Goal: Task Accomplishment & Management: Use online tool/utility

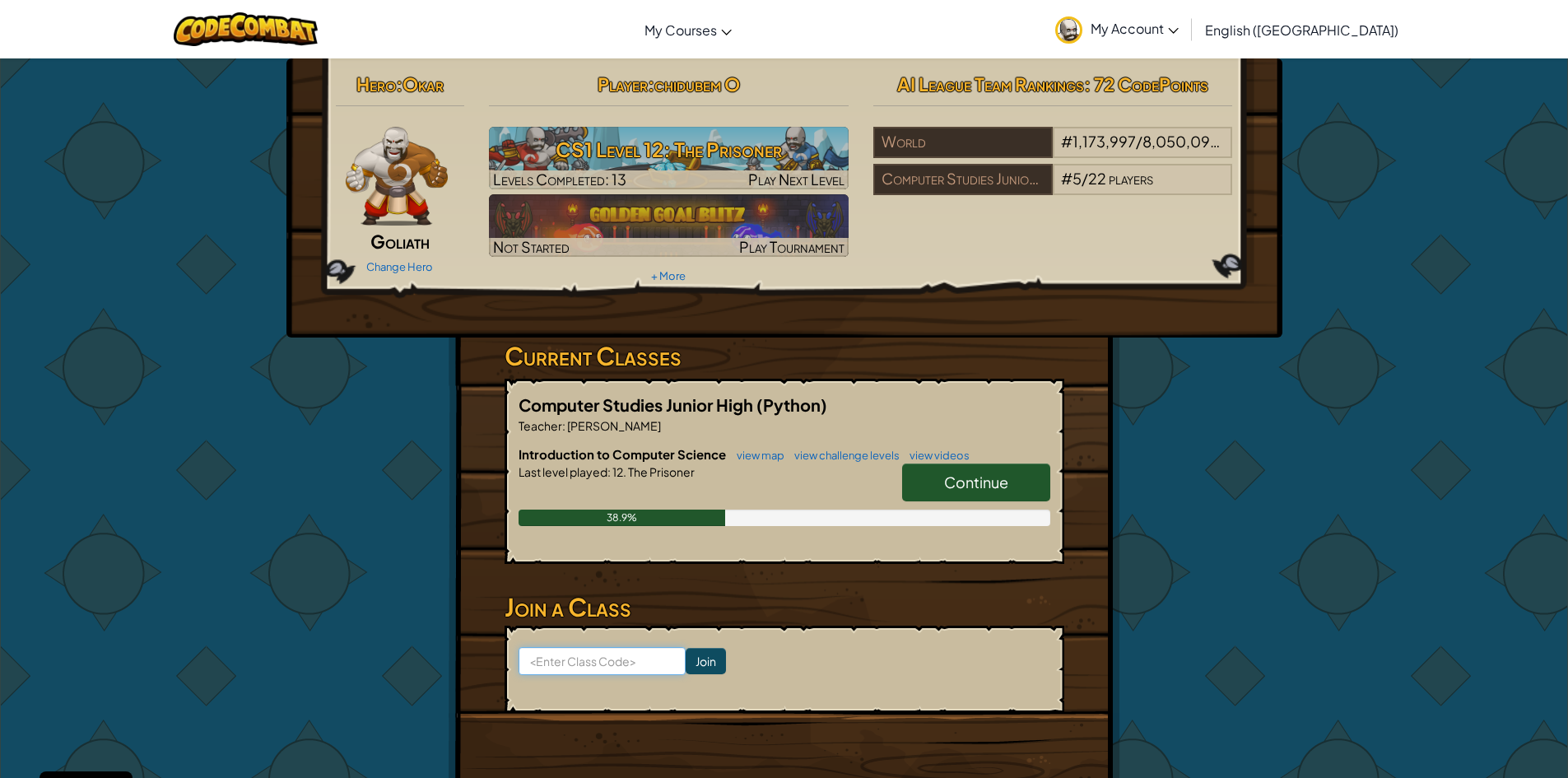
click at [634, 668] on input at bounding box center [602, 661] width 167 height 28
type input "LastFlyNeck"
click at [703, 663] on input "Join" at bounding box center [705, 660] width 40 height 27
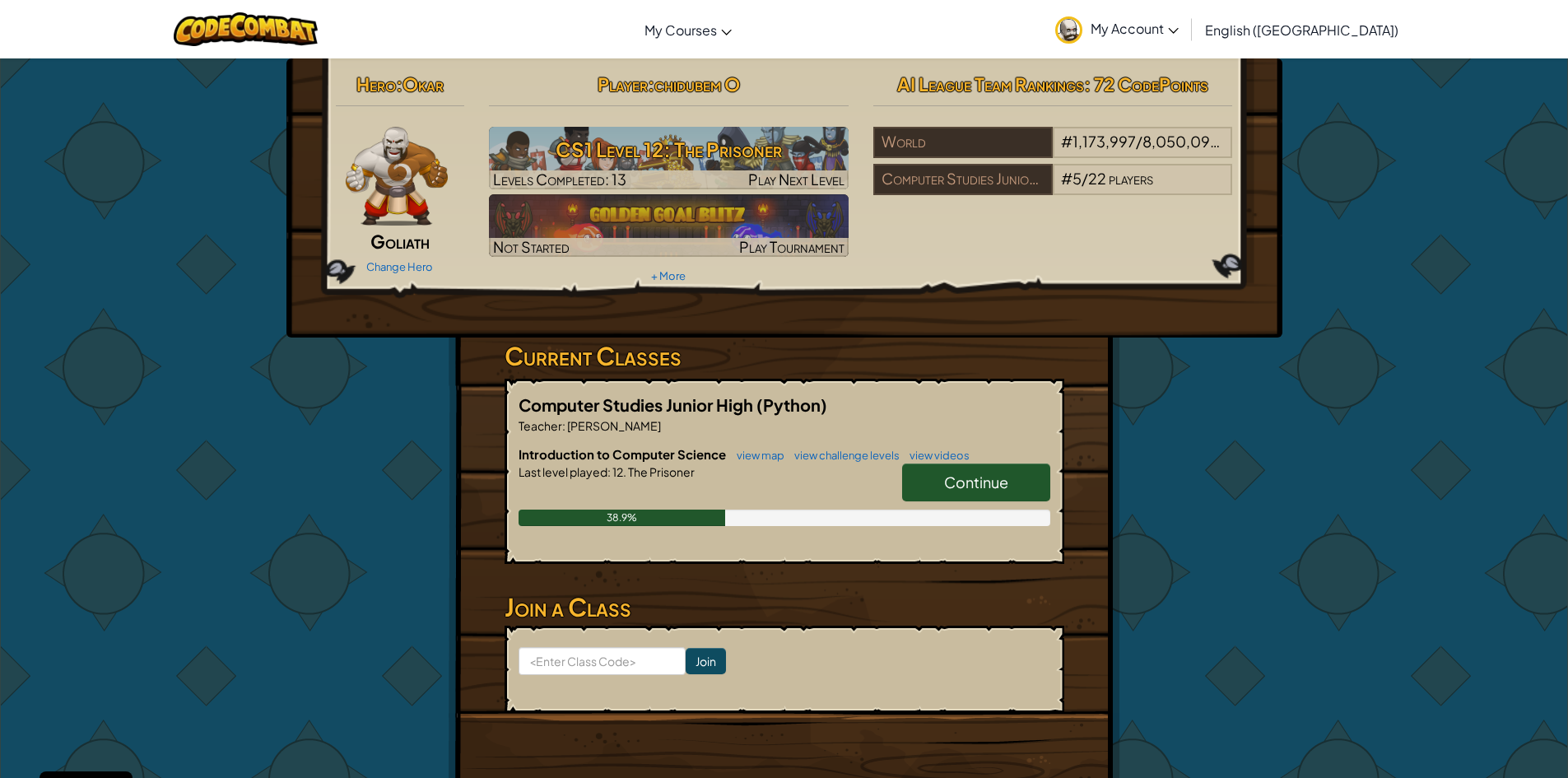
click at [963, 480] on span "Continue" at bounding box center [976, 481] width 64 height 19
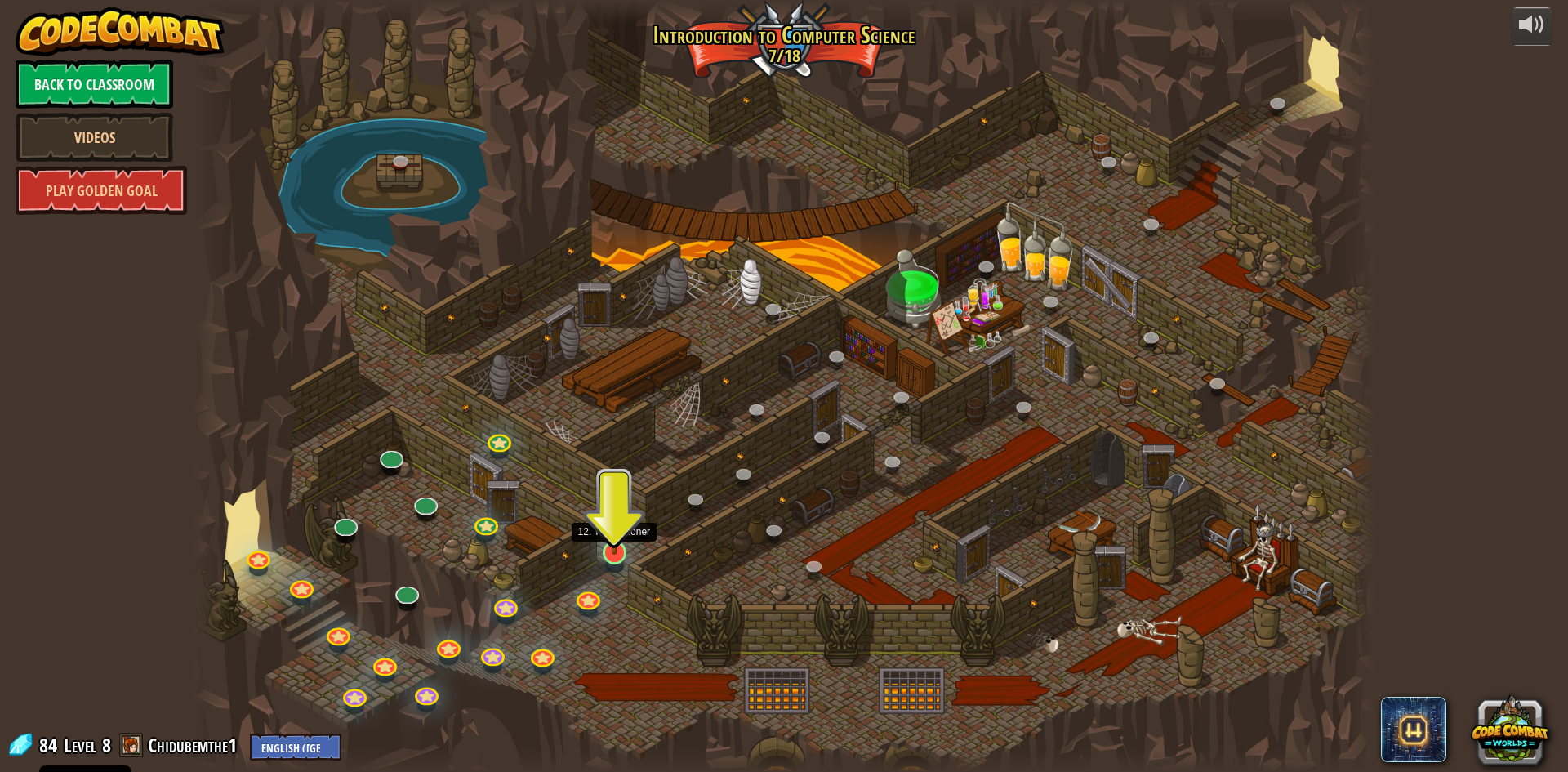
click at [614, 547] on img at bounding box center [614, 518] width 32 height 73
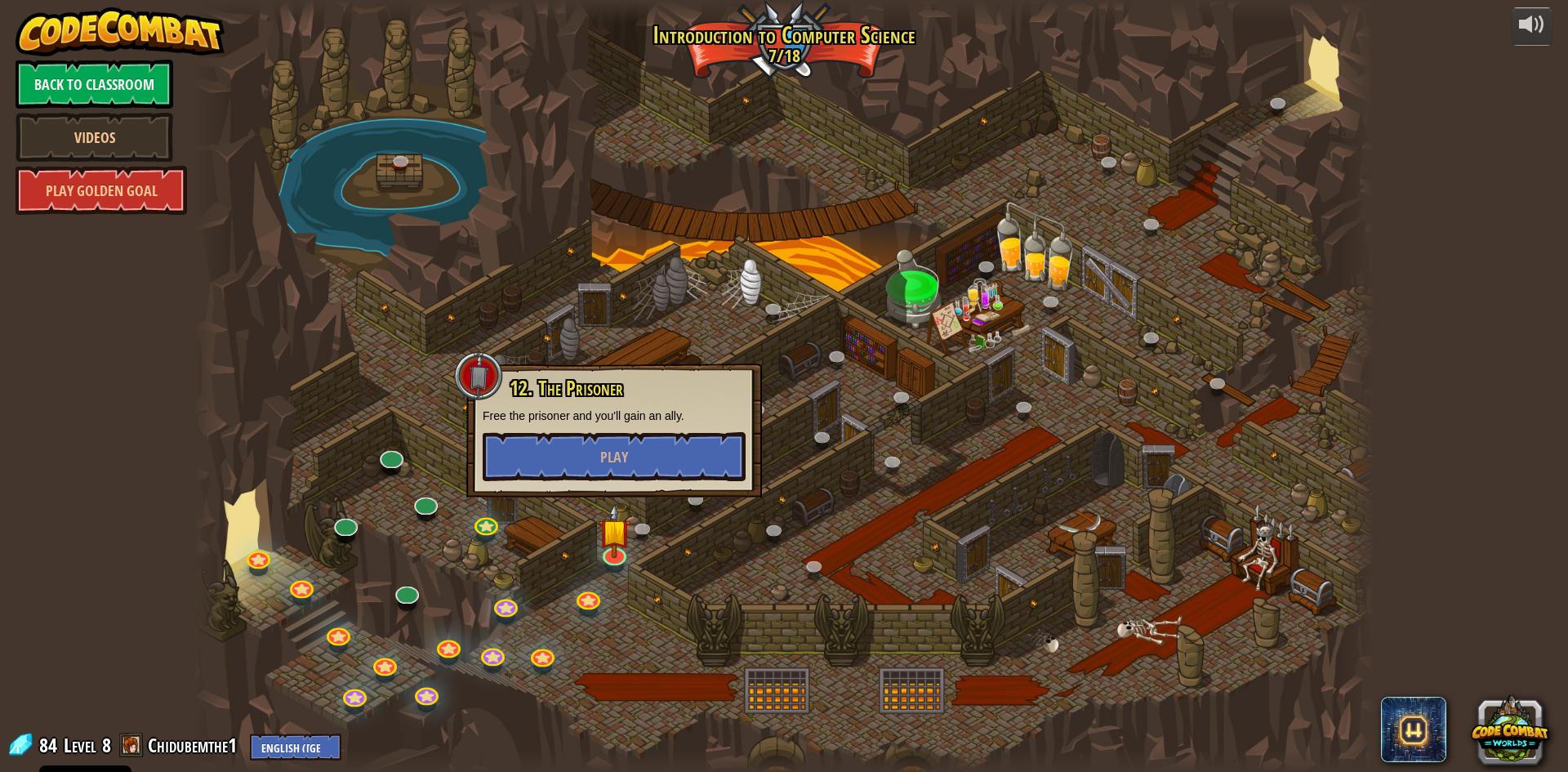
click at [650, 429] on div "12. The Prisoner Free the prisoner and you'll gain an ally. Play" at bounding box center [614, 429] width 263 height 103
click at [655, 447] on button "Play" at bounding box center [614, 456] width 263 height 49
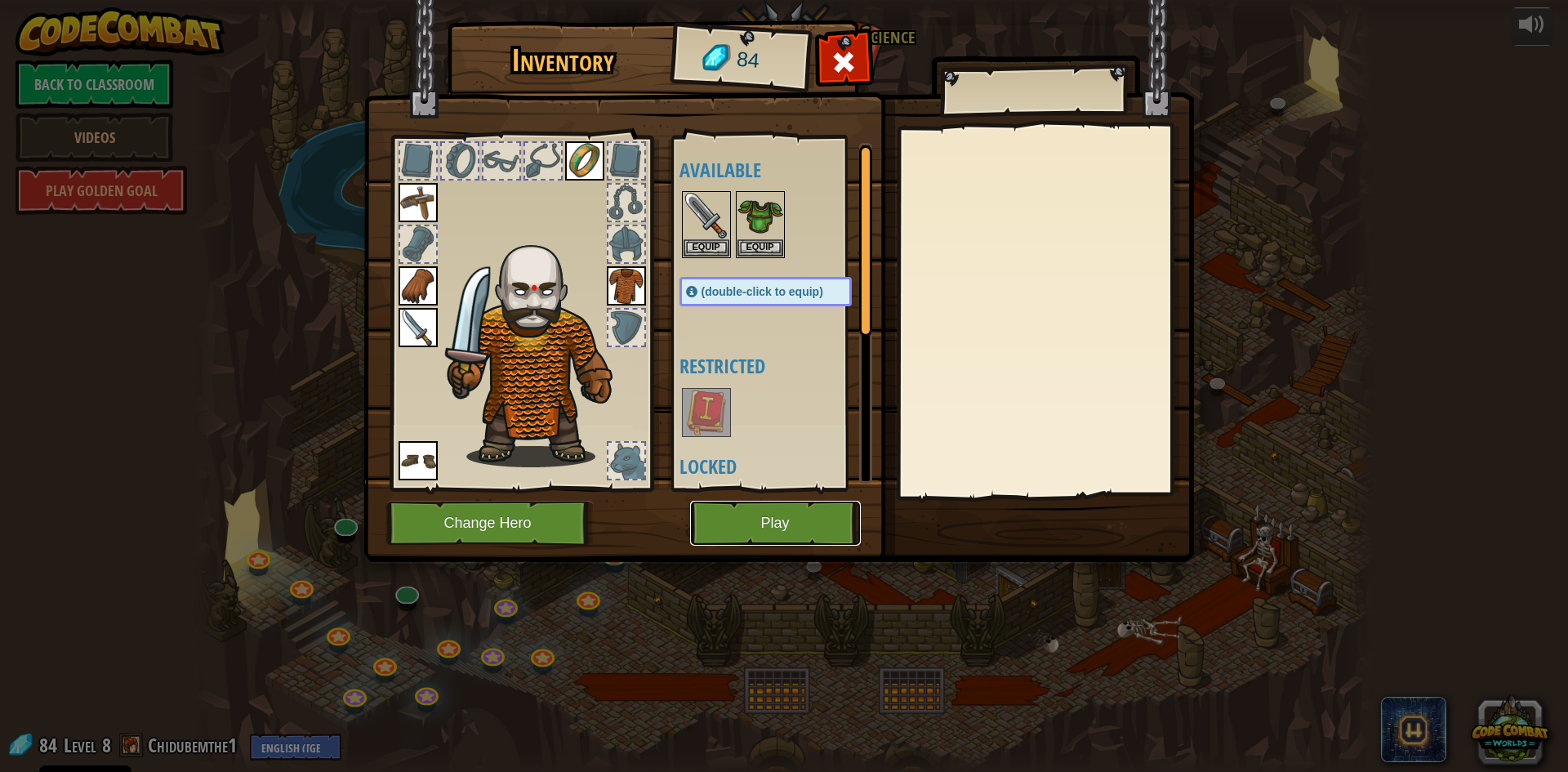
click at [788, 522] on button "Play" at bounding box center [775, 523] width 171 height 45
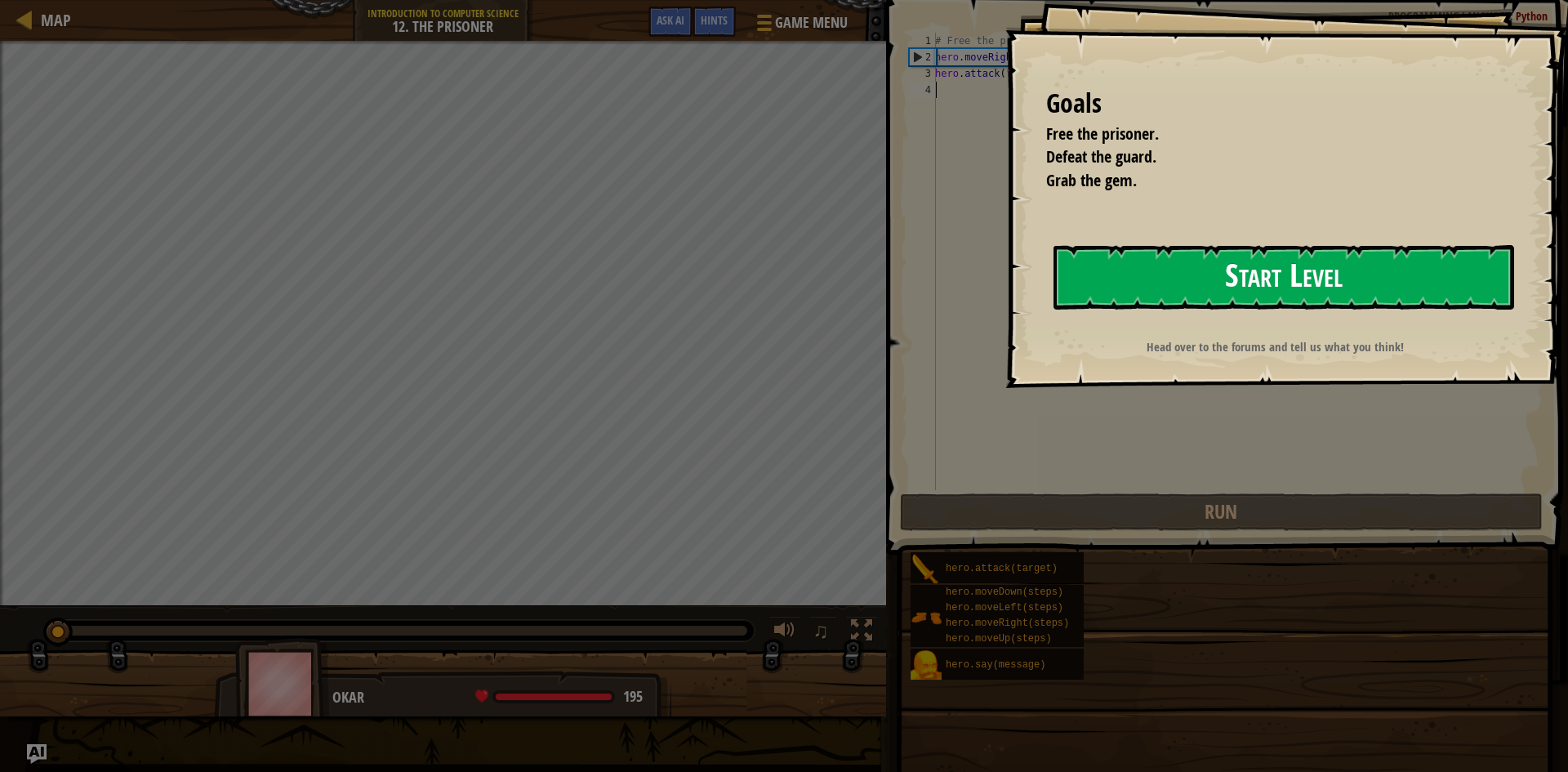
click at [1138, 251] on button "Start Level" at bounding box center [1283, 277] width 461 height 64
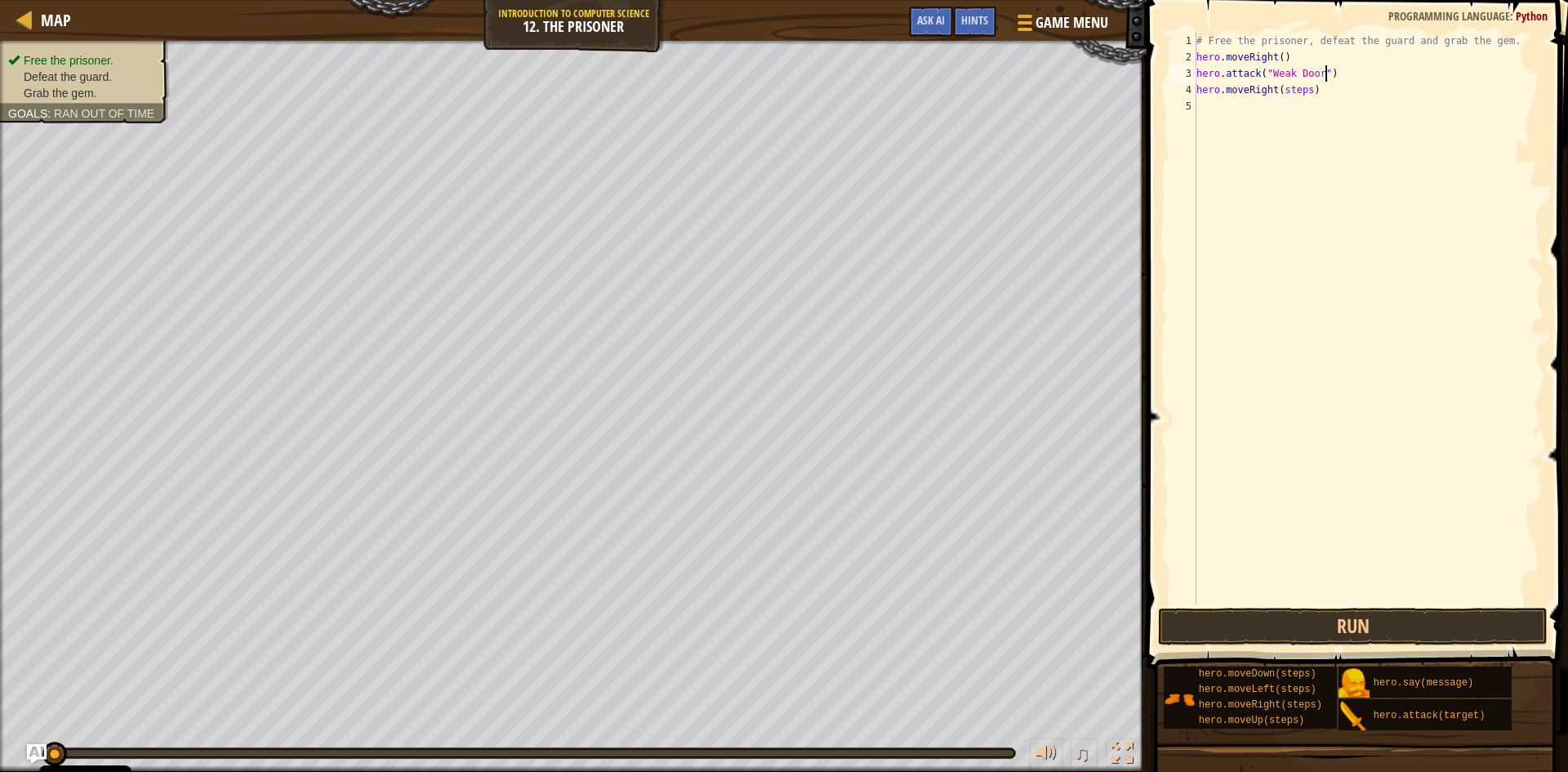
click at [1354, 67] on div "# Free the prisoner, defeat the guard and grab the gem. hero . moveRight ( ) he…" at bounding box center [1367, 335] width 350 height 604
click at [1332, 78] on div "# Free the prisoner, defeat the guard and grab the gem. hero . moveRight ( ) he…" at bounding box center [1367, 335] width 350 height 604
click at [1328, 83] on div "# Free the prisoner, defeat the guard and grab the gem. hero . moveRight ( ) he…" at bounding box center [1367, 335] width 350 height 604
click at [1317, 79] on div "# Free the prisoner, defeat the guard and grab the gem. hero . moveRight ( ) he…" at bounding box center [1367, 335] width 350 height 604
type textarea "hero.attack("Weak Door")"
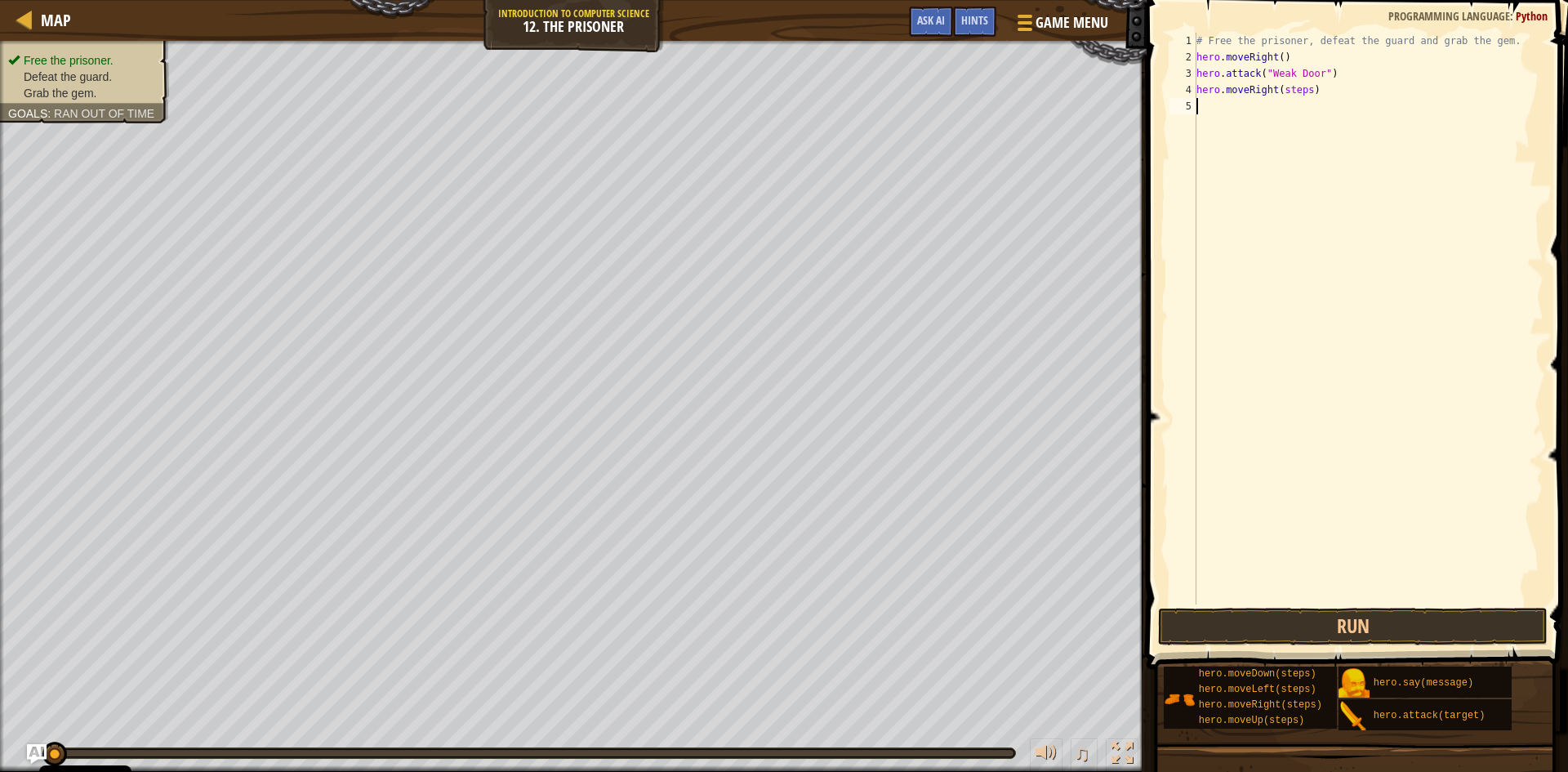
click at [1323, 100] on div "# Free the prisoner, defeat the guard and grab the gem. hero . moveRight ( ) he…" at bounding box center [1367, 335] width 350 height 604
click at [1402, 63] on div "# Free the prisoner, defeat the guard and grab the gem. hero . moveRight ( ) he…" at bounding box center [1367, 335] width 350 height 604
click at [1409, 75] on div "# Free the prisoner, defeat the guard and grab the gem. hero . moveRight ( ) he…" at bounding box center [1367, 335] width 350 height 604
type textarea "hero.attack("Weak Door")"
click at [1409, 101] on div "# Free the prisoner, defeat the guard and grab the gem. hero . moveRight ( ) he…" at bounding box center [1367, 335] width 350 height 604
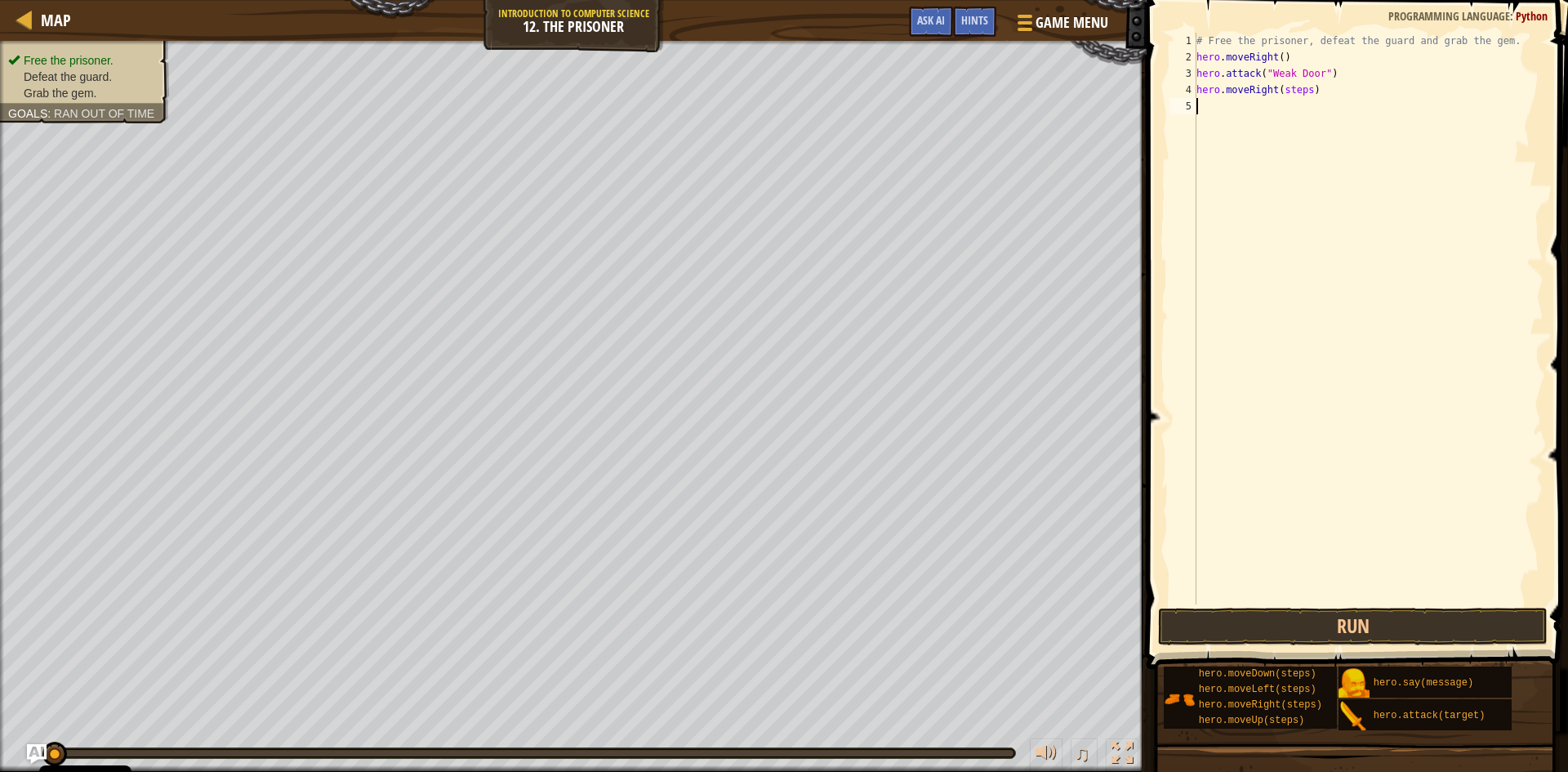
click at [1434, 96] on div "# Free the prisoner, defeat the guard and grab the gem. hero . moveRight ( ) he…" at bounding box center [1367, 335] width 350 height 604
click at [1271, 627] on button "Run" at bounding box center [1353, 626] width 390 height 38
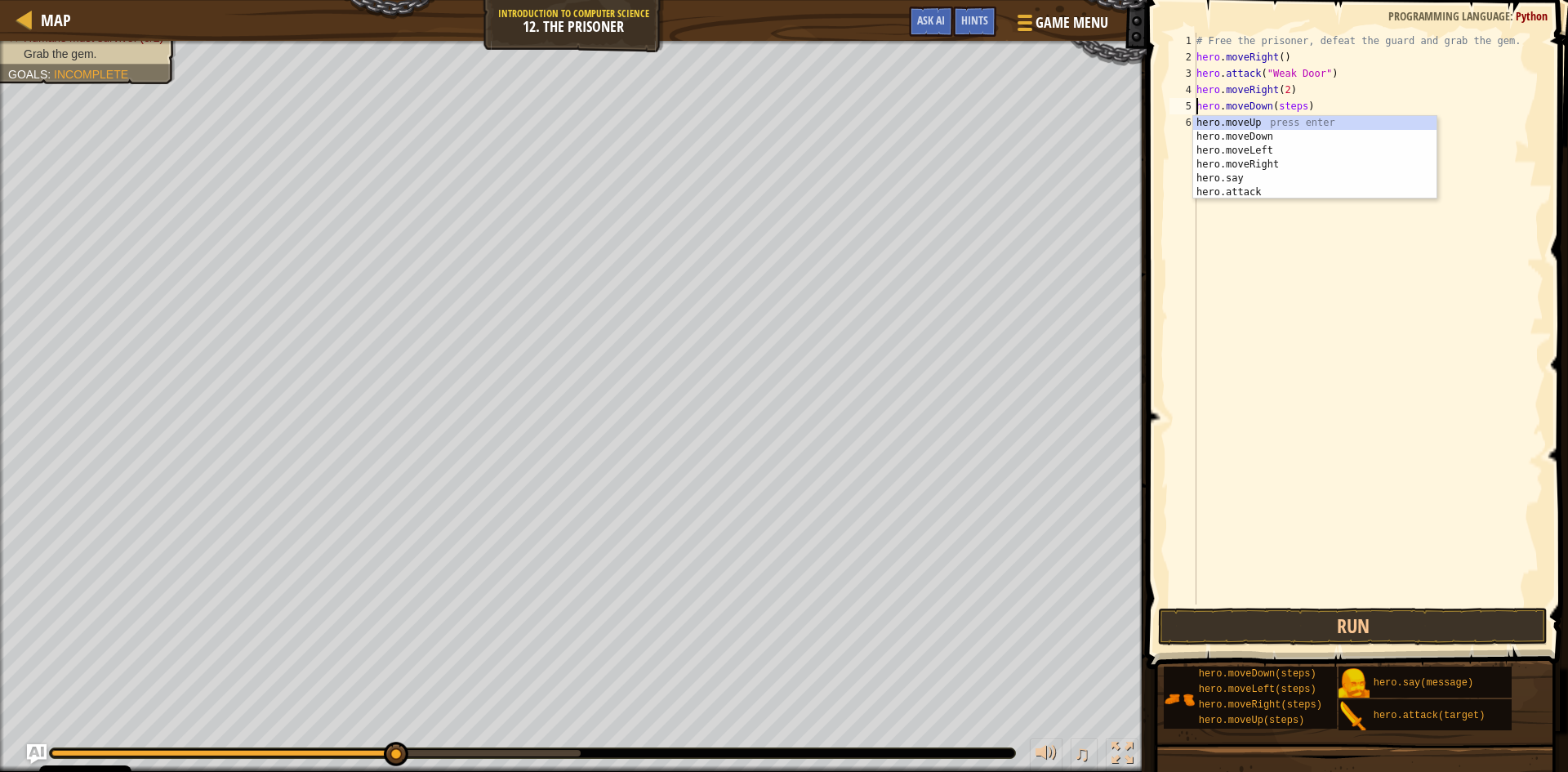
click at [1291, 100] on div "# Free the prisoner, defeat the guard and grab the gem. hero . moveRight ( ) he…" at bounding box center [1367, 335] width 350 height 604
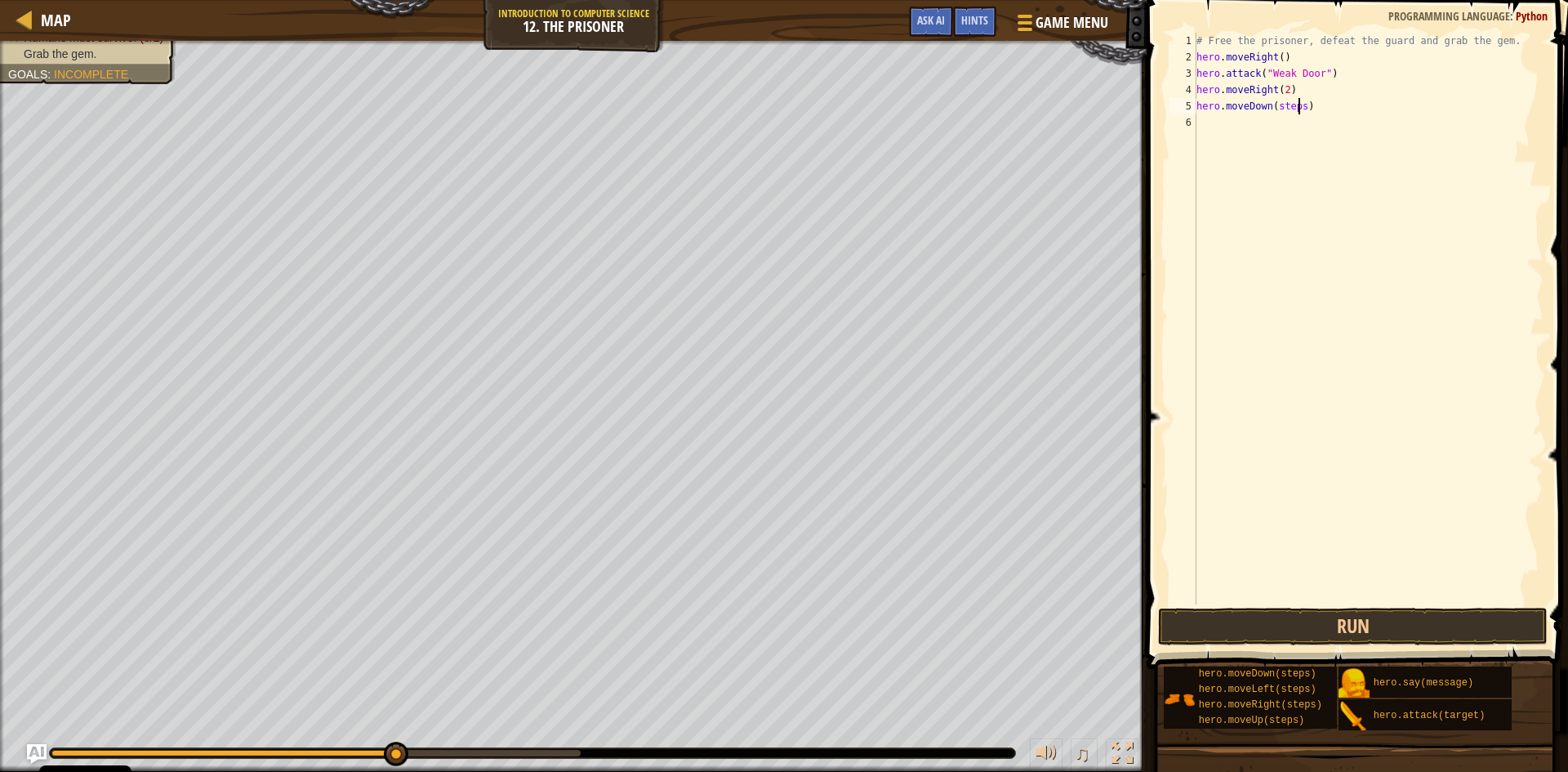
click at [1298, 100] on div "# Free the prisoner, defeat the guard and grab the gem. hero . moveRight ( ) he…" at bounding box center [1367, 335] width 350 height 604
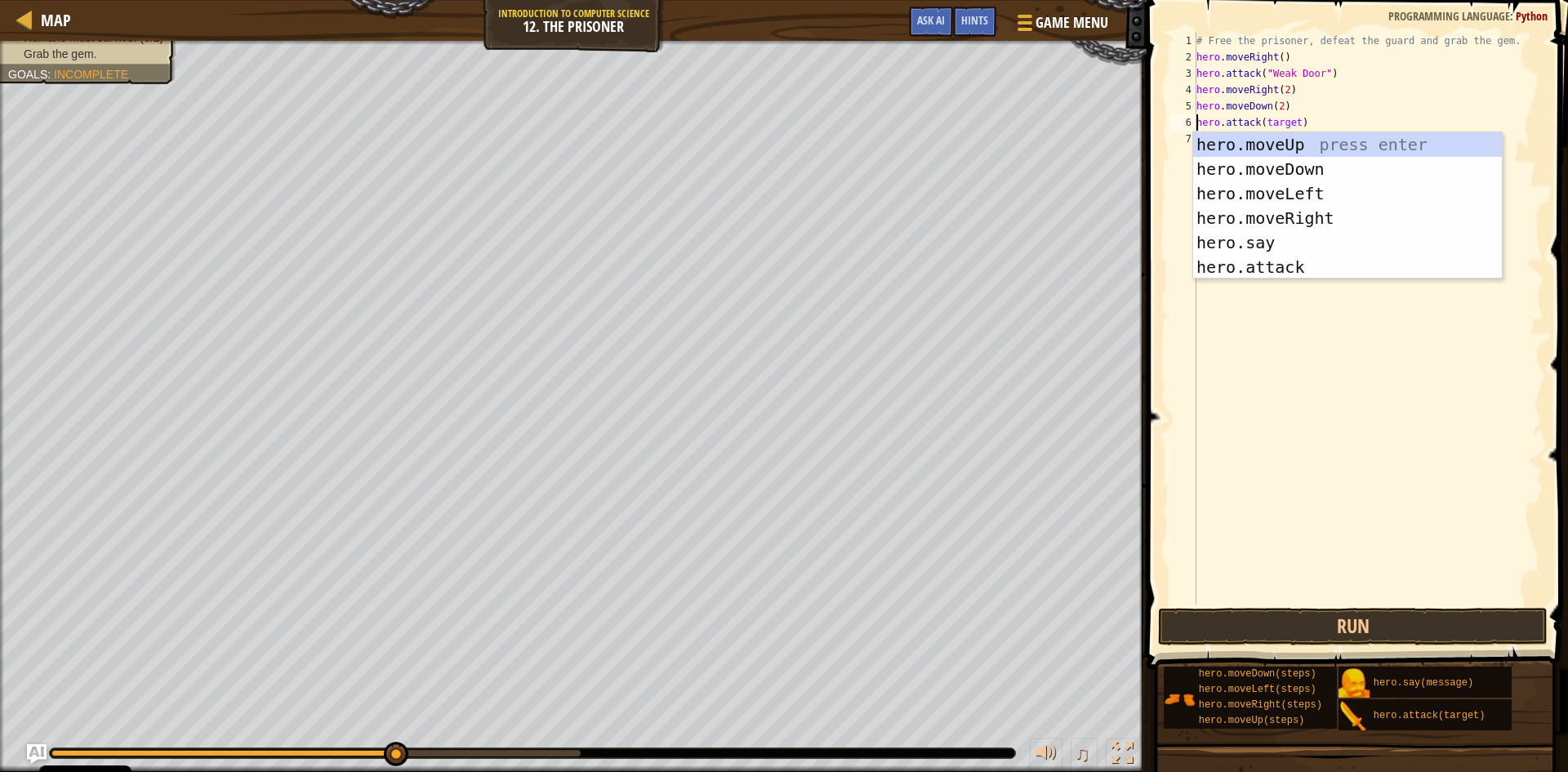
click at [1292, 120] on div "# Free the prisoner, defeat the guard and grab the gem. hero . moveRight ( ) he…" at bounding box center [1367, 335] width 350 height 604
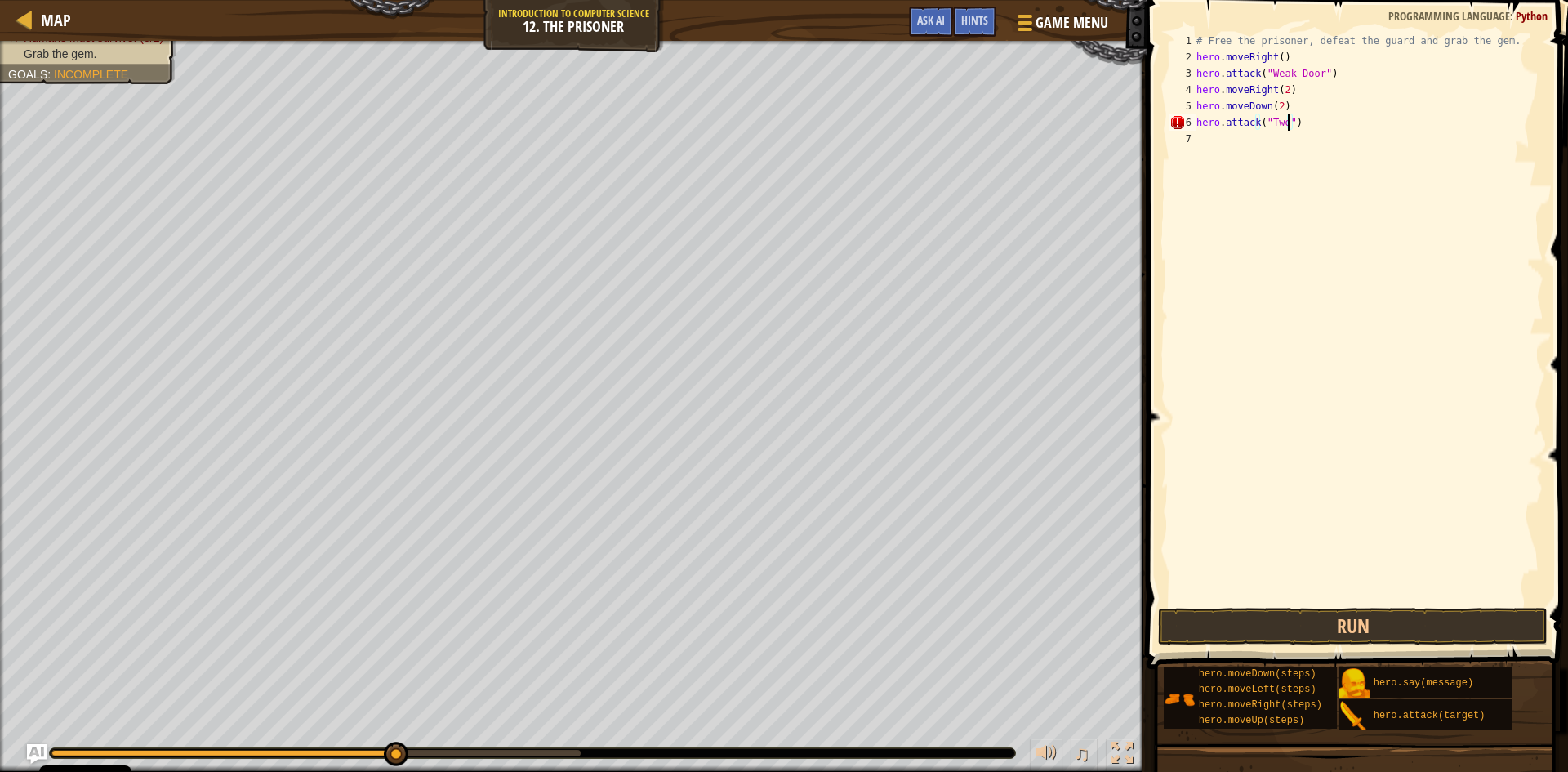
scroll to position [8, 8]
click at [1292, 134] on div "# Free the prisoner, defeat the guard and grab the gem. hero . moveRight ( ) he…" at bounding box center [1367, 335] width 350 height 604
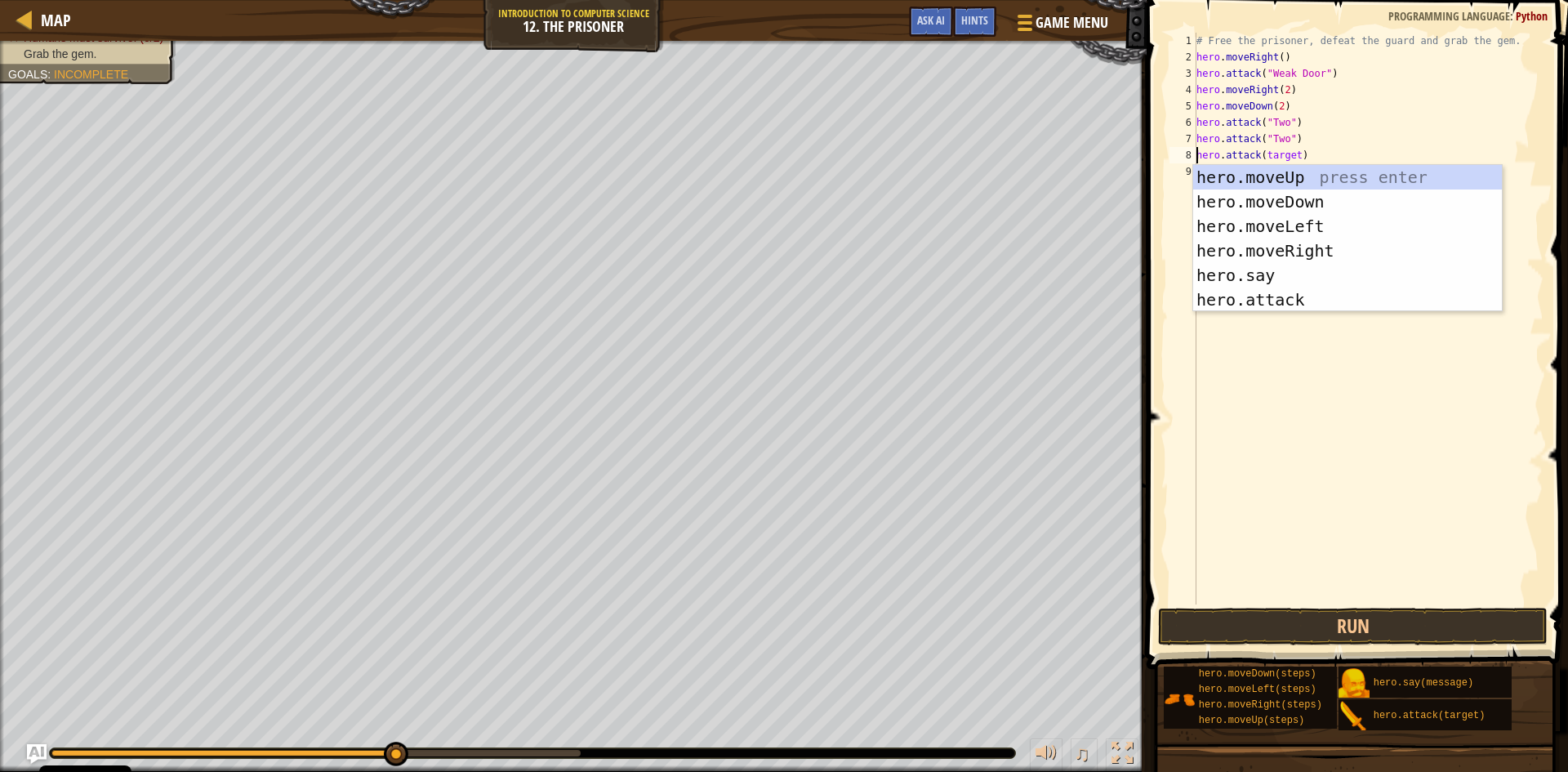
click at [1292, 156] on div "# Free the prisoner, defeat the guard and grab the gem. hero . moveRight ( ) he…" at bounding box center [1367, 335] width 350 height 604
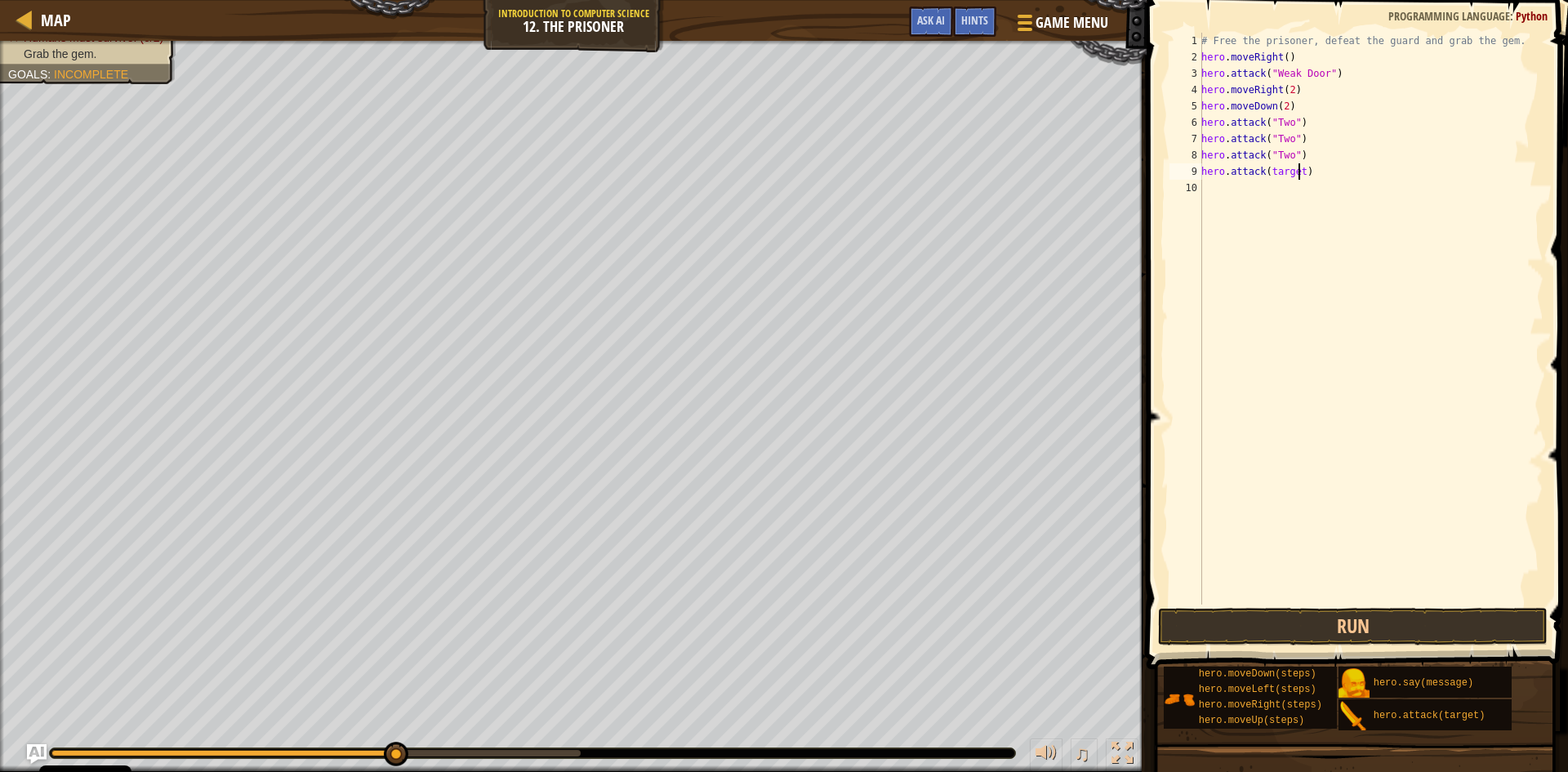
click at [1298, 167] on div "# Free the prisoner, defeat the guard and grab the gem. hero . moveRight ( ) he…" at bounding box center [1370, 335] width 345 height 604
click at [1299, 188] on div "# Free the prisoner, defeat the guard and grab the gem. hero . moveRight ( ) he…" at bounding box center [1370, 335] width 345 height 604
click at [1299, 204] on div "# Free the prisoner, defeat the guard and grab the gem. hero . moveRight ( ) he…" at bounding box center [1370, 335] width 345 height 604
click at [1302, 218] on div "# Free the prisoner, defeat the guard and grab the gem. hero . moveRight ( ) he…" at bounding box center [1370, 335] width 345 height 604
click at [1300, 222] on div "# Free the prisoner, defeat the guard and grab the gem. hero . moveRight ( ) he…" at bounding box center [1370, 335] width 345 height 604
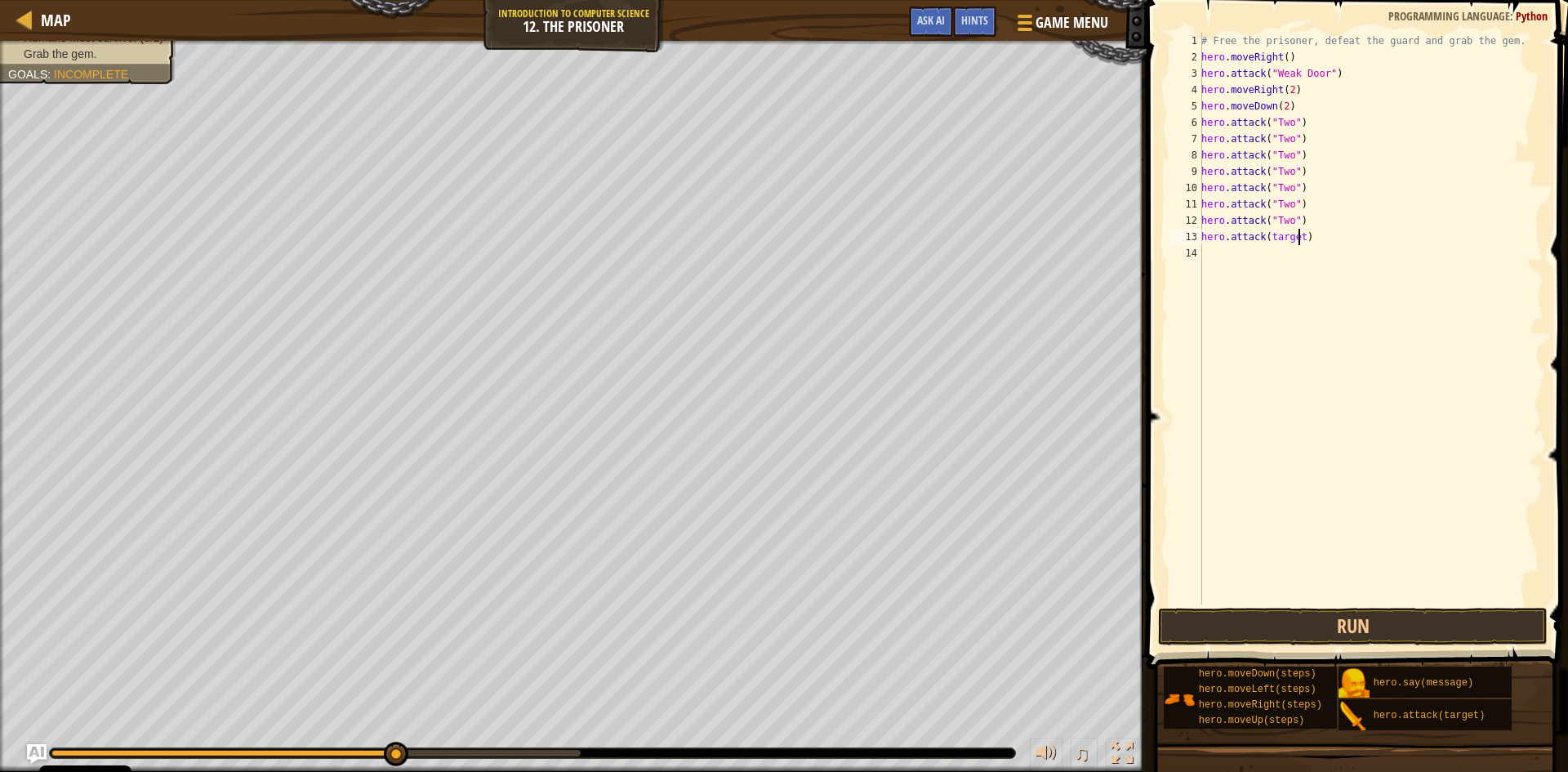
click at [1297, 238] on div "# Free the prisoner, defeat the guard and grab the gem. hero . moveRight ( ) he…" at bounding box center [1370, 335] width 345 height 604
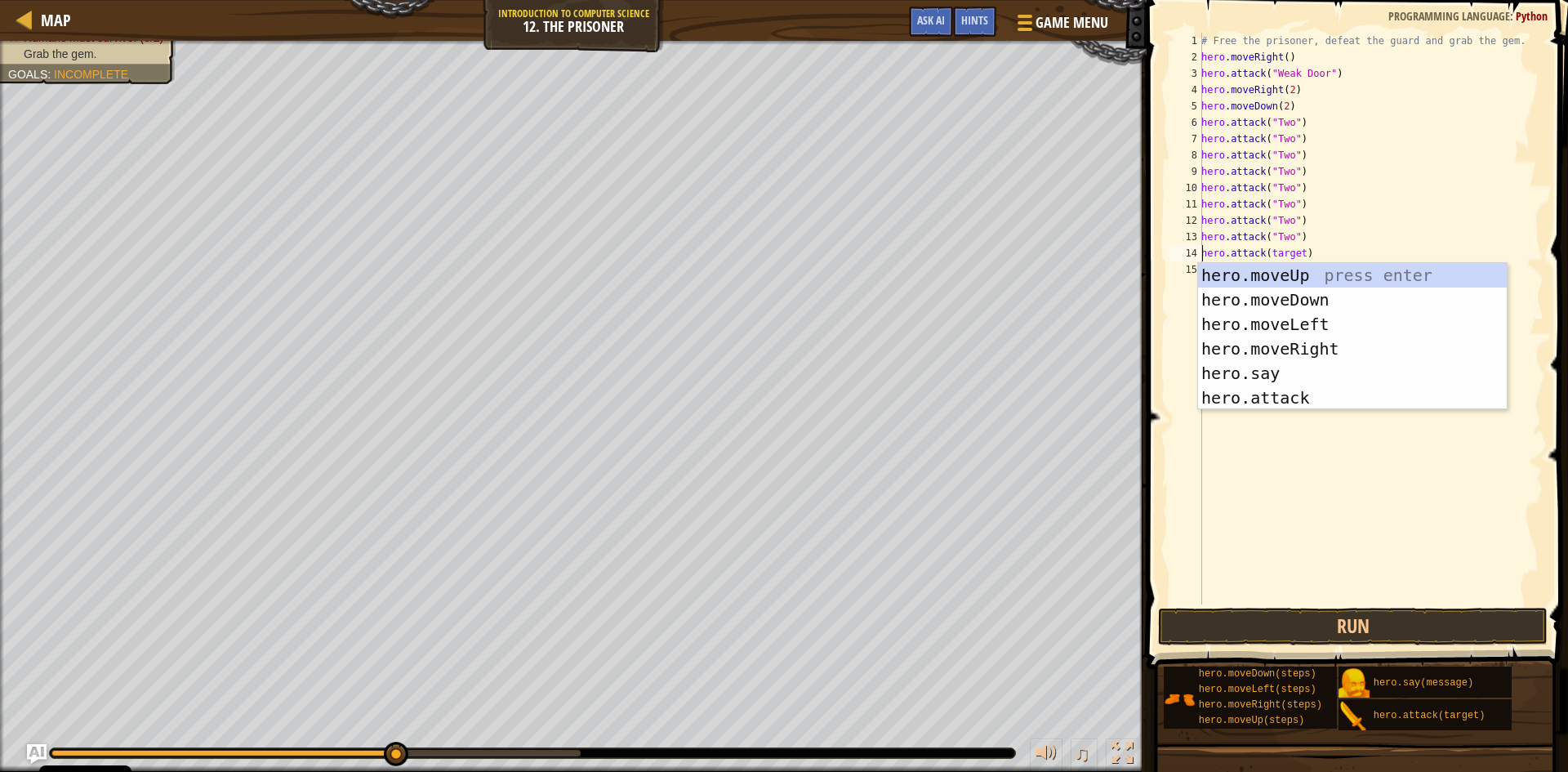
click at [1297, 251] on div "# Free the prisoner, defeat the guard and grab the gem. hero . moveRight ( ) he…" at bounding box center [1370, 335] width 345 height 604
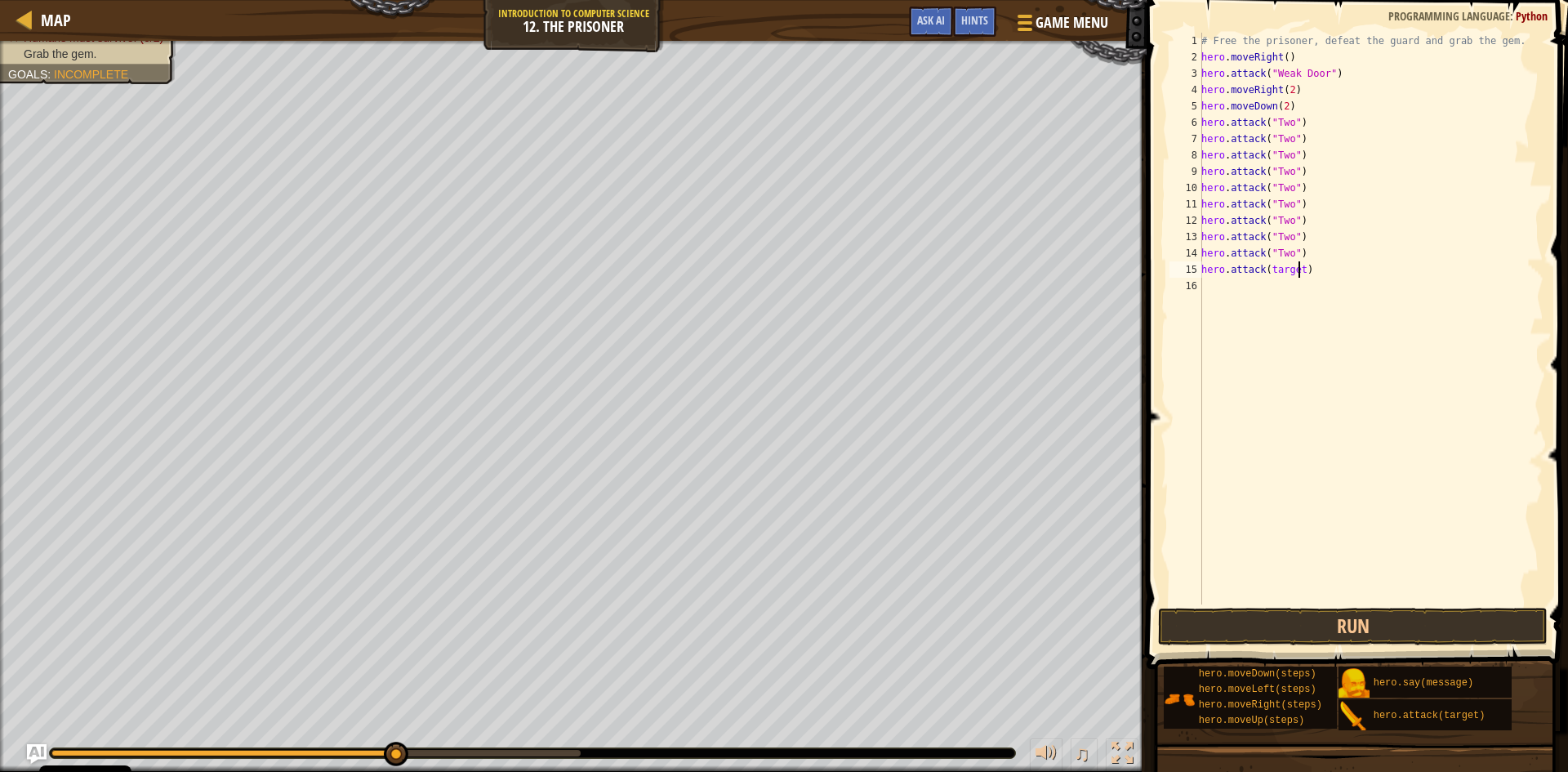
click at [1297, 271] on div "# Free the prisoner, defeat the guard and grab the gem. hero . moveRight ( ) he…" at bounding box center [1370, 335] width 345 height 604
click at [1393, 617] on button "Run" at bounding box center [1353, 626] width 390 height 38
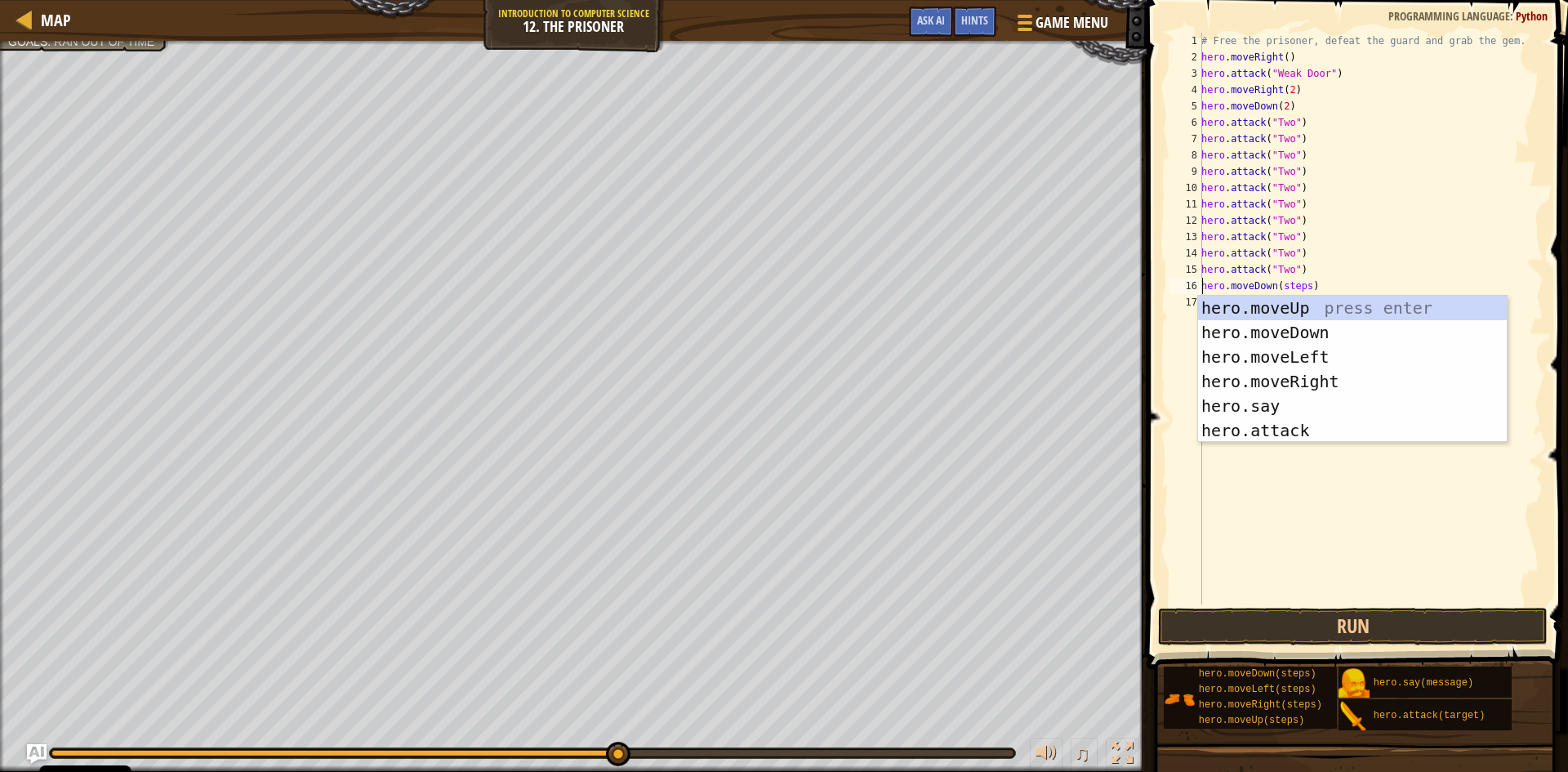
click at [1302, 288] on div "# Free the prisoner, defeat the guard and grab the gem. hero . moveRight ( ) he…" at bounding box center [1370, 335] width 345 height 604
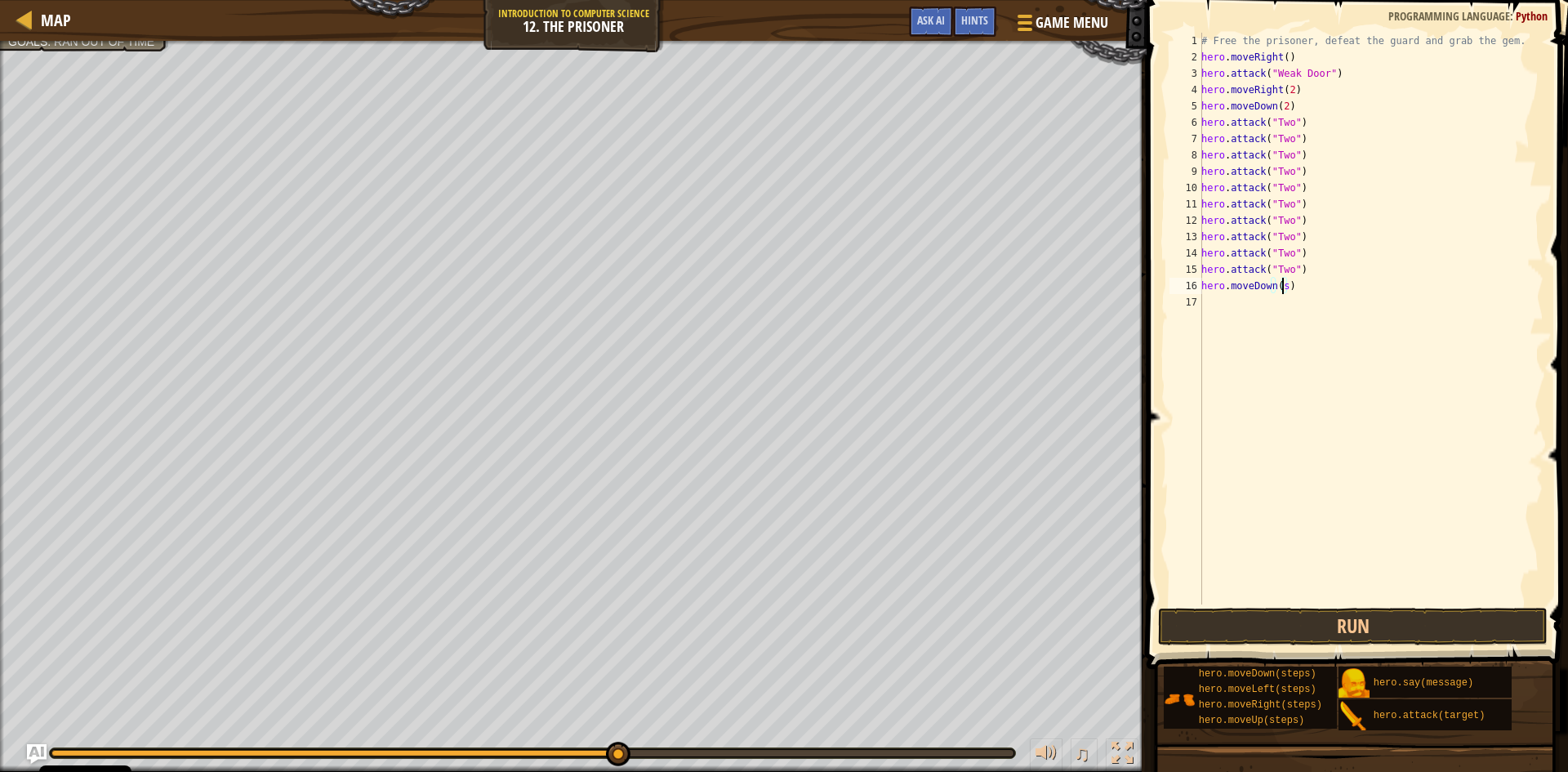
scroll to position [8, 6]
drag, startPoint x: 1307, startPoint y: 296, endPoint x: 1403, endPoint y: 400, distance: 141.5
click at [1306, 297] on div "# Free the prisoner, defeat the guard and grab the gem. hero . moveRight ( ) he…" at bounding box center [1370, 335] width 345 height 604
type textarea "hero.moveRight(2)"
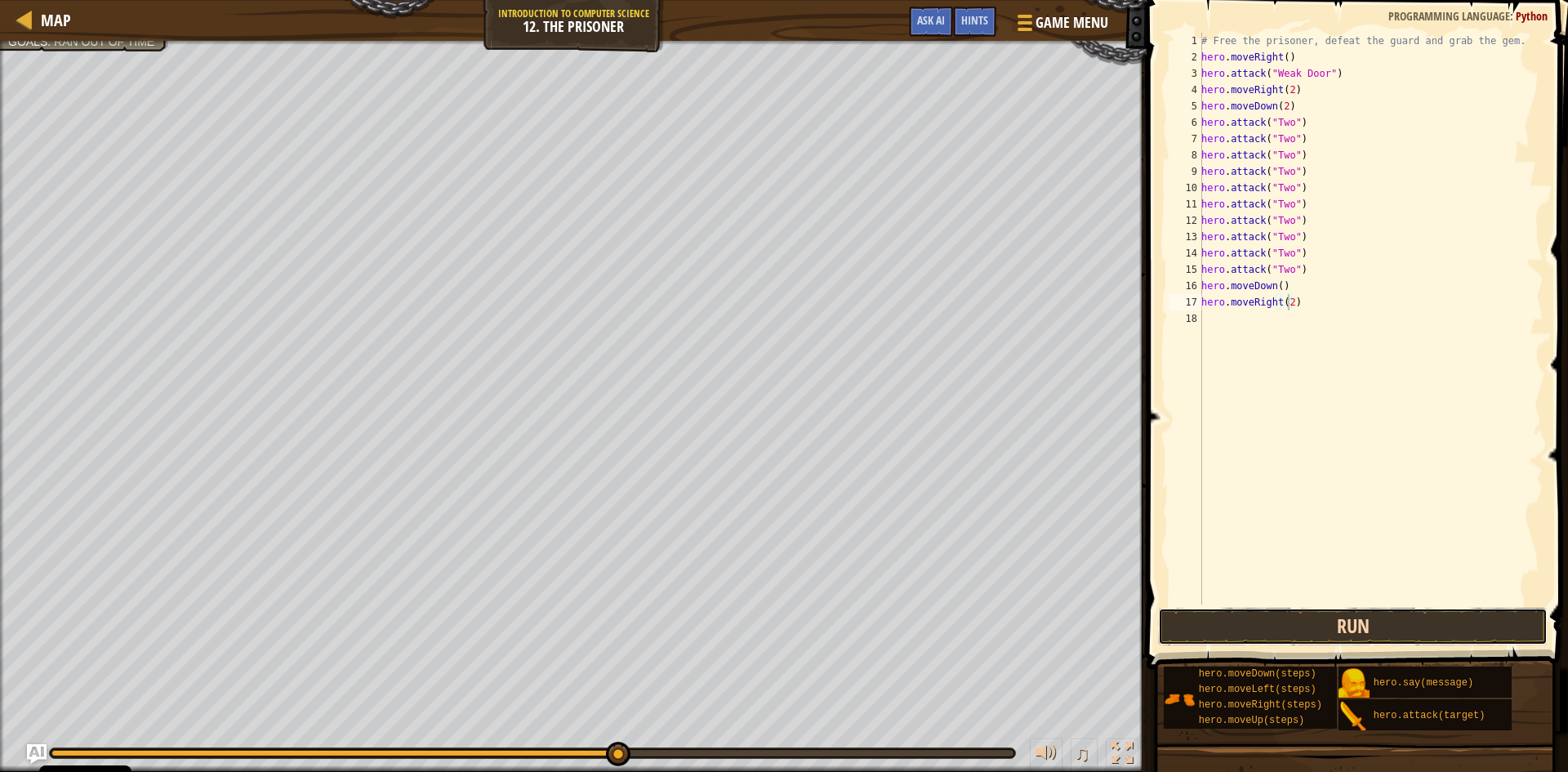
click at [1531, 613] on button "Run" at bounding box center [1353, 626] width 390 height 38
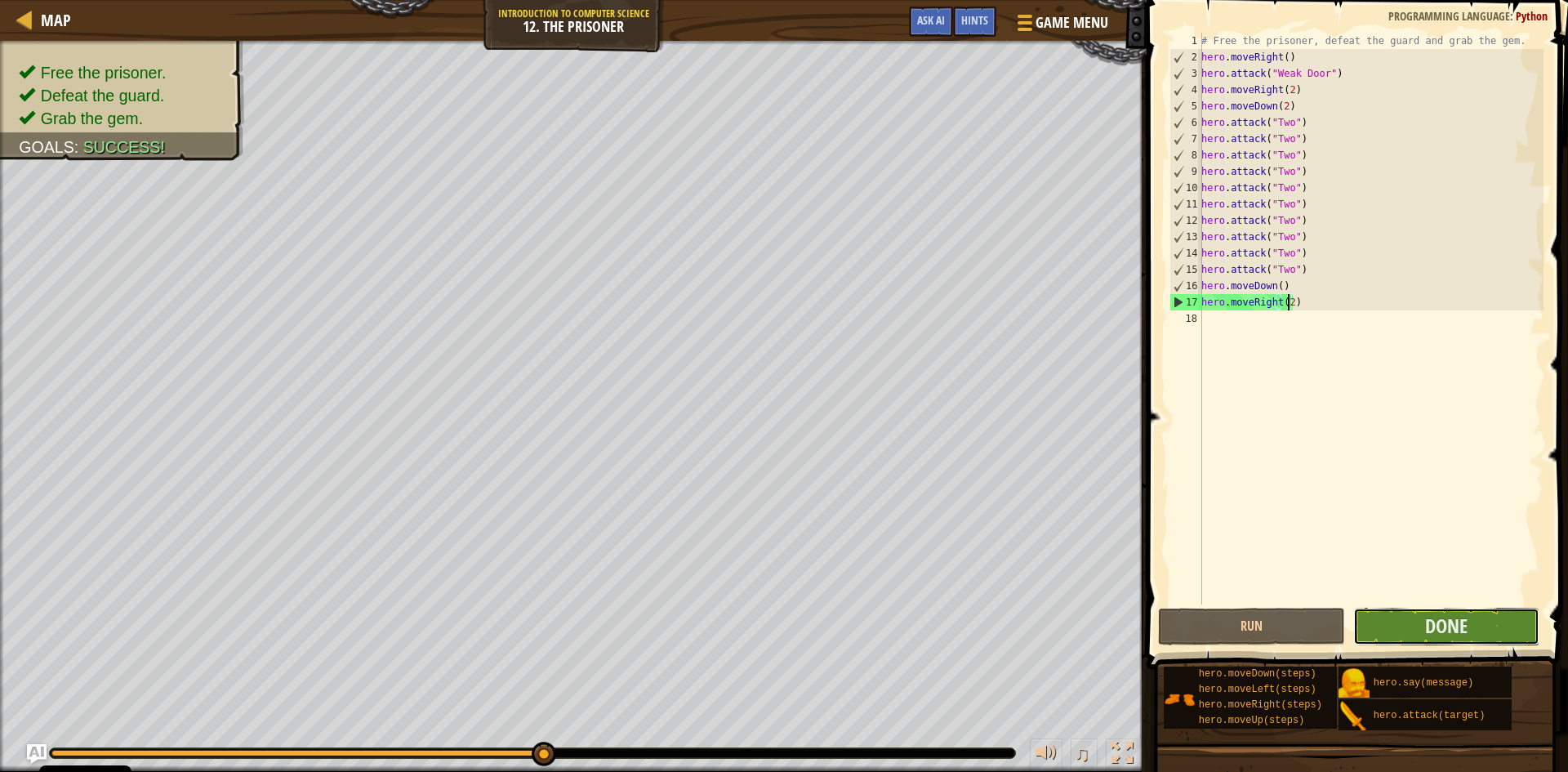
click at [1504, 611] on button "Done" at bounding box center [1446, 626] width 187 height 38
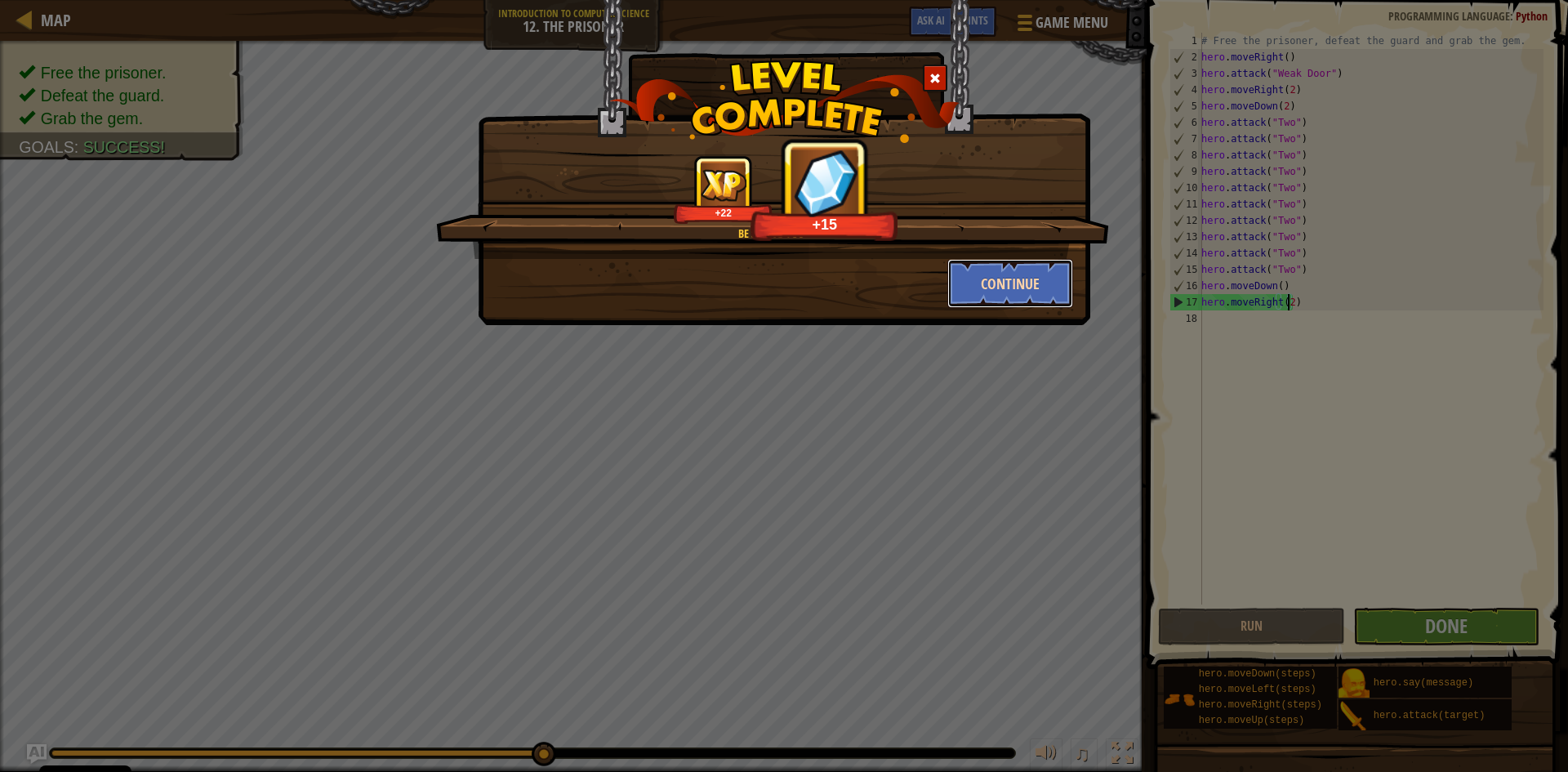
click at [1018, 283] on button "Continue" at bounding box center [1011, 284] width 127 height 49
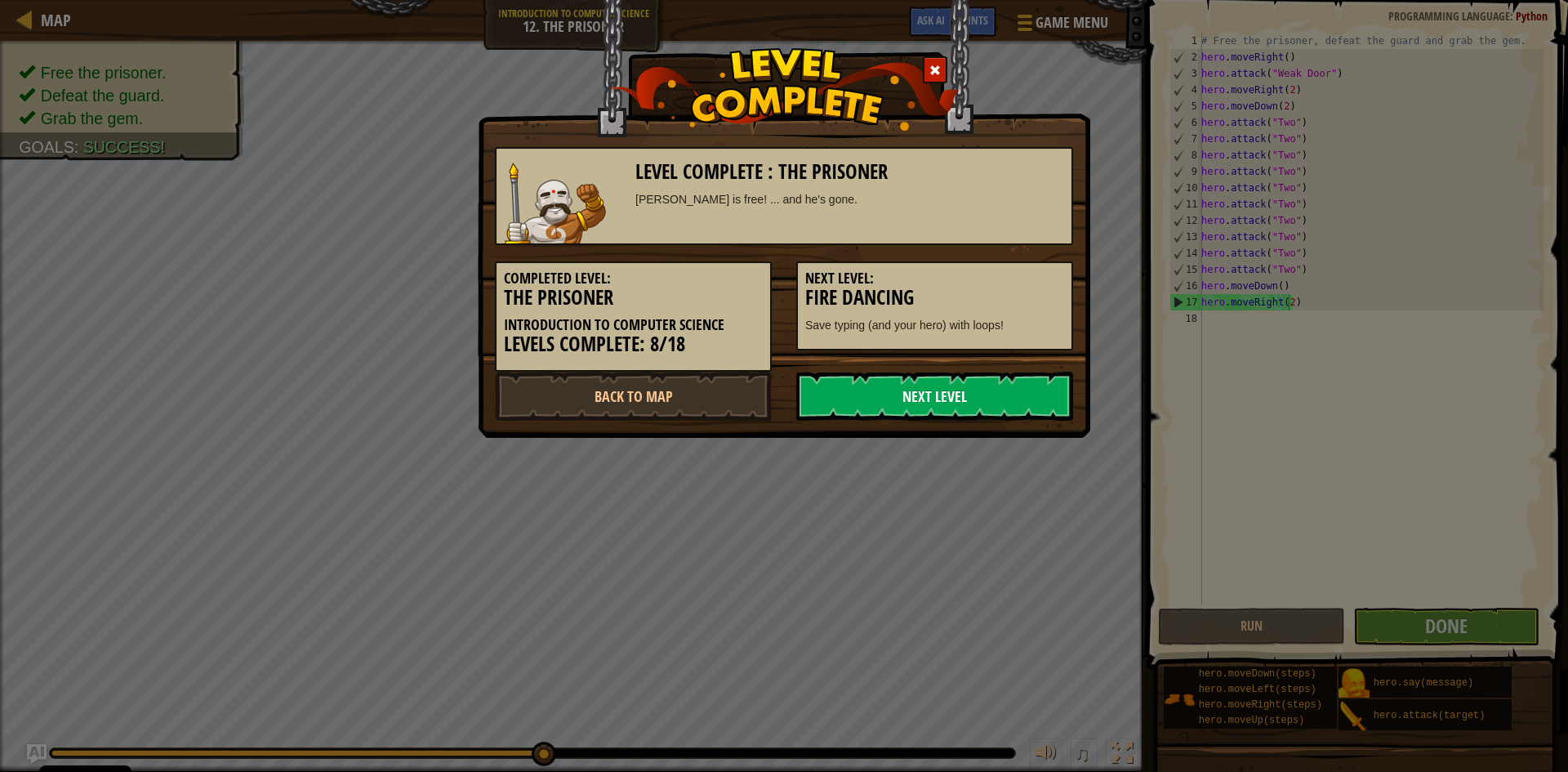
click at [1026, 380] on link "Next Level" at bounding box center [935, 396] width 277 height 49
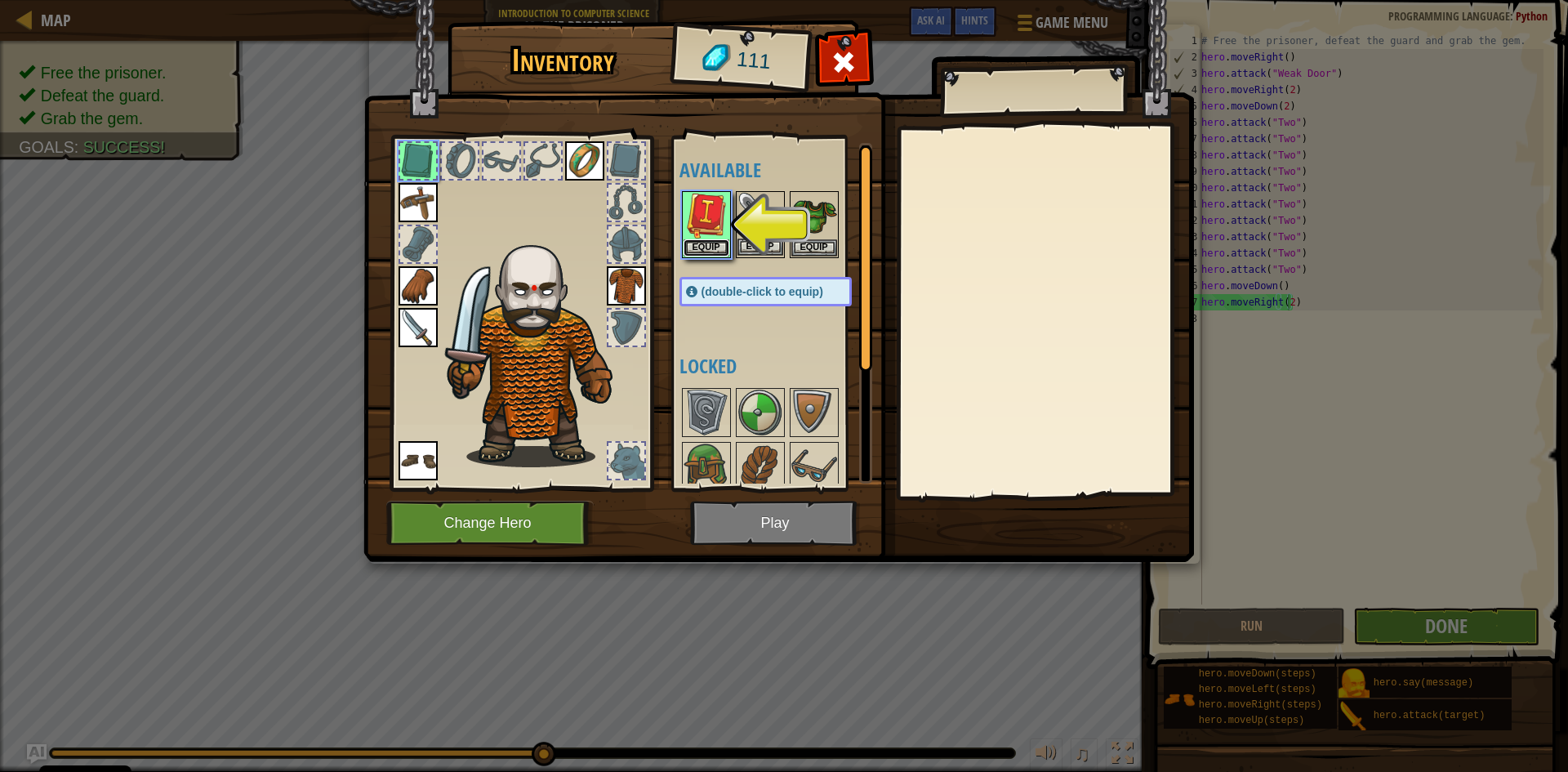
click at [706, 239] on button "Equip" at bounding box center [706, 248] width 46 height 18
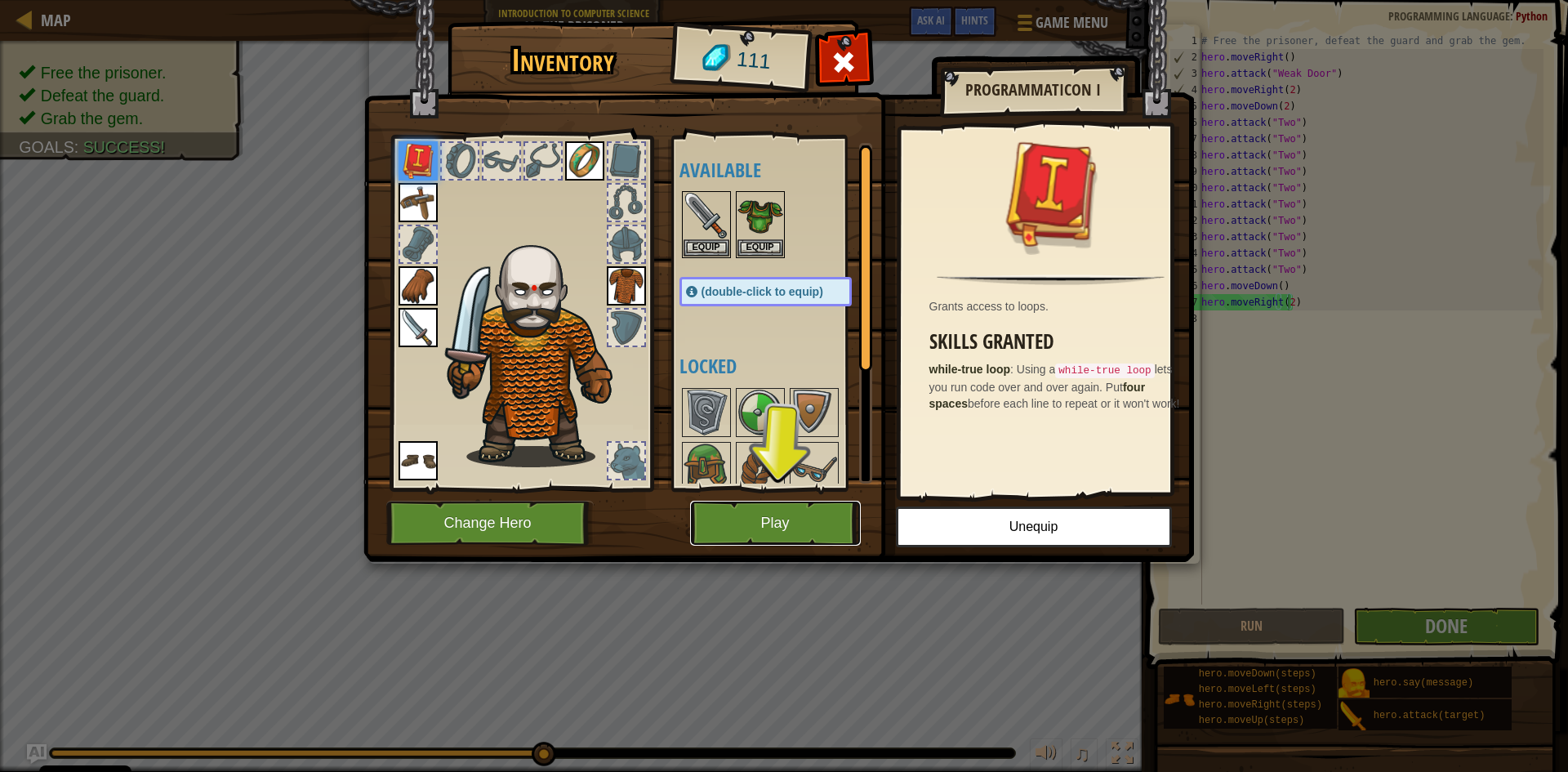
click at [788, 506] on button "Play" at bounding box center [775, 523] width 171 height 45
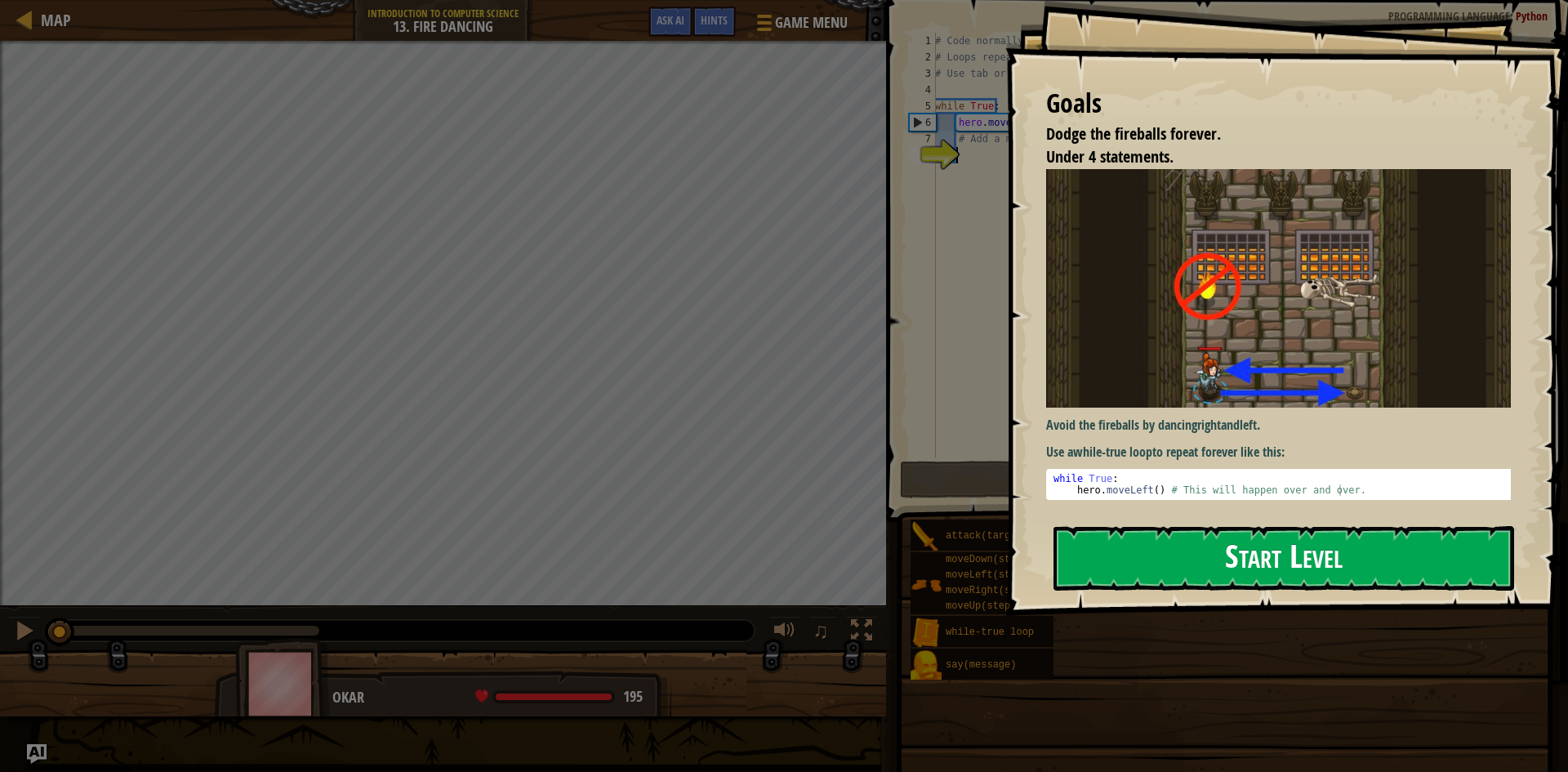
click at [1189, 579] on button "Start Level" at bounding box center [1283, 559] width 461 height 64
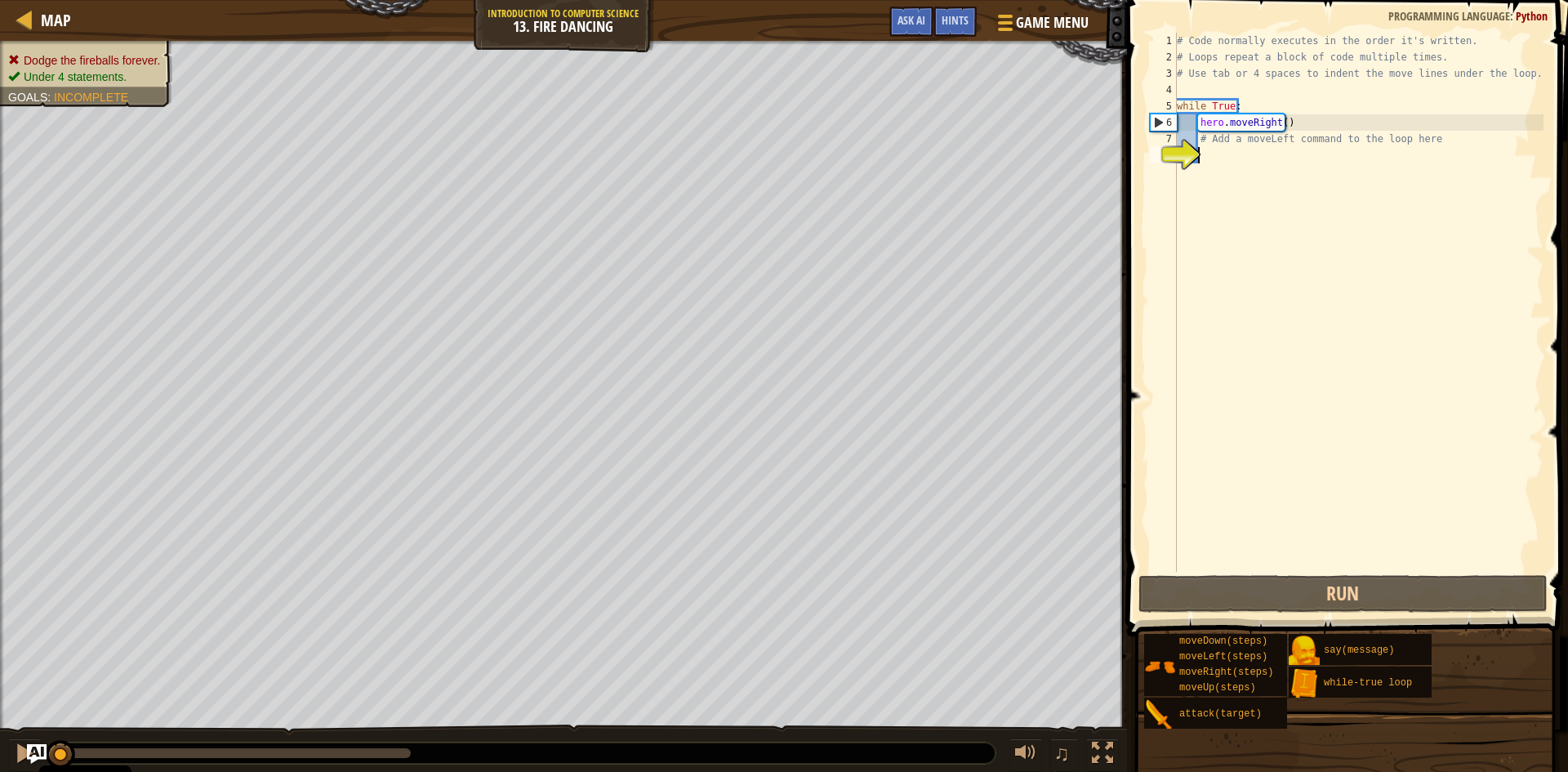
click at [1549, 233] on span at bounding box center [1349, 294] width 454 height 684
click at [1375, 339] on div "# Code normally executes in the order it's written. # Loops repeat a block of c…" at bounding box center [1358, 319] width 370 height 572
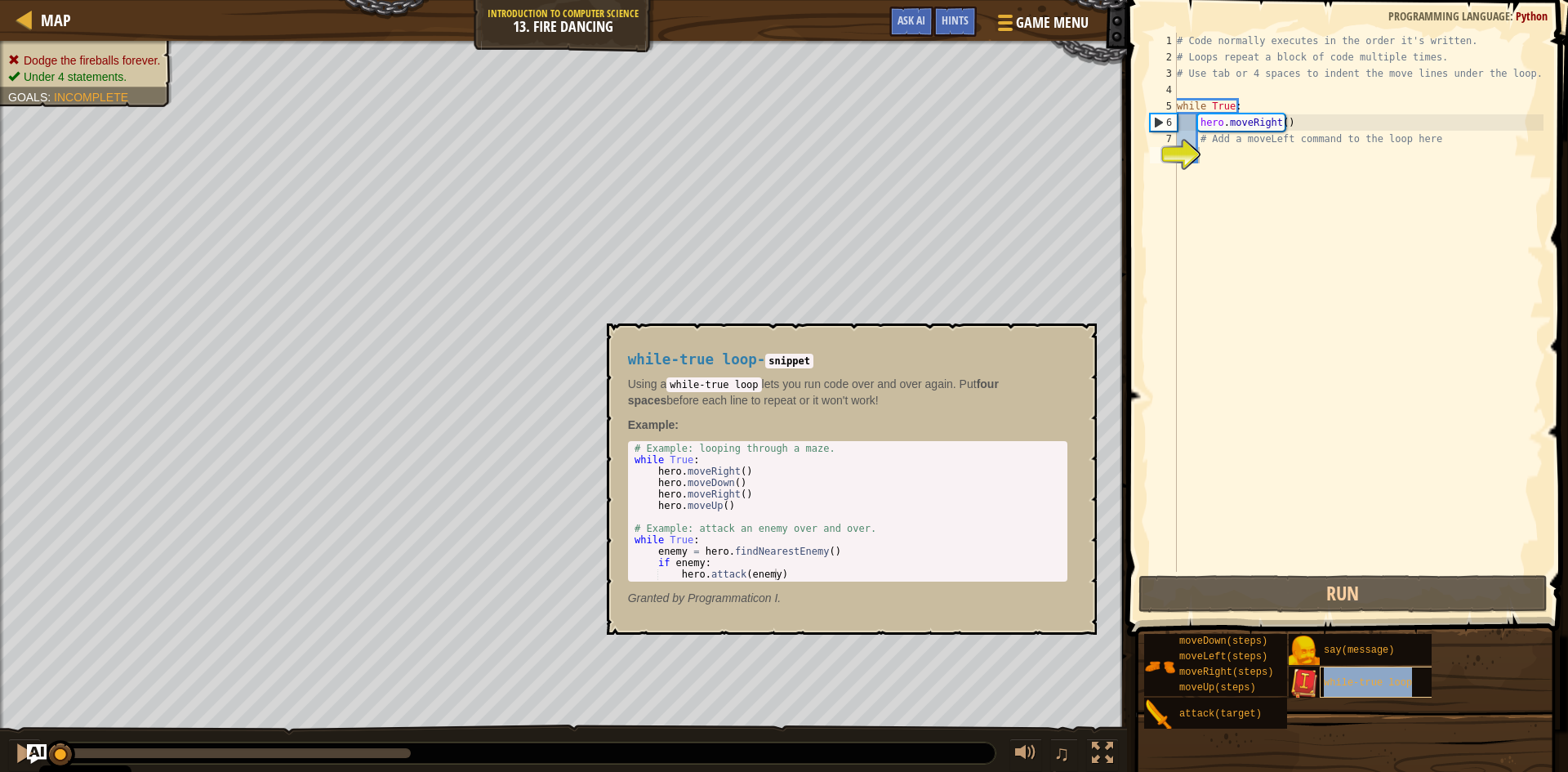
type textarea "while-true loop"
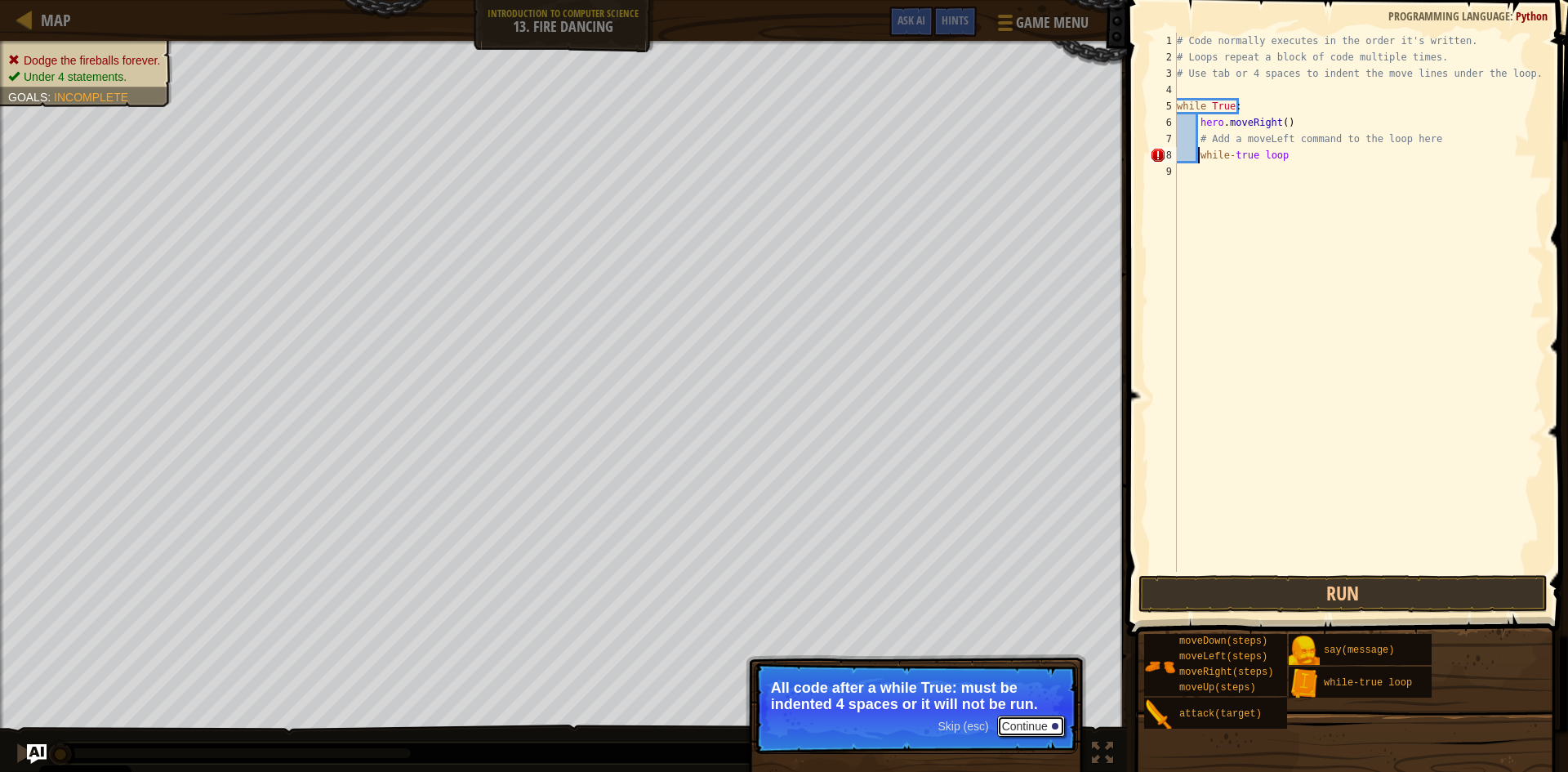
click at [1041, 724] on button "Continue" at bounding box center [1031, 726] width 68 height 21
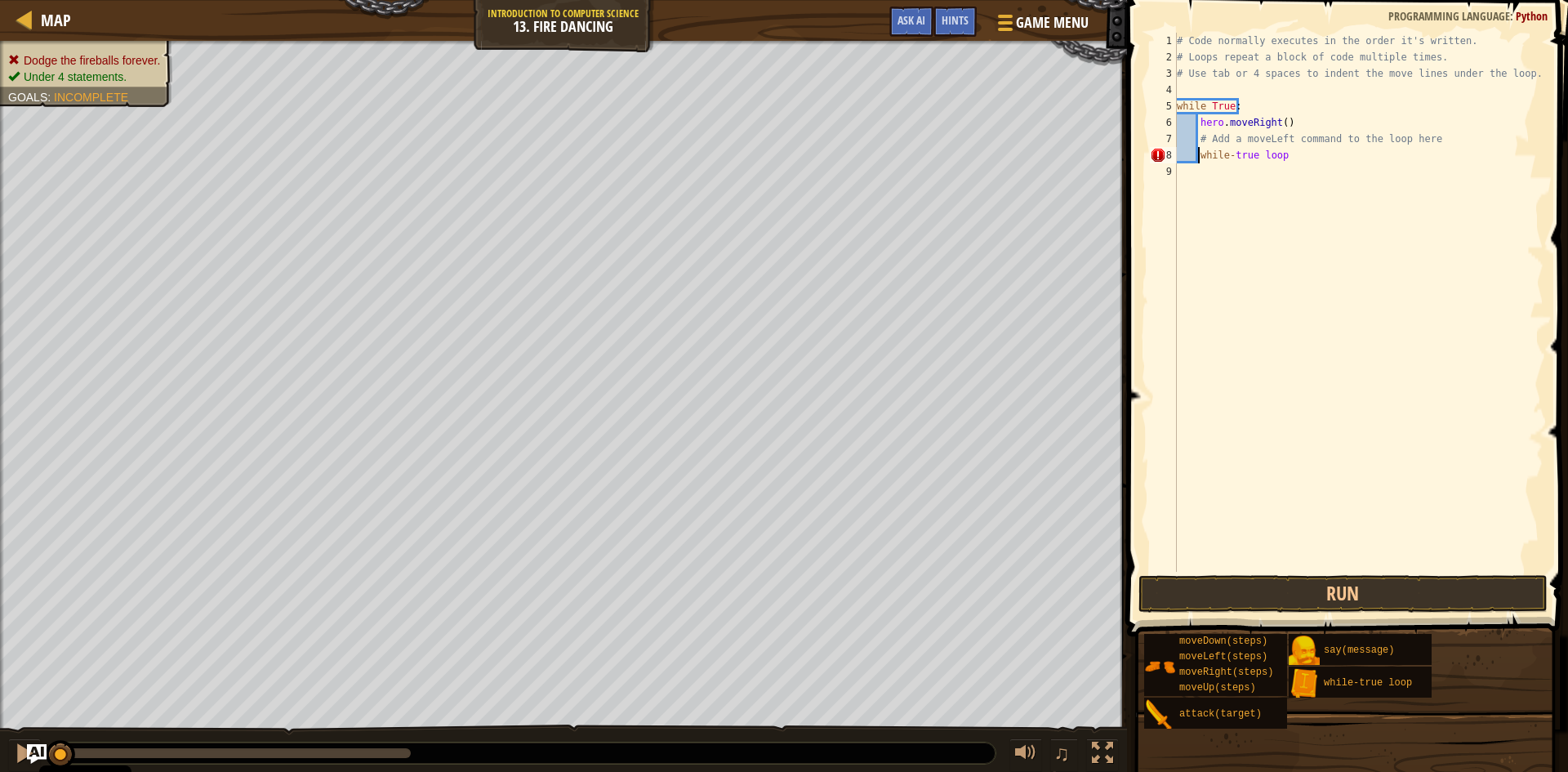
scroll to position [8, 2]
click at [1287, 581] on button "Run" at bounding box center [1343, 594] width 409 height 38
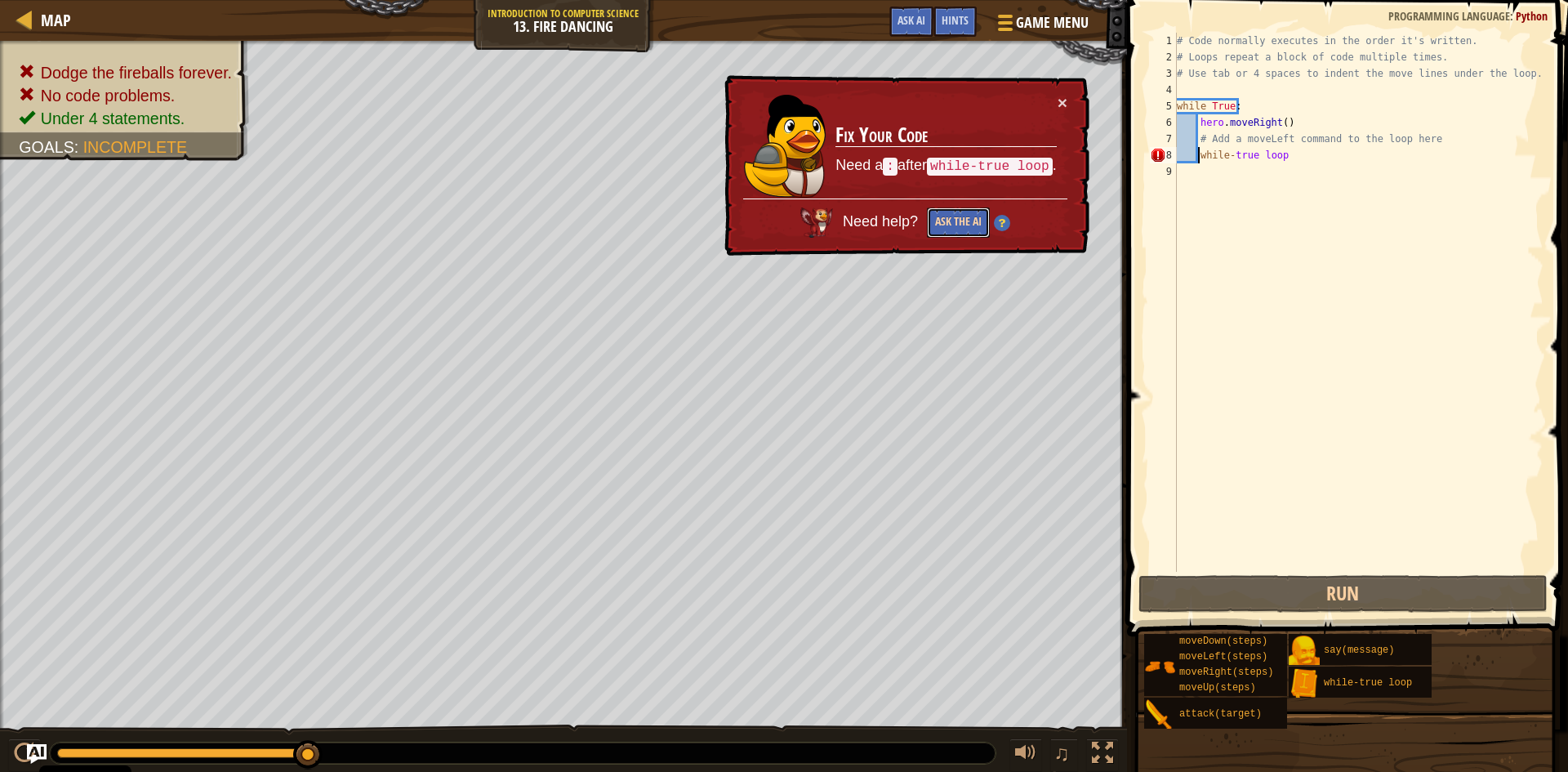
click at [954, 224] on button "Ask the AI" at bounding box center [958, 222] width 63 height 30
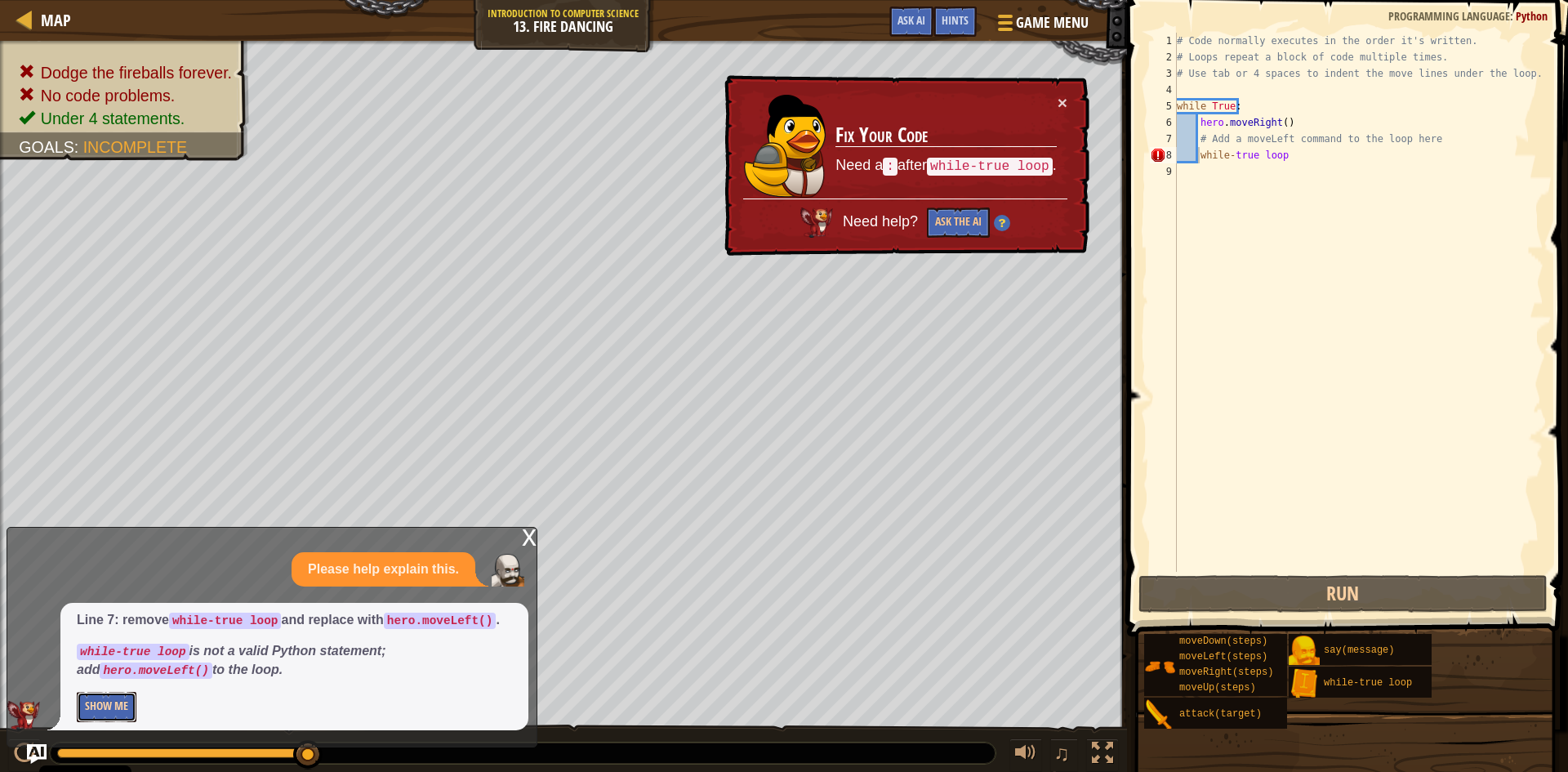
click at [109, 710] on button "Show Me" at bounding box center [106, 707] width 59 height 30
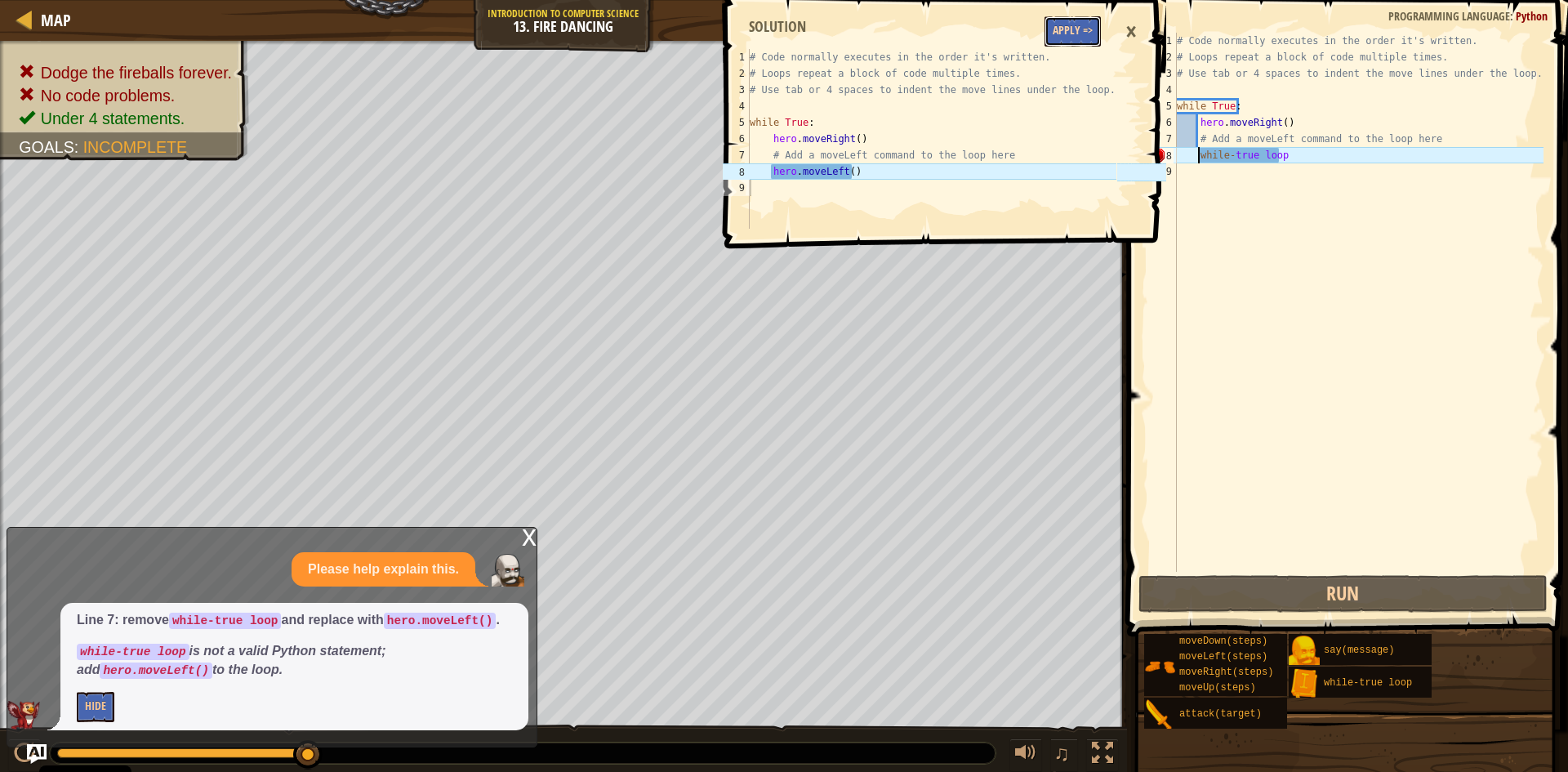
click at [1078, 35] on button "Apply =>" at bounding box center [1073, 31] width 57 height 30
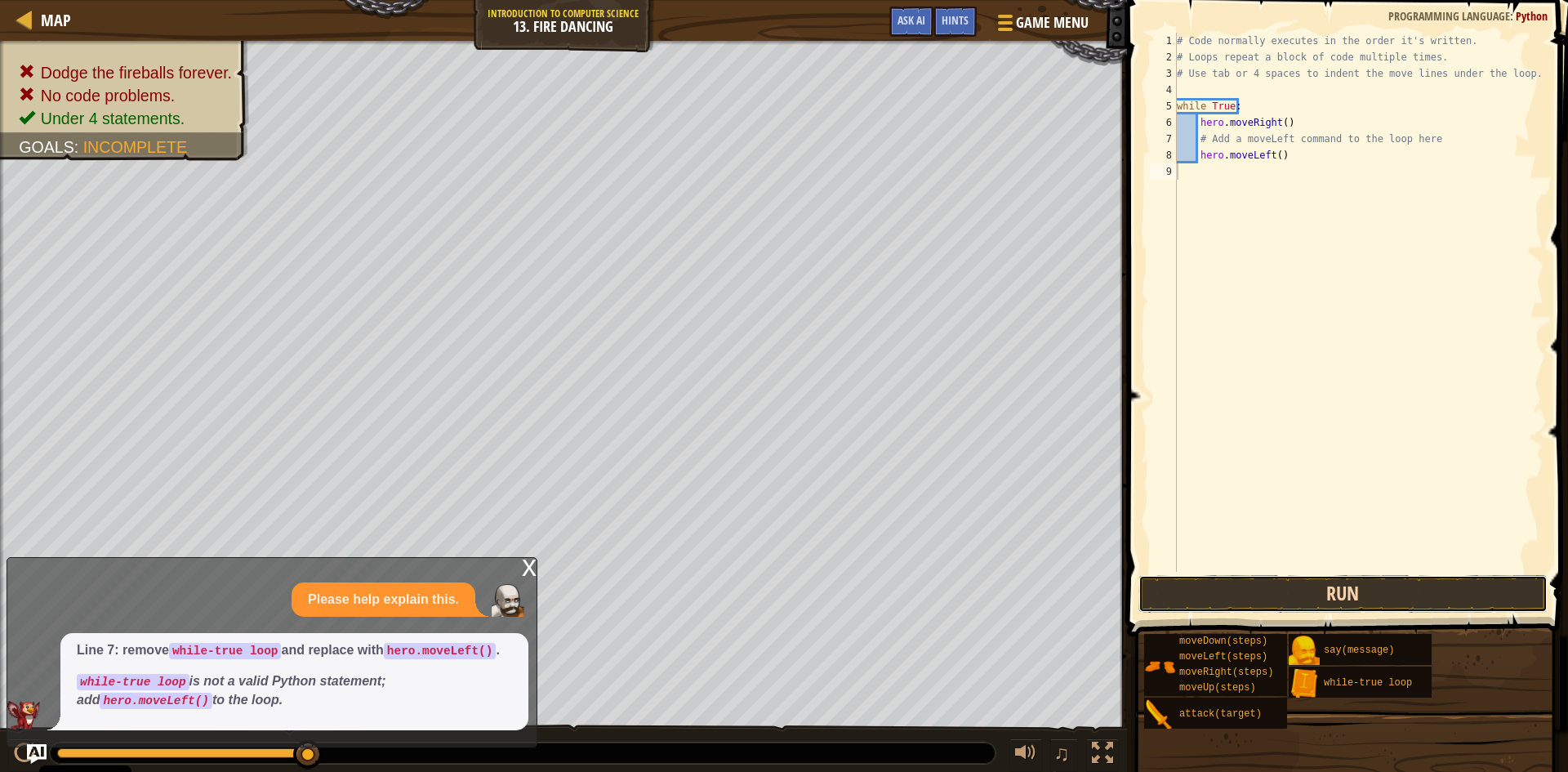
click at [1371, 589] on button "Run" at bounding box center [1343, 594] width 409 height 38
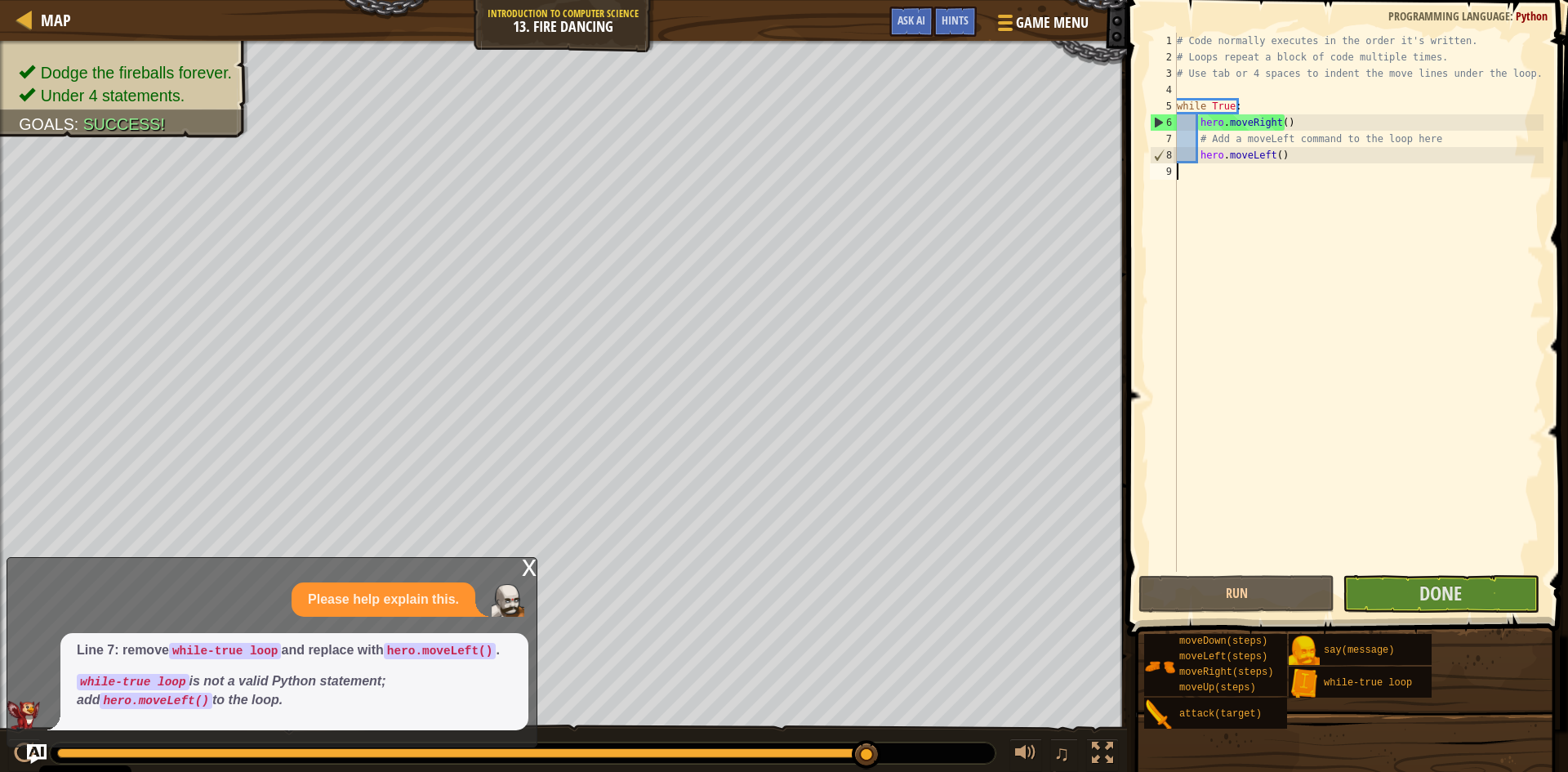
click at [1413, 561] on div "# Code normally executes in the order it's written. # Loops repeat a block of c…" at bounding box center [1358, 319] width 370 height 572
click at [1439, 596] on span "Done" at bounding box center [1440, 593] width 43 height 26
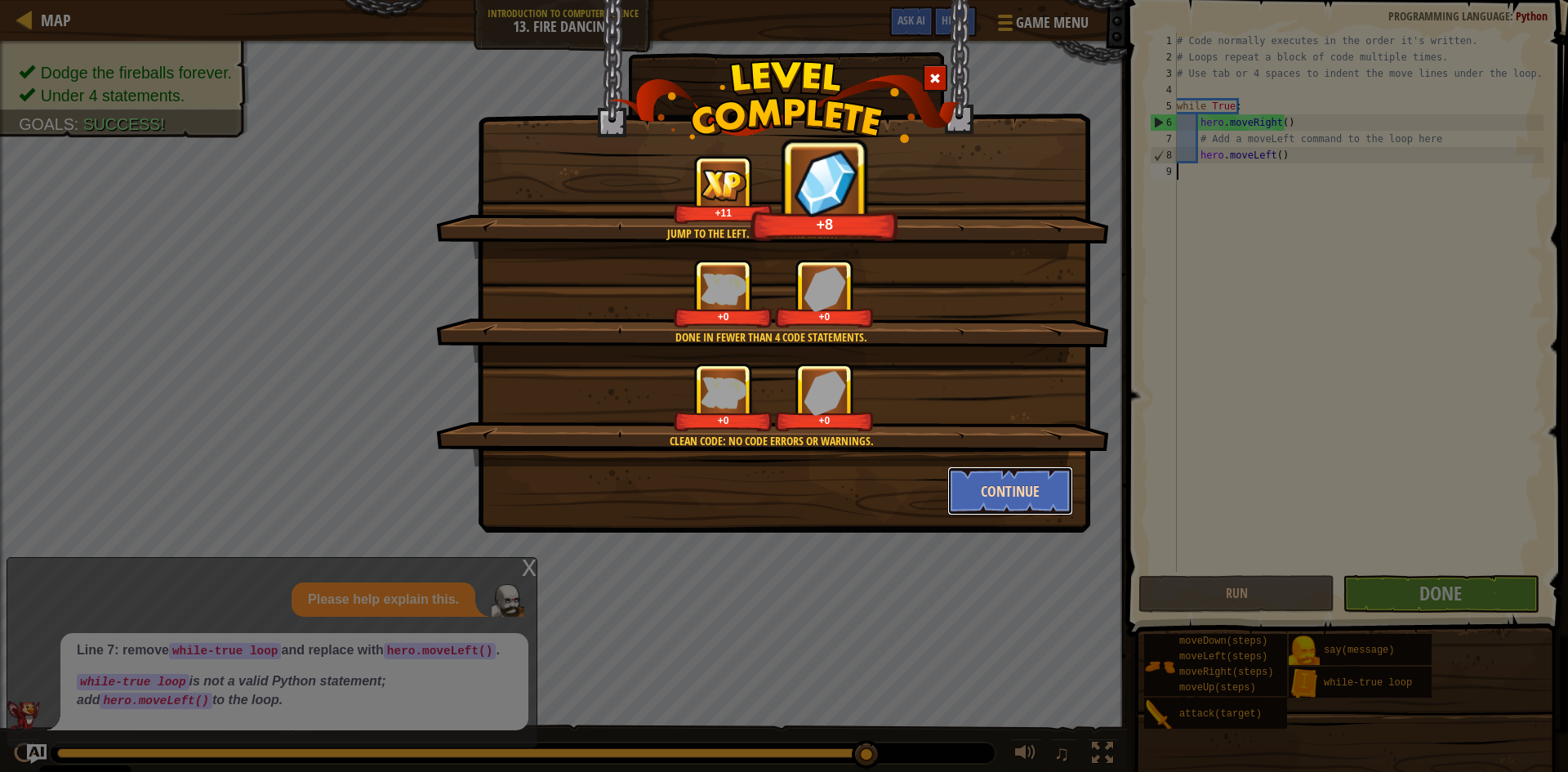
click at [1045, 497] on button "Continue" at bounding box center [1011, 490] width 127 height 49
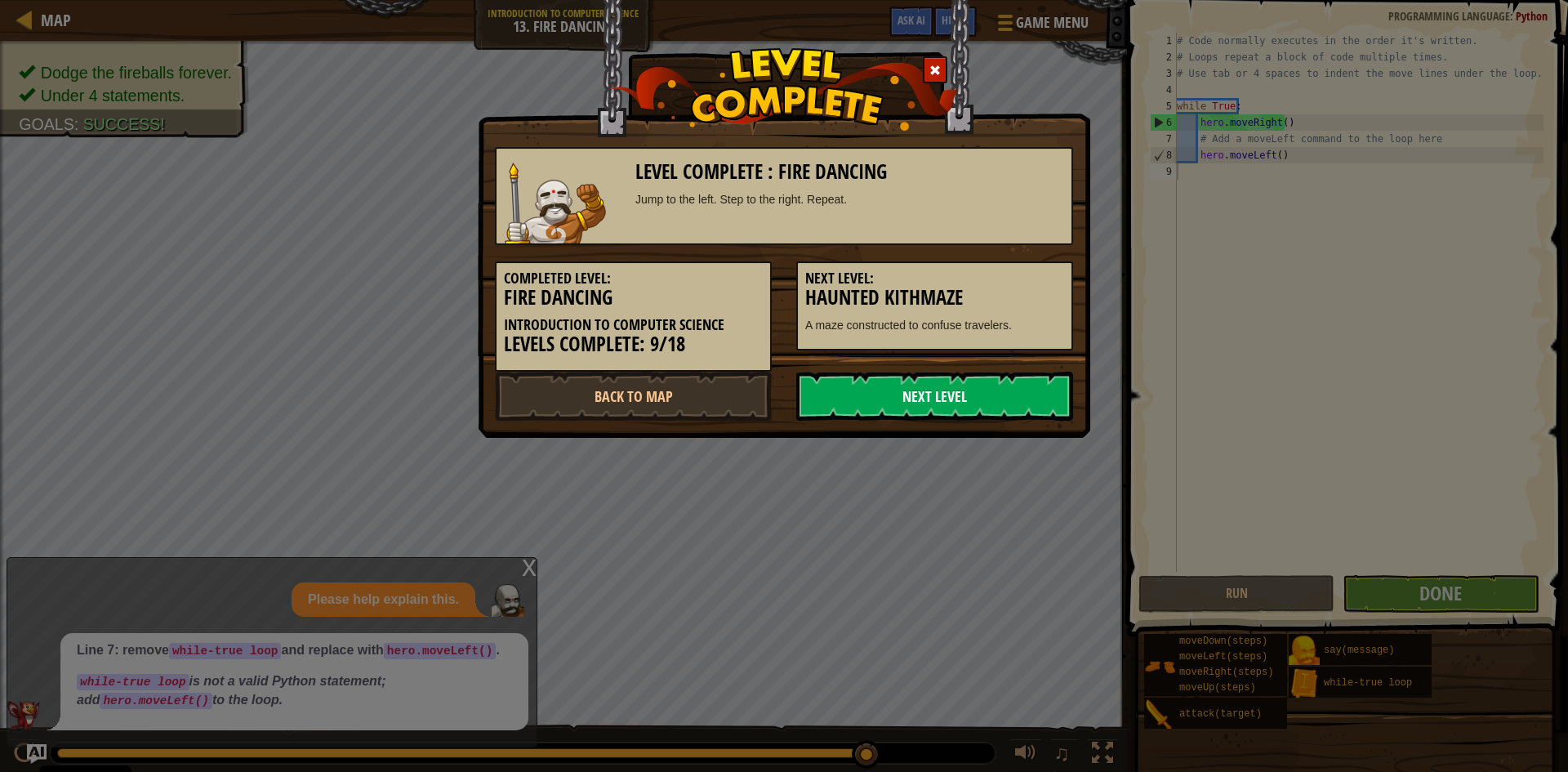
click at [1035, 406] on link "Next Level" at bounding box center [935, 396] width 277 height 49
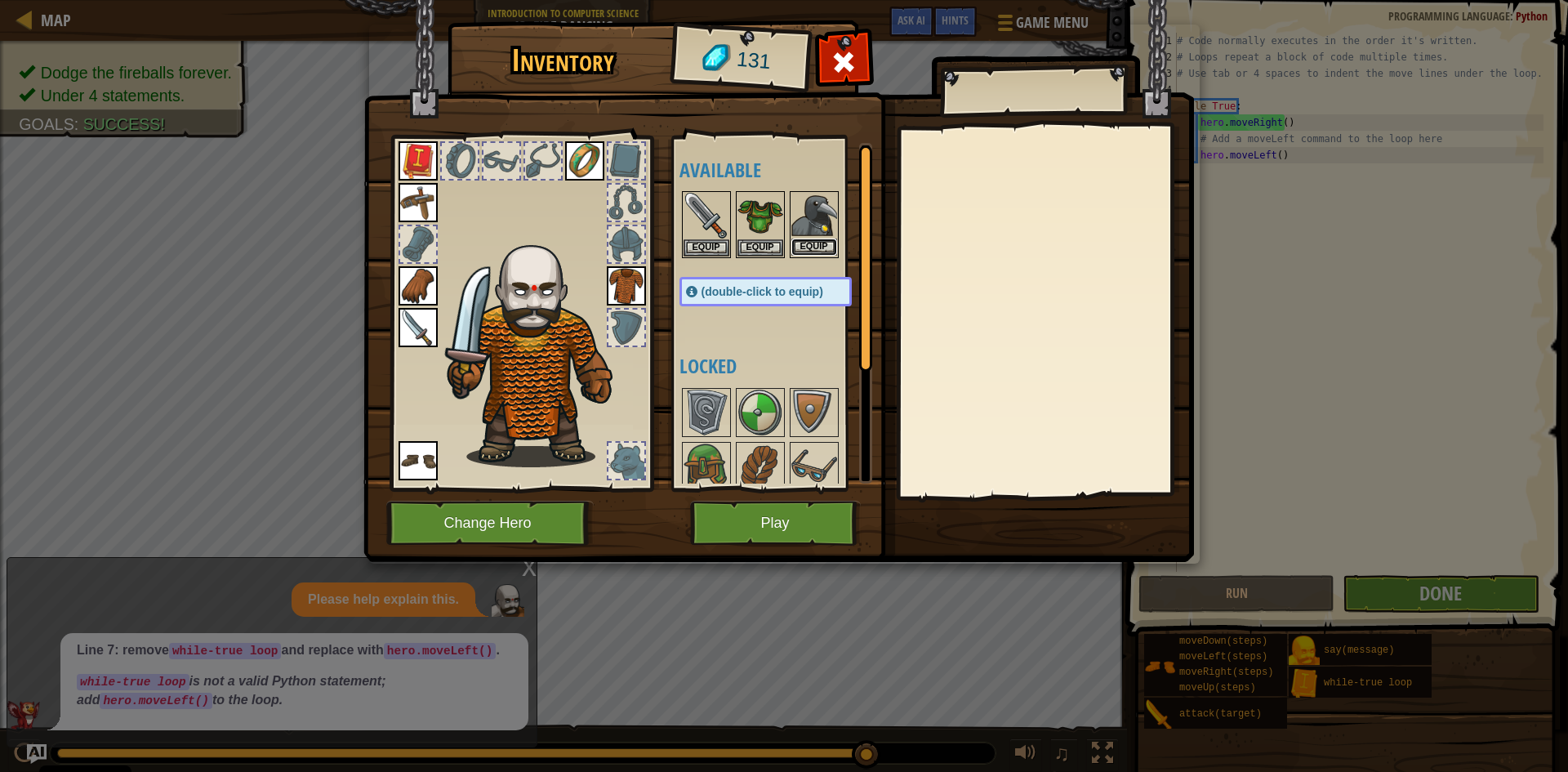
click at [814, 241] on button "Equip" at bounding box center [814, 248] width 46 height 18
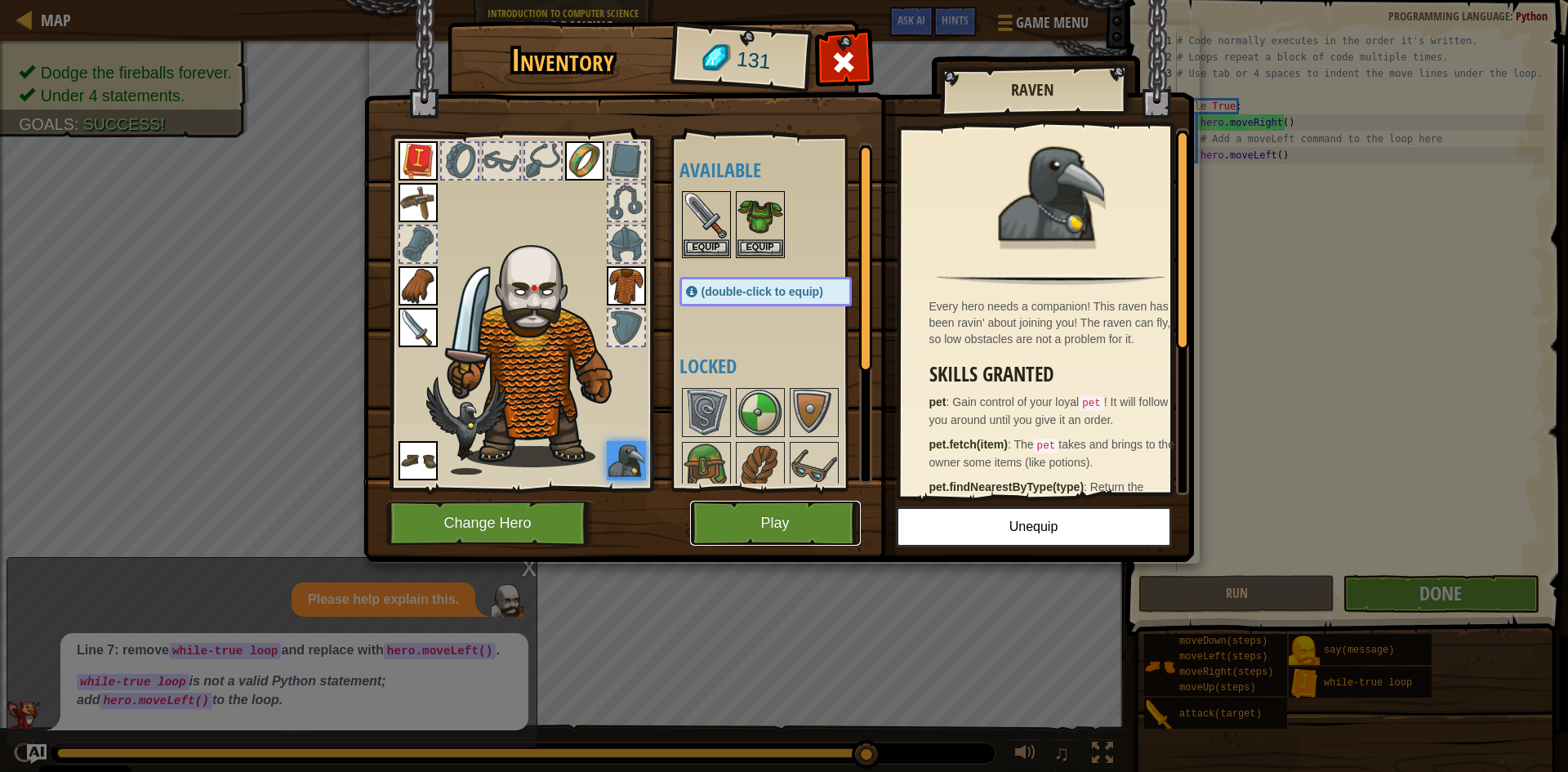
click at [746, 512] on button "Play" at bounding box center [775, 523] width 171 height 45
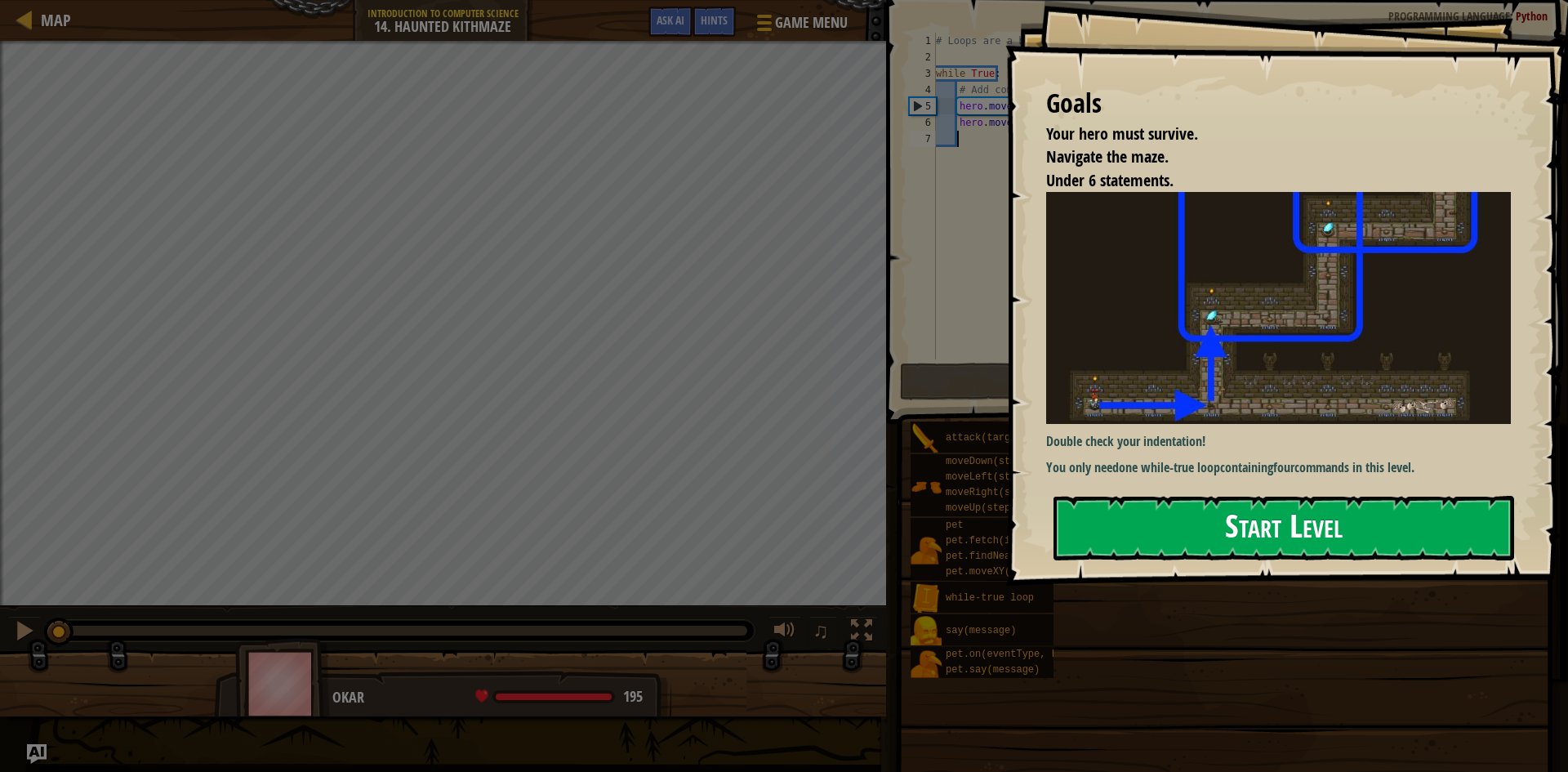
click at [1333, 513] on button "Start Level" at bounding box center [1283, 528] width 461 height 64
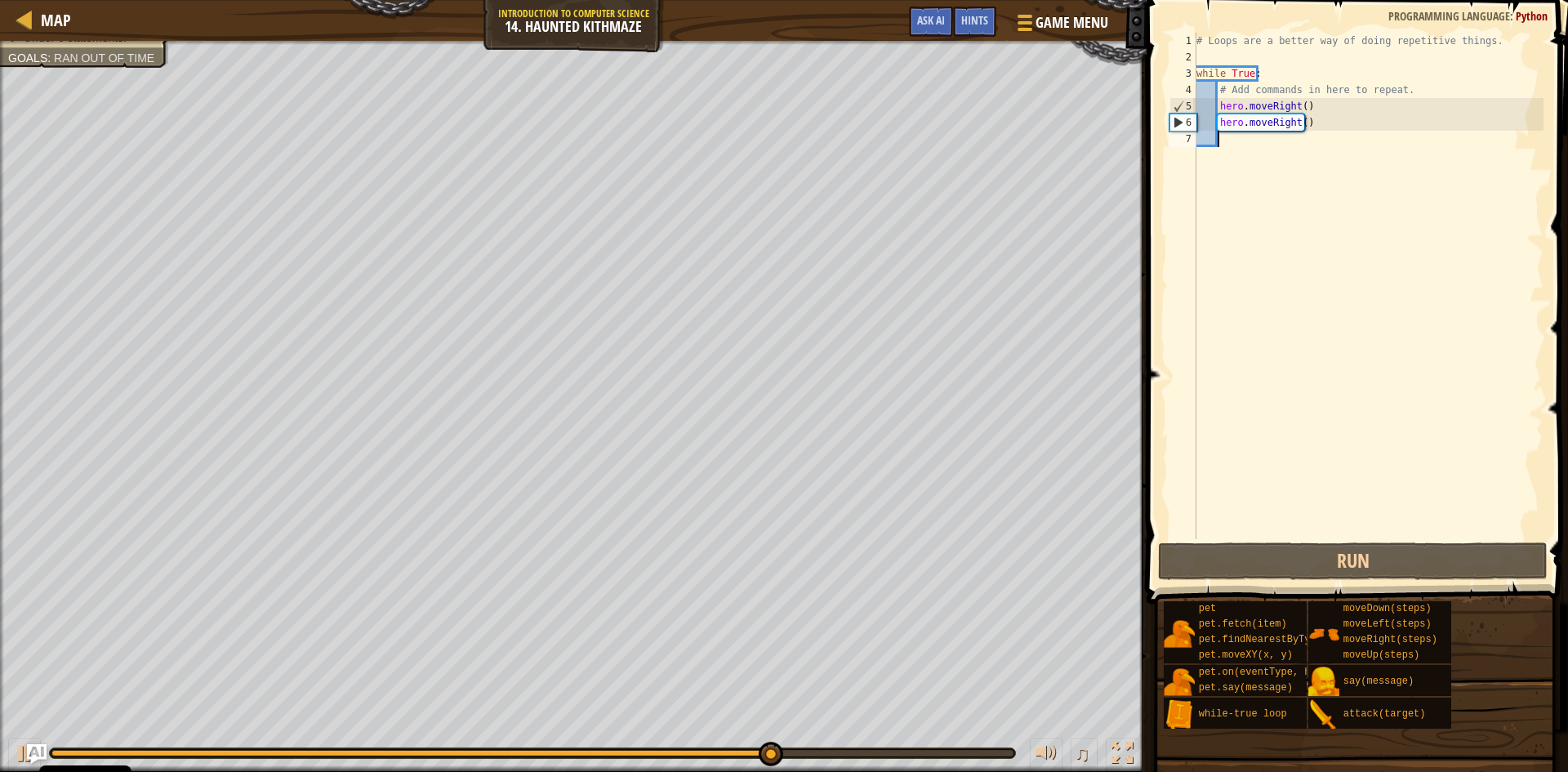
click at [1355, 131] on div "# Loops are a better way of doing repetitive things. while True : # Add command…" at bounding box center [1367, 302] width 350 height 539
click at [1337, 135] on div "# Loops are a better way of doing repetitive things. while True : # Add command…" at bounding box center [1367, 302] width 350 height 539
click at [1304, 124] on div "# Loops are a better way of doing repetitive things. while True : # Add command…" at bounding box center [1367, 302] width 350 height 539
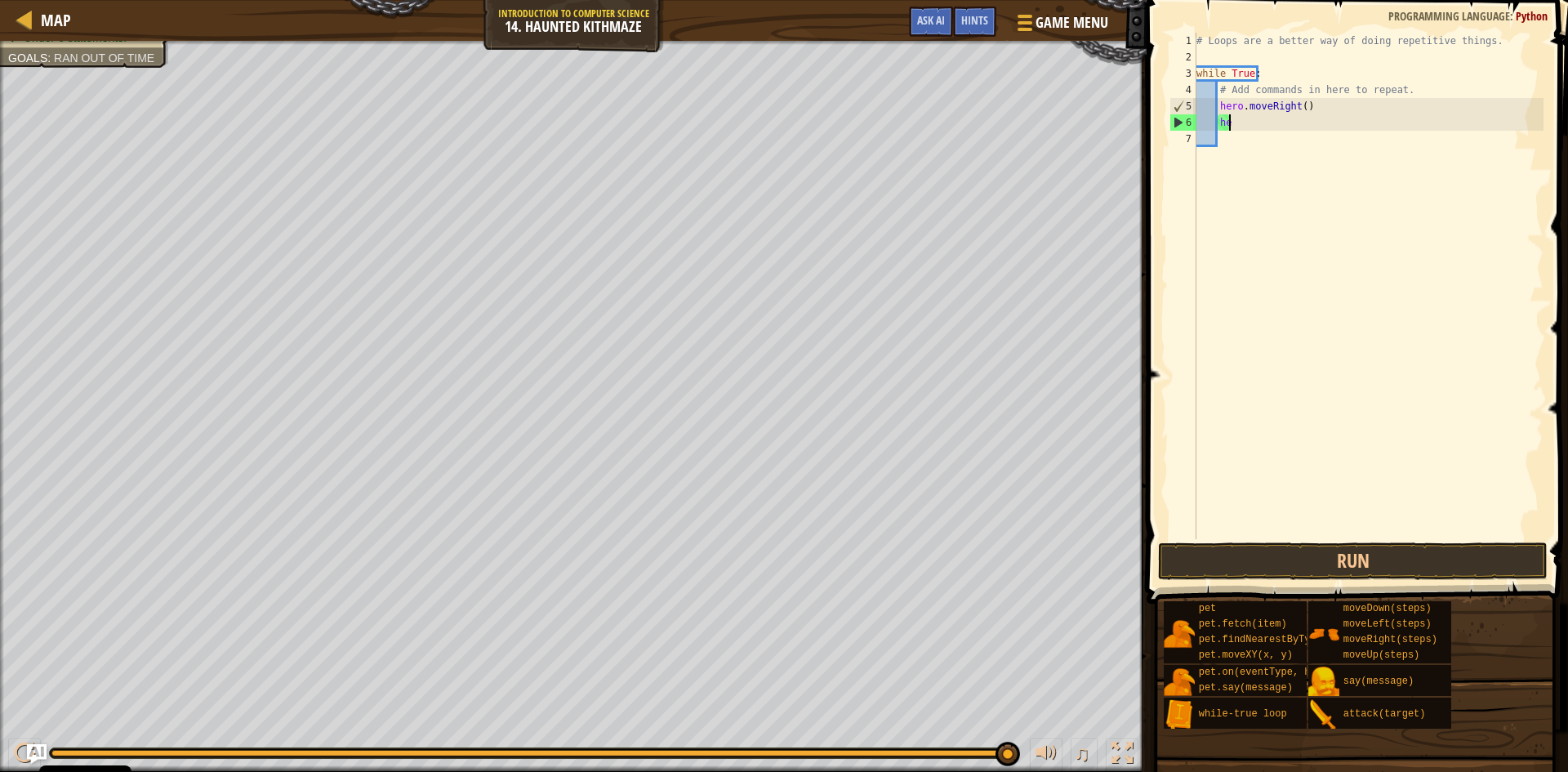
type textarea "h"
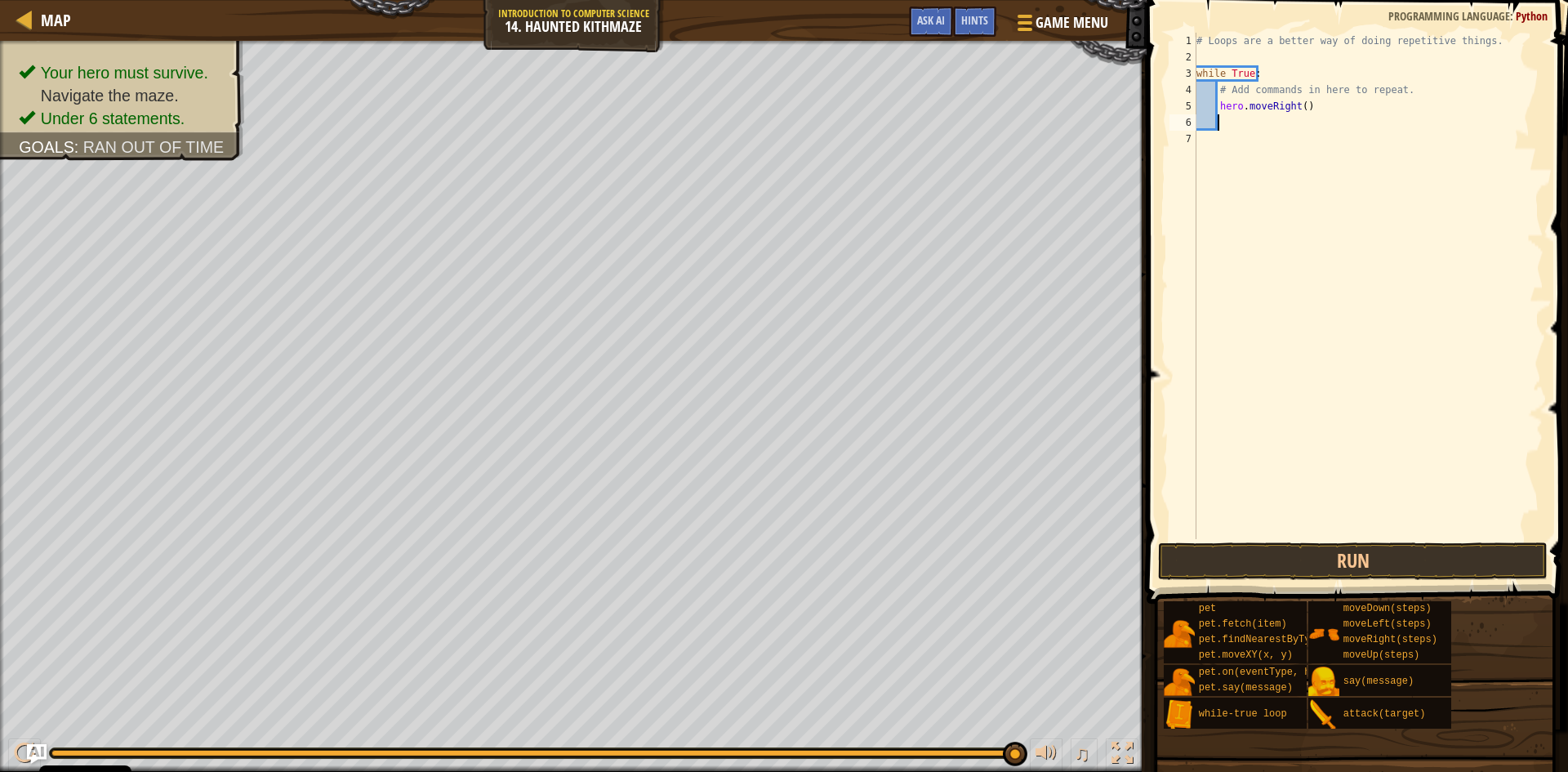
click at [1300, 105] on div "# Loops are a better way of doing repetitive things. while True : # Add command…" at bounding box center [1367, 302] width 350 height 539
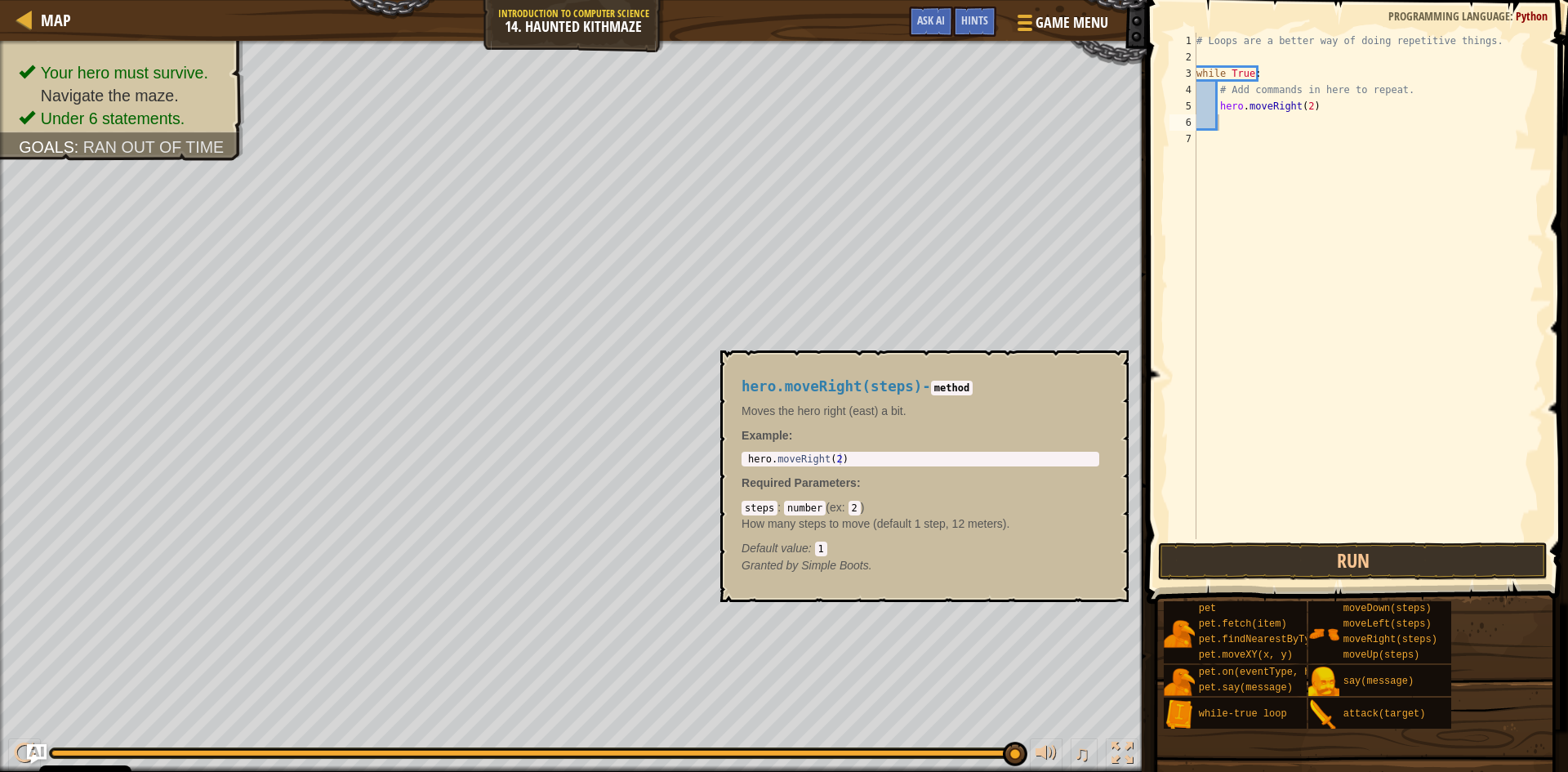
scroll to position [8, 7]
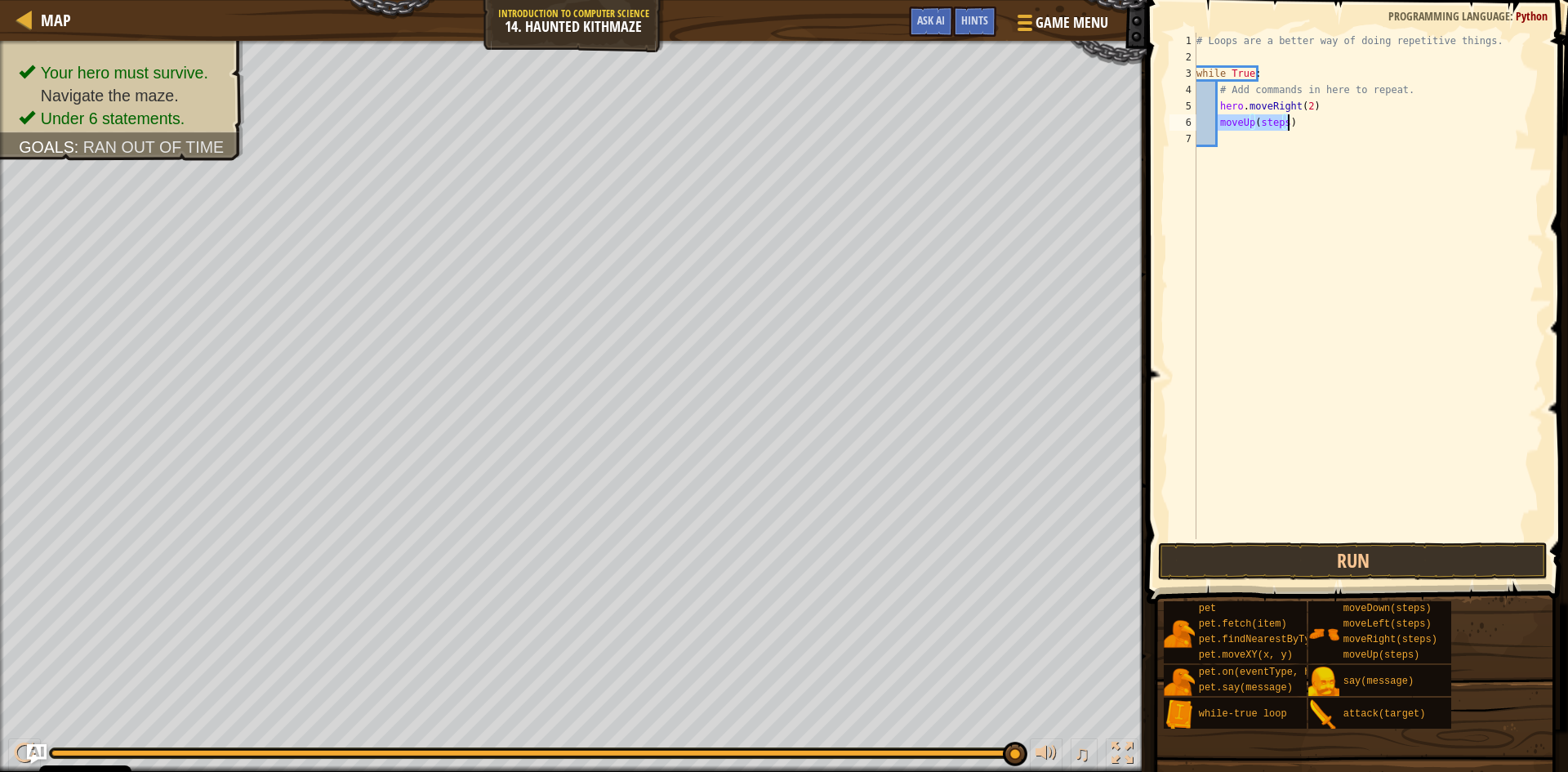
click at [1283, 121] on div "# Loops are a better way of doing repetitive things. while True : # Add command…" at bounding box center [1367, 286] width 350 height 506
click at [1439, 566] on button "Run" at bounding box center [1353, 560] width 390 height 38
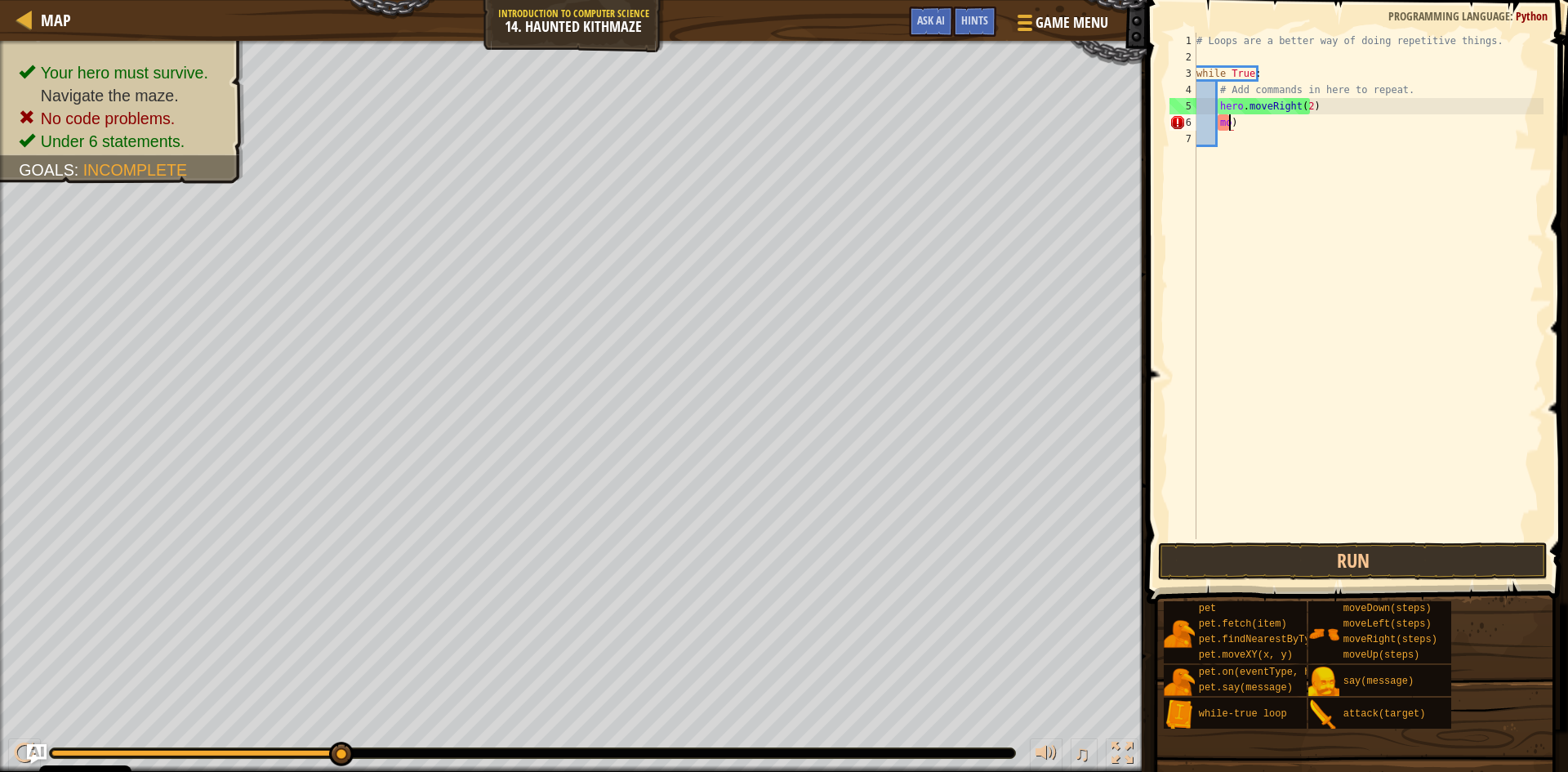
scroll to position [8, 2]
type textarea ")"
click at [1281, 121] on div "# Loops are a better way of doing repetitive things. while True : # Add command…" at bounding box center [1367, 286] width 350 height 506
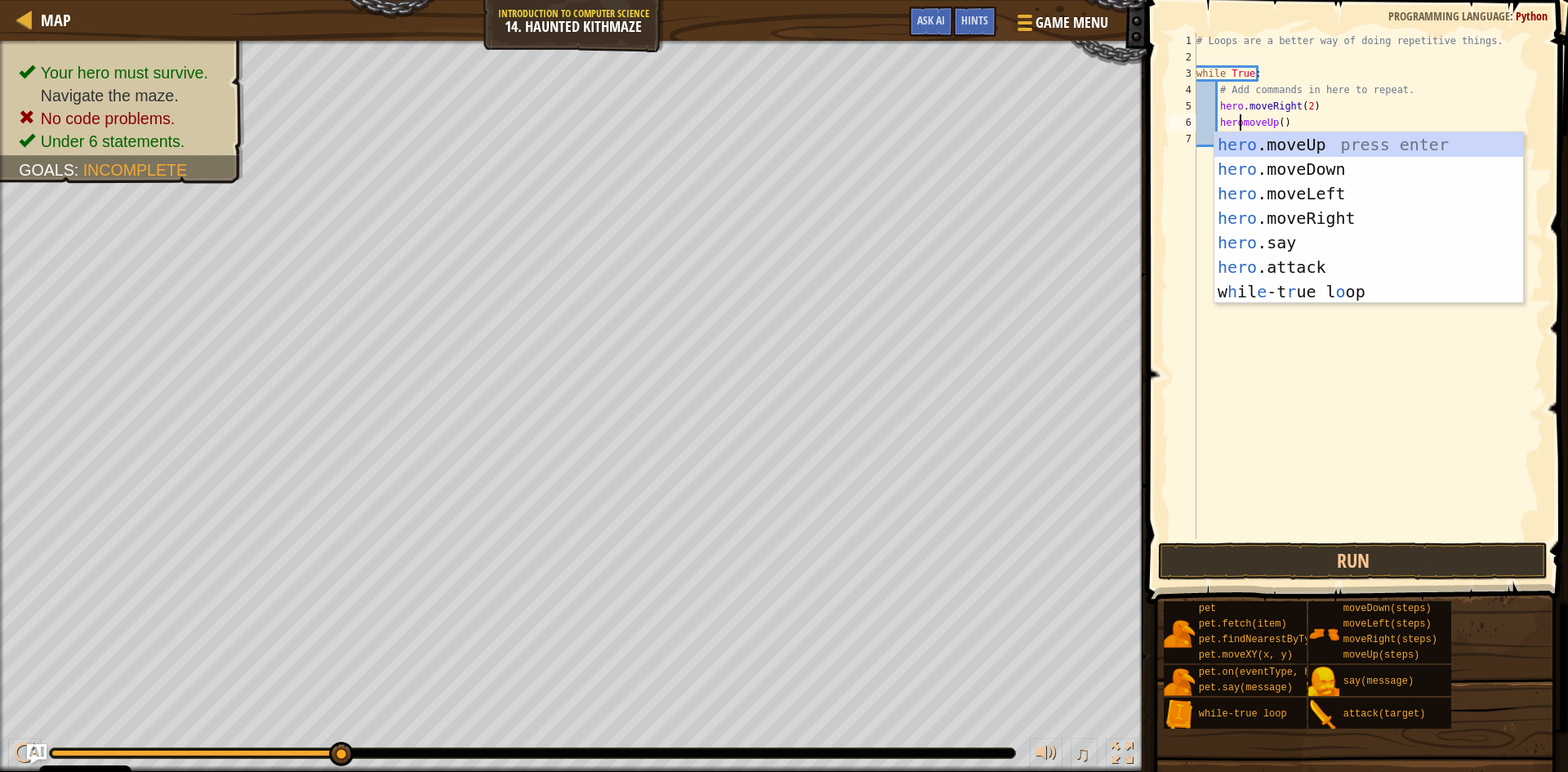
scroll to position [8, 4]
click at [1243, 140] on div "hero .moveUp press enter hero .moveDown press enter hero .moveLeft press enter …" at bounding box center [1368, 243] width 309 height 220
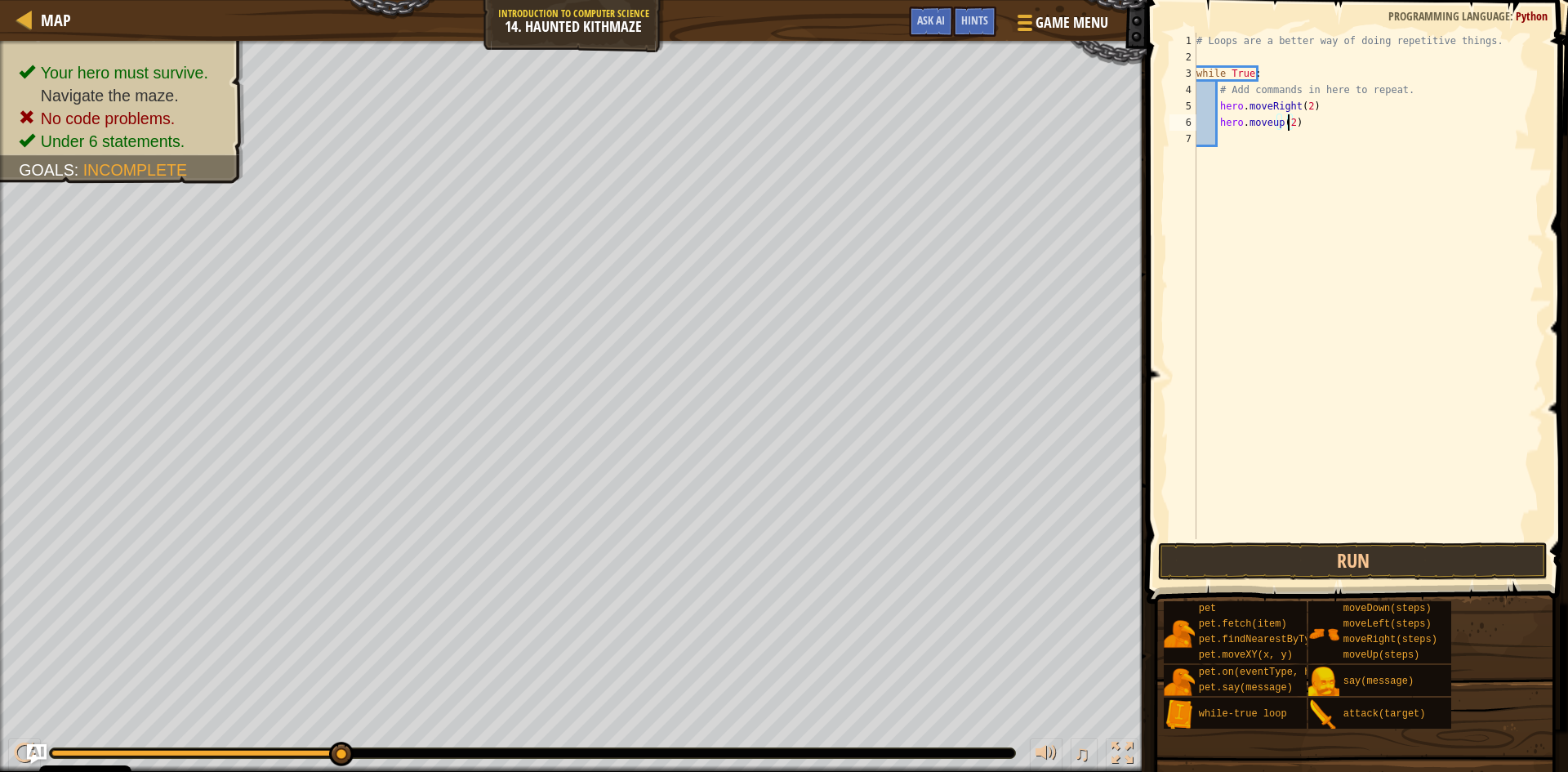
scroll to position [8, 8]
click at [1243, 558] on button "Run" at bounding box center [1353, 560] width 390 height 38
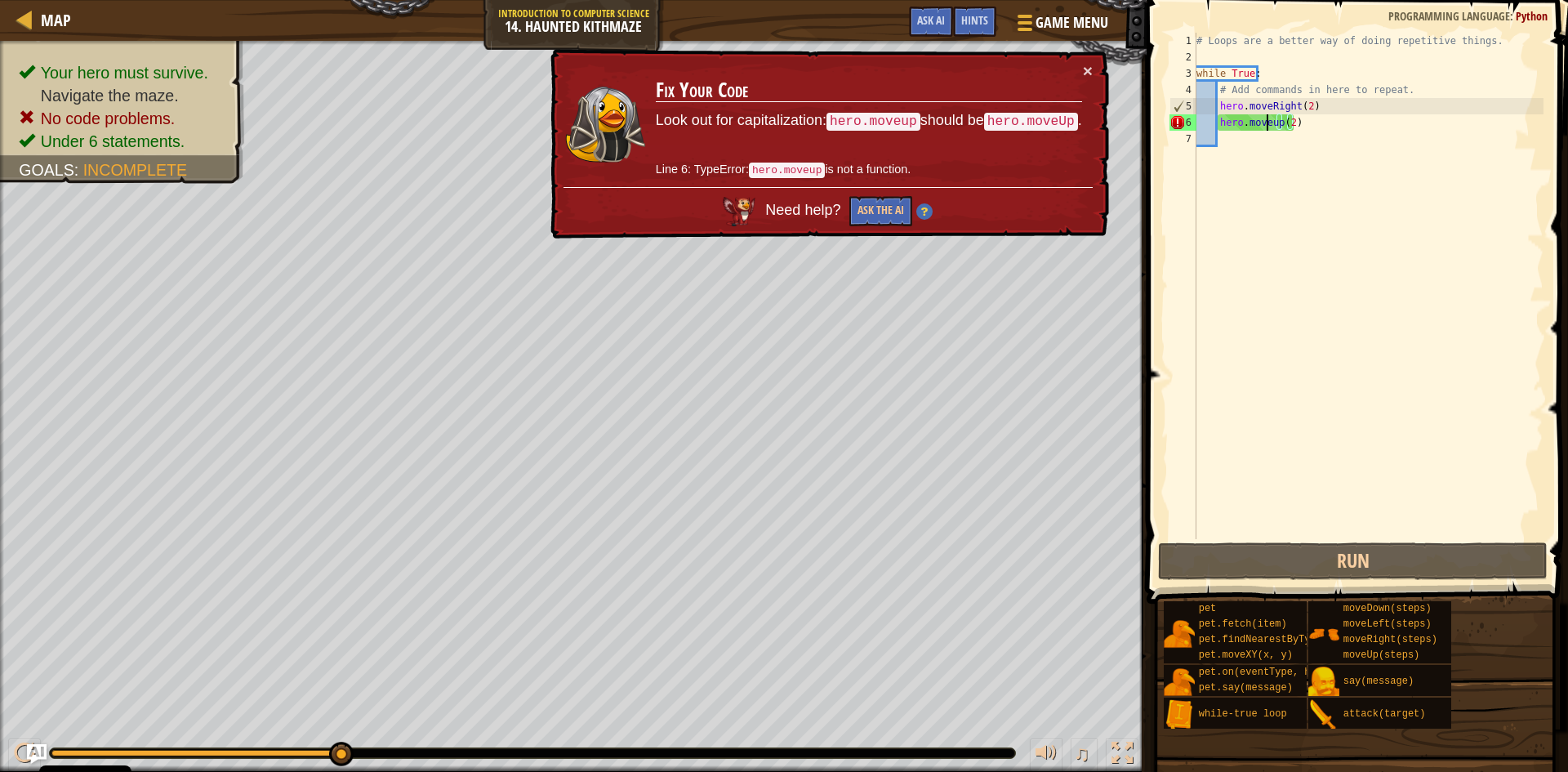
click at [1269, 124] on div "# Loops are a better way of doing repetitive things. while True : # Add command…" at bounding box center [1367, 302] width 350 height 539
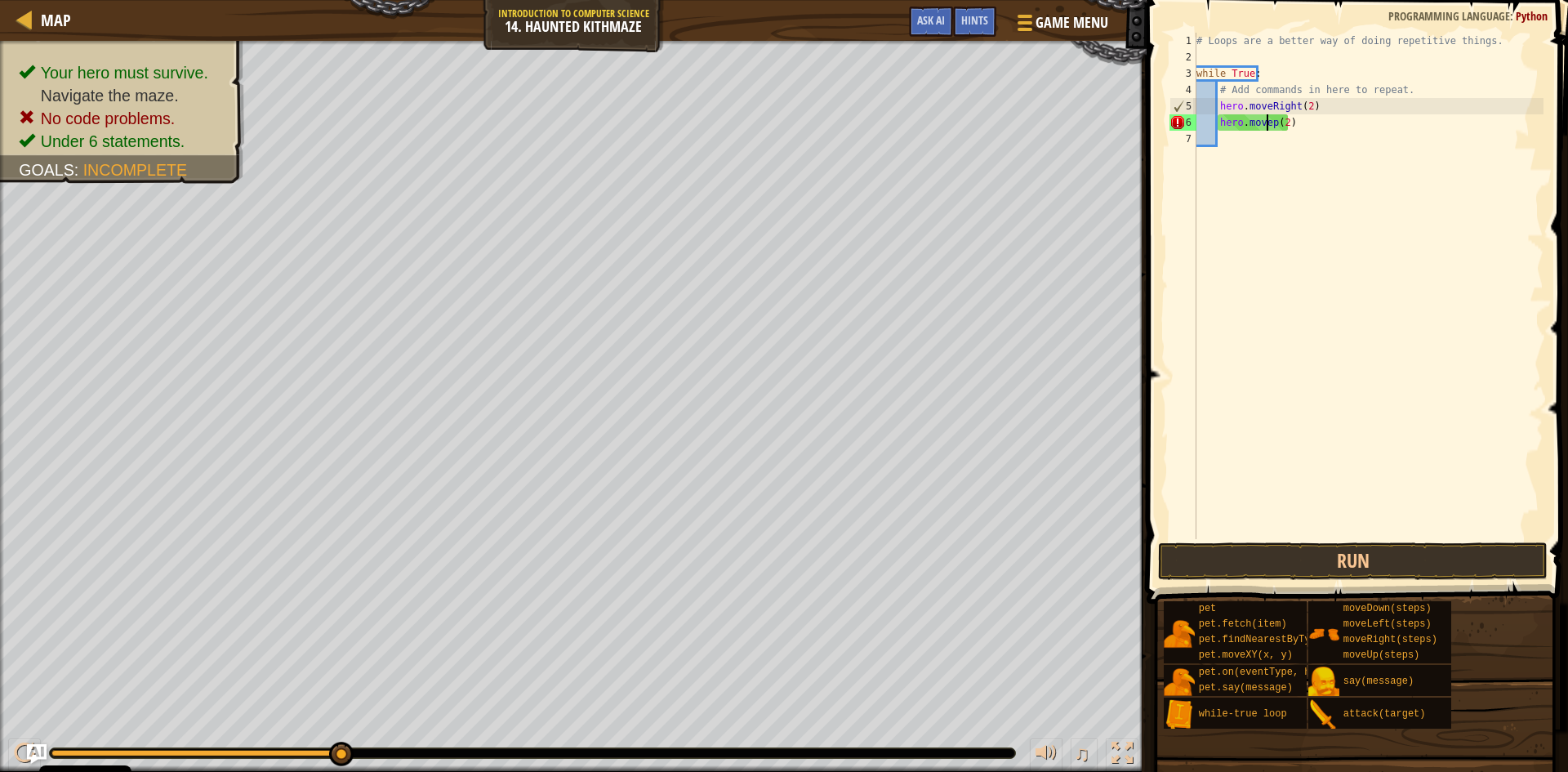
scroll to position [8, 7]
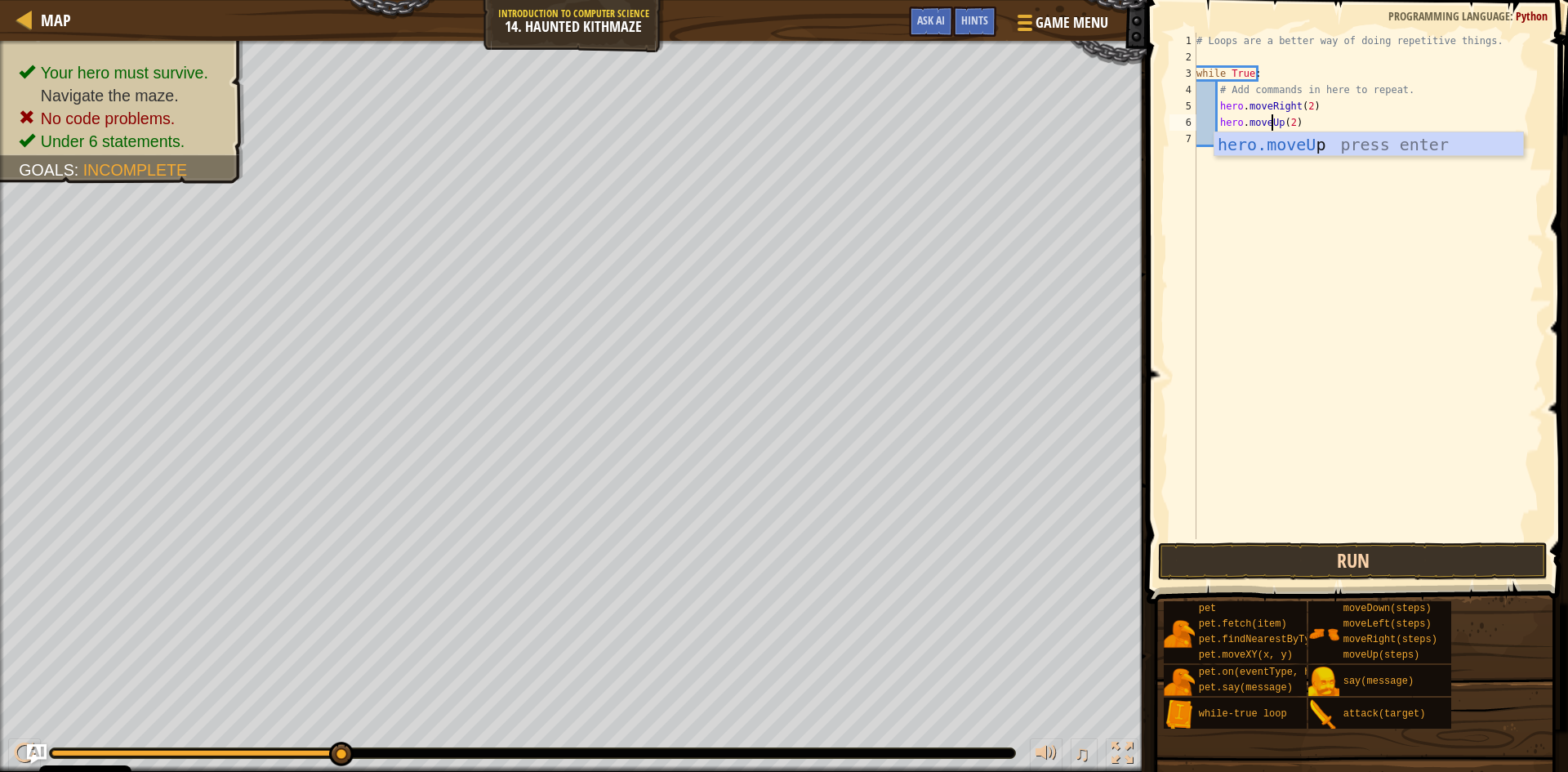
type textarea "hero.moveUp(2)"
click at [1391, 559] on button "Run" at bounding box center [1353, 560] width 390 height 38
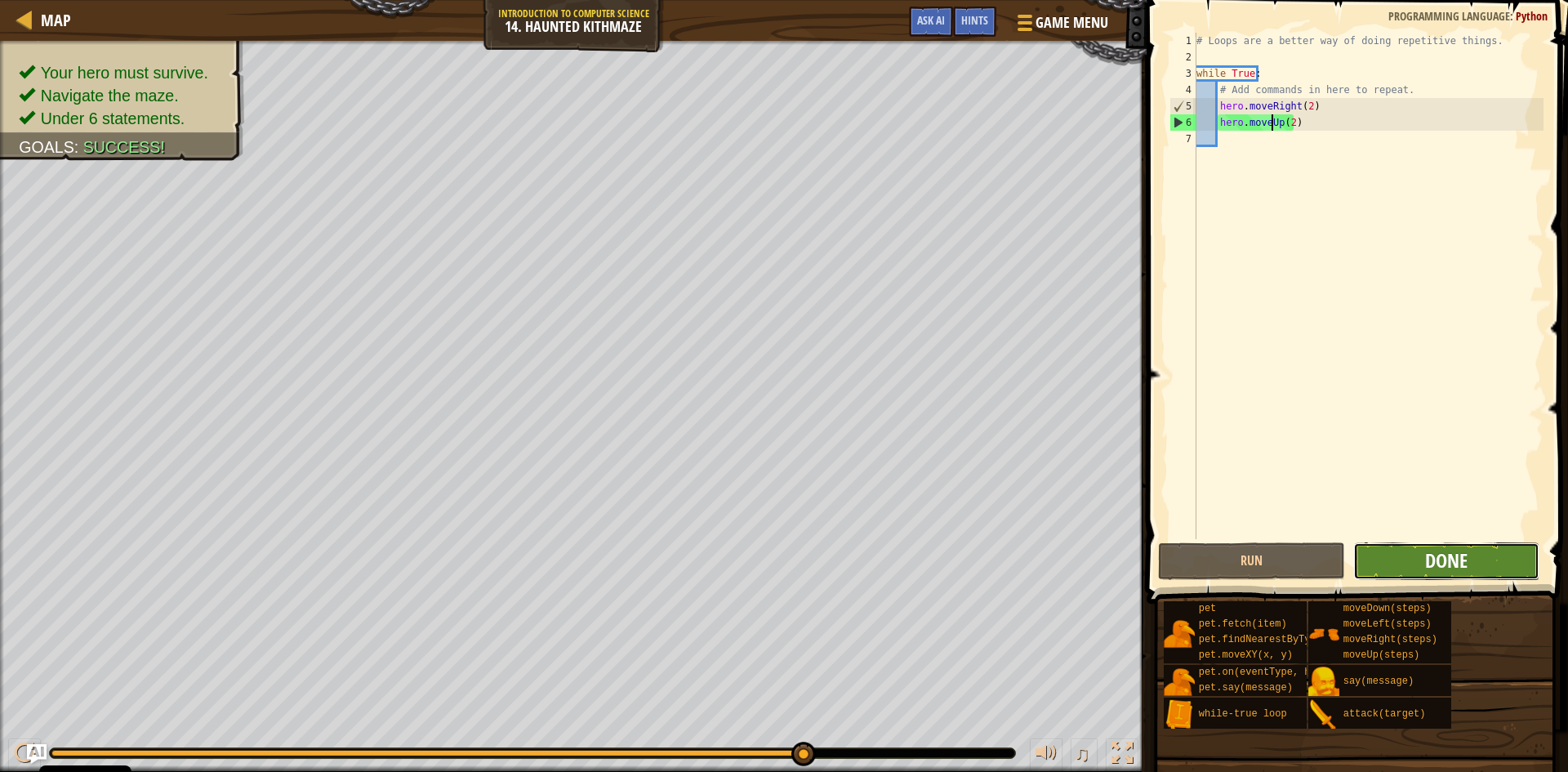
click at [1445, 563] on span "Done" at bounding box center [1446, 560] width 43 height 26
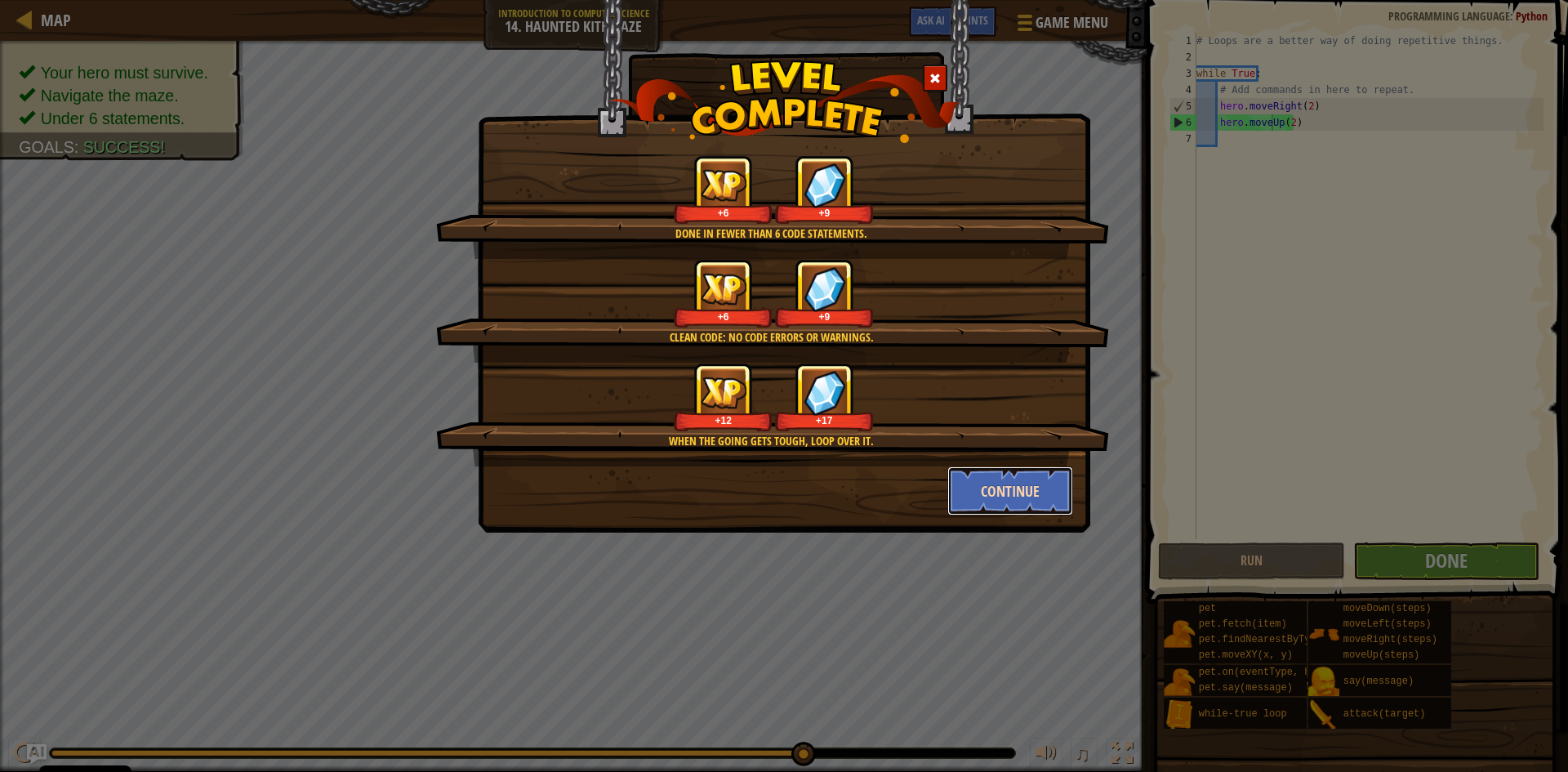
click at [982, 486] on button "Continue" at bounding box center [1011, 490] width 127 height 49
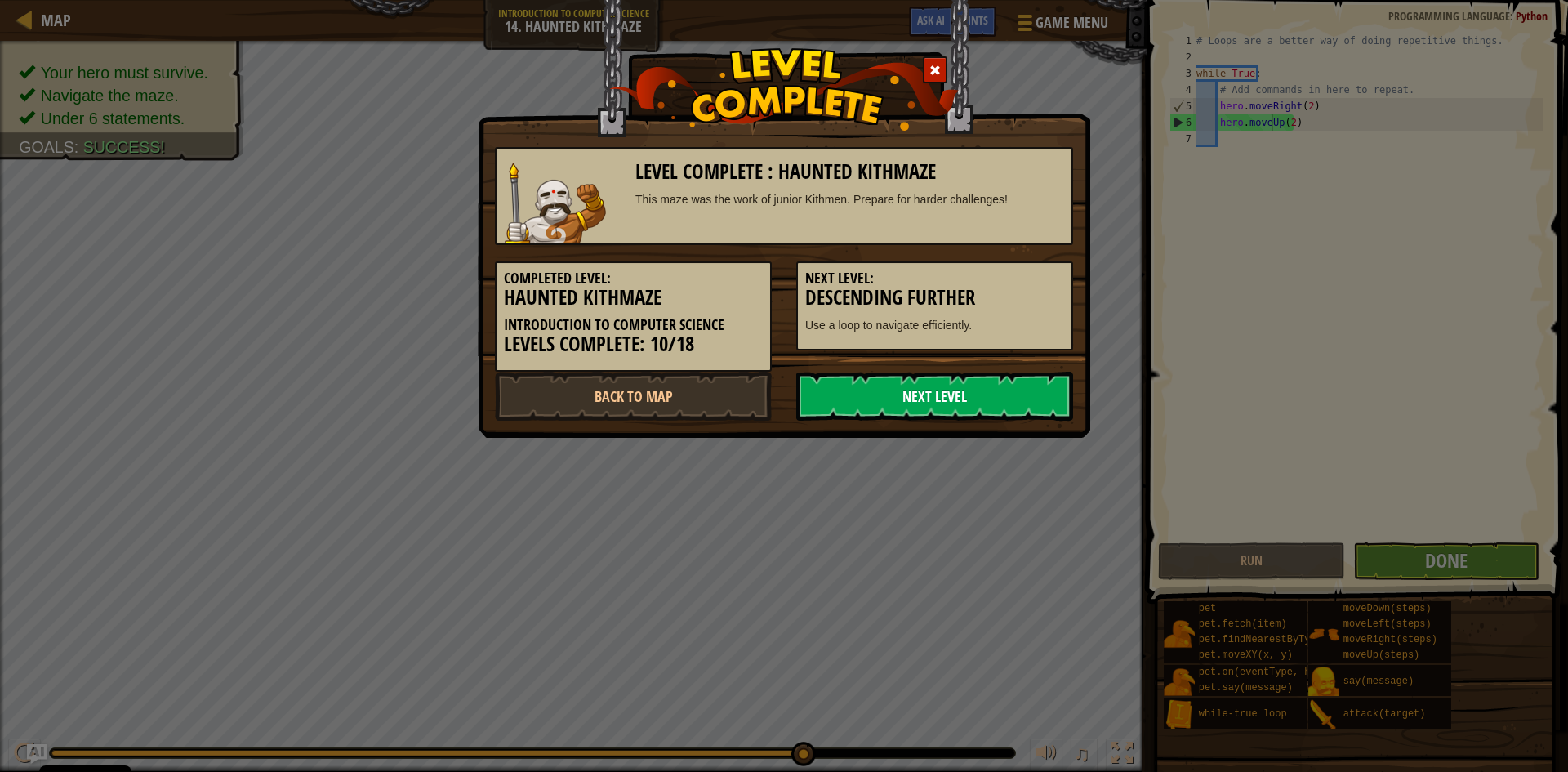
click at [979, 386] on link "Next Level" at bounding box center [935, 396] width 277 height 49
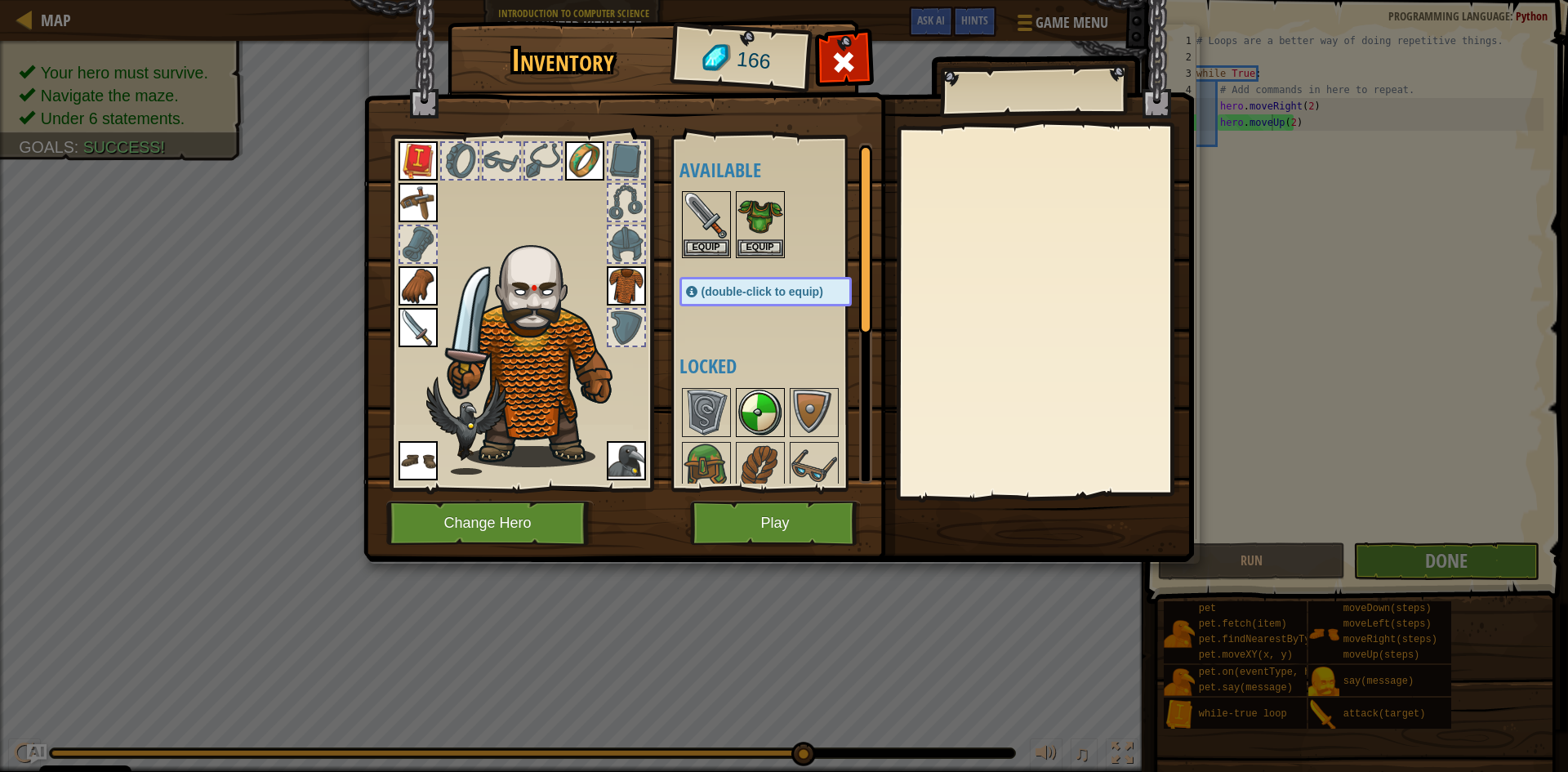
click at [748, 426] on img at bounding box center [760, 412] width 46 height 46
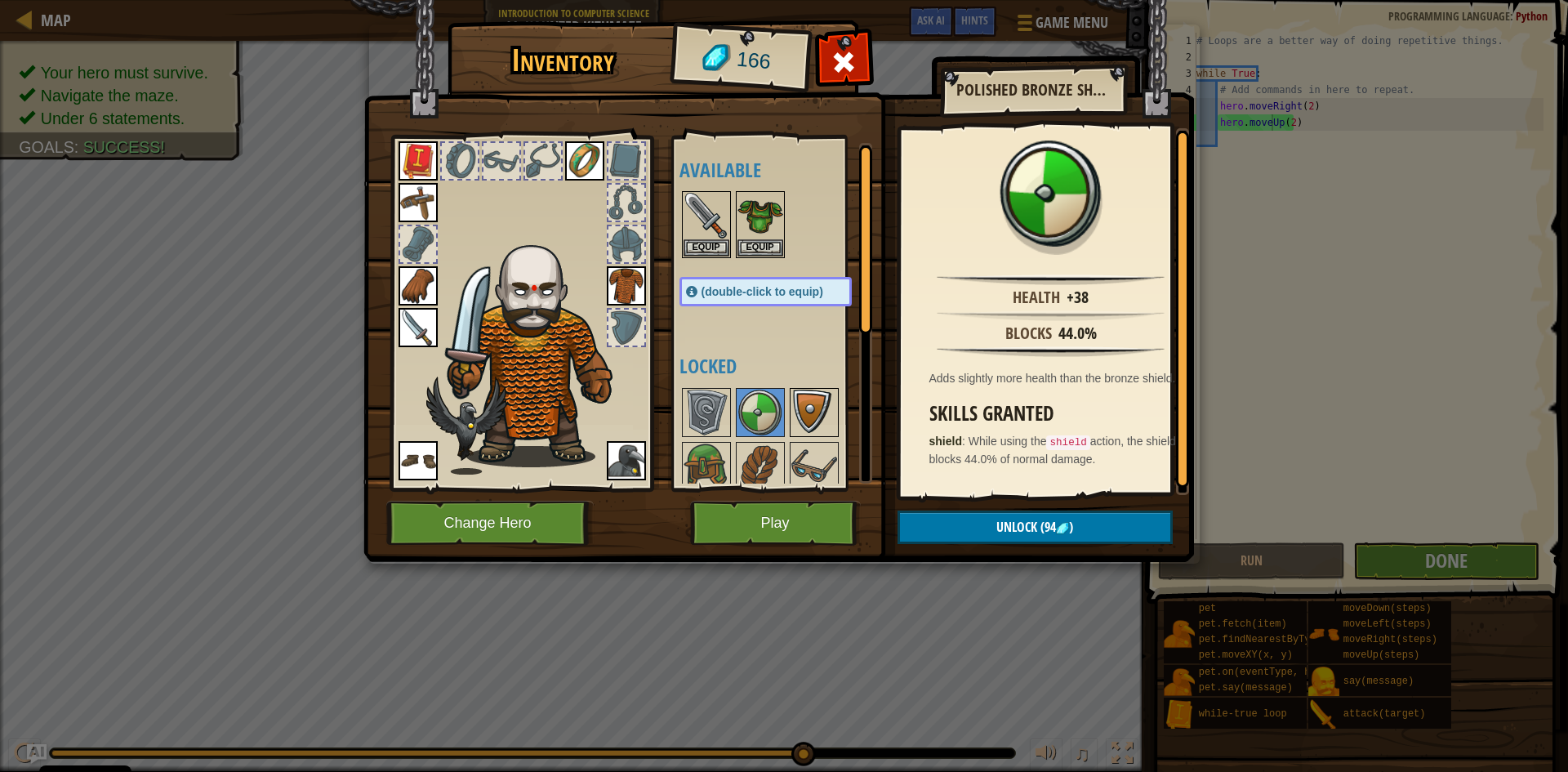
click at [828, 405] on img at bounding box center [814, 412] width 46 height 46
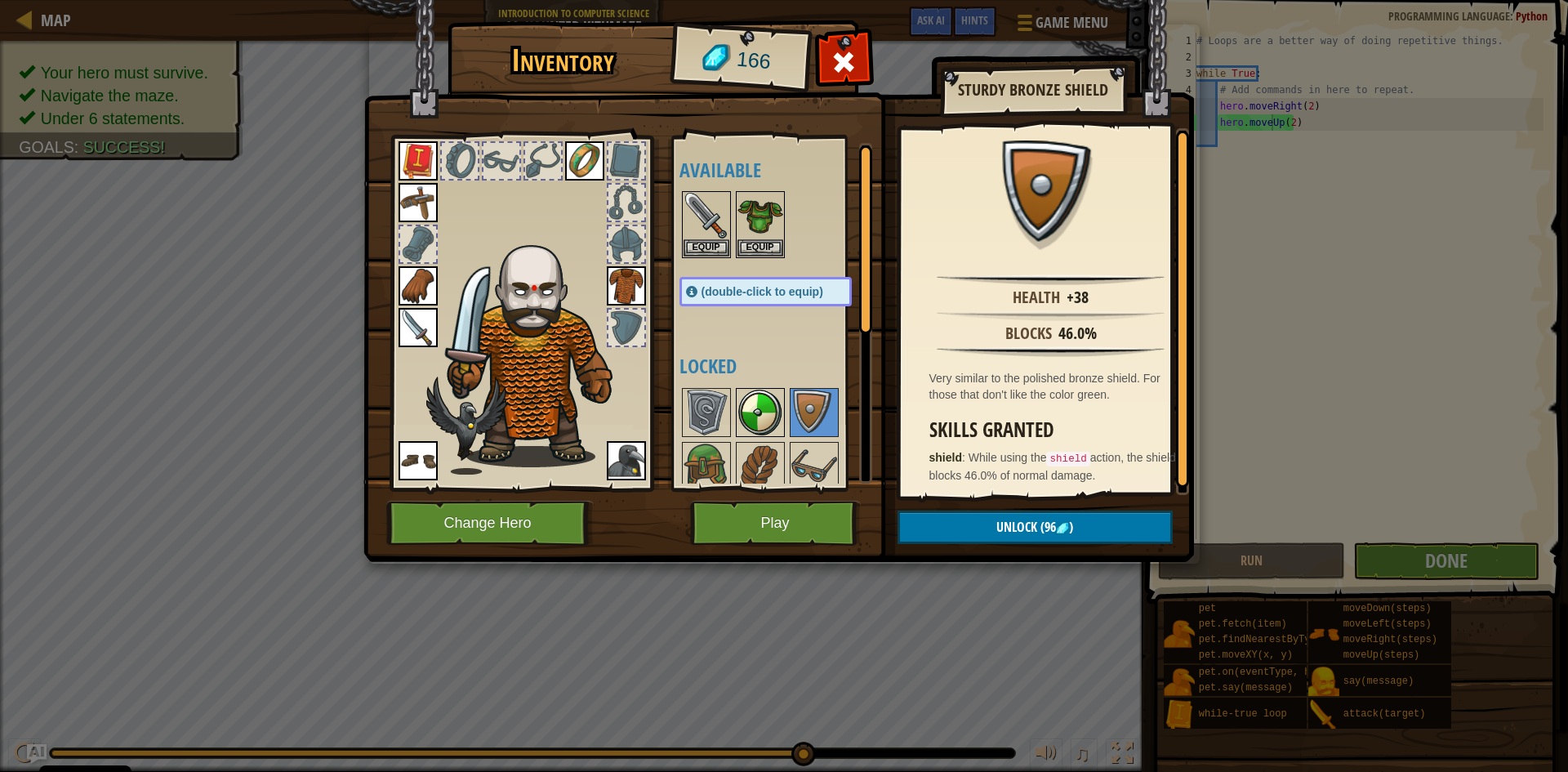
click at [770, 406] on img at bounding box center [760, 412] width 46 height 46
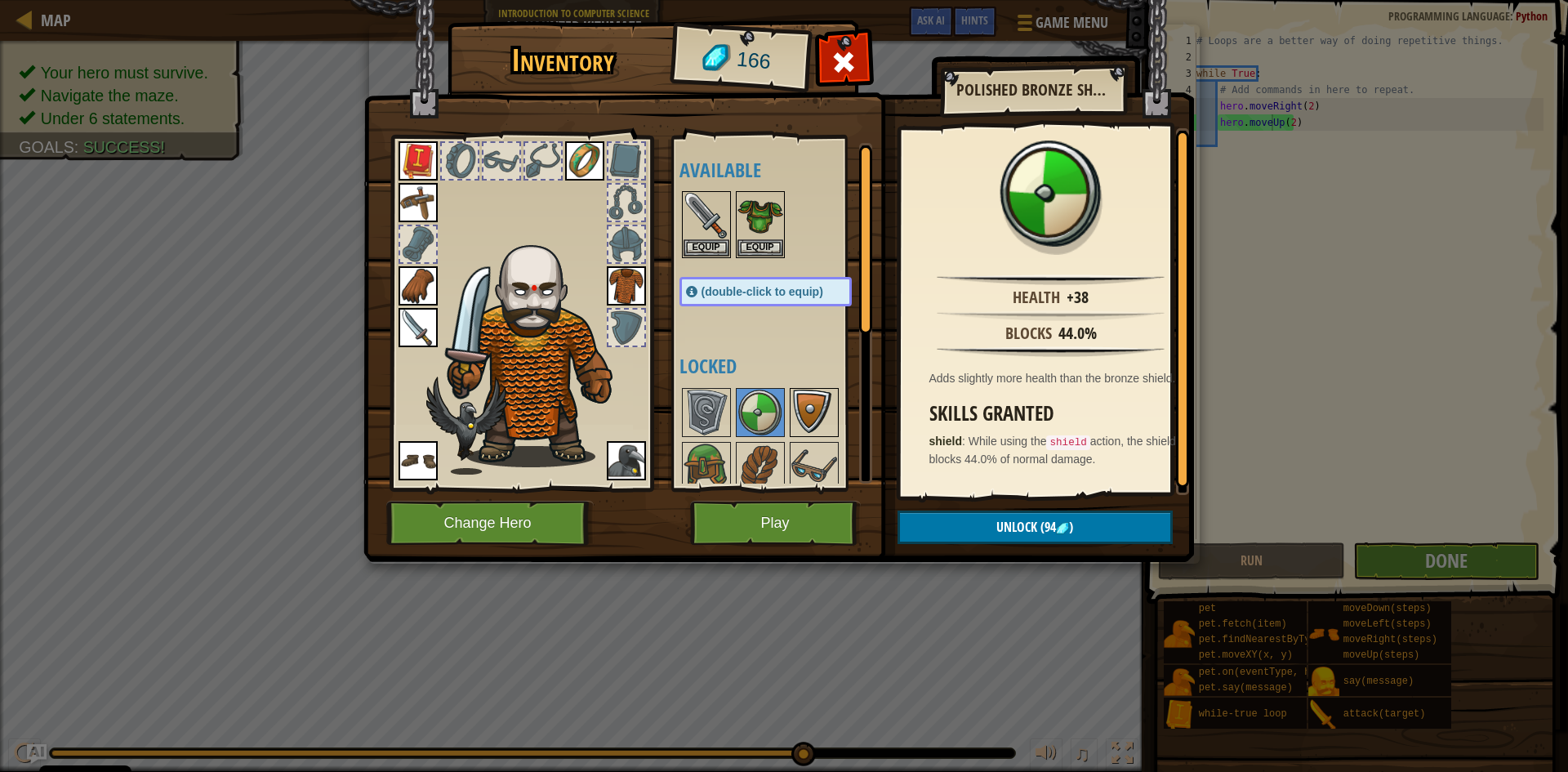
click at [819, 410] on img at bounding box center [814, 412] width 46 height 46
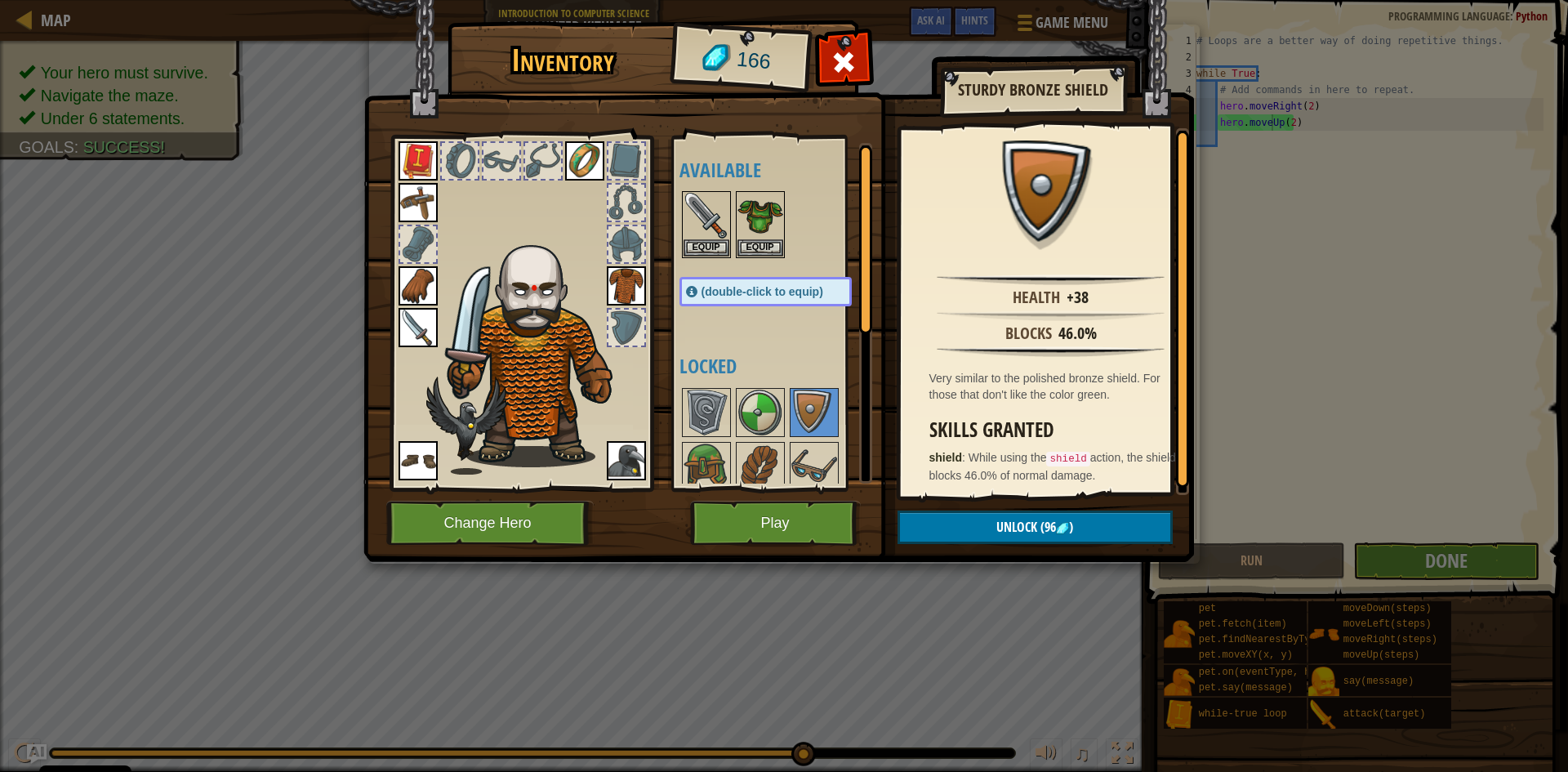
click at [786, 421] on div "Available Equip Equip Equip Equip Equip Equip Equip Equip Equip Equip (double-c…" at bounding box center [782, 313] width 205 height 340
click at [766, 406] on img at bounding box center [760, 412] width 46 height 46
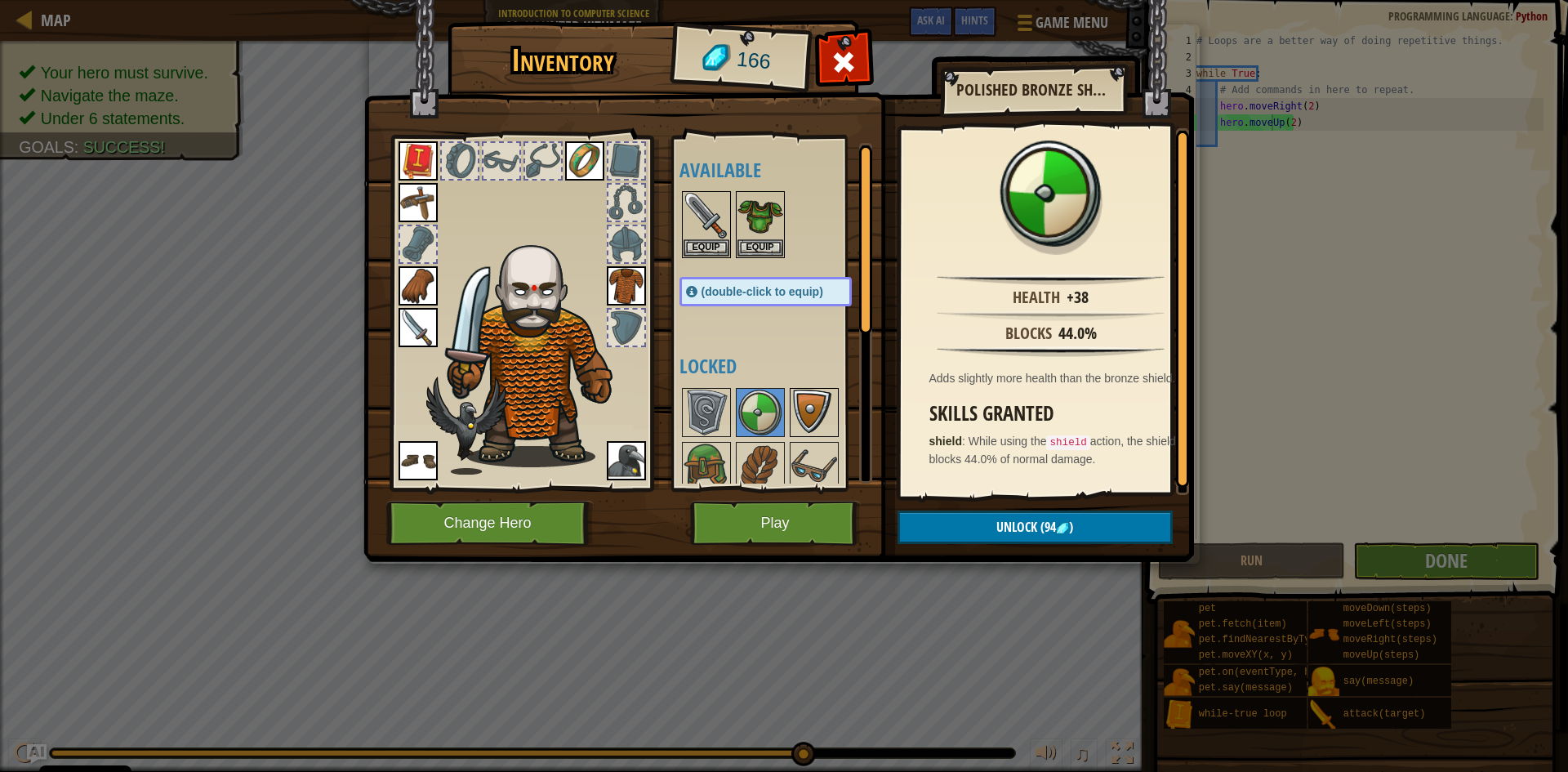
drag, startPoint x: 826, startPoint y: 415, endPoint x: 813, endPoint y: 415, distance: 13.0
click at [825, 415] on img at bounding box center [814, 412] width 46 height 46
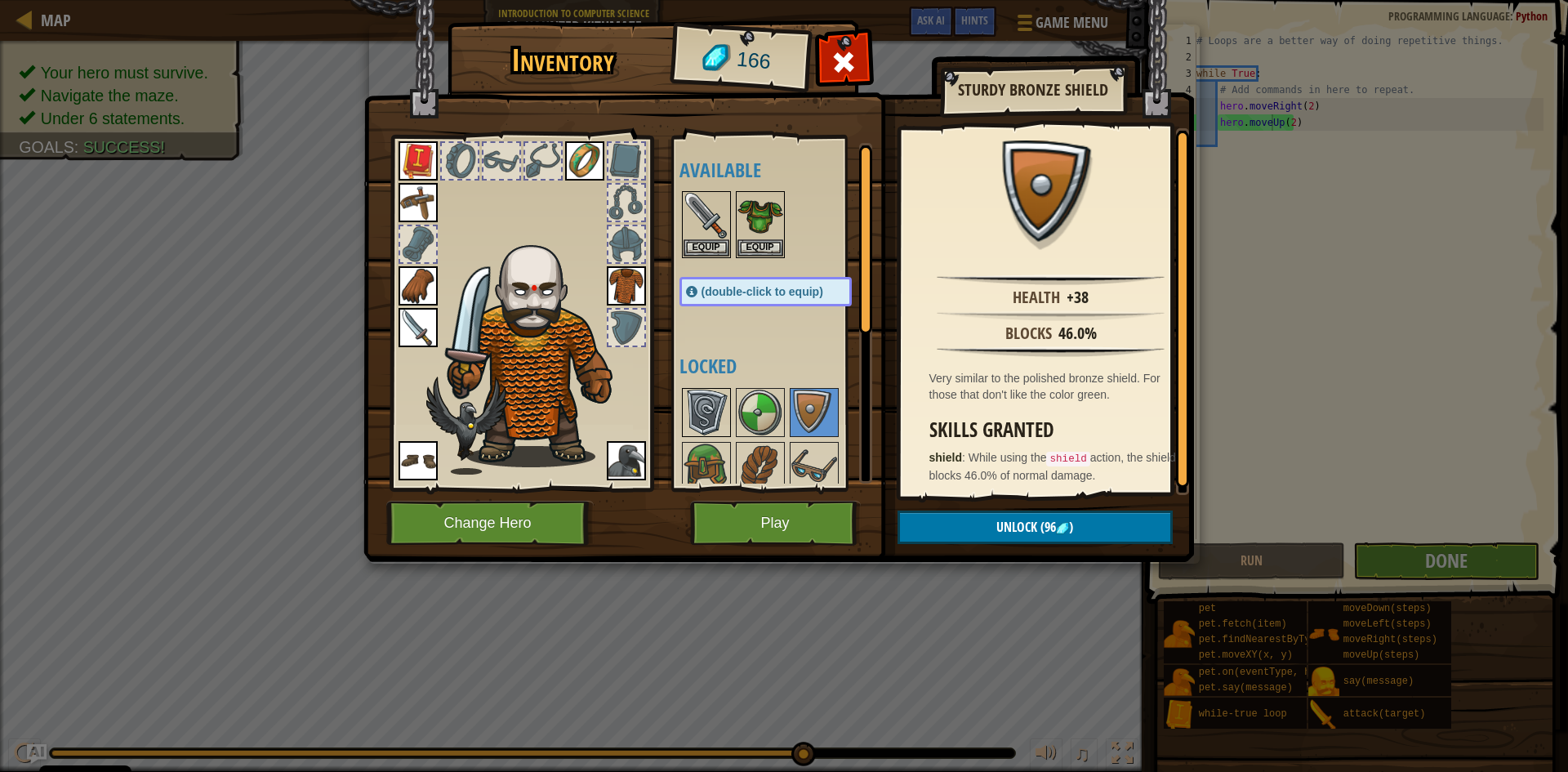
click at [713, 407] on img at bounding box center [706, 412] width 46 height 46
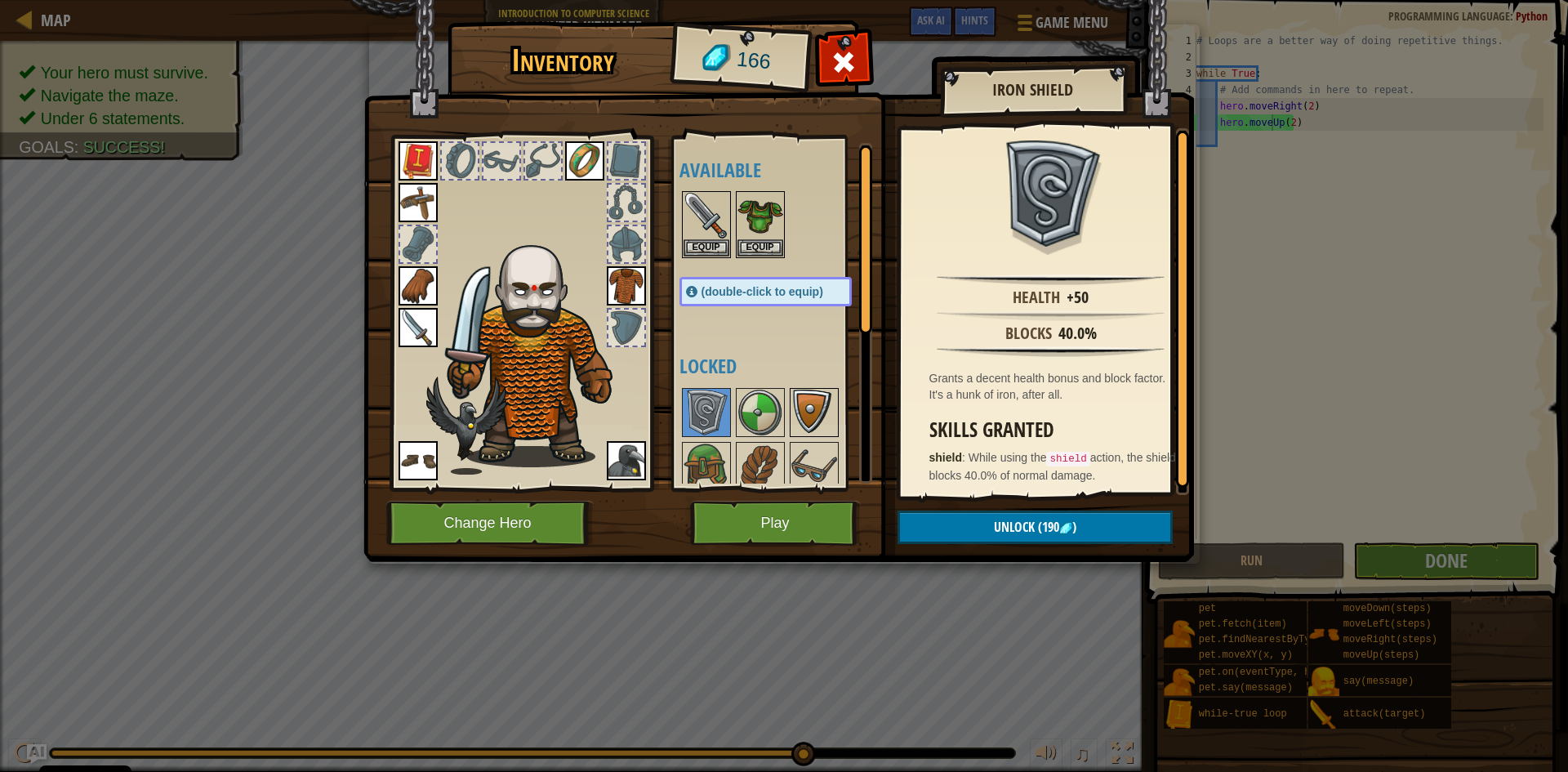
click at [815, 410] on img at bounding box center [814, 412] width 46 height 46
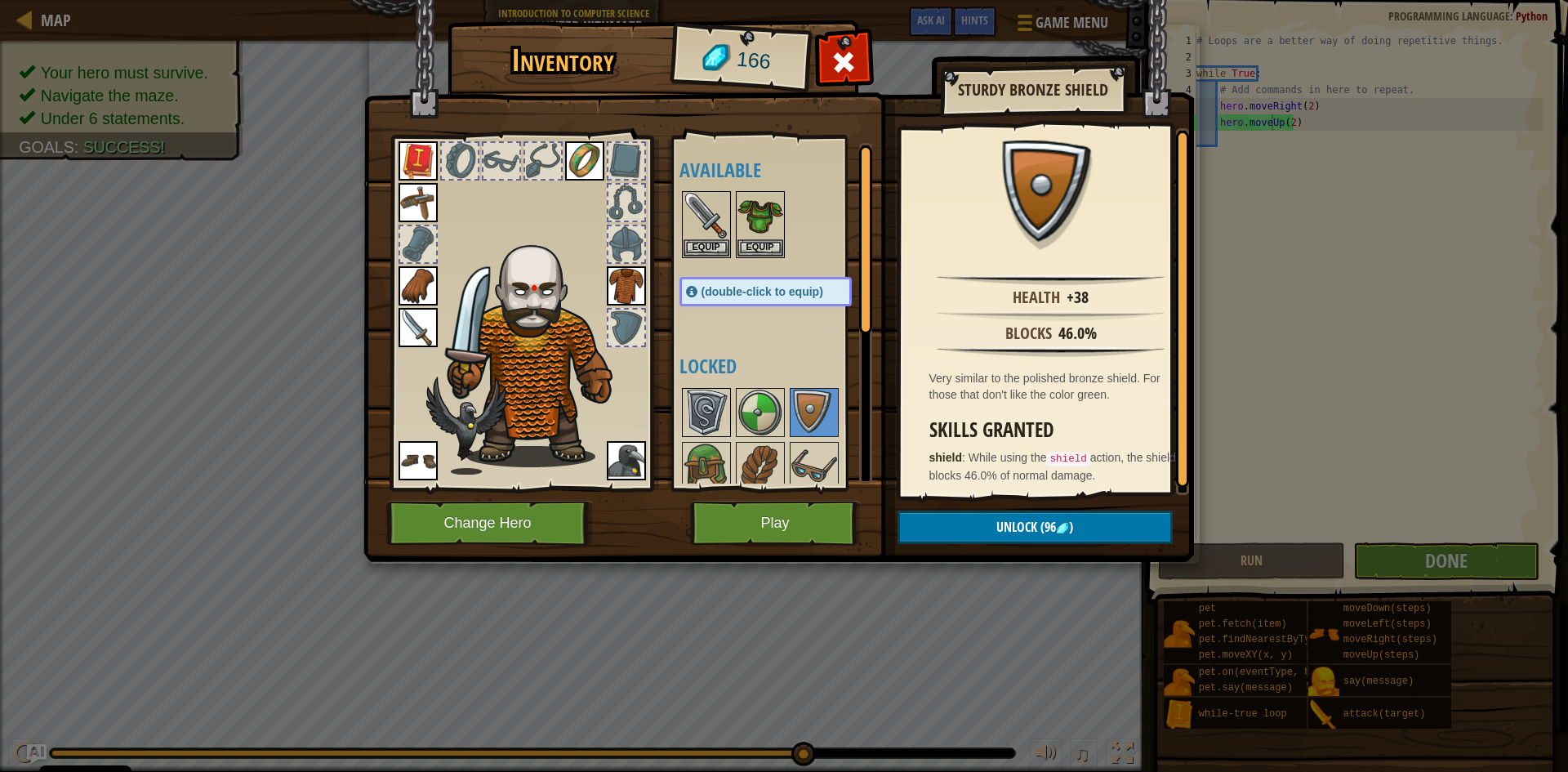
click at [709, 421] on img at bounding box center [706, 412] width 46 height 46
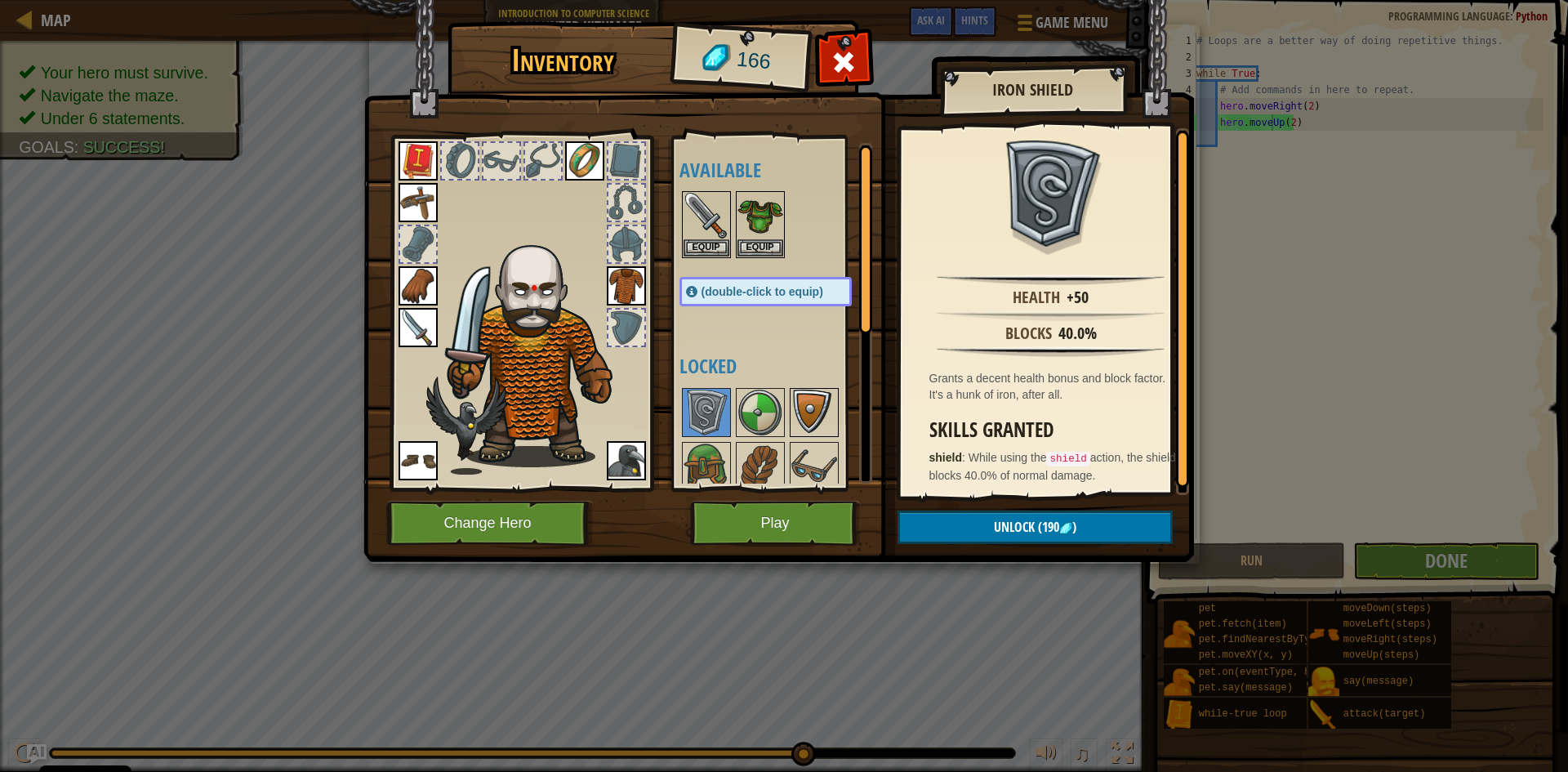
click at [822, 391] on img at bounding box center [814, 412] width 46 height 46
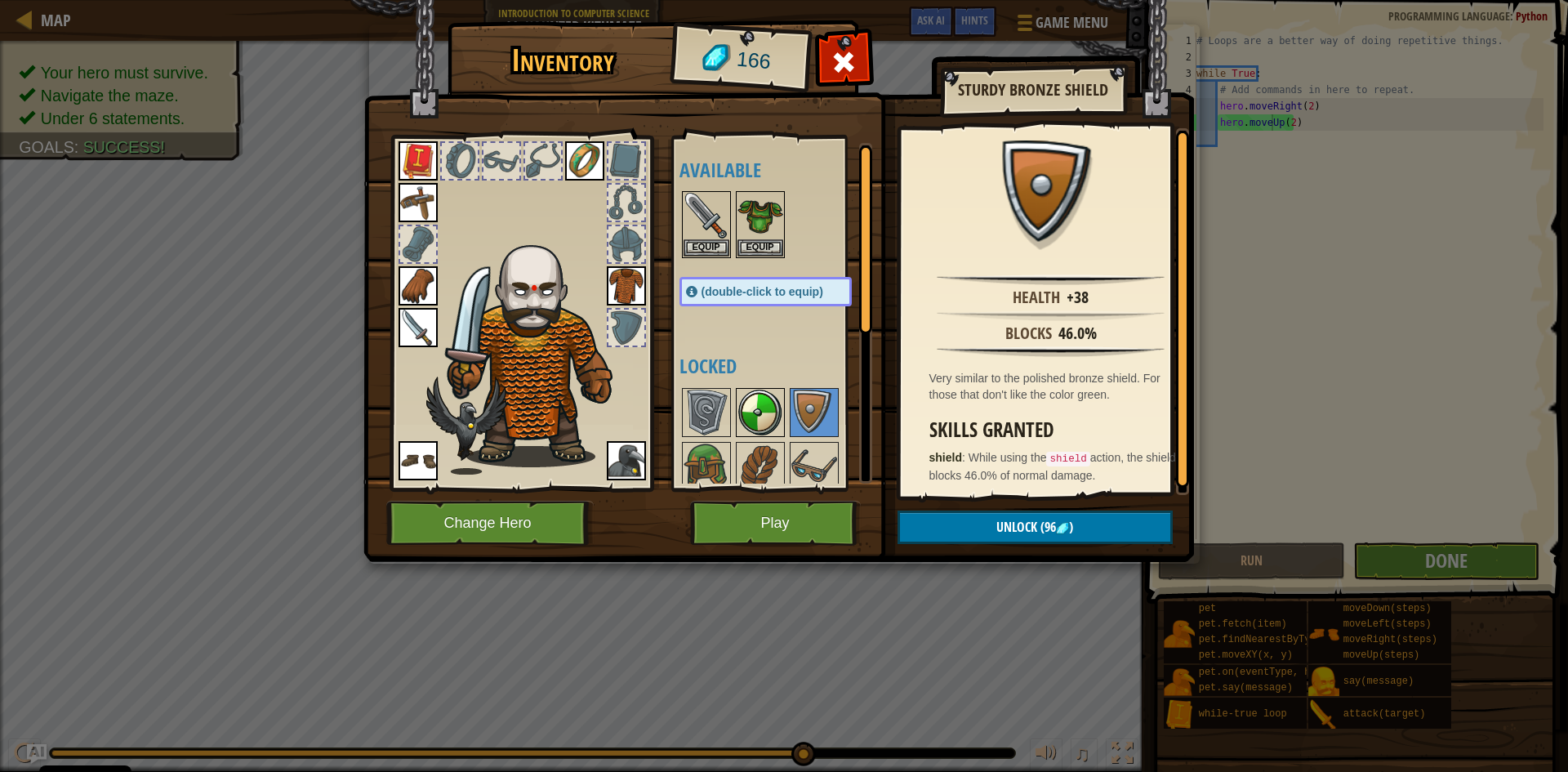
click at [753, 415] on img at bounding box center [760, 412] width 46 height 46
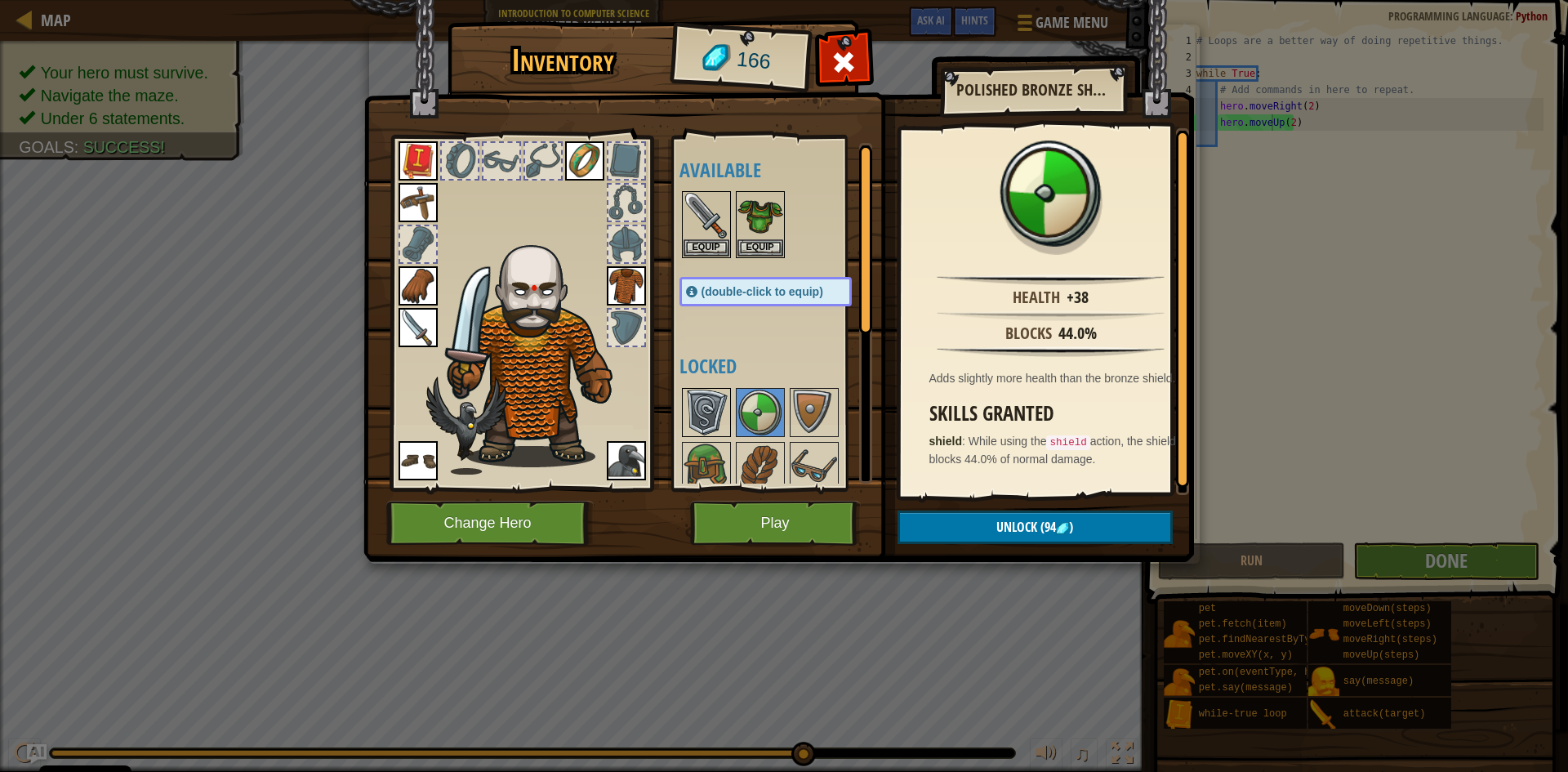
click at [695, 393] on img at bounding box center [706, 412] width 46 height 46
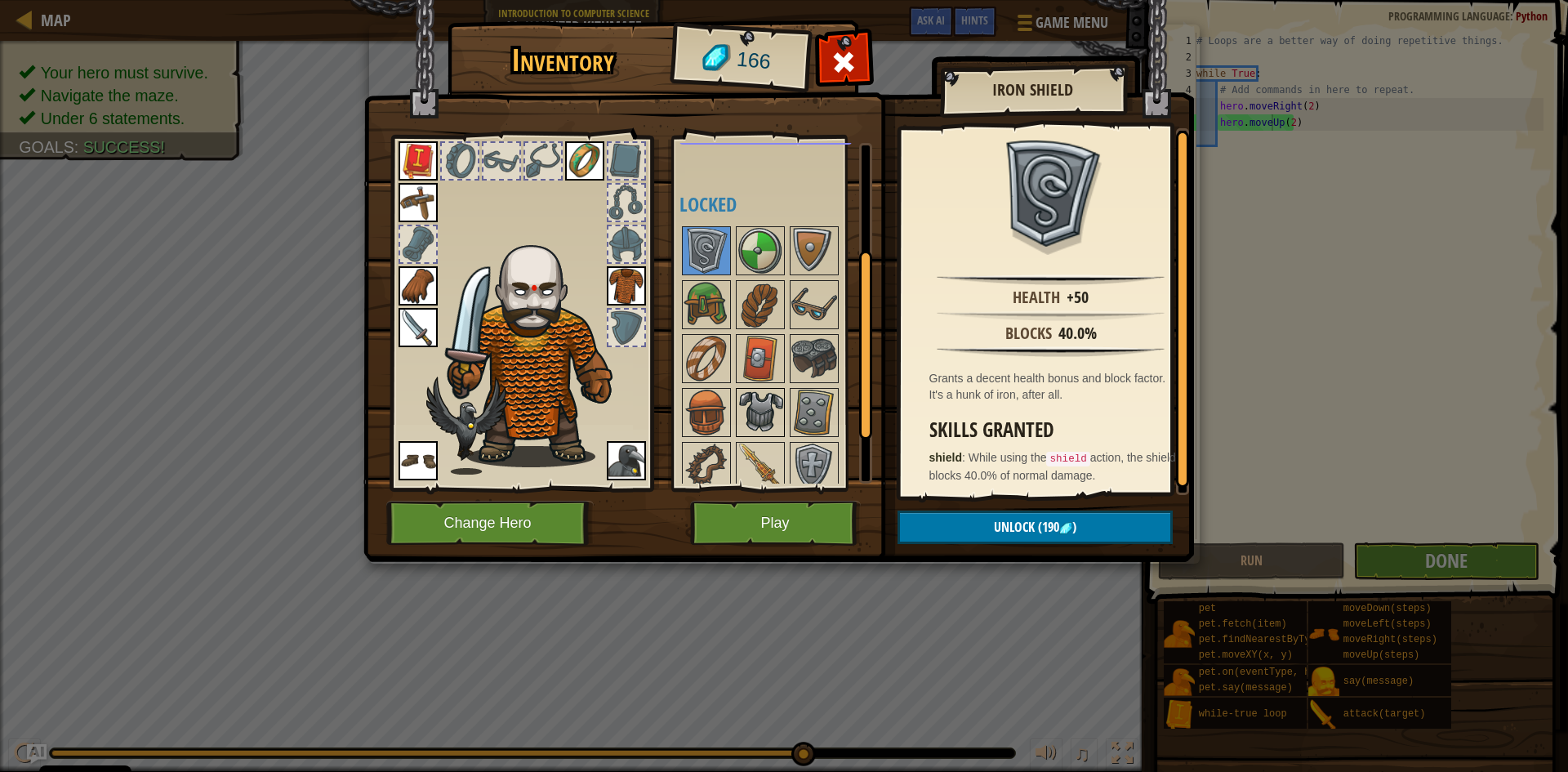
scroll to position [245, 0]
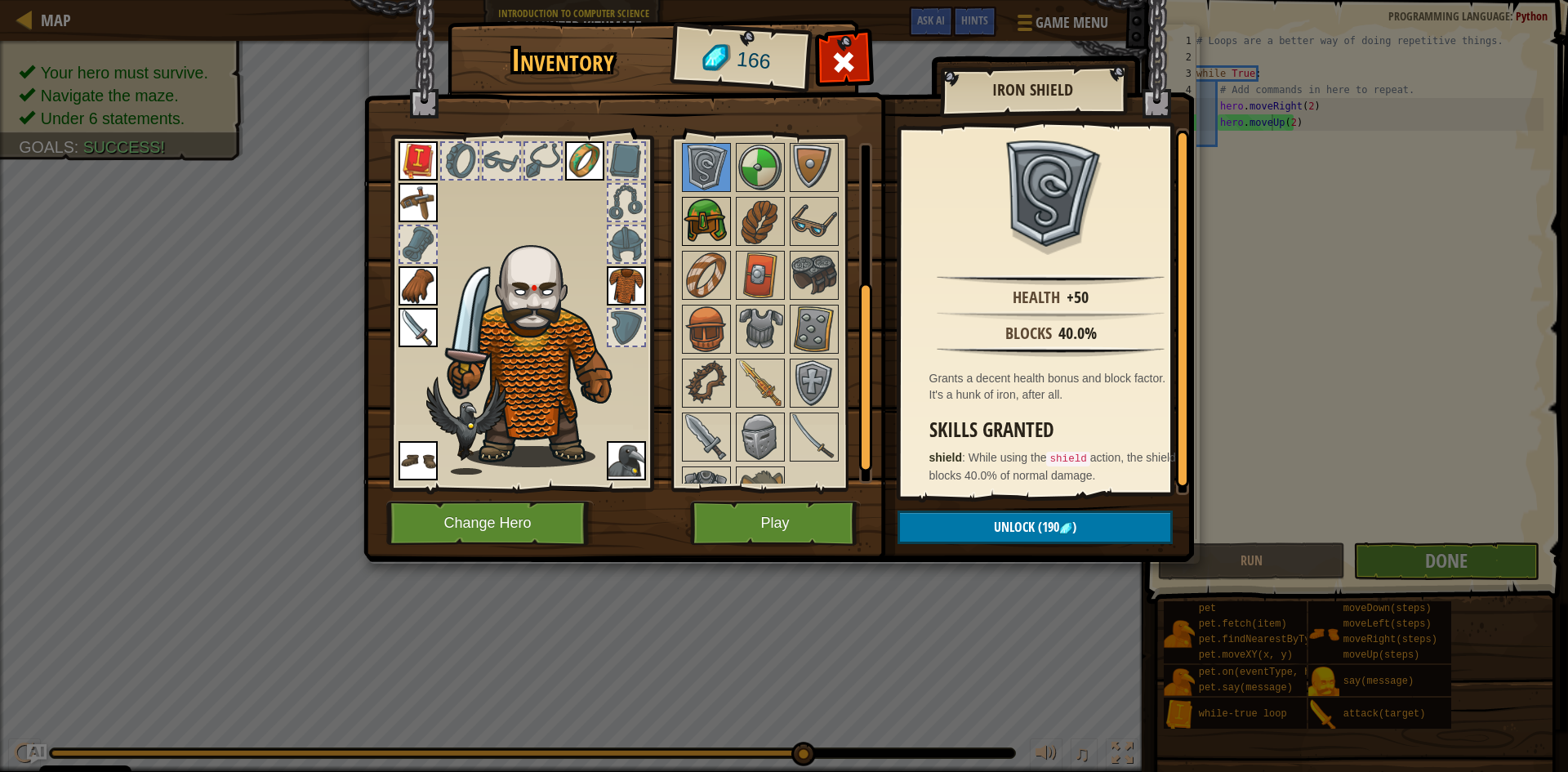
click at [711, 229] on img at bounding box center [706, 221] width 46 height 46
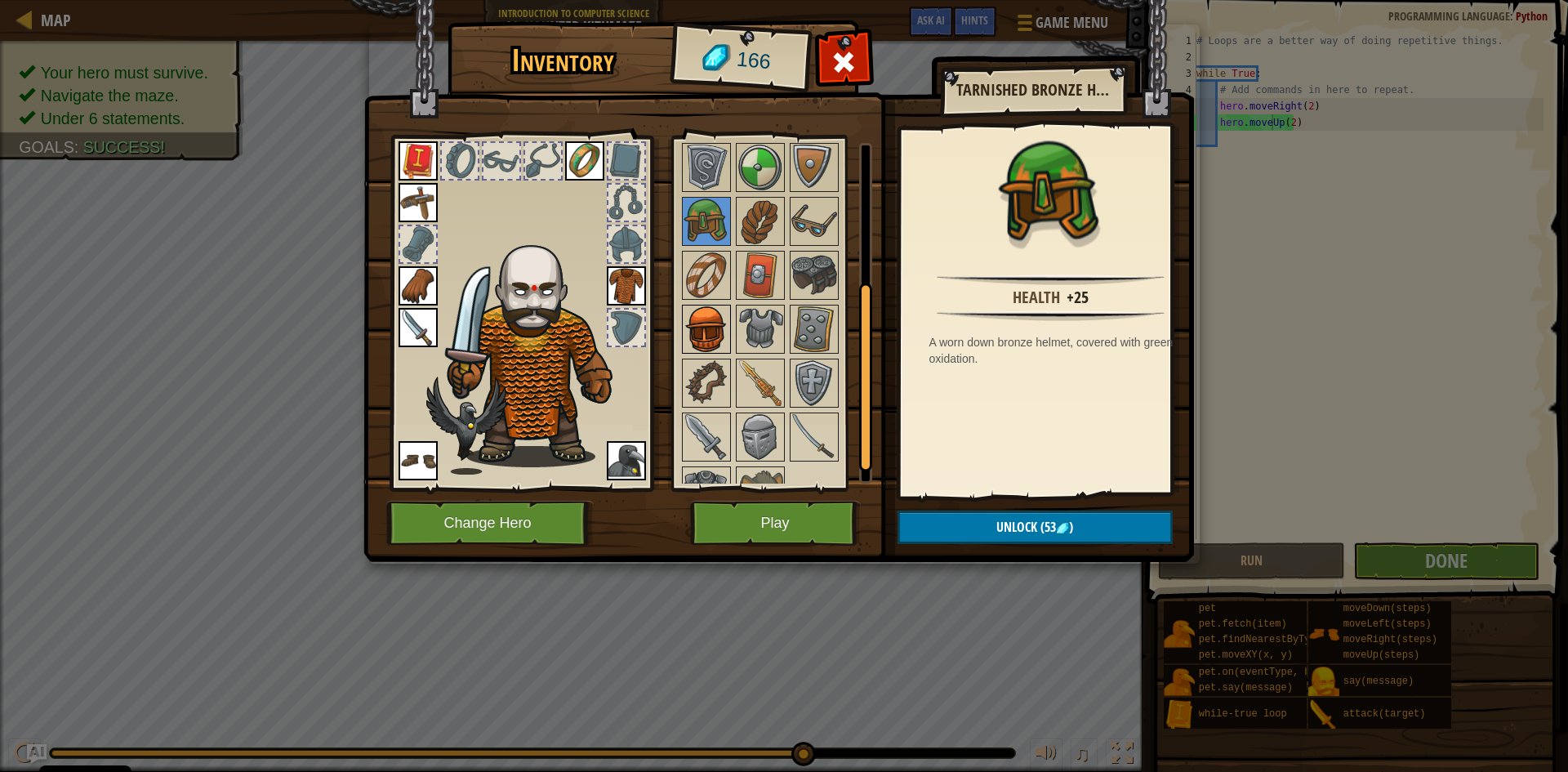
click at [698, 335] on img at bounding box center [706, 328] width 46 height 46
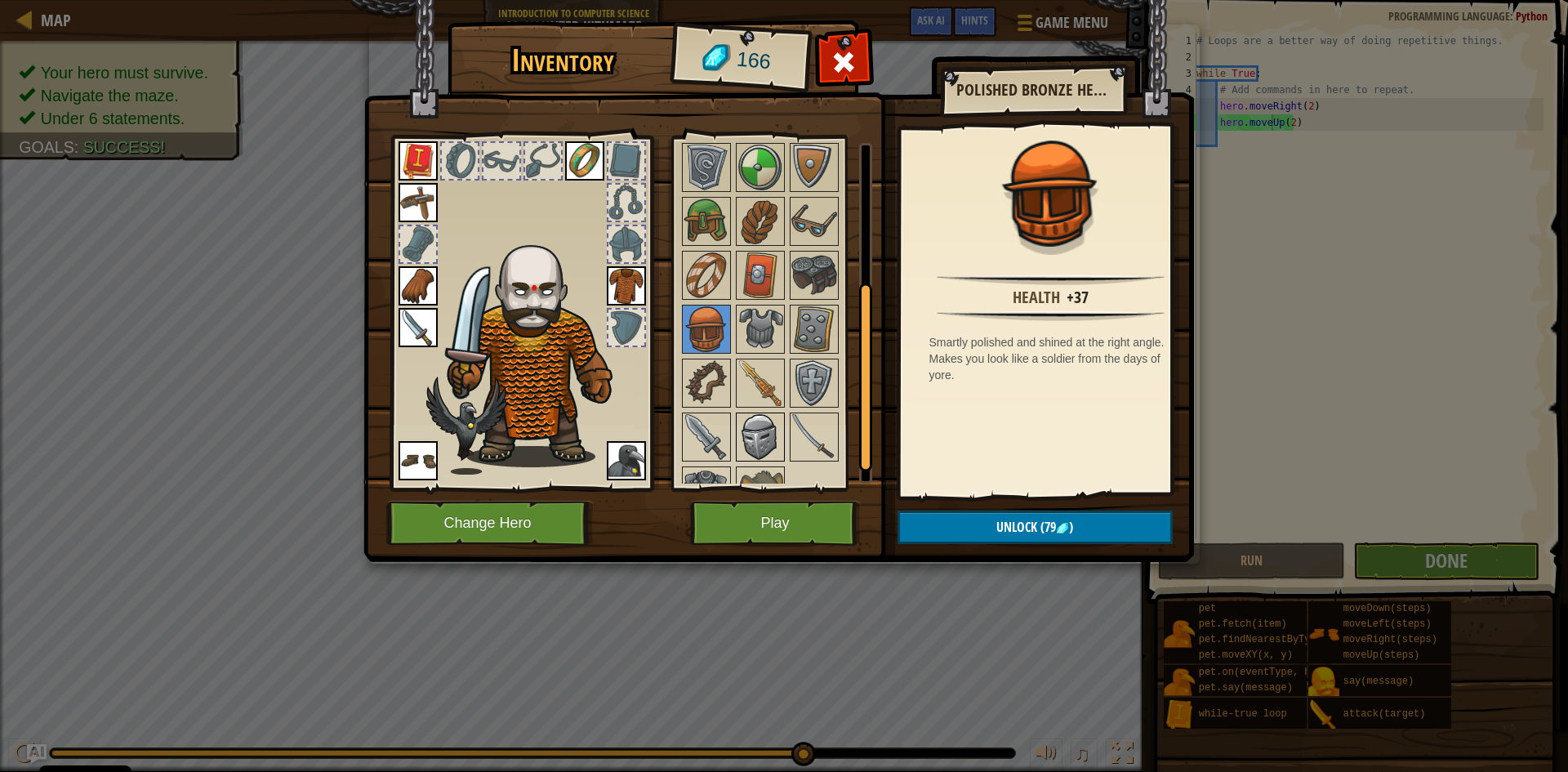
click at [759, 434] on img at bounding box center [760, 437] width 46 height 46
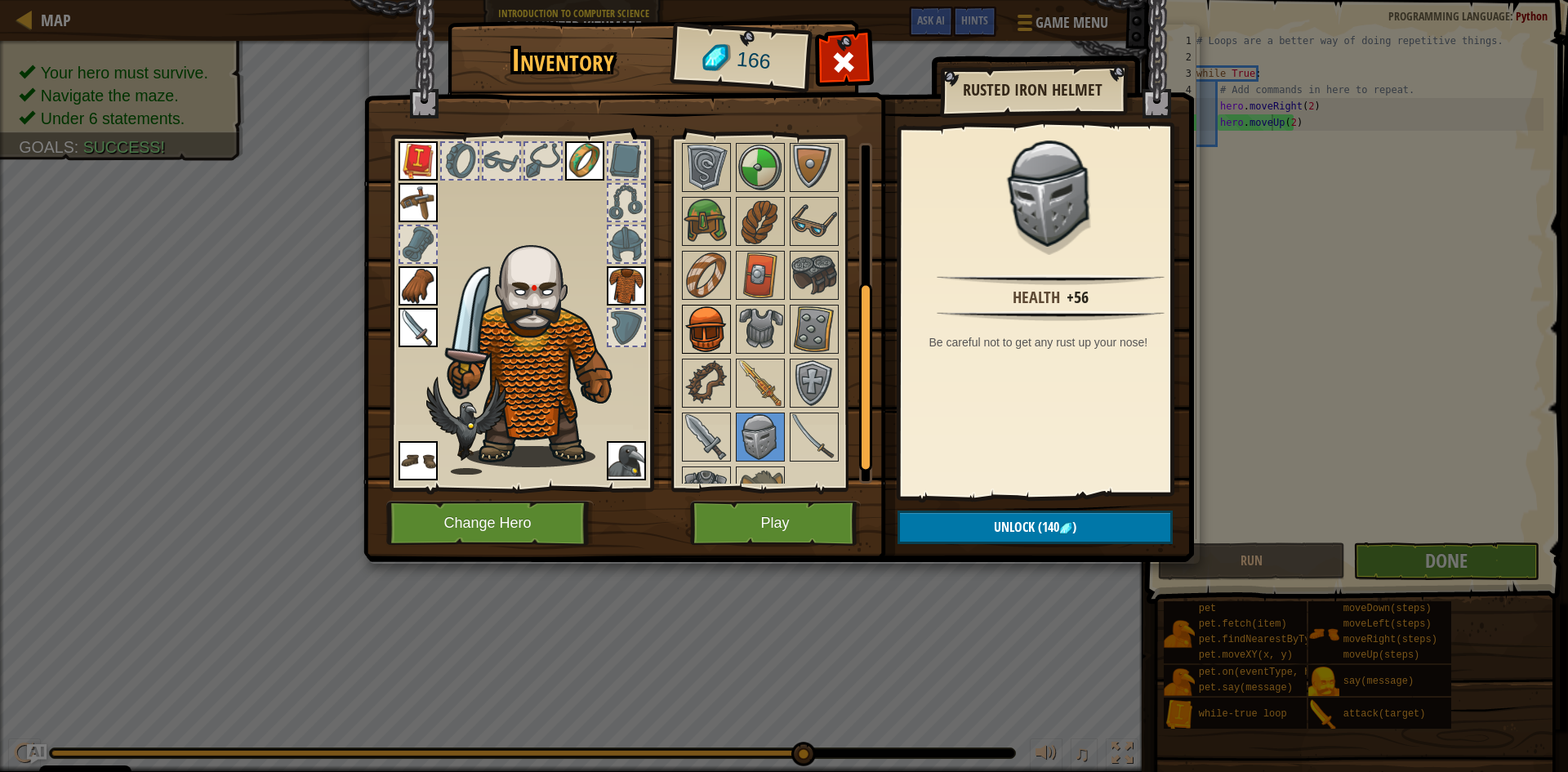
click at [698, 320] on img at bounding box center [706, 328] width 46 height 46
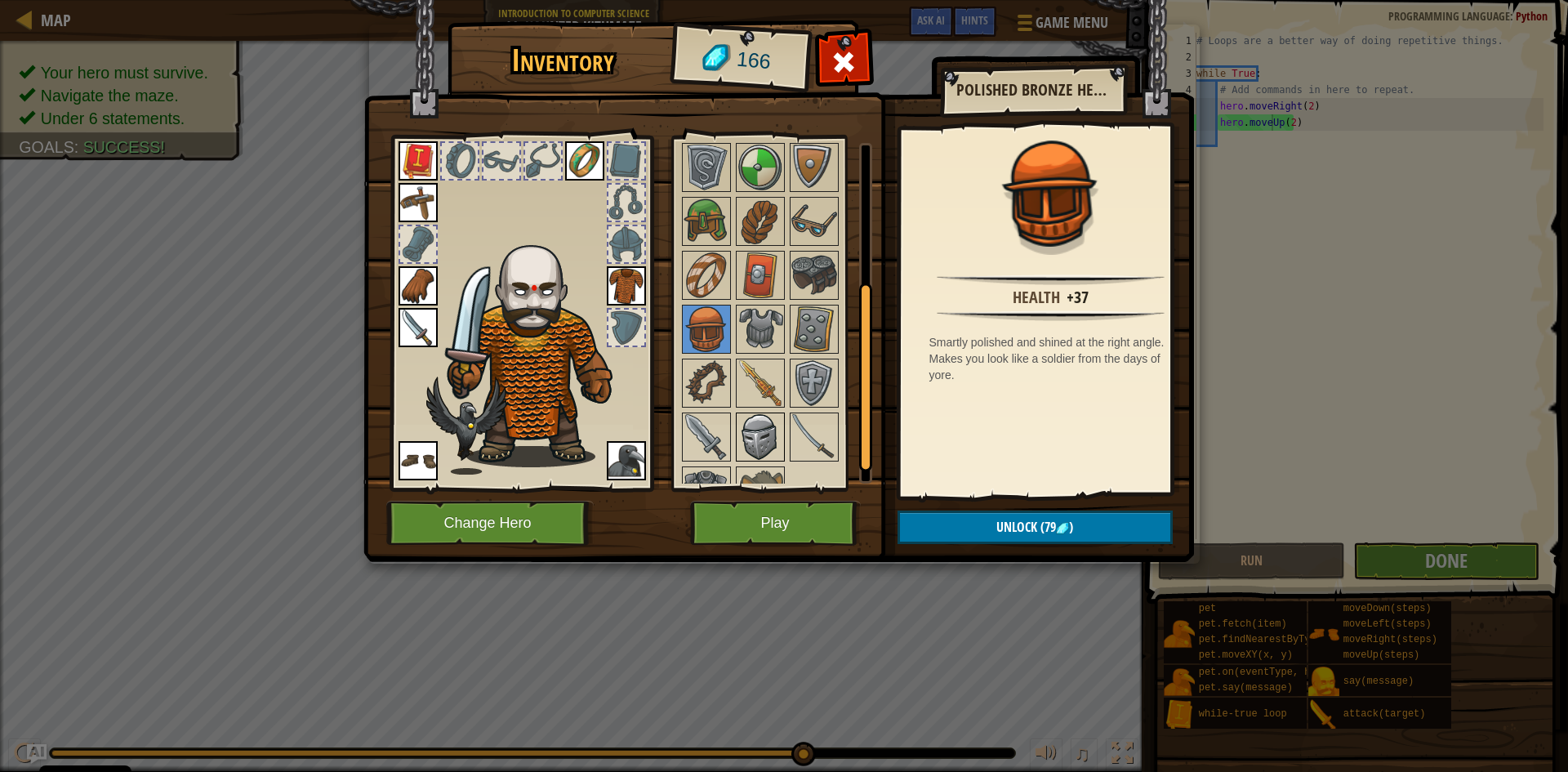
click at [778, 439] on img at bounding box center [760, 437] width 46 height 46
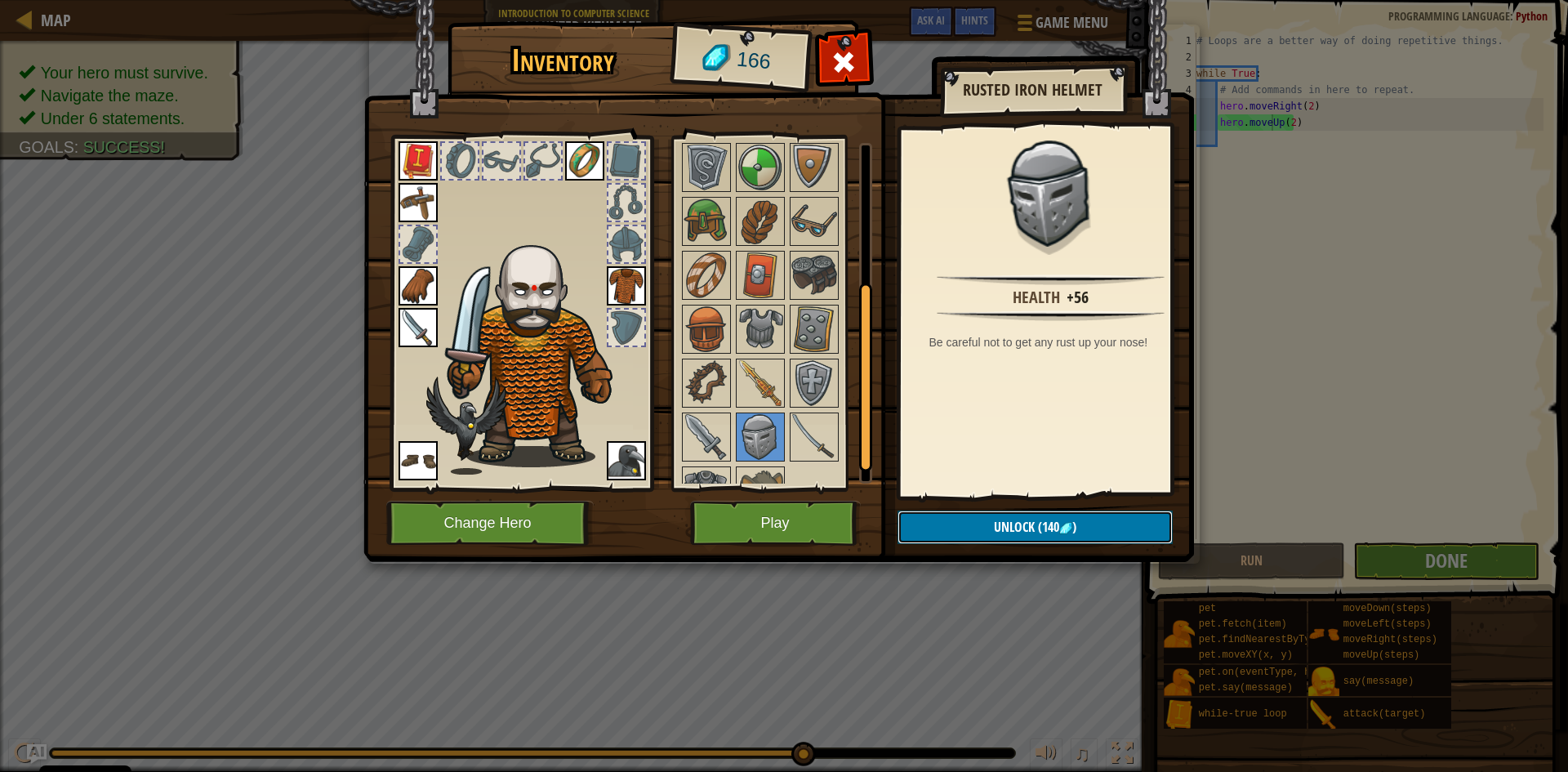
click at [929, 533] on button "Unlock (140 )" at bounding box center [1035, 527] width 275 height 33
click at [930, 521] on button "Confirm" at bounding box center [1035, 527] width 275 height 33
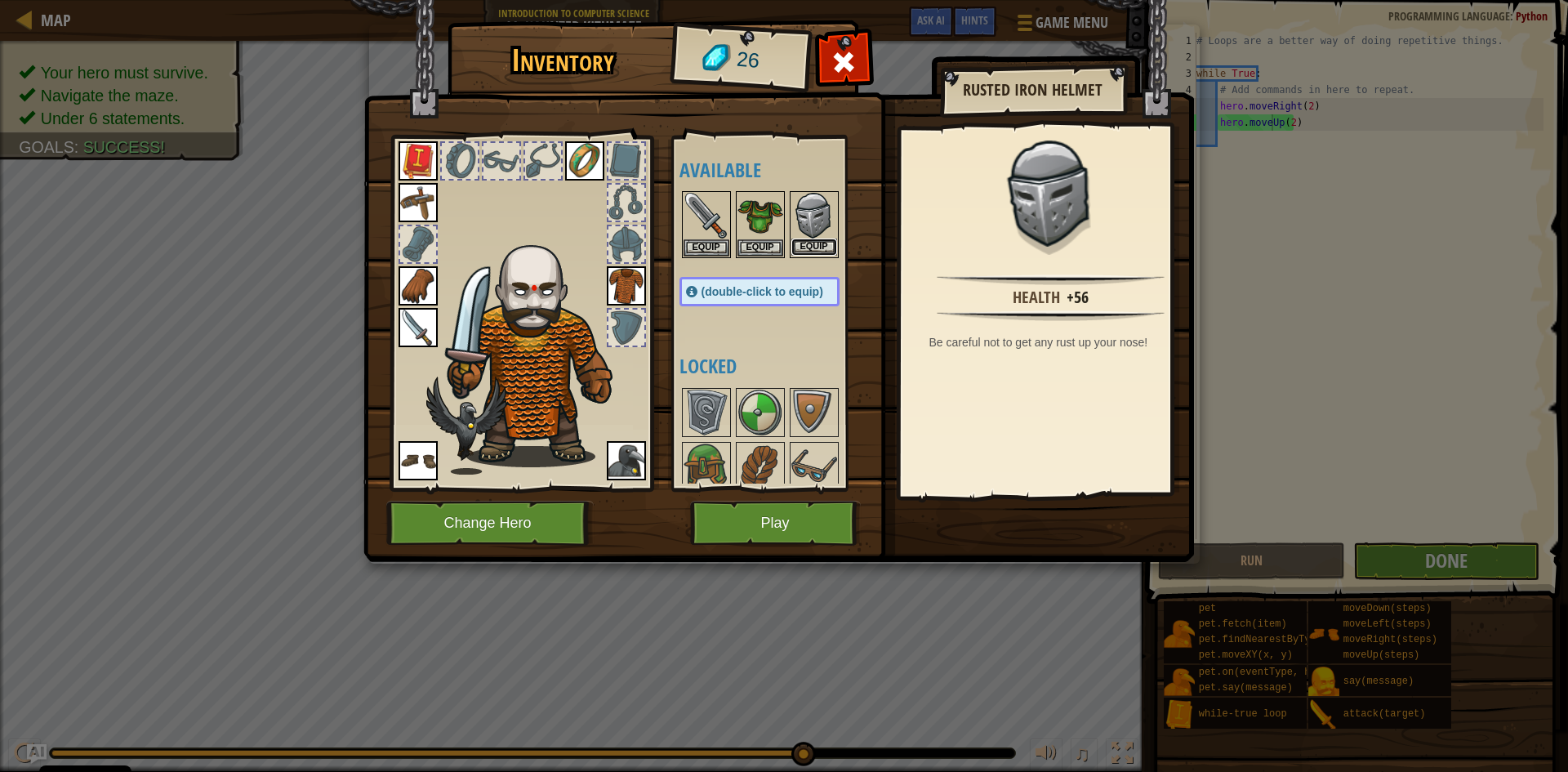
click at [804, 245] on button "Equip" at bounding box center [814, 248] width 46 height 18
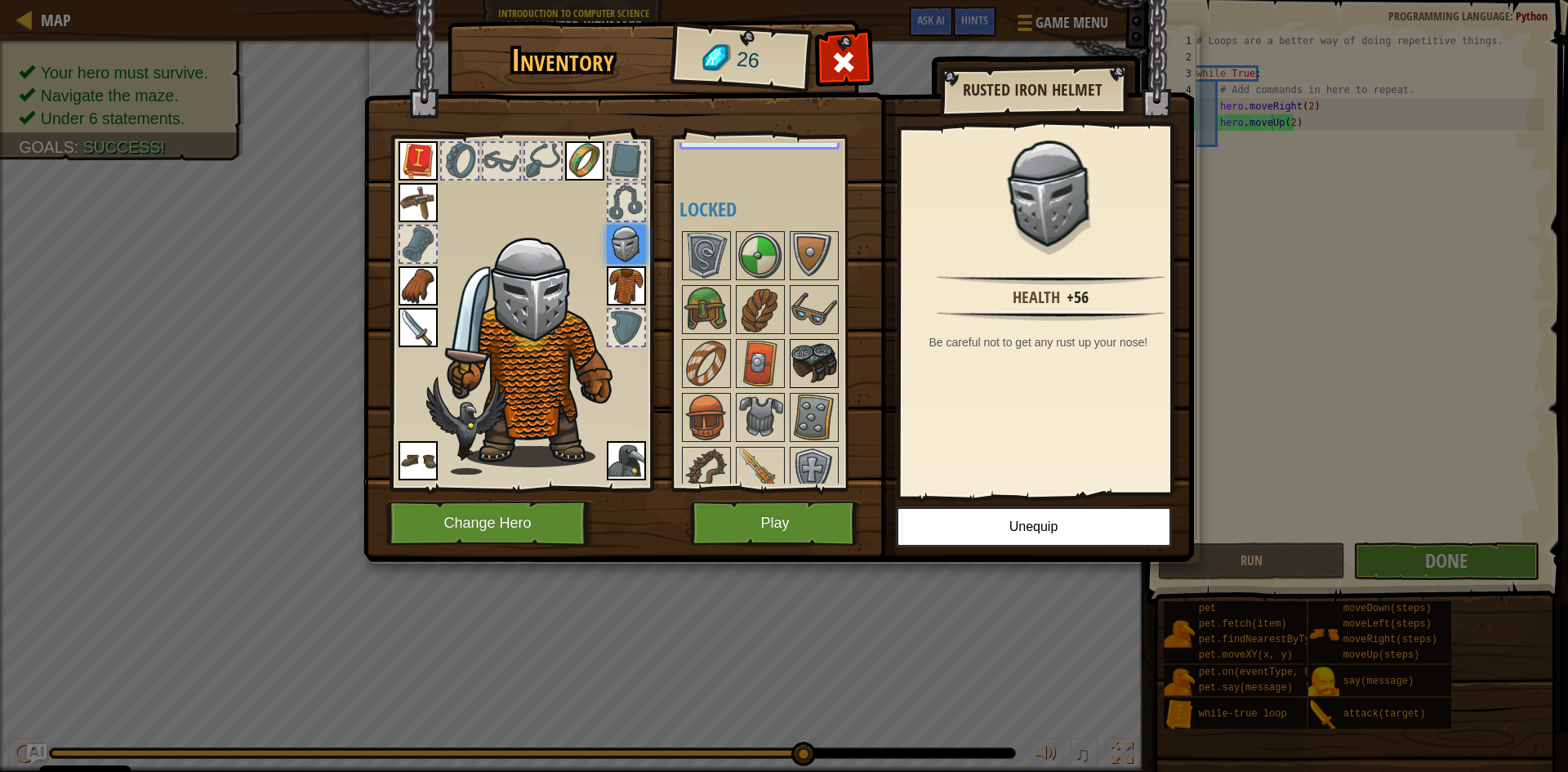
scroll to position [164, 0]
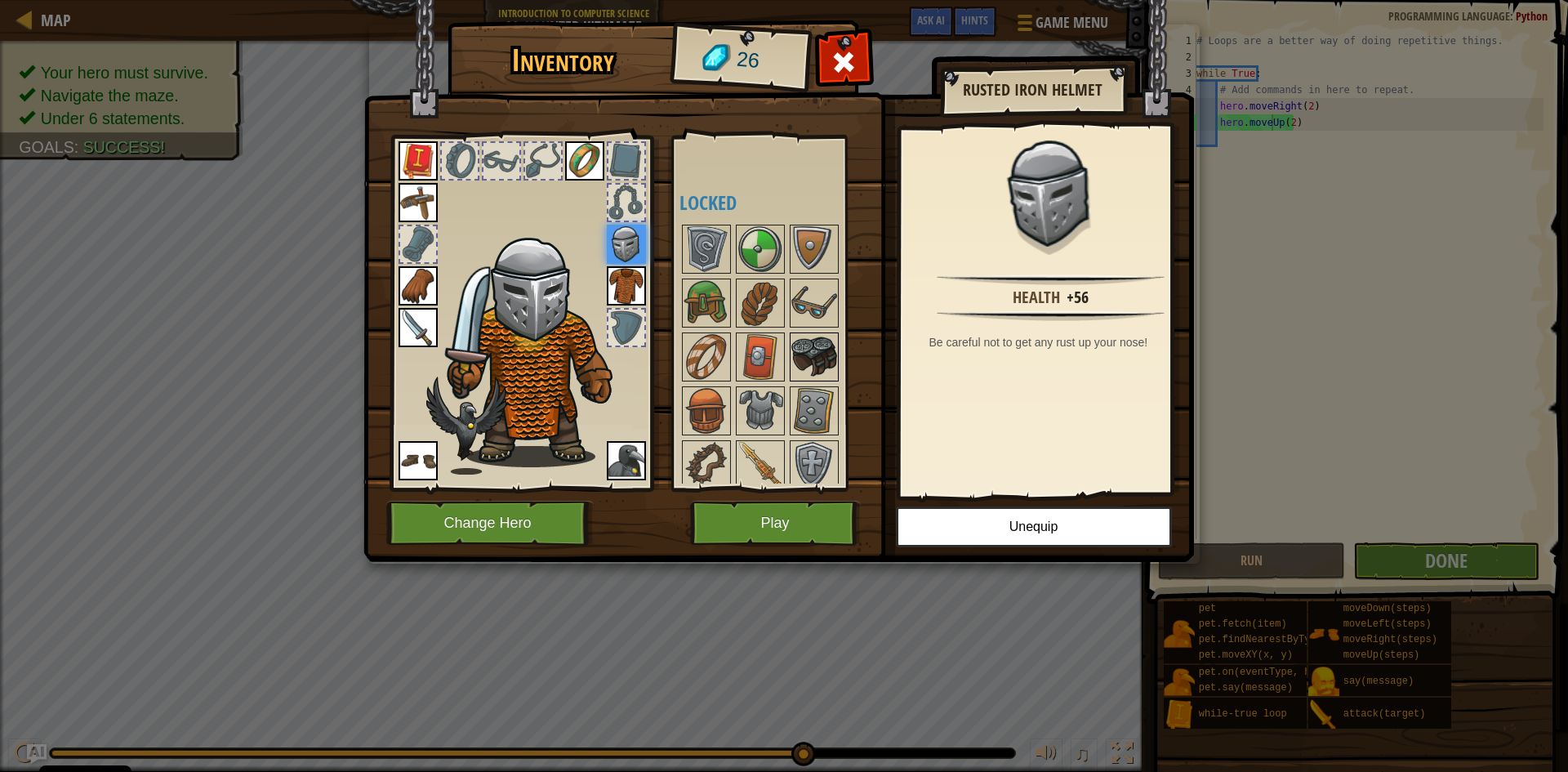
click at [824, 362] on img at bounding box center [814, 357] width 46 height 46
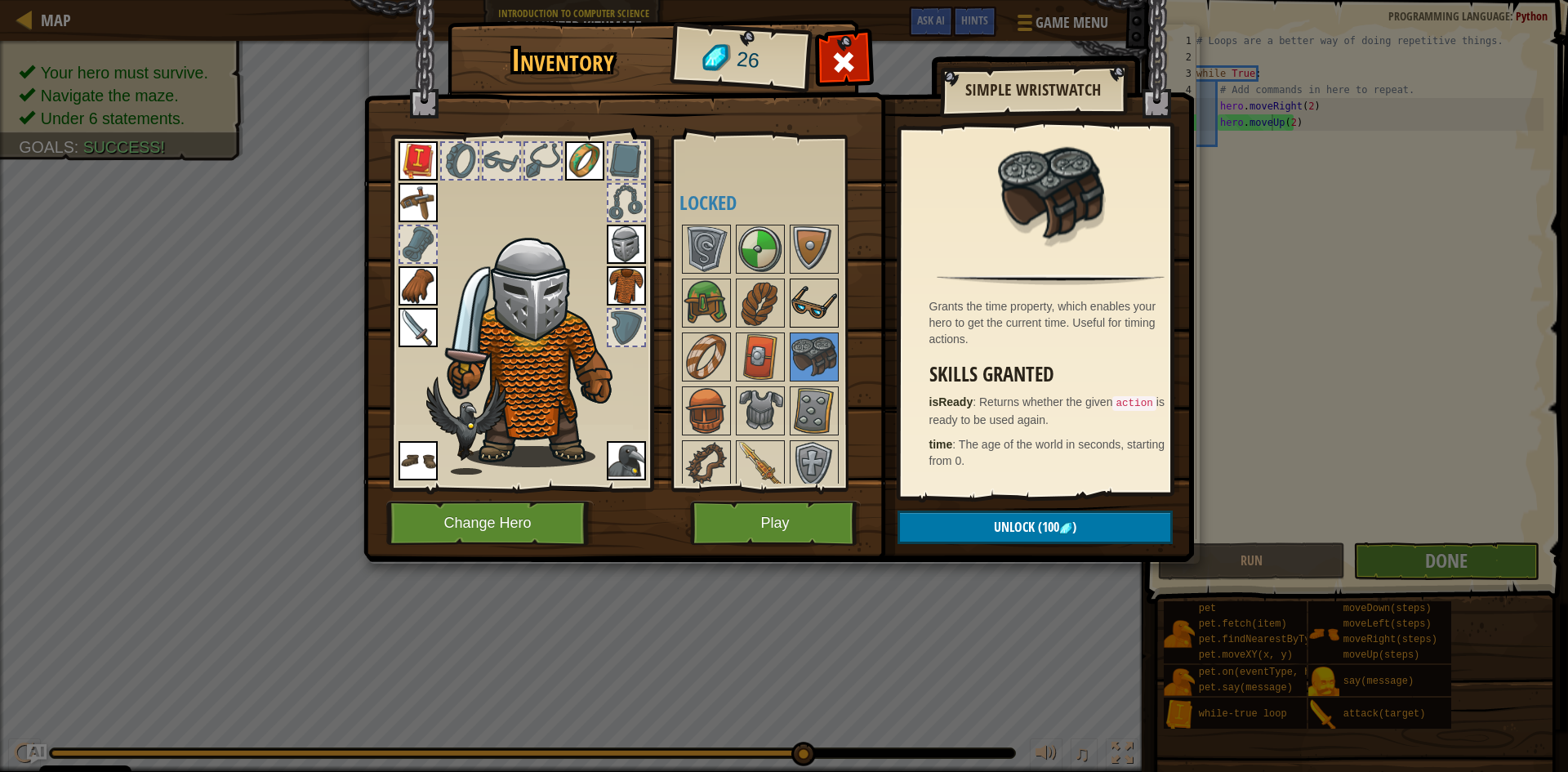
click at [831, 313] on img at bounding box center [814, 302] width 46 height 46
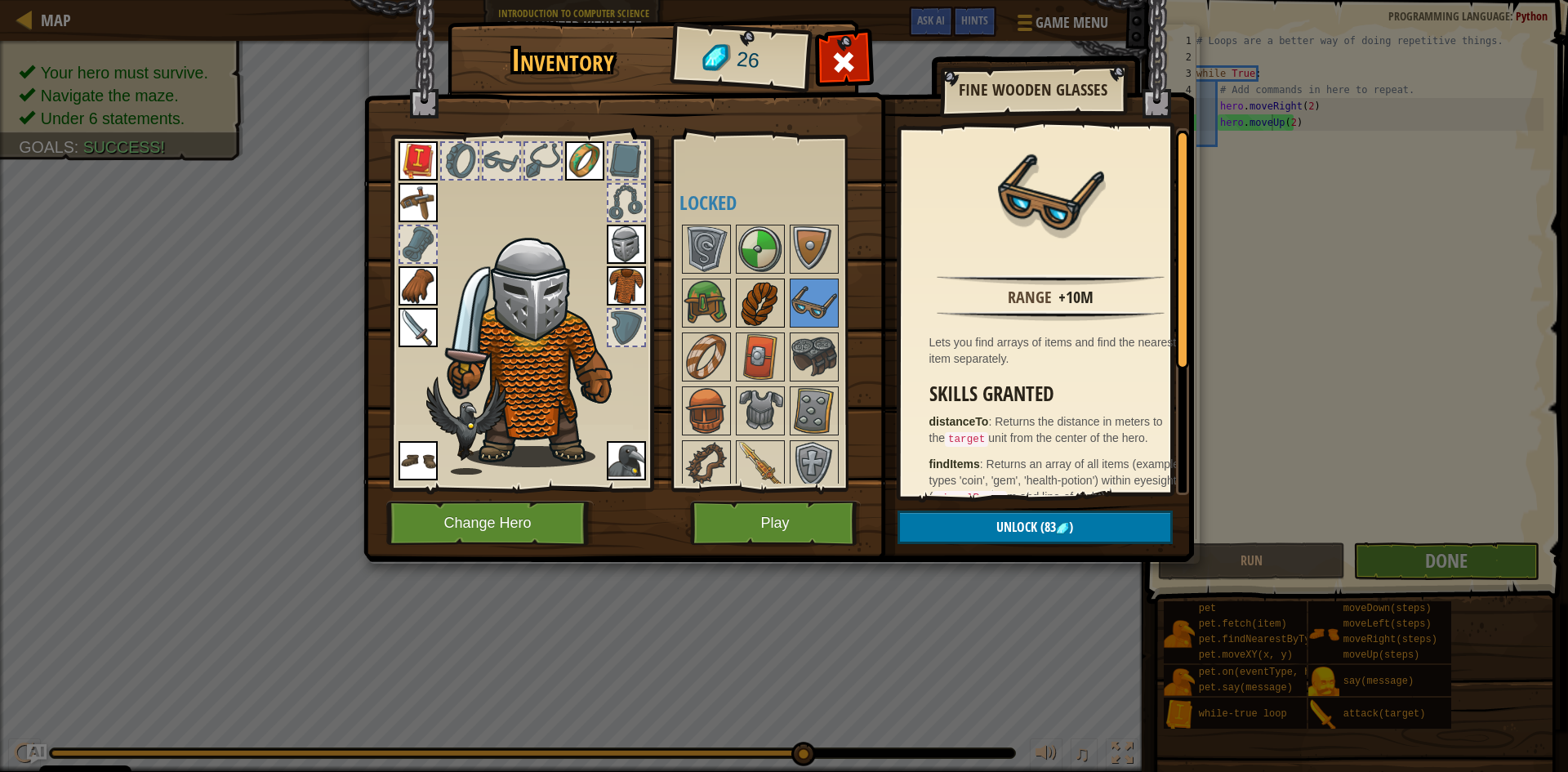
click at [756, 282] on img at bounding box center [760, 302] width 46 height 46
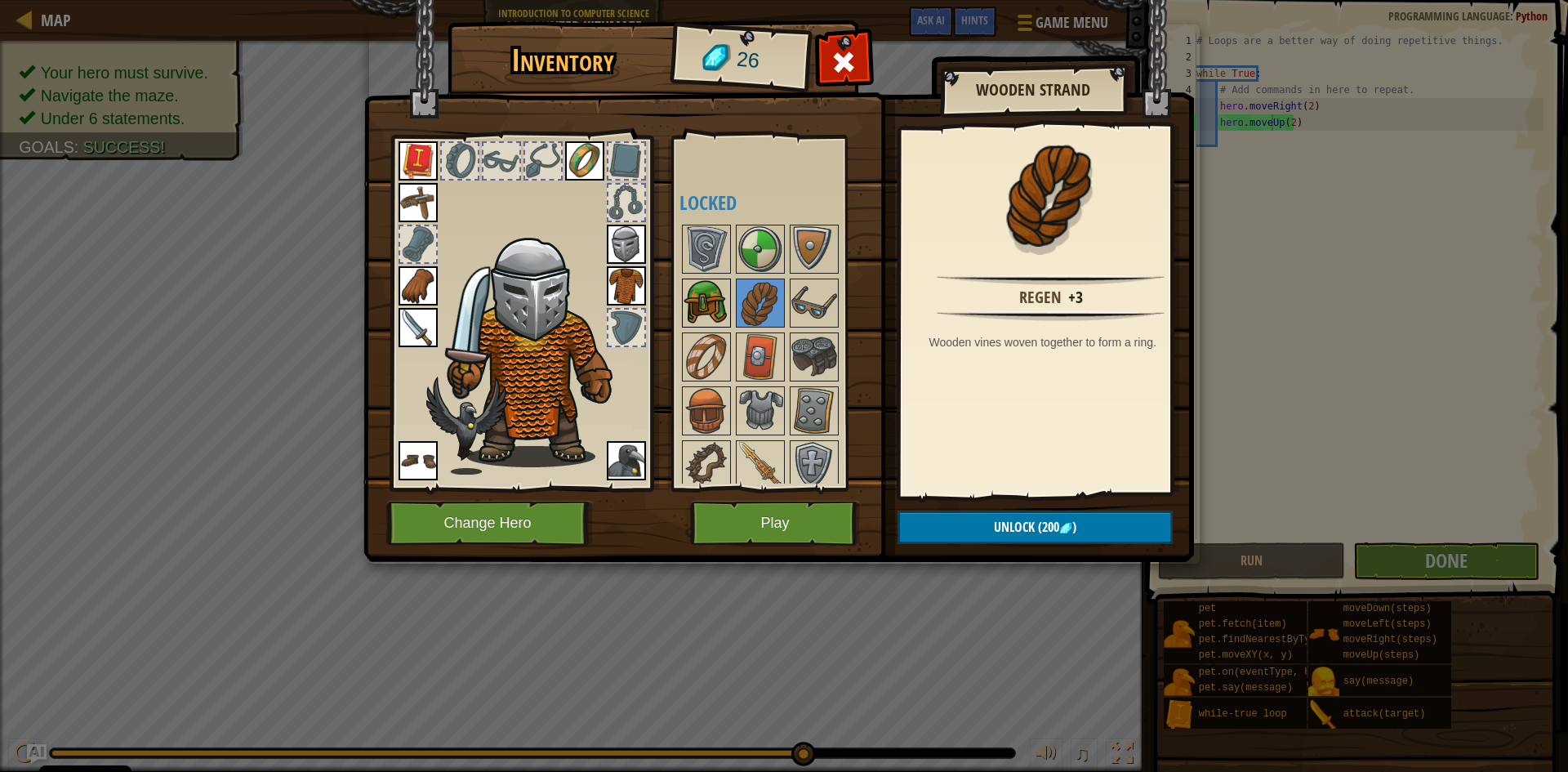
click at [723, 281] on img at bounding box center [706, 302] width 46 height 46
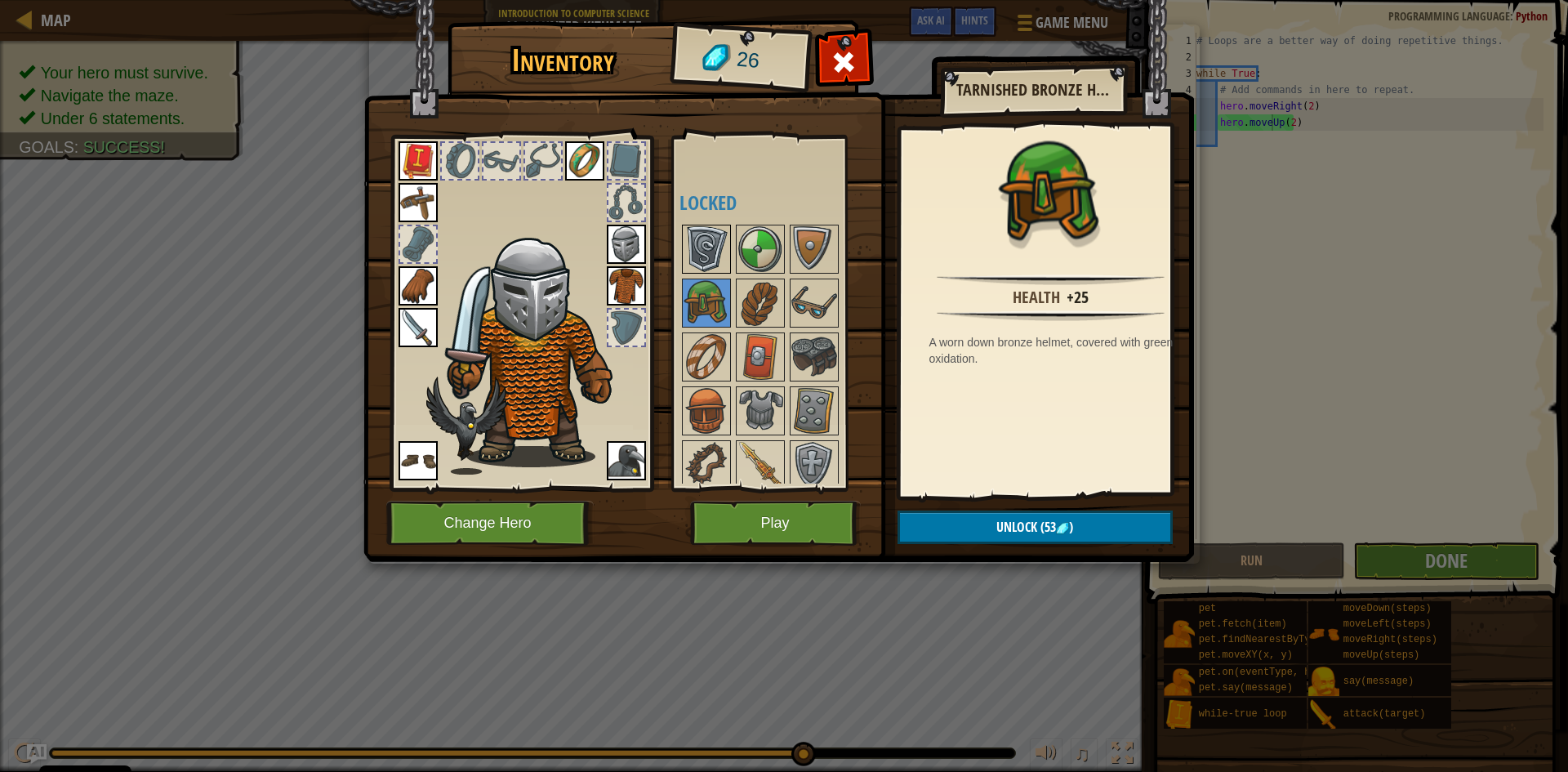
click at [724, 234] on img at bounding box center [706, 249] width 46 height 46
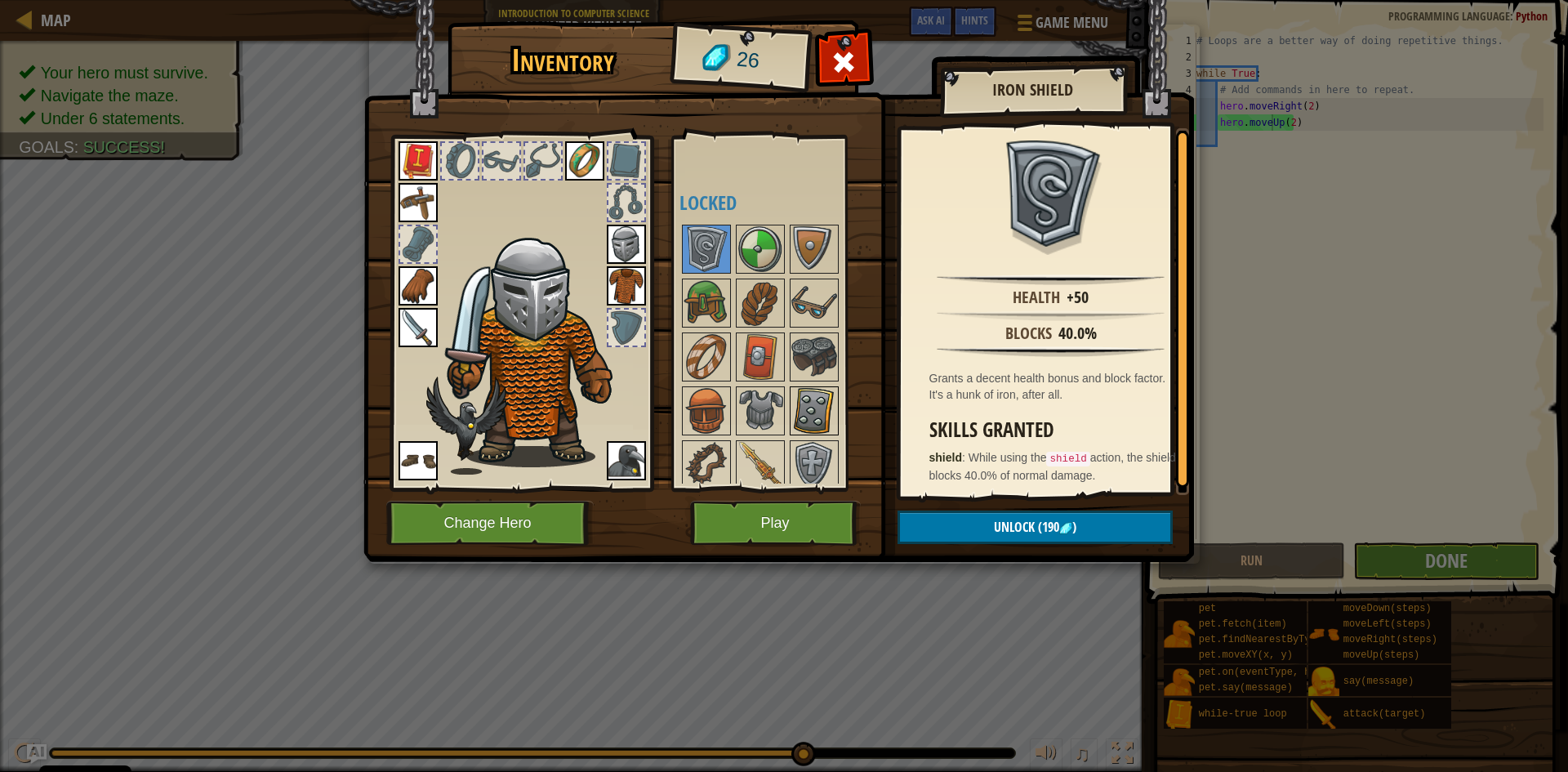
click at [807, 424] on img at bounding box center [814, 410] width 46 height 46
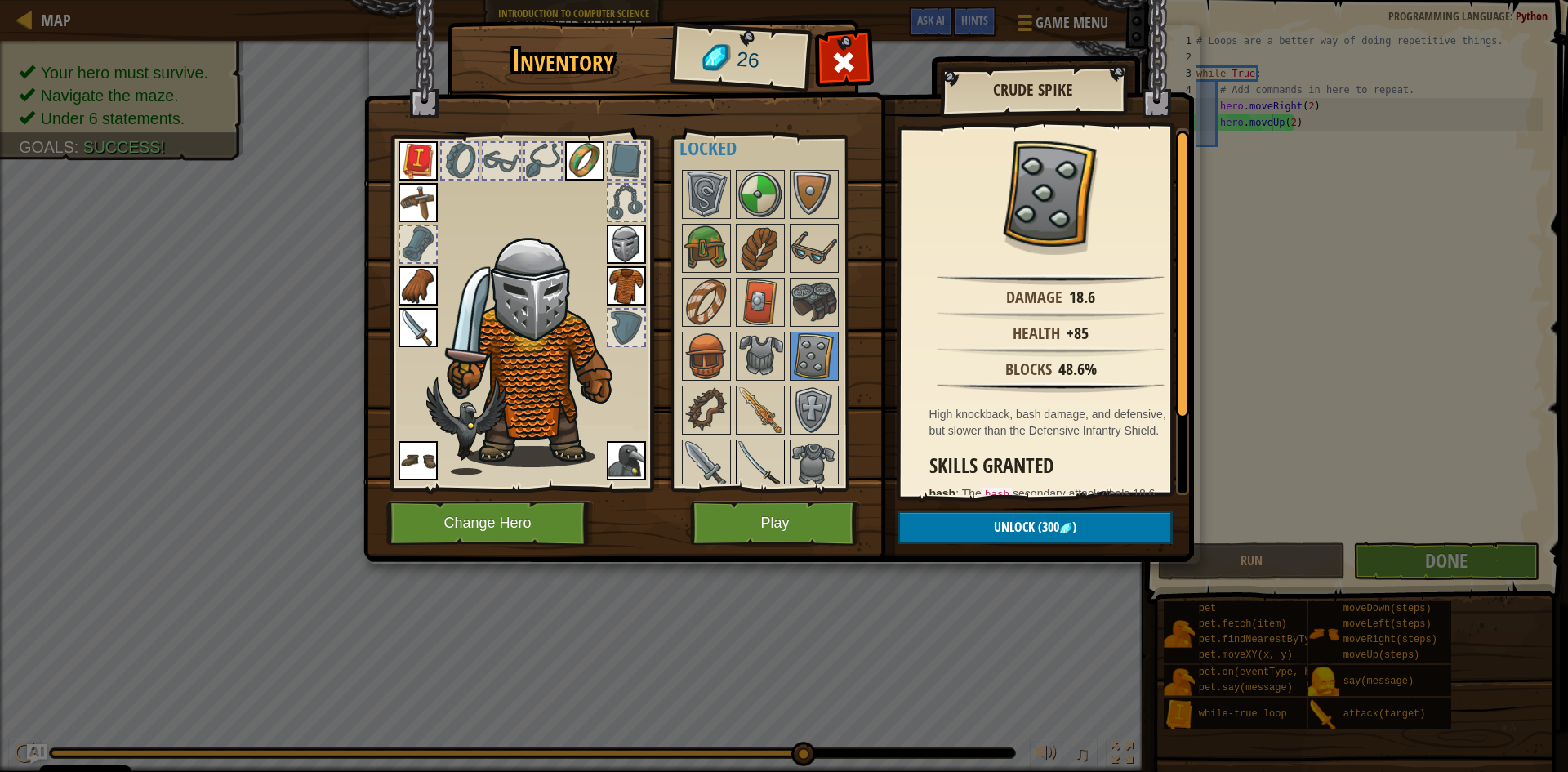
scroll to position [280, 0]
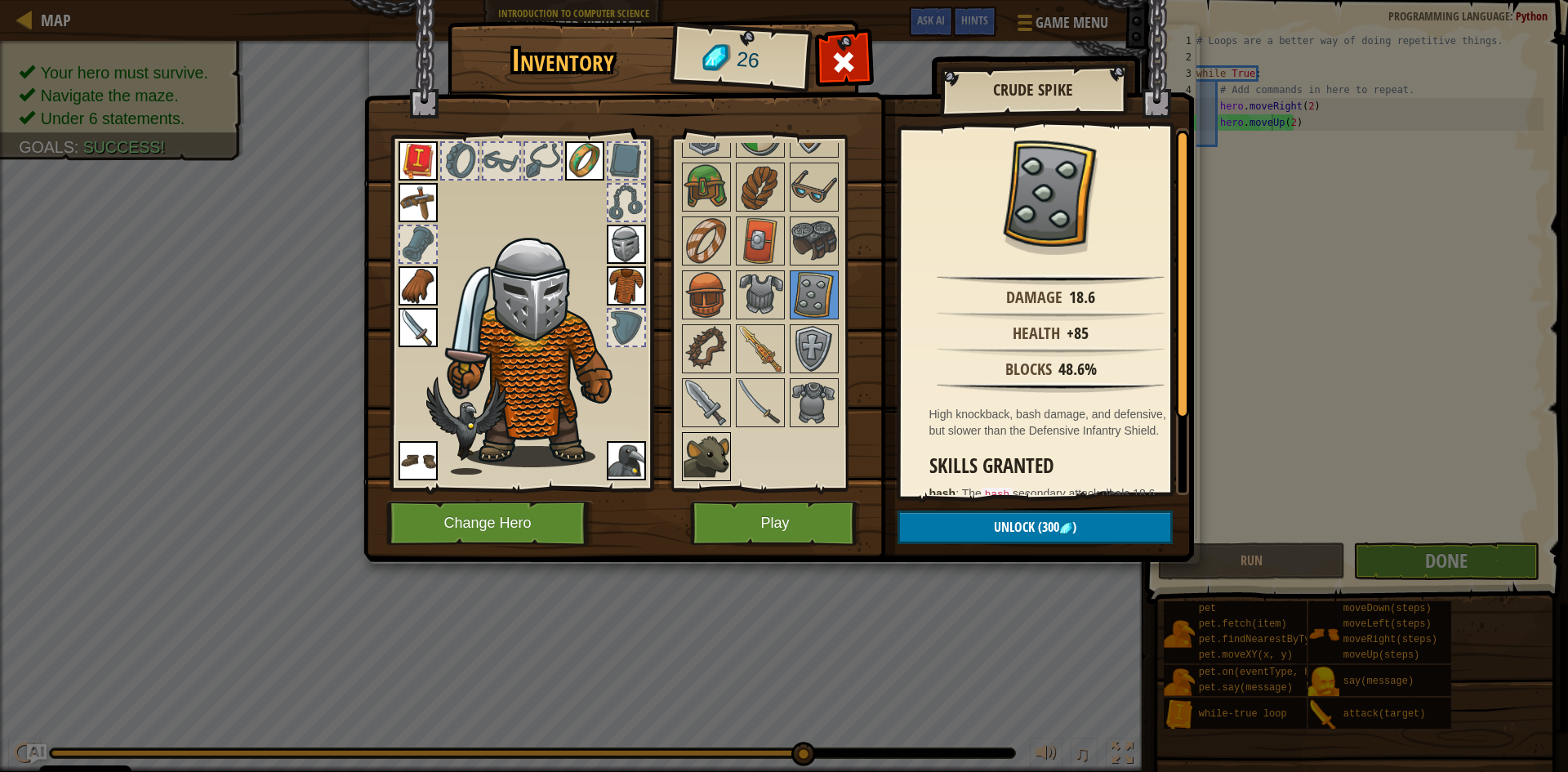
click at [721, 448] on img at bounding box center [706, 456] width 46 height 46
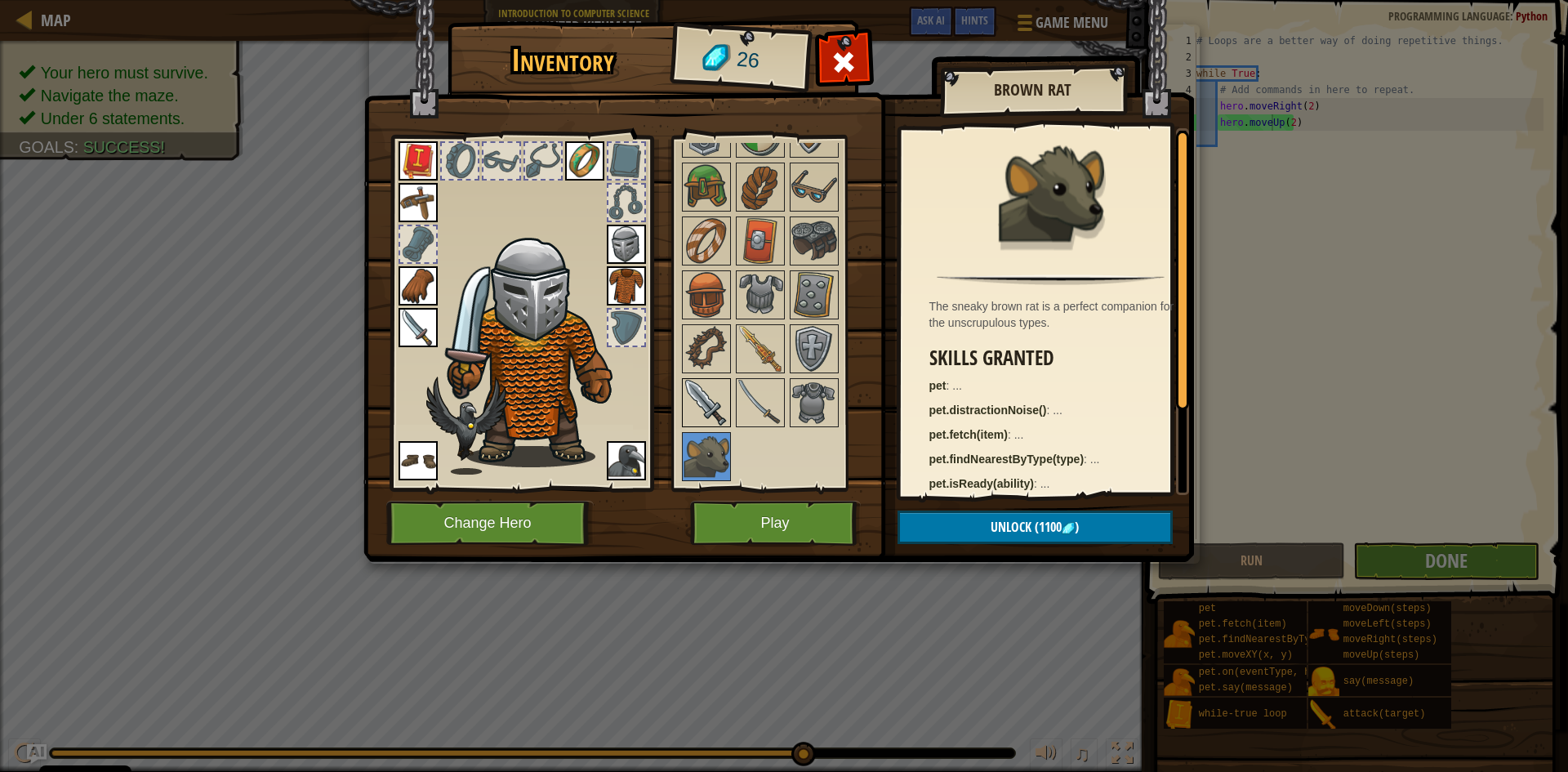
click at [708, 405] on img at bounding box center [706, 403] width 46 height 46
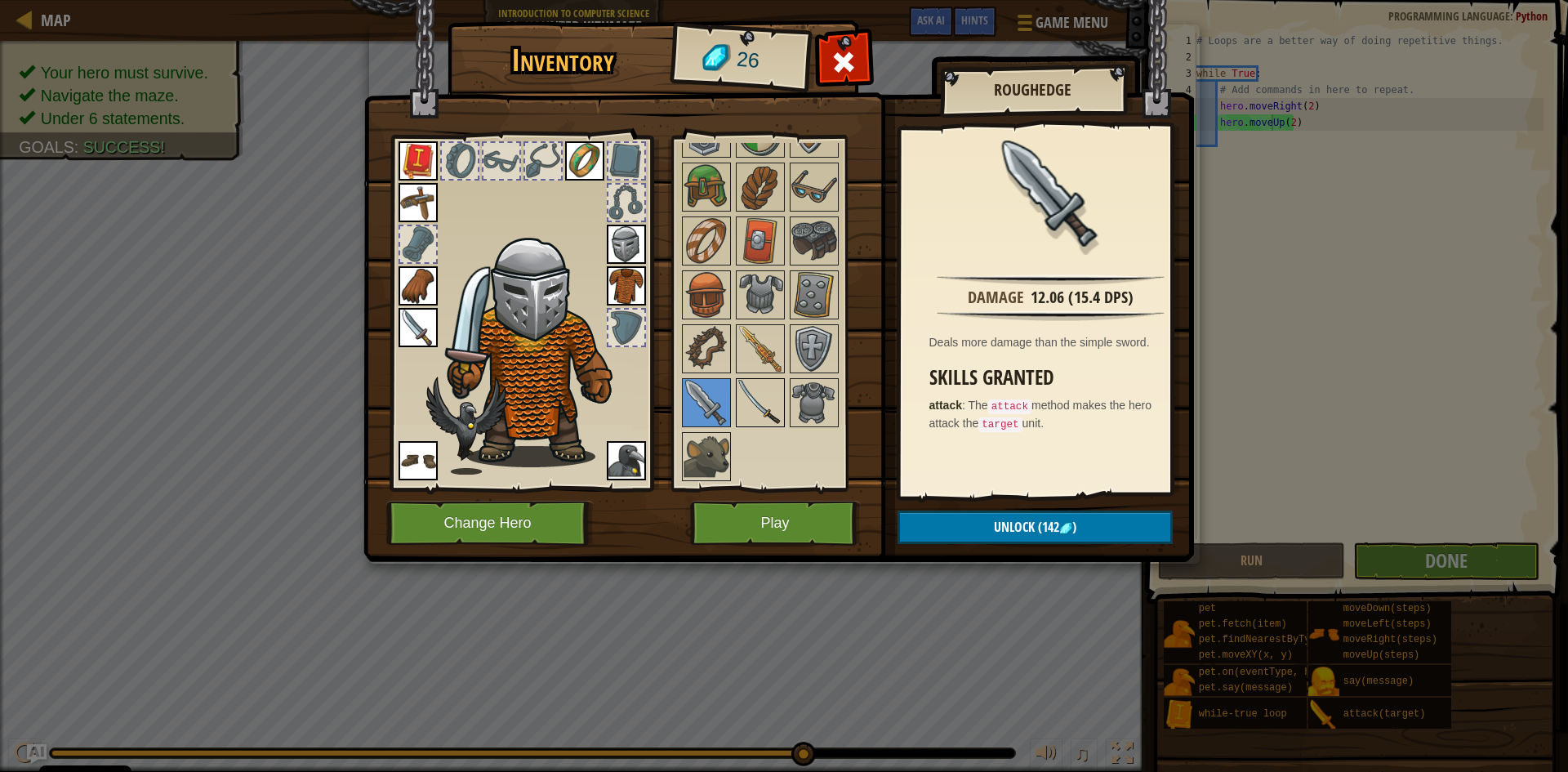
click at [765, 401] on img at bounding box center [760, 403] width 46 height 46
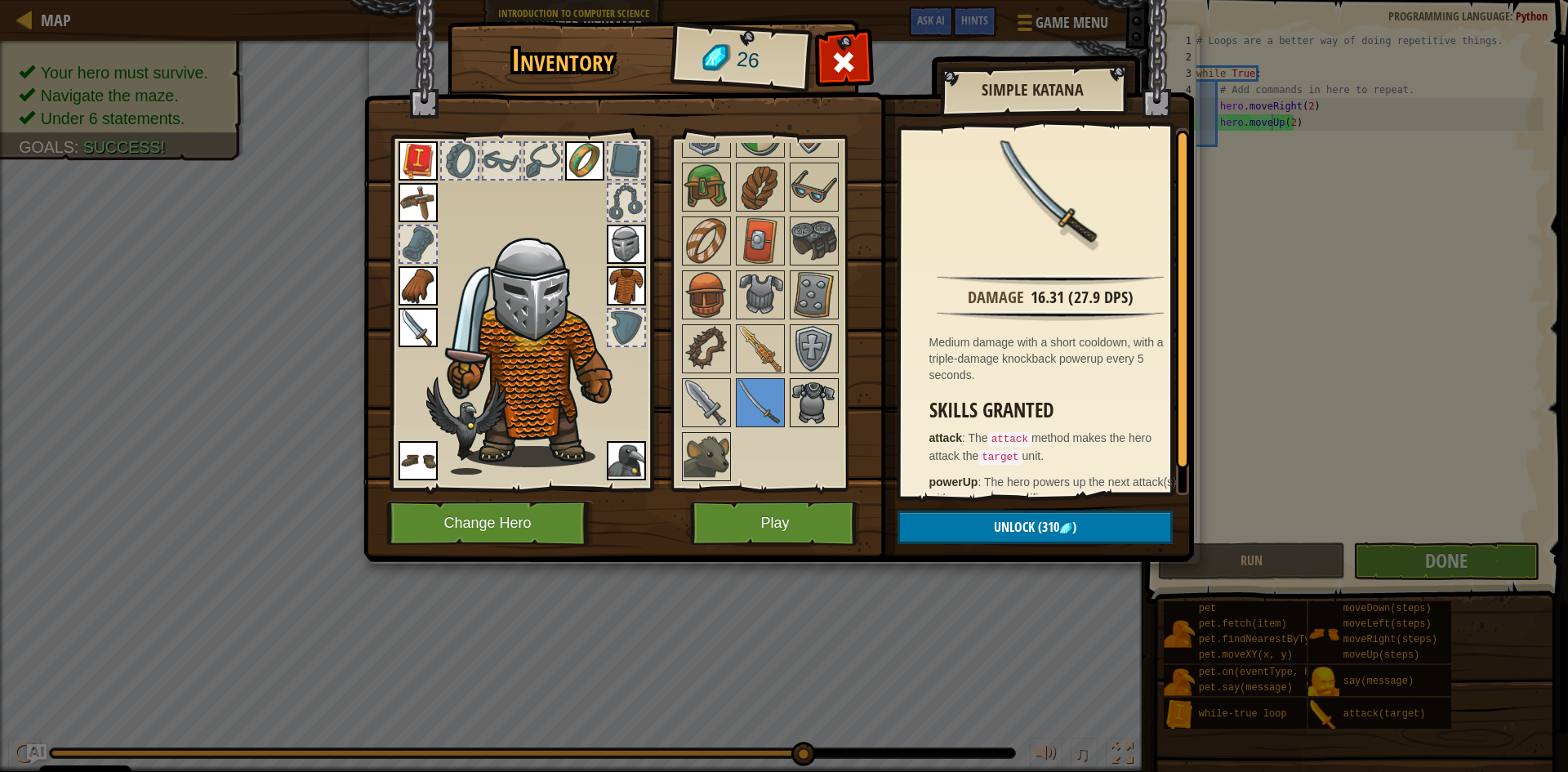
click at [802, 405] on img at bounding box center [814, 403] width 46 height 46
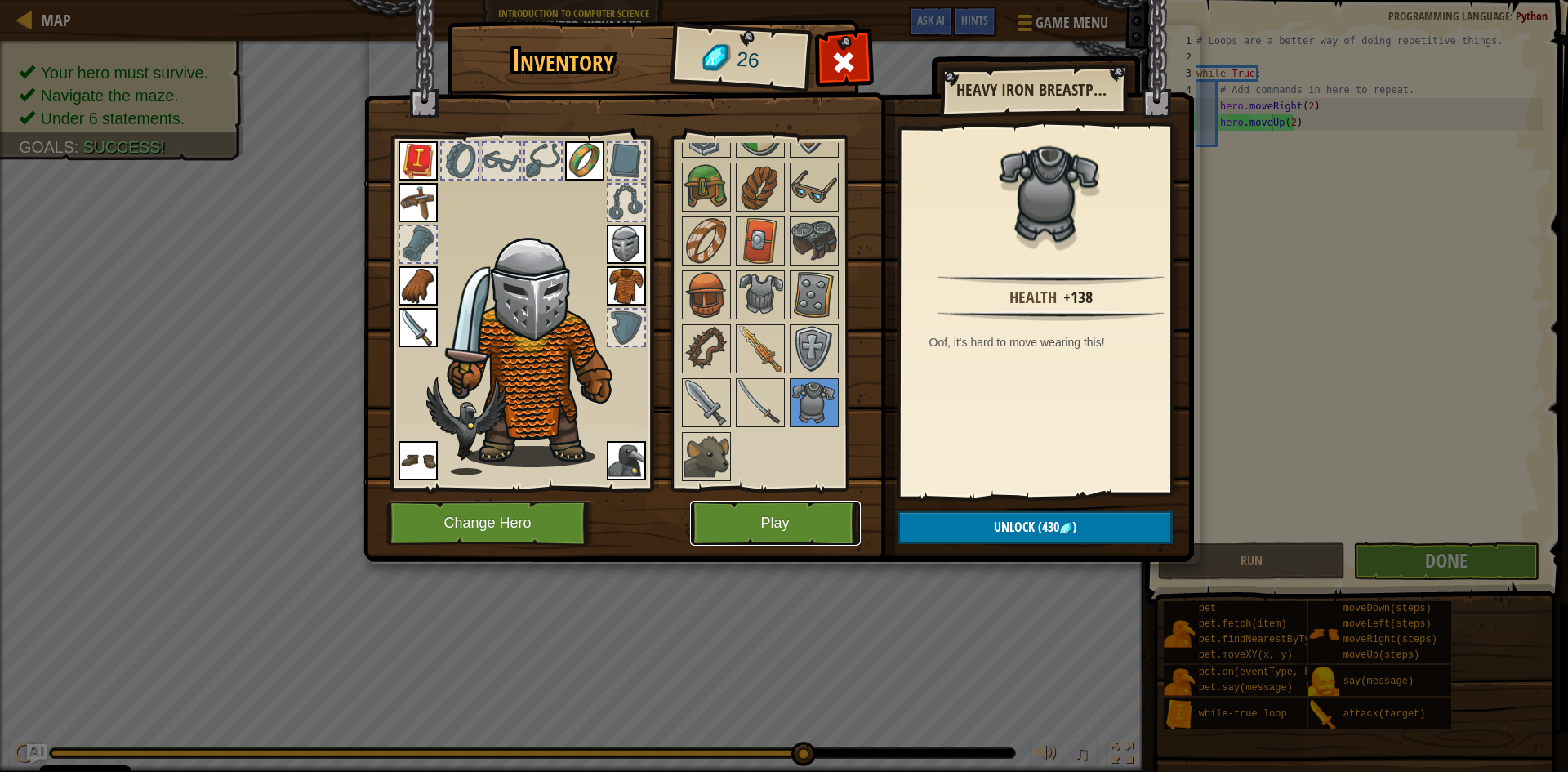
click at [776, 518] on button "Play" at bounding box center [775, 523] width 171 height 45
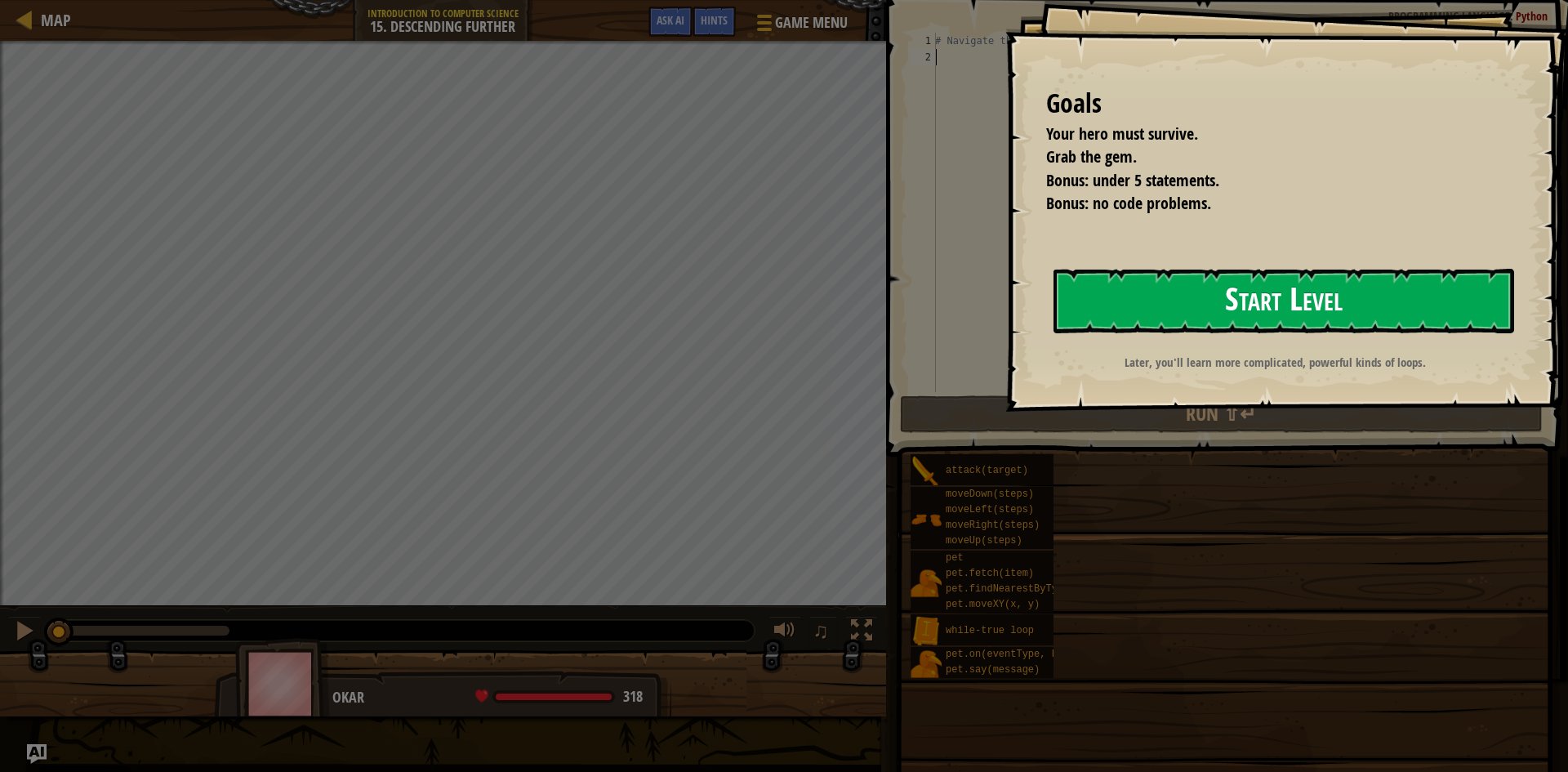
click at [1127, 309] on button "Start Level" at bounding box center [1283, 301] width 461 height 64
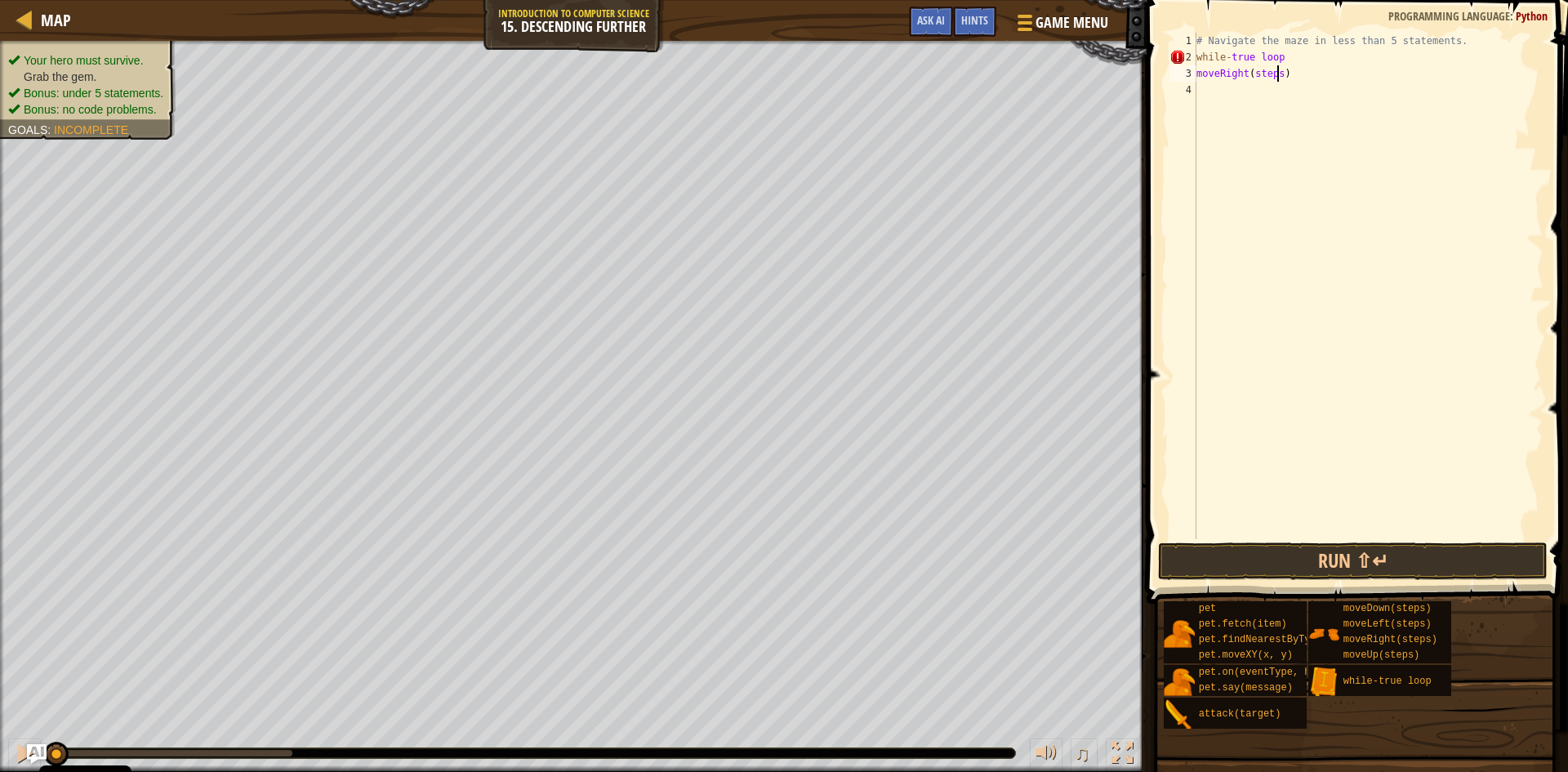
click at [1277, 73] on div "# Navigate the maze in less than 5 statements. while - true loop moveRight ( st…" at bounding box center [1367, 302] width 350 height 539
click at [1281, 58] on div "# Navigate the maze in less than 5 statements. while - true loop moveRight ( )" at bounding box center [1367, 302] width 350 height 539
click at [1267, 81] on div "# Navigate the maze in less than 5 statements. while - true loop moveRight ( )" at bounding box center [1367, 302] width 350 height 539
click at [1248, 72] on div "# Navigate the maze in less than 5 statements. while - true loop moveRight ( )" at bounding box center [1367, 302] width 350 height 539
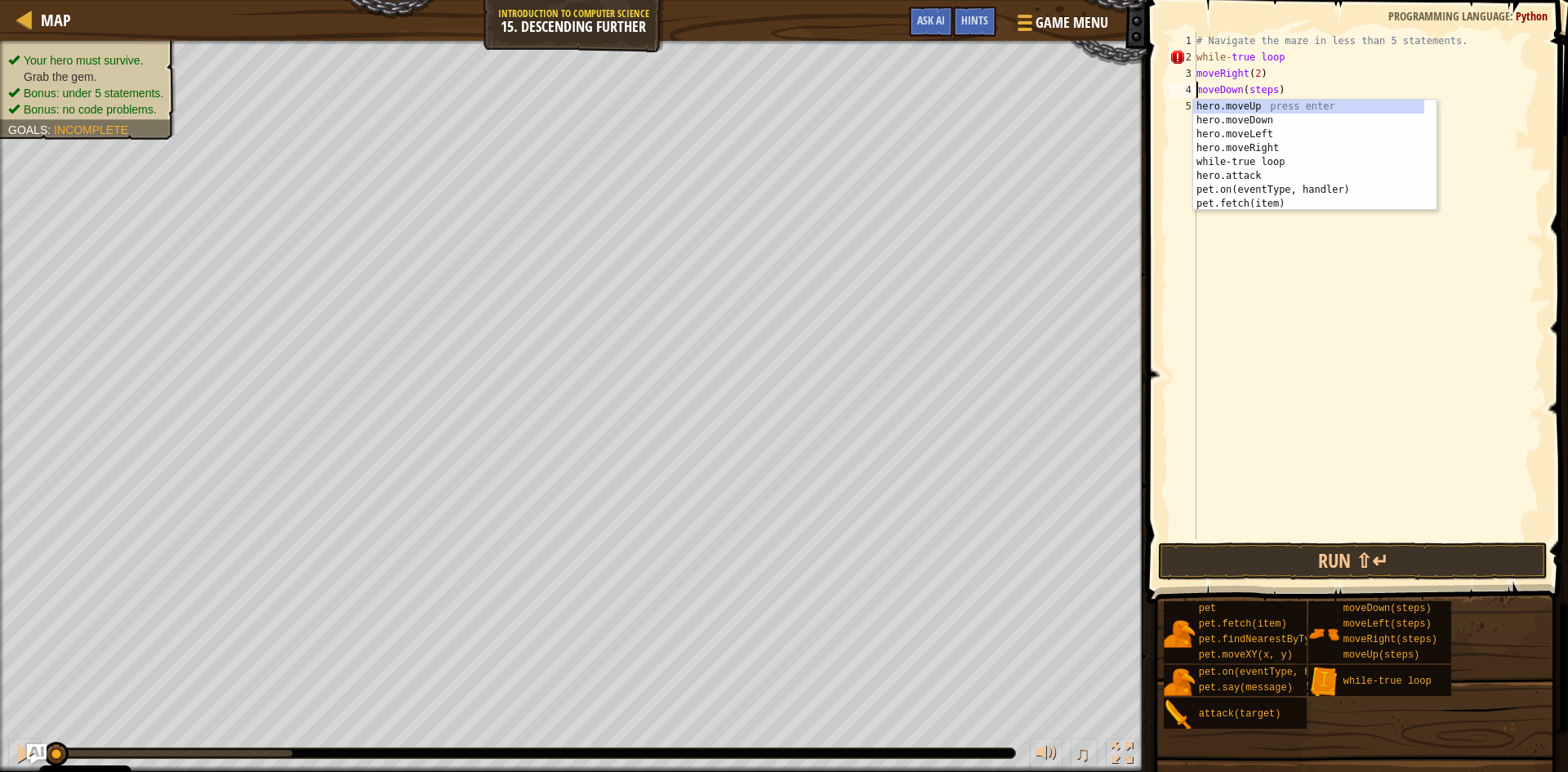
click at [1272, 88] on div "# Navigate the maze in less than 5 statements. while - true loop moveRight ( 2 …" at bounding box center [1367, 302] width 350 height 539
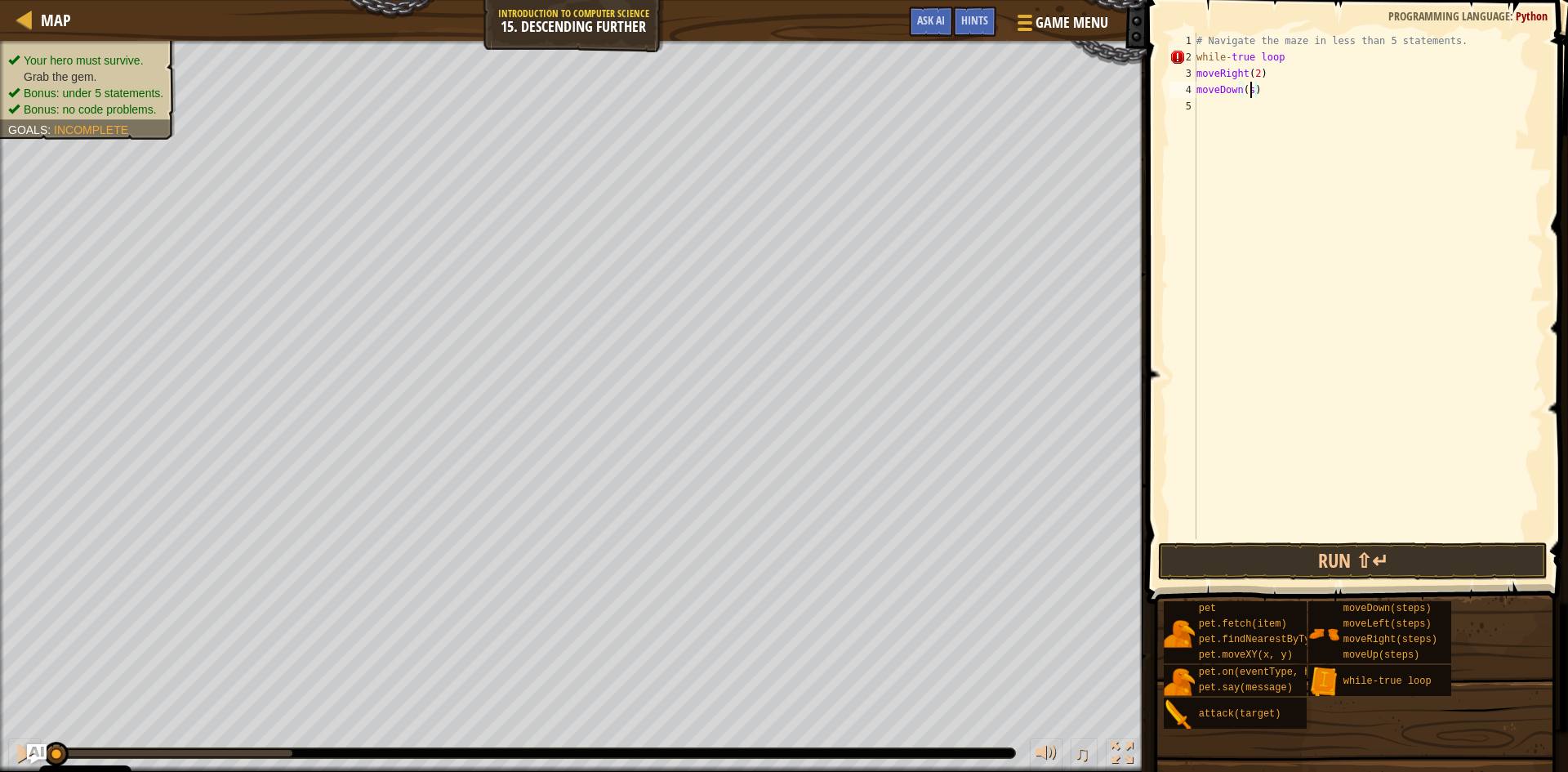
scroll to position [8, 4]
click at [1332, 569] on button "Run ⇧↵" at bounding box center [1353, 560] width 390 height 38
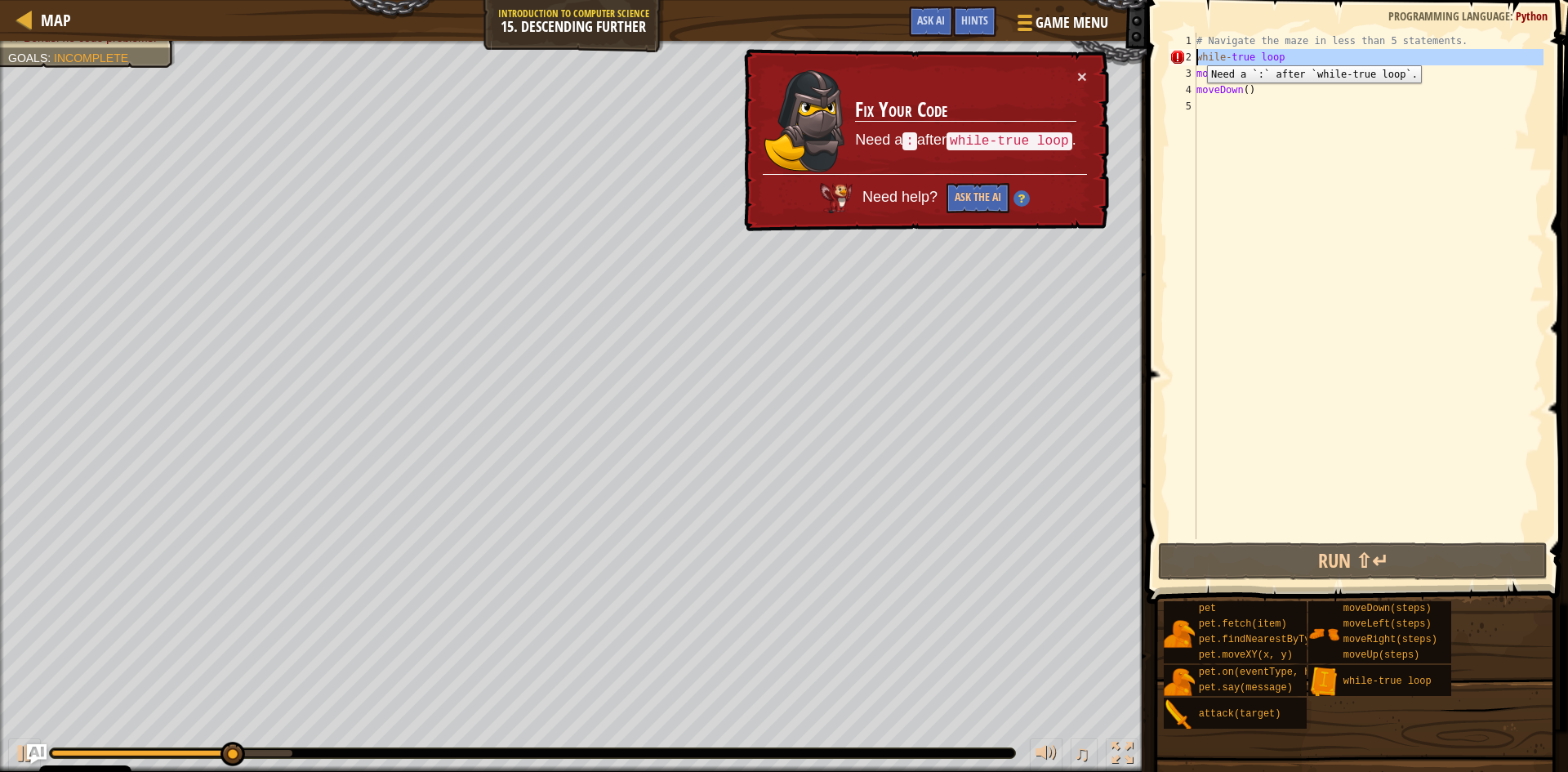
click at [1195, 53] on div "2" at bounding box center [1183, 57] width 27 height 17
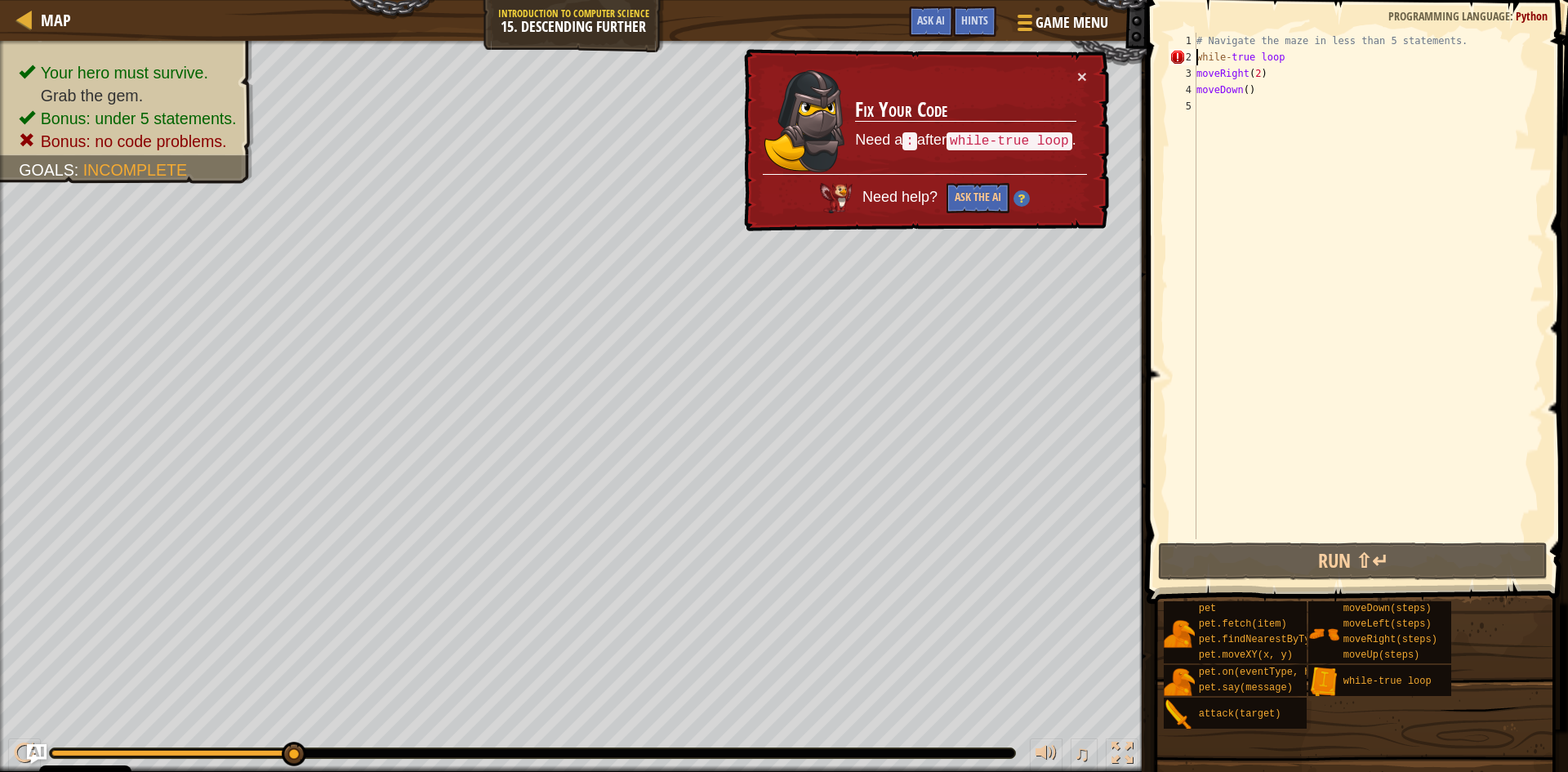
click at [1295, 58] on div "# Navigate the maze in less than 5 statements. while - true loop moveRight ( 2 …" at bounding box center [1367, 302] width 350 height 539
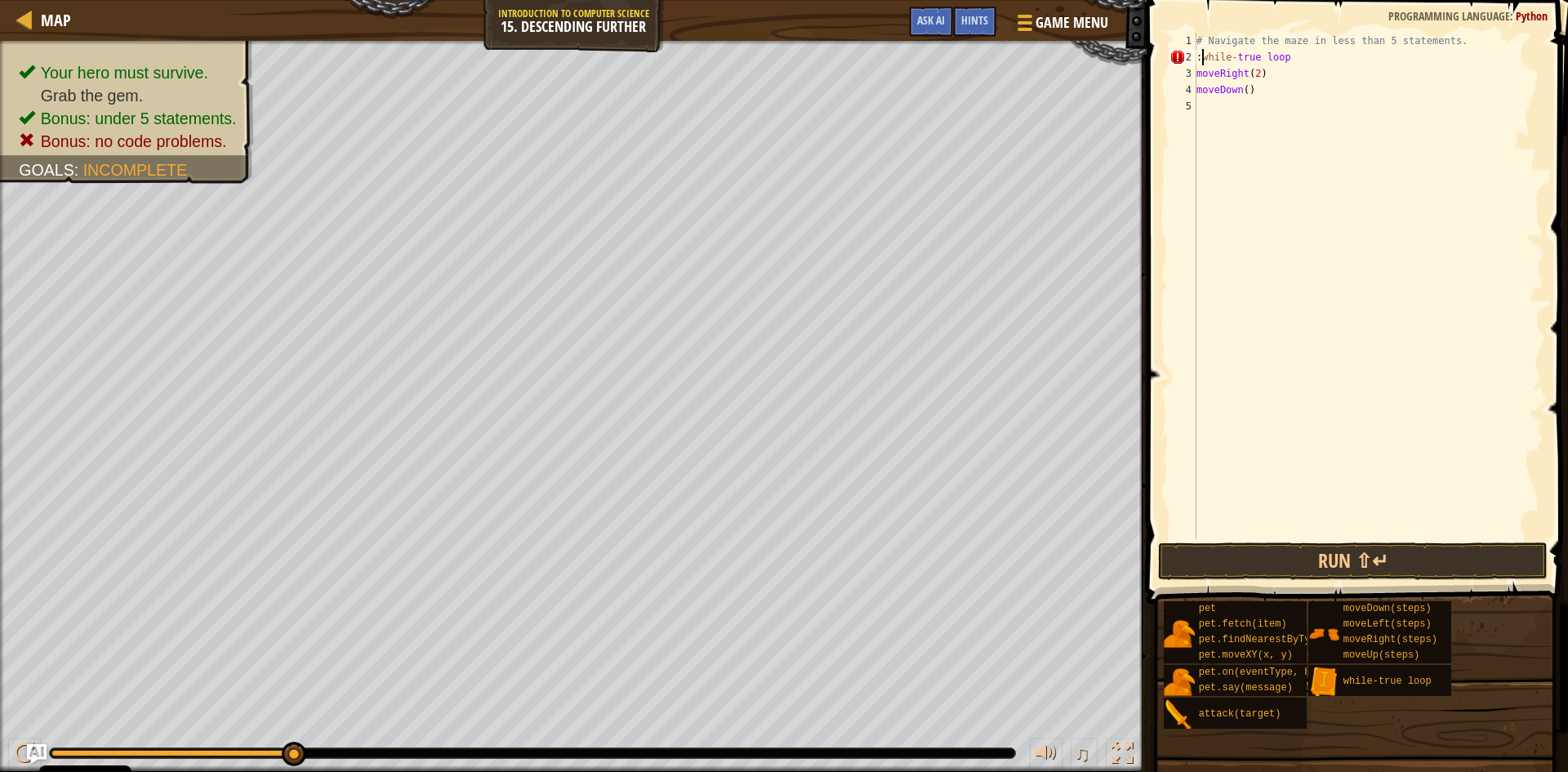
scroll to position [8, 1]
click at [1307, 563] on button "Run ⇧↵" at bounding box center [1353, 560] width 390 height 38
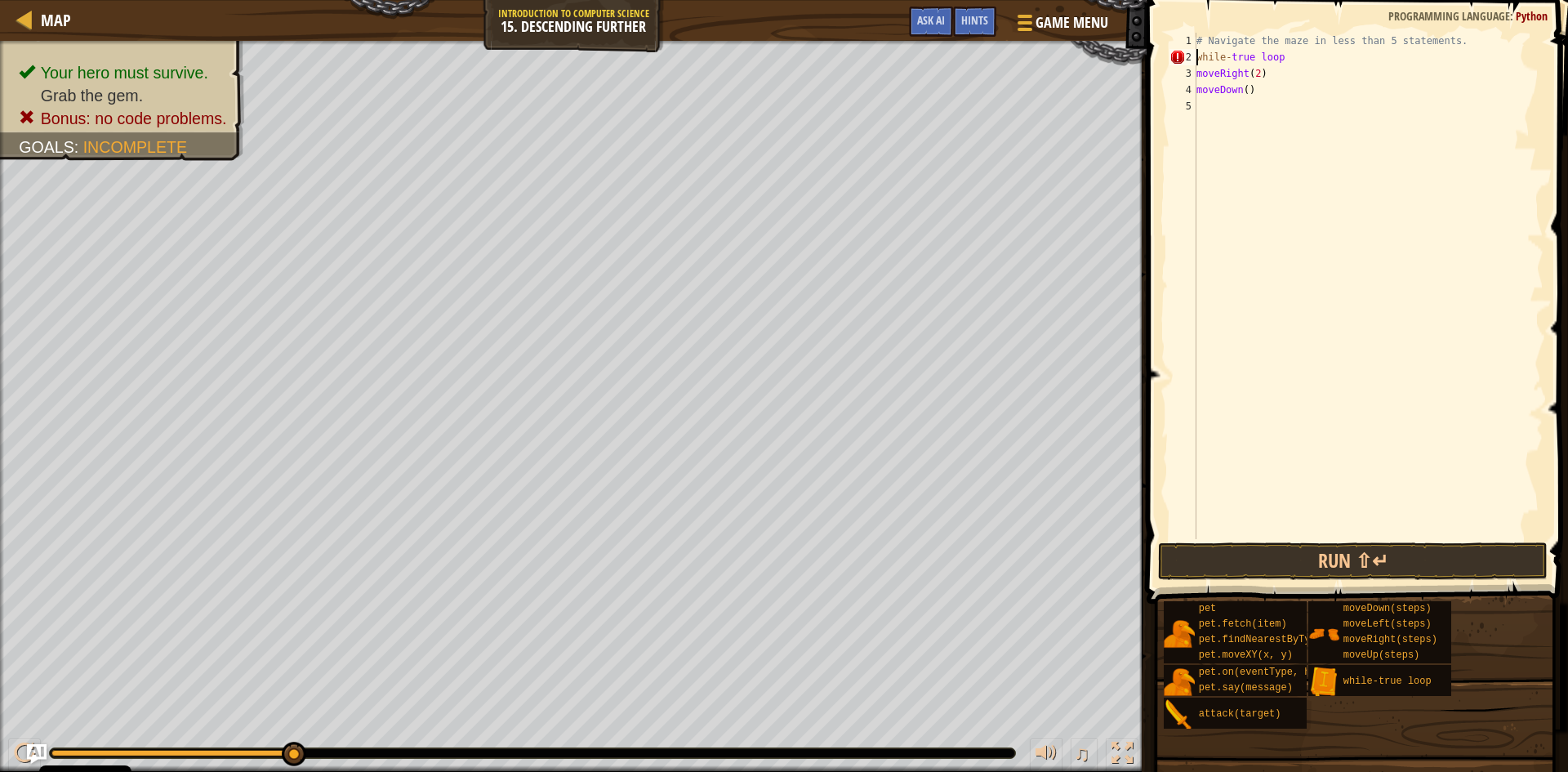
click at [1321, 50] on div "# Navigate the maze in less than 5 statements. while - true loop moveRight ( 2 …" at bounding box center [1367, 302] width 350 height 539
click at [1279, 89] on div "# Navigate the maze in less than 5 statements. while - true loop : moveRight ( …" at bounding box center [1367, 302] width 350 height 539
type textarea "m"
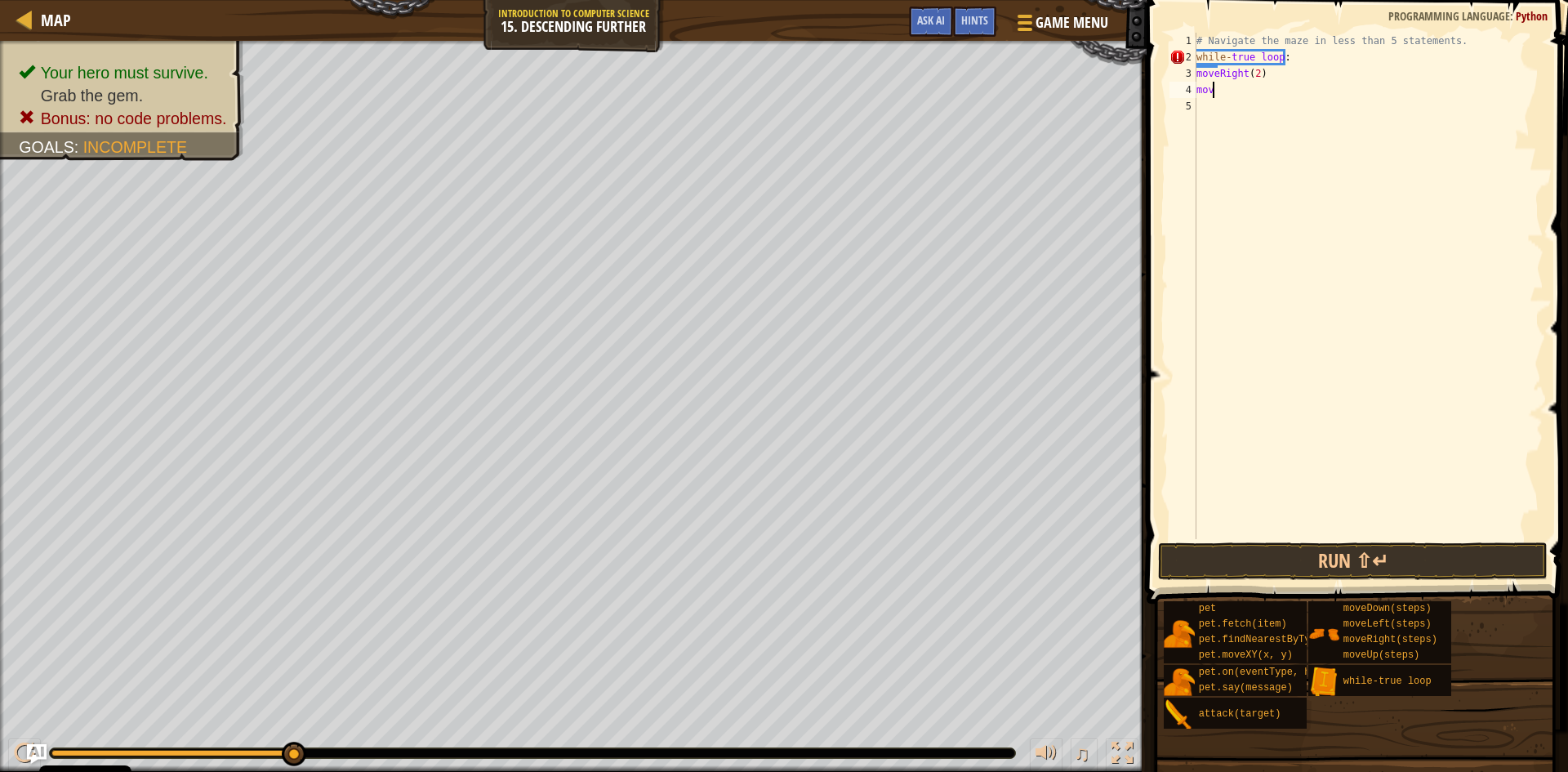
scroll to position [8, 0]
type textarea "m"
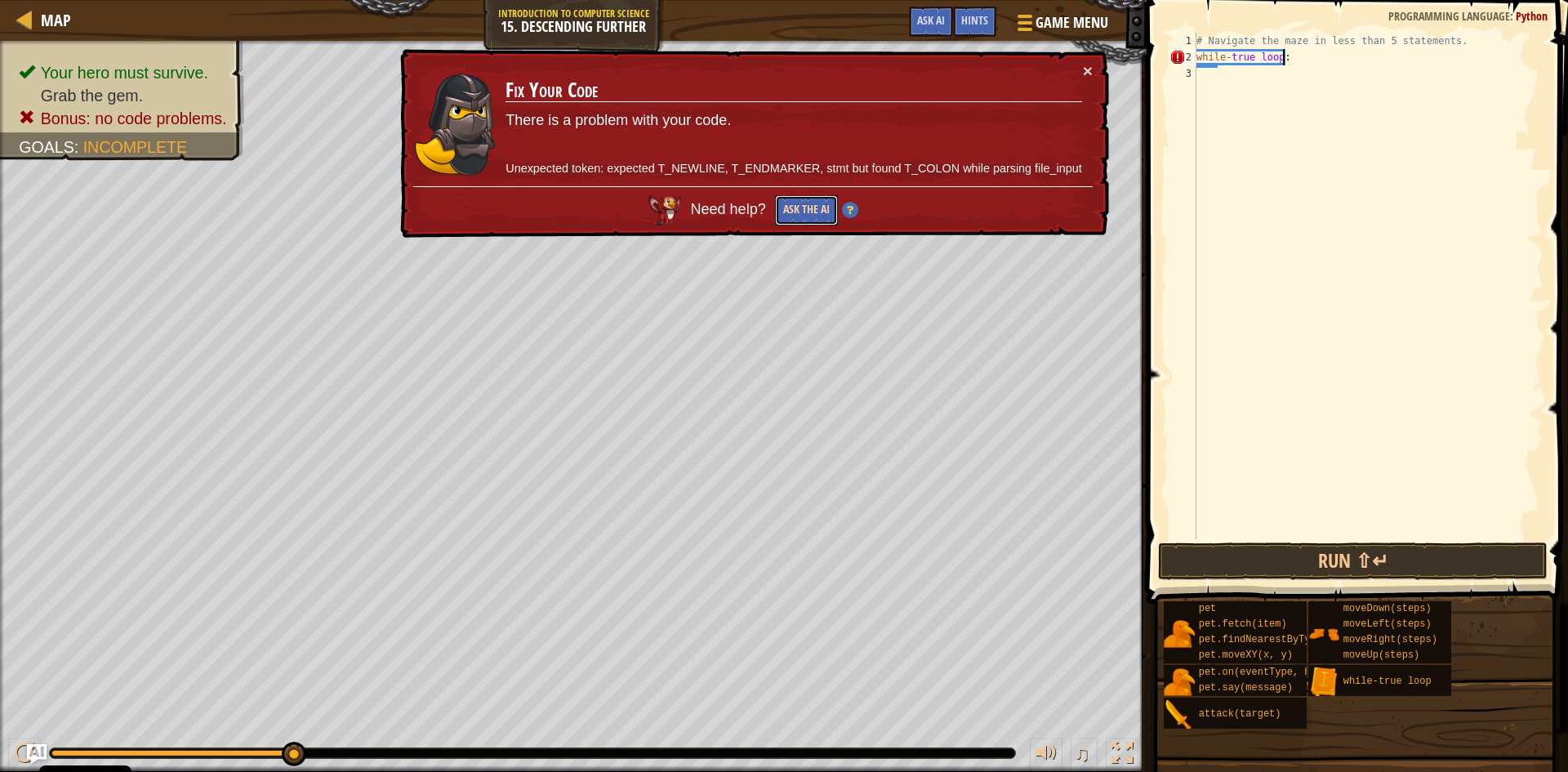
click at [819, 207] on button "Ask the AI" at bounding box center [806, 210] width 63 height 30
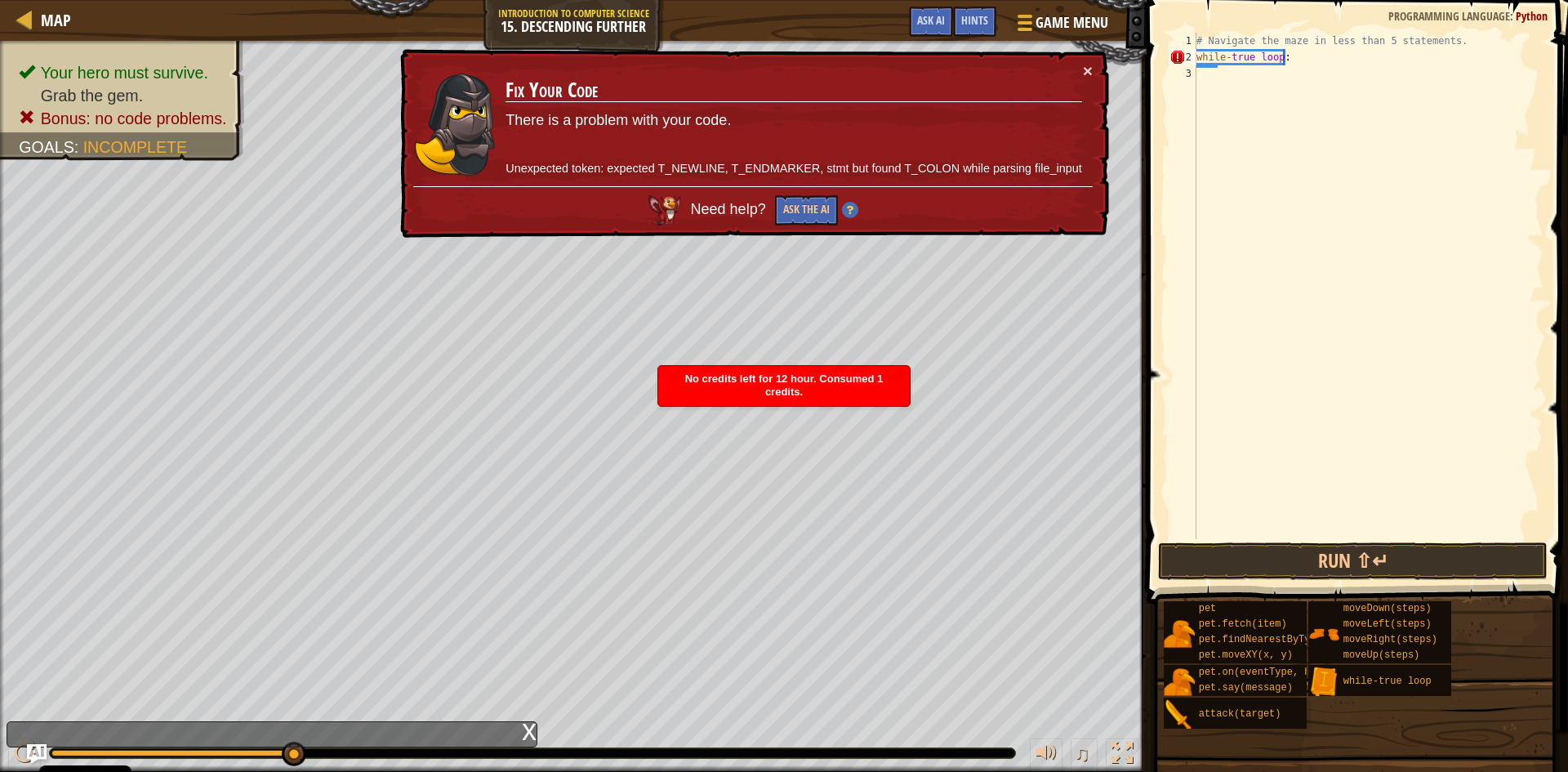
click at [852, 207] on img at bounding box center [850, 210] width 17 height 17
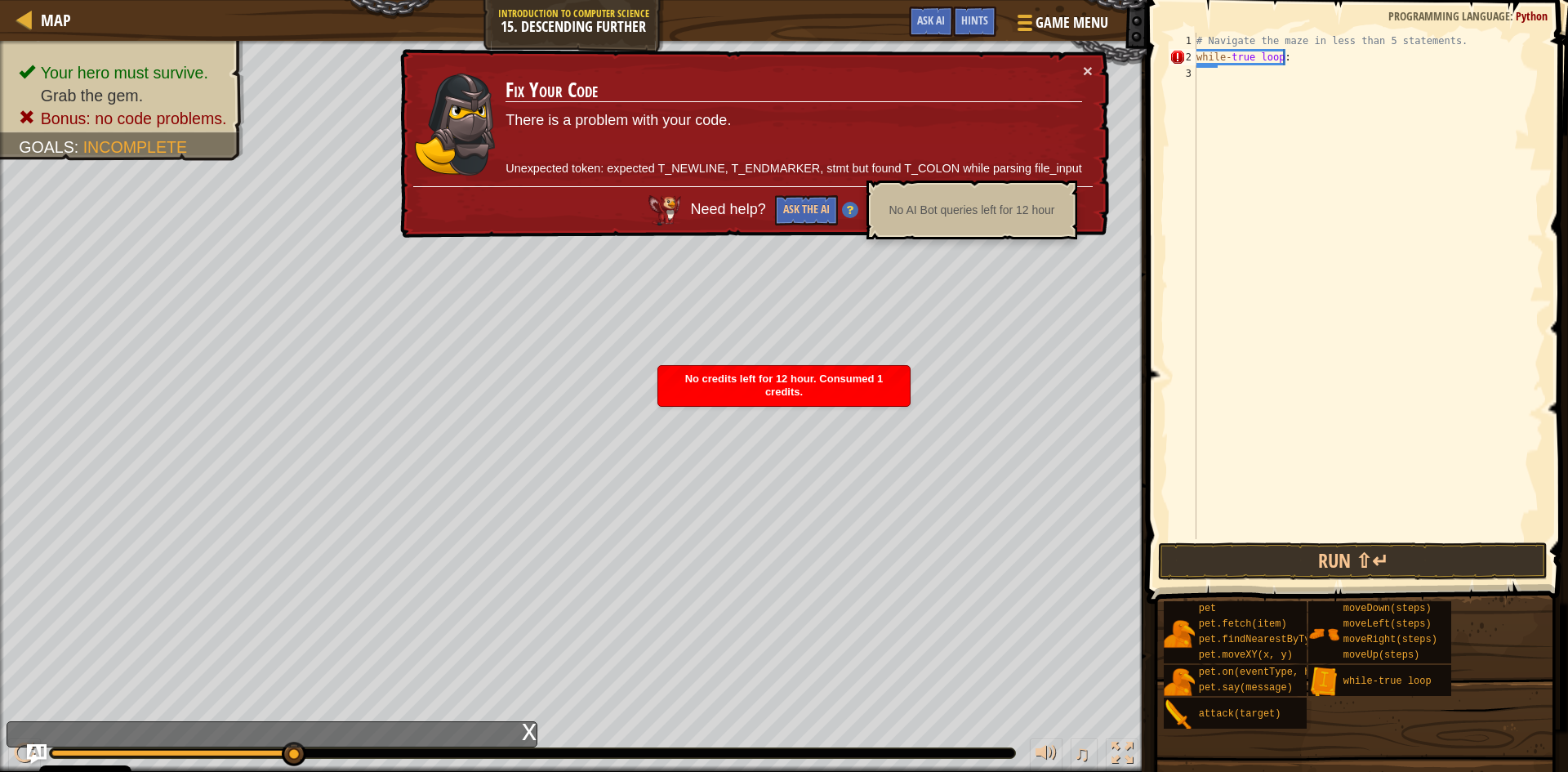
click at [856, 211] on img at bounding box center [850, 210] width 17 height 17
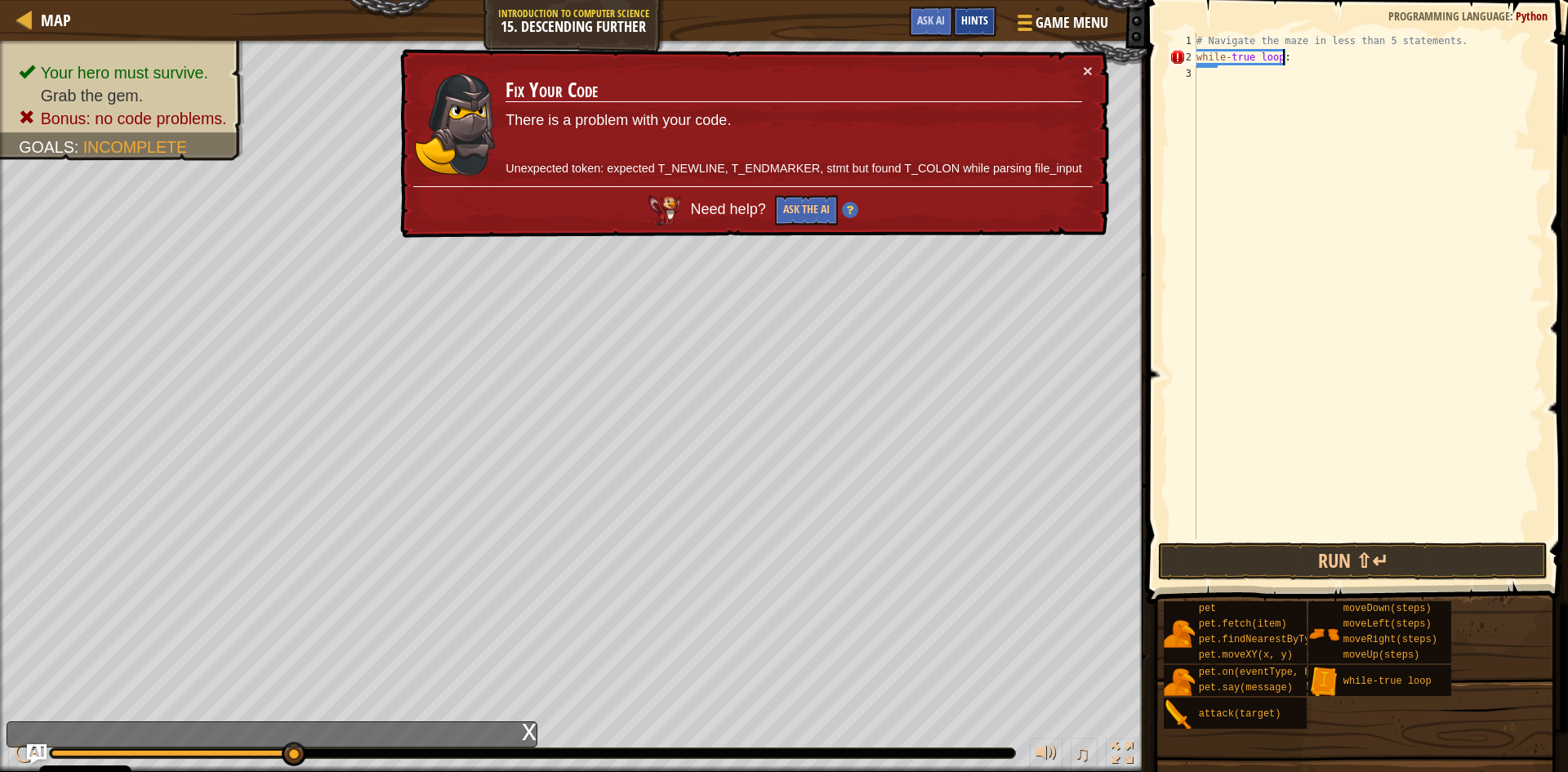
click at [985, 16] on span "Hints" at bounding box center [975, 20] width 27 height 16
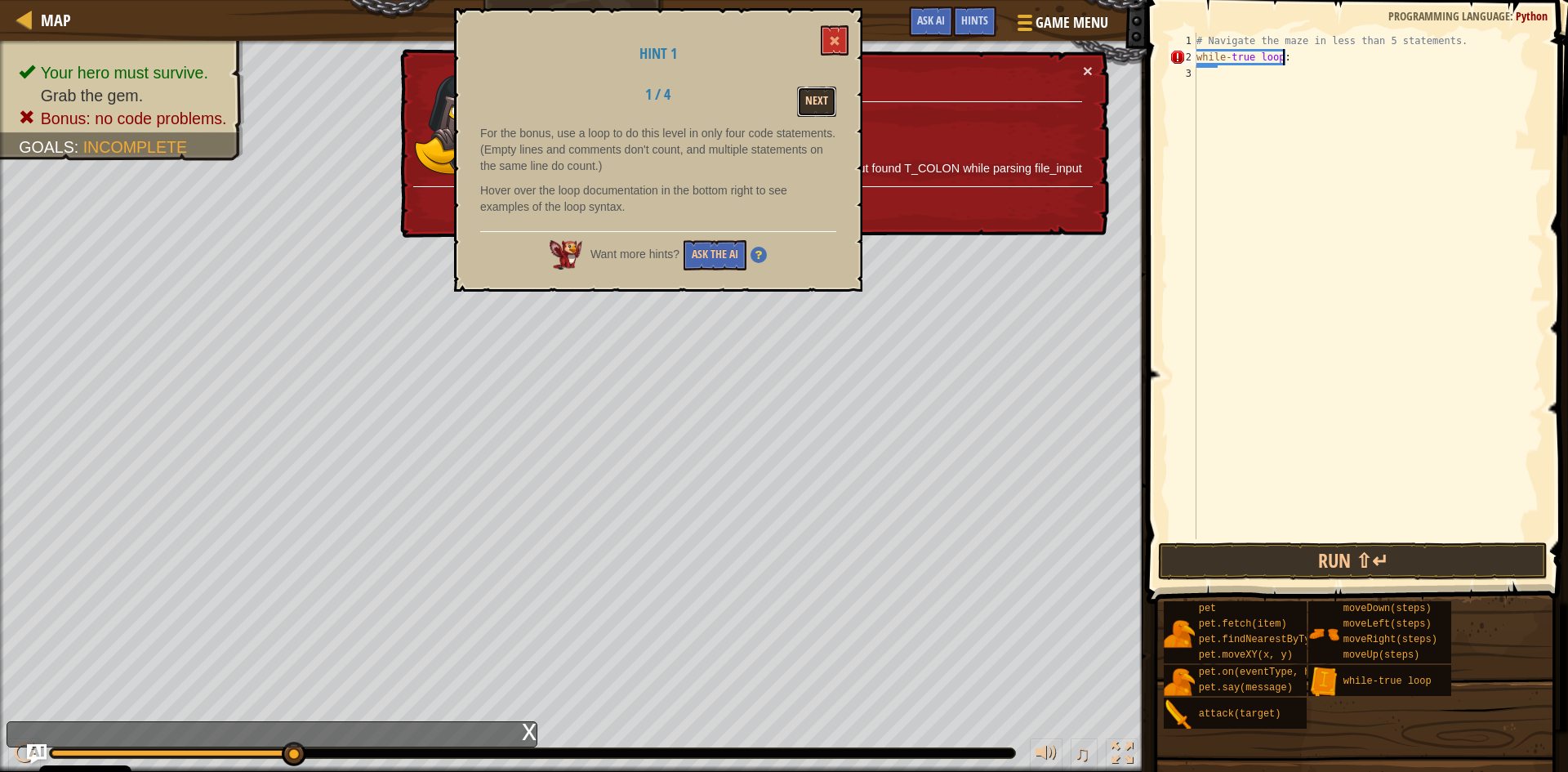
click at [830, 108] on button "Next" at bounding box center [817, 101] width 39 height 30
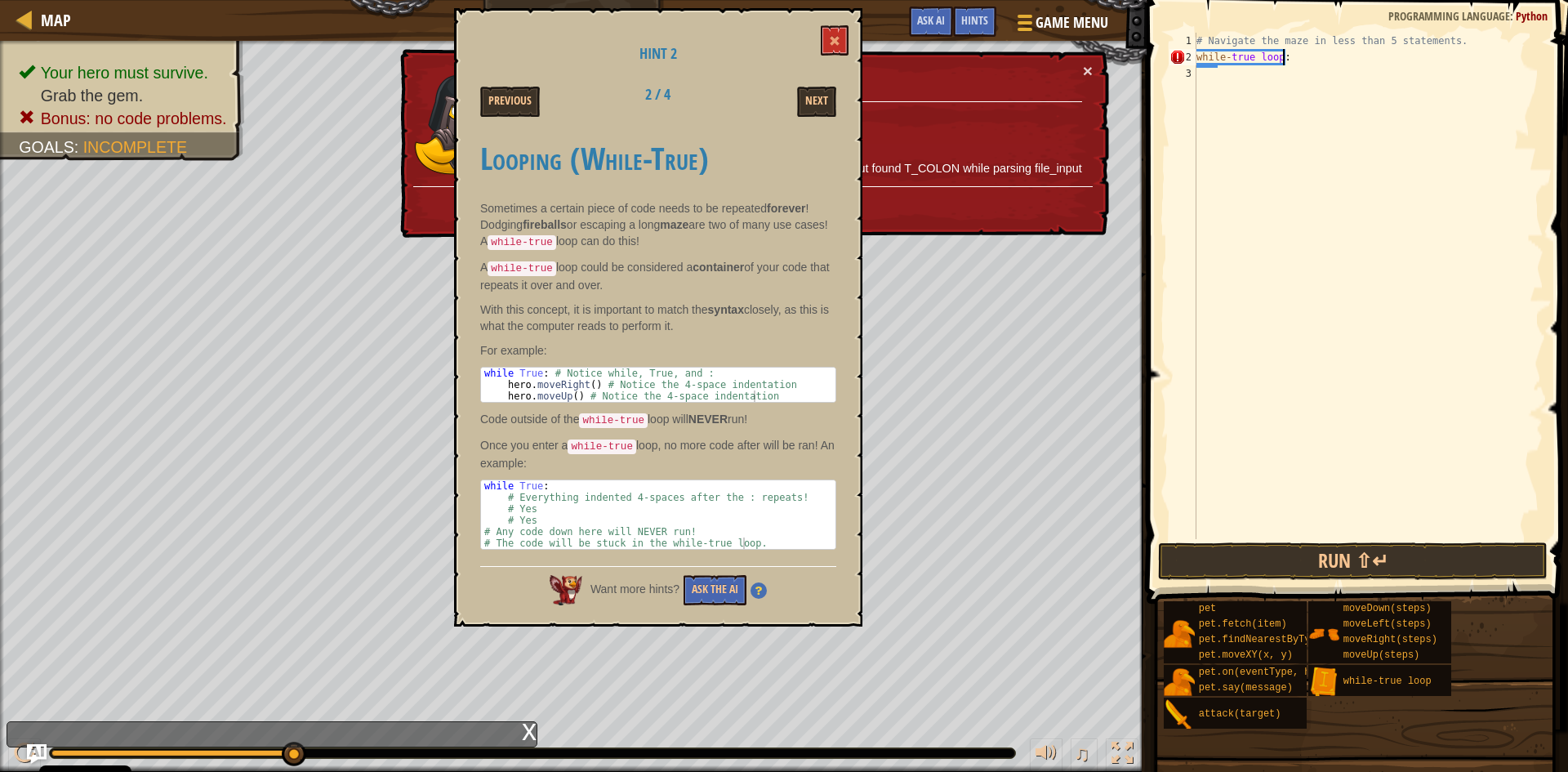
click at [1291, 57] on div "# Navigate the maze in less than 5 statements. while - true loop :" at bounding box center [1367, 302] width 350 height 539
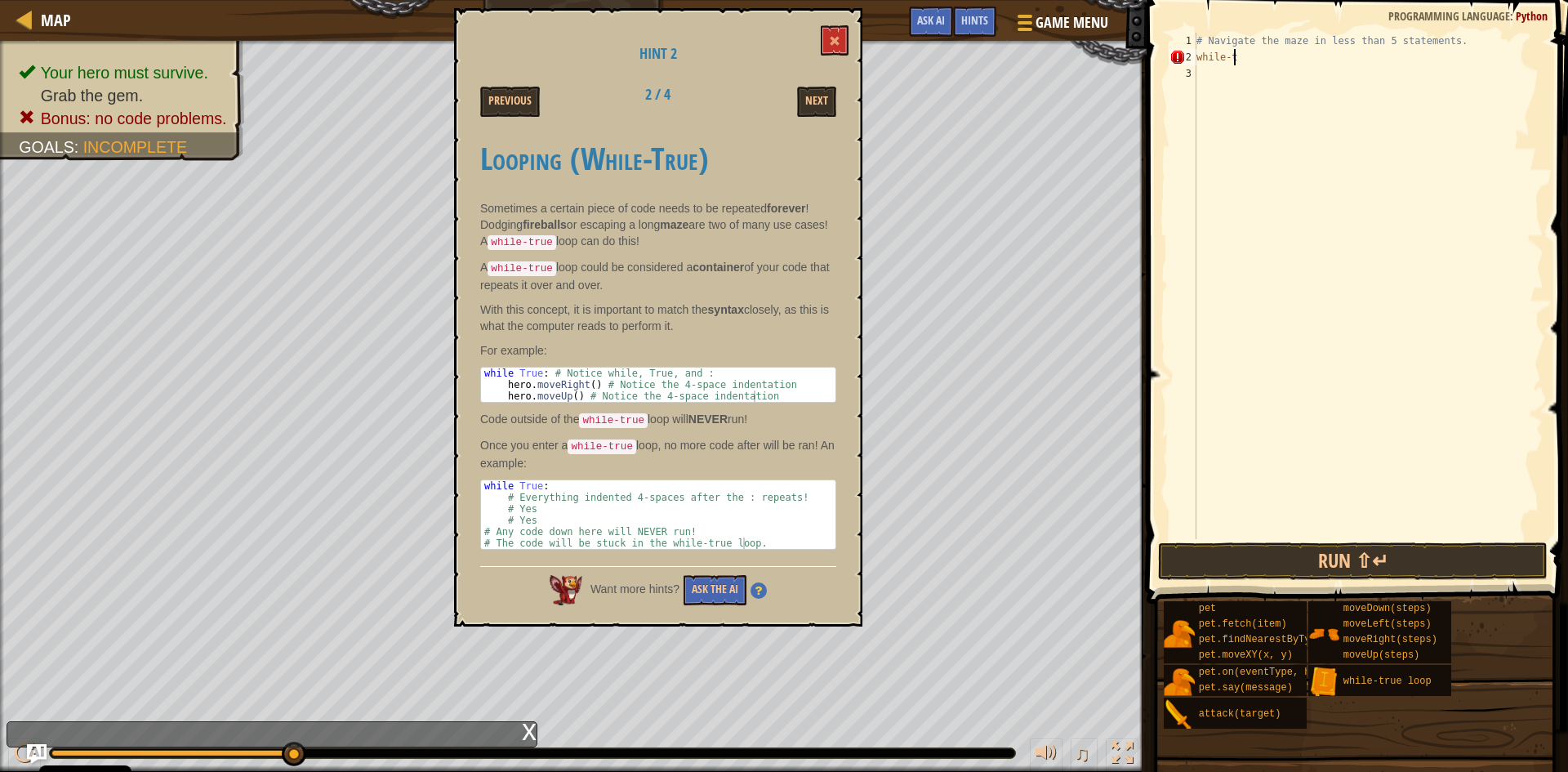
scroll to position [8, 1]
type textarea "w"
type textarea "#"
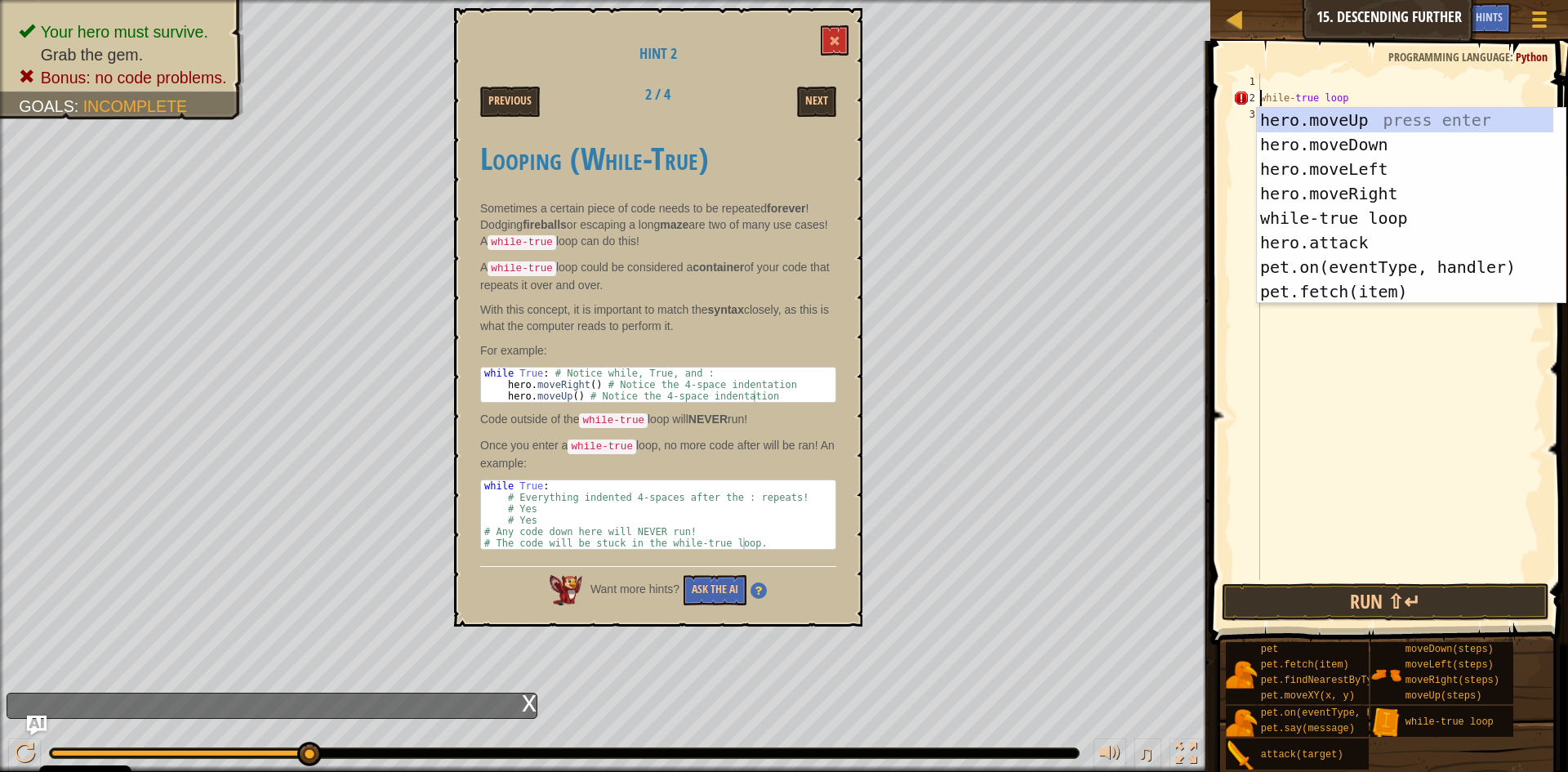
click at [1408, 93] on div "while - true loop" at bounding box center [1399, 342] width 287 height 539
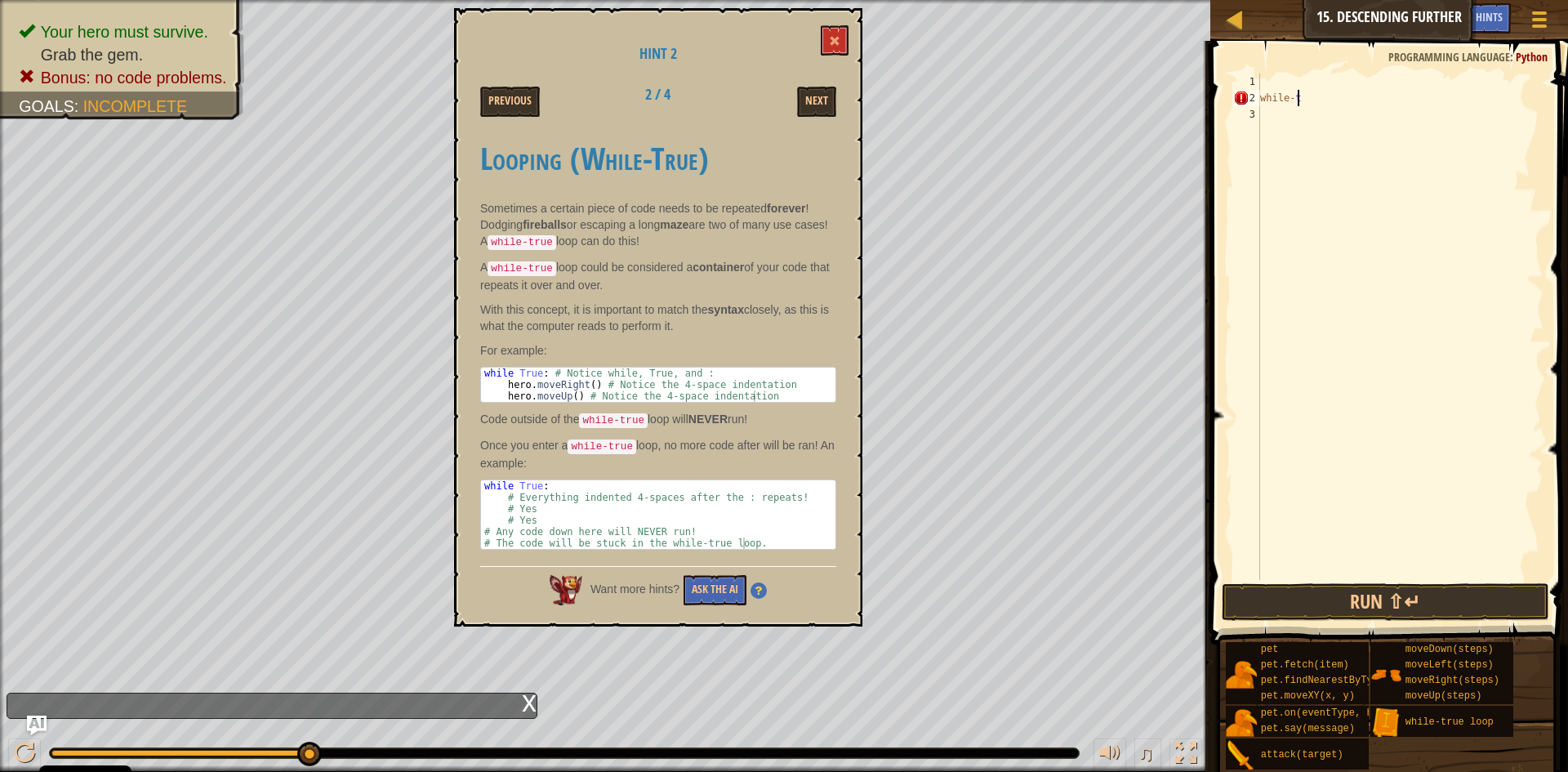
type textarea "w"
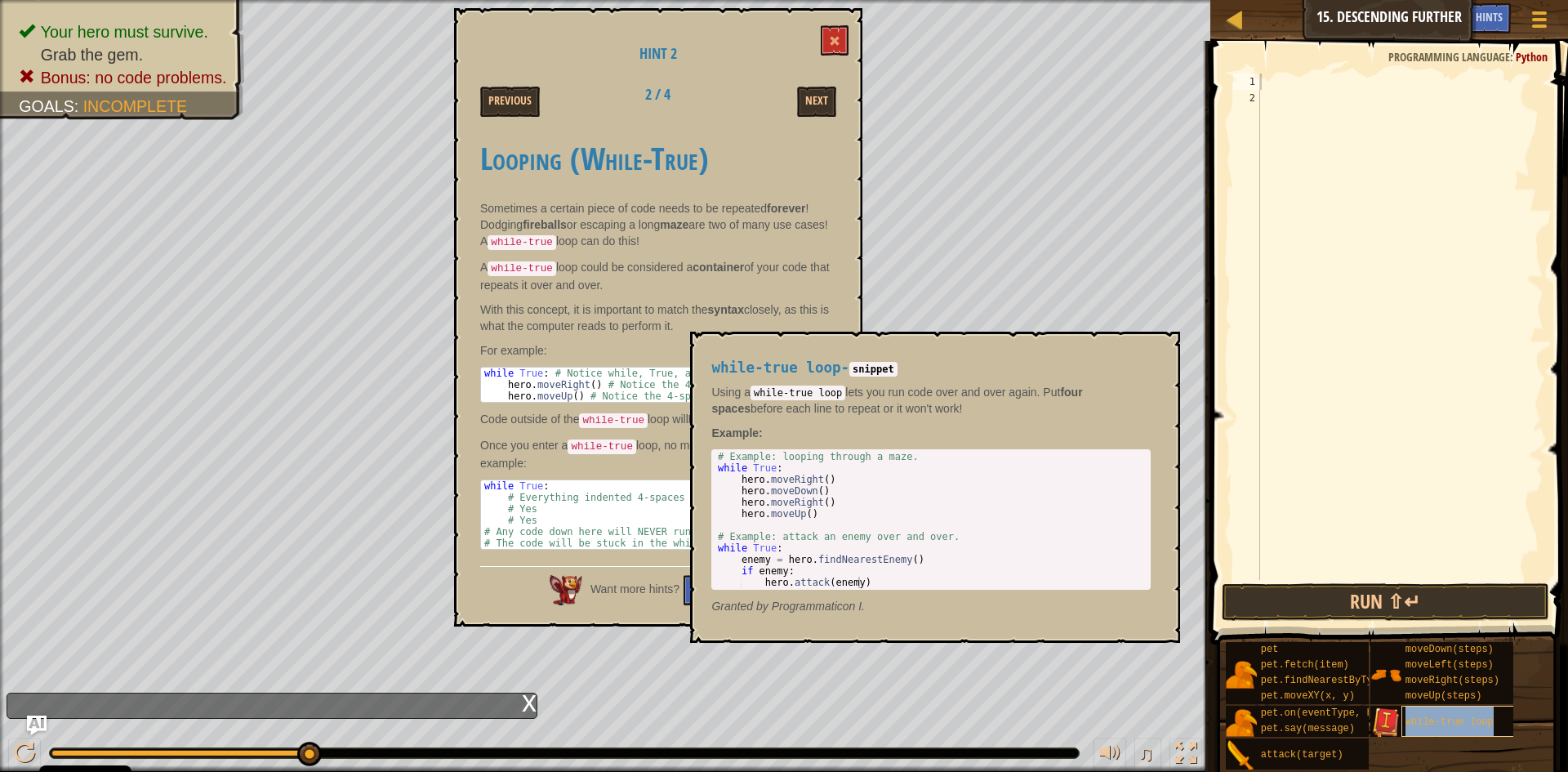
type textarea "while-true loop"
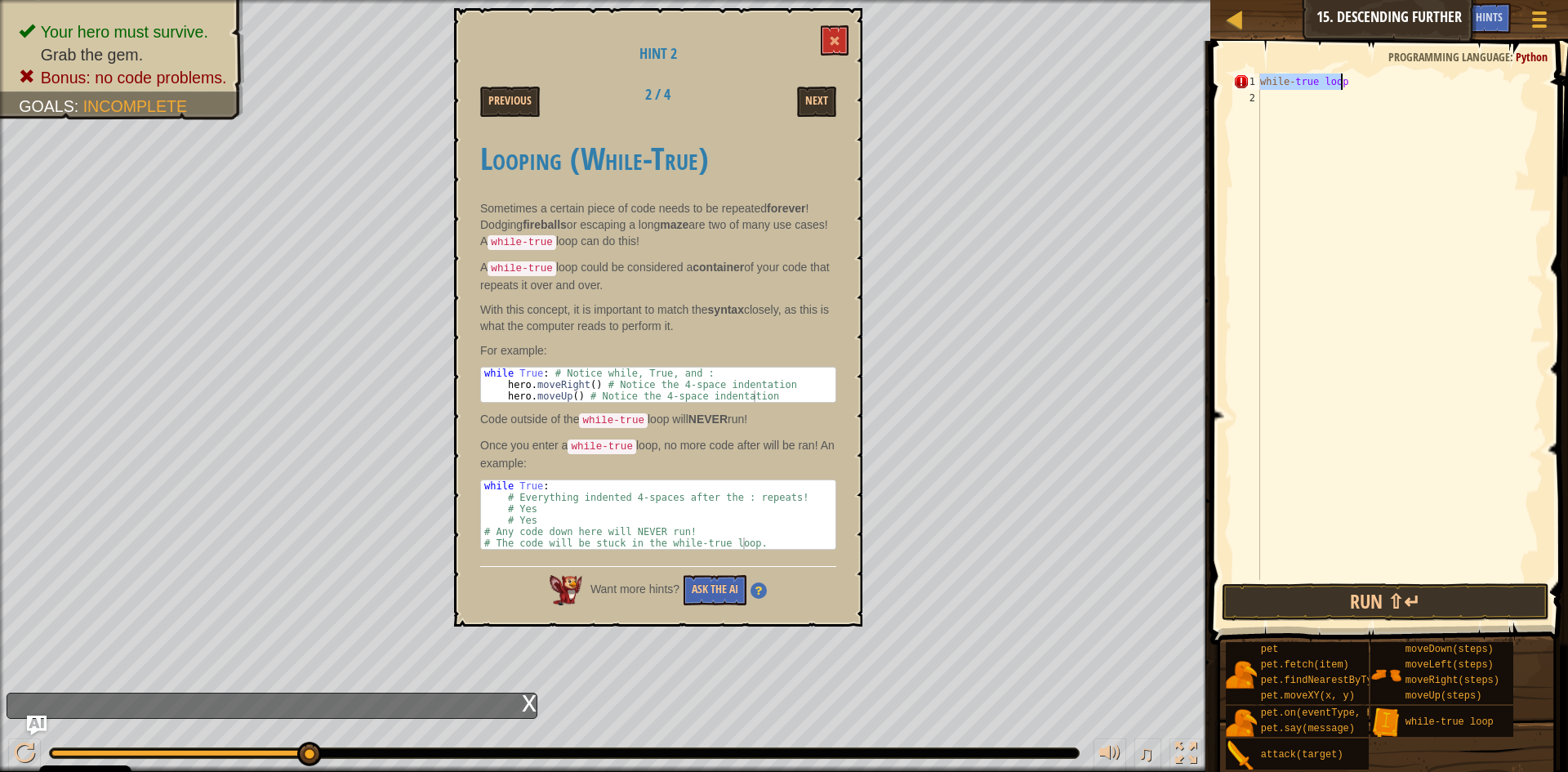
click at [1393, 111] on div "while - true loop" at bounding box center [1399, 342] width 287 height 539
click at [1374, 88] on div "while - true loop" at bounding box center [1399, 342] width 287 height 539
type textarea "w"
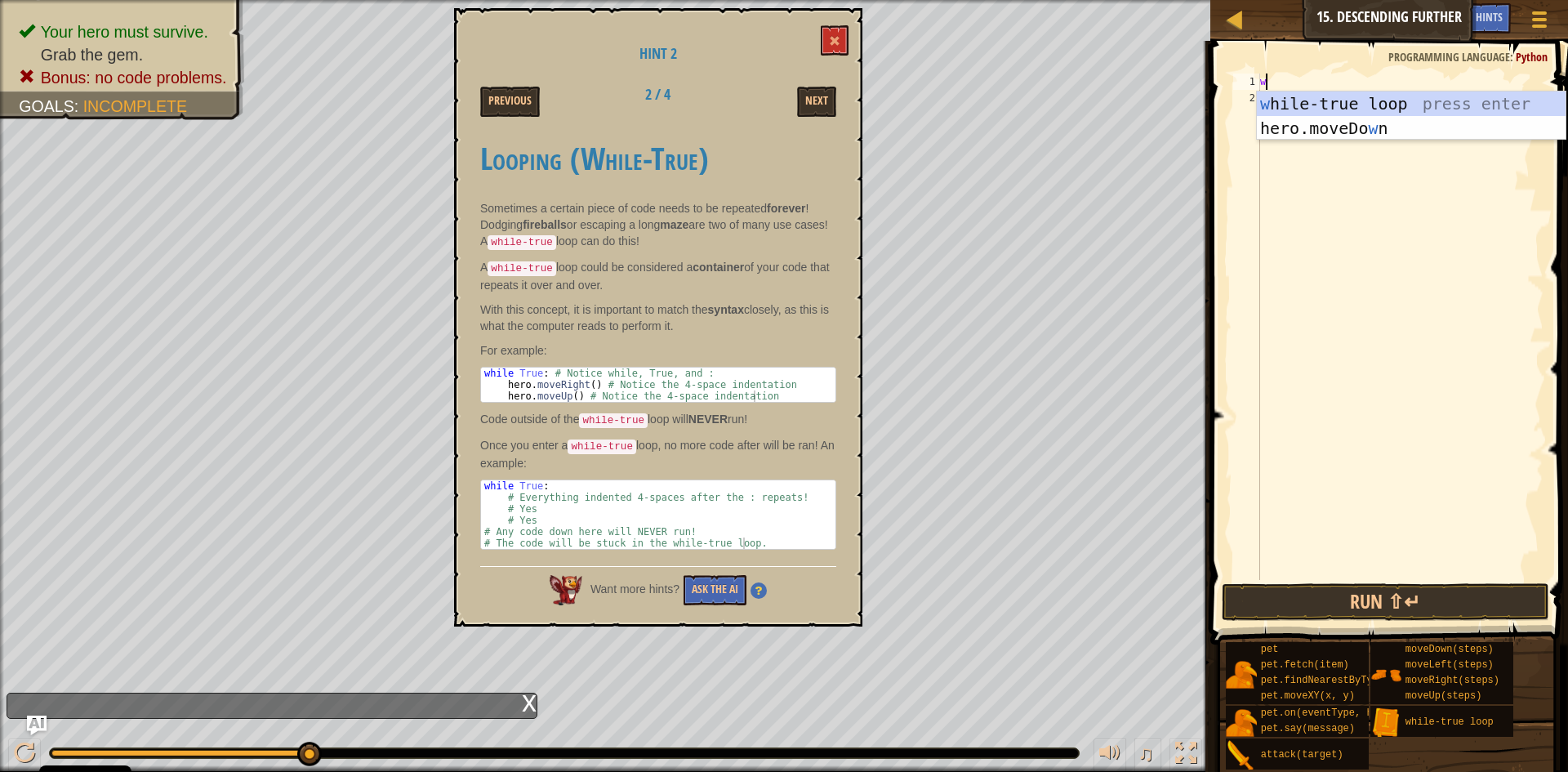
click at [1366, 103] on div "w hile-true loop press enter hero.moveDo w n press enter" at bounding box center [1410, 140] width 309 height 98
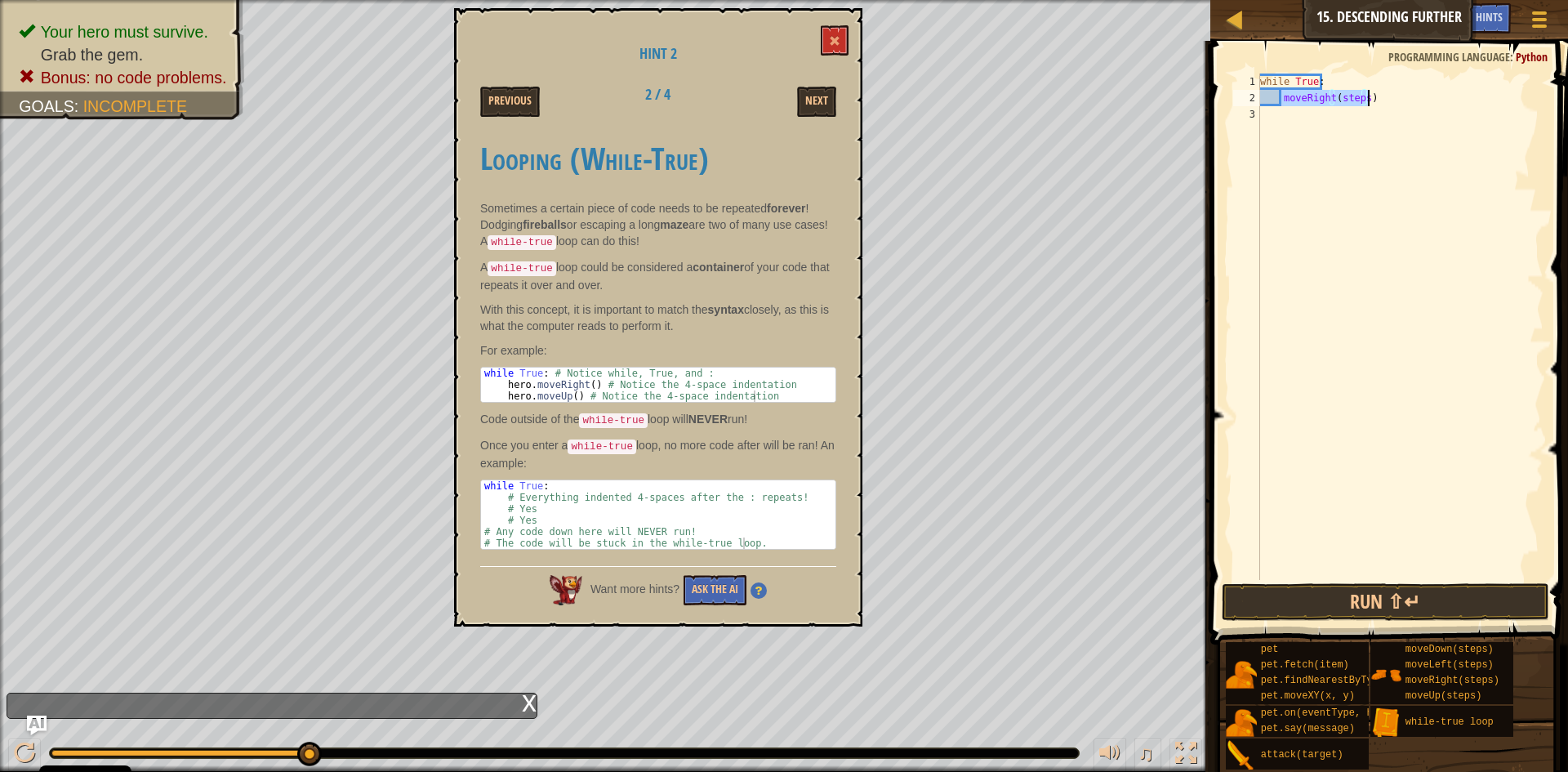
click at [1360, 94] on div "while True : moveRight ( steps )" at bounding box center [1399, 326] width 287 height 506
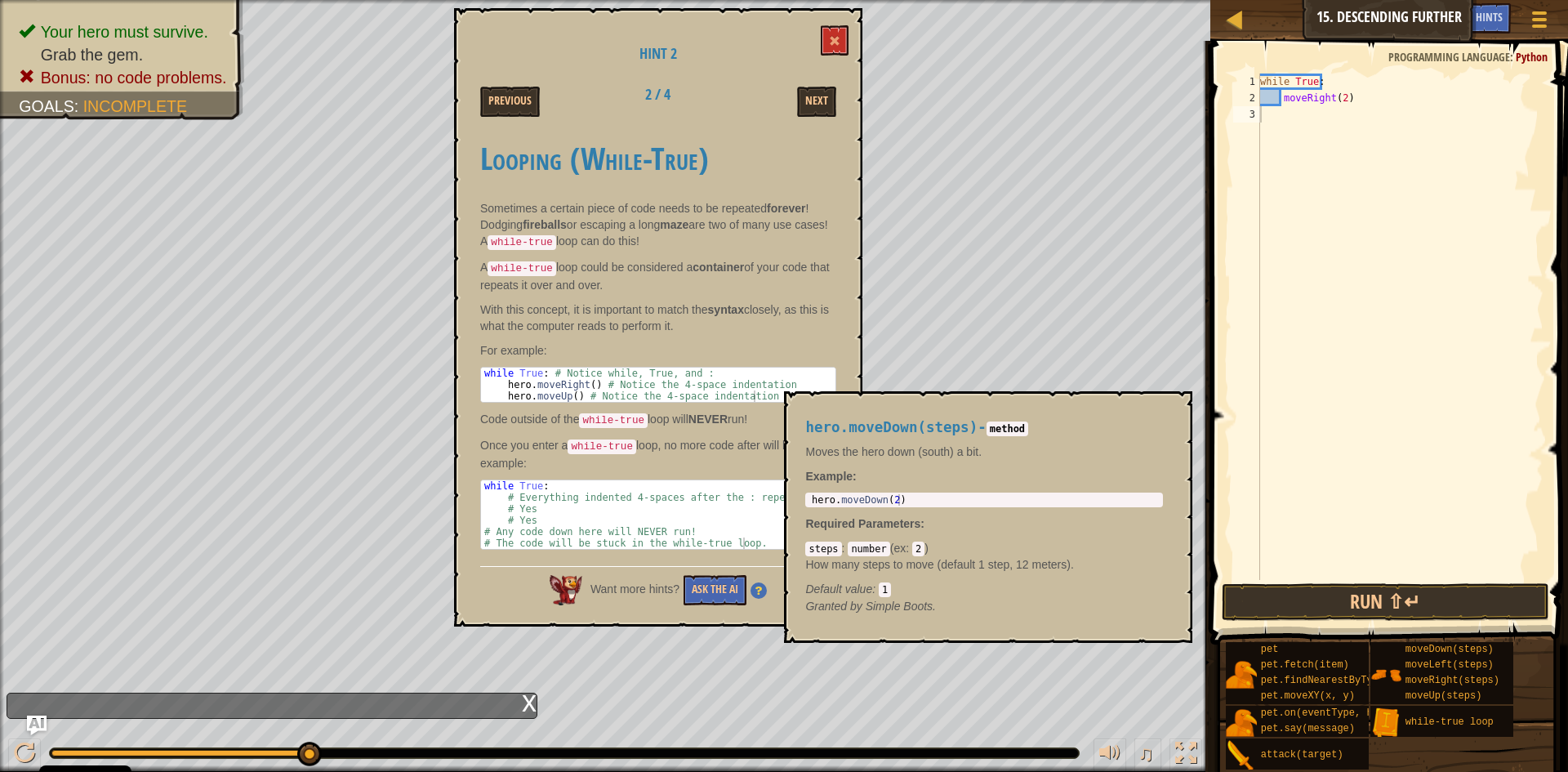
scroll to position [8, 6]
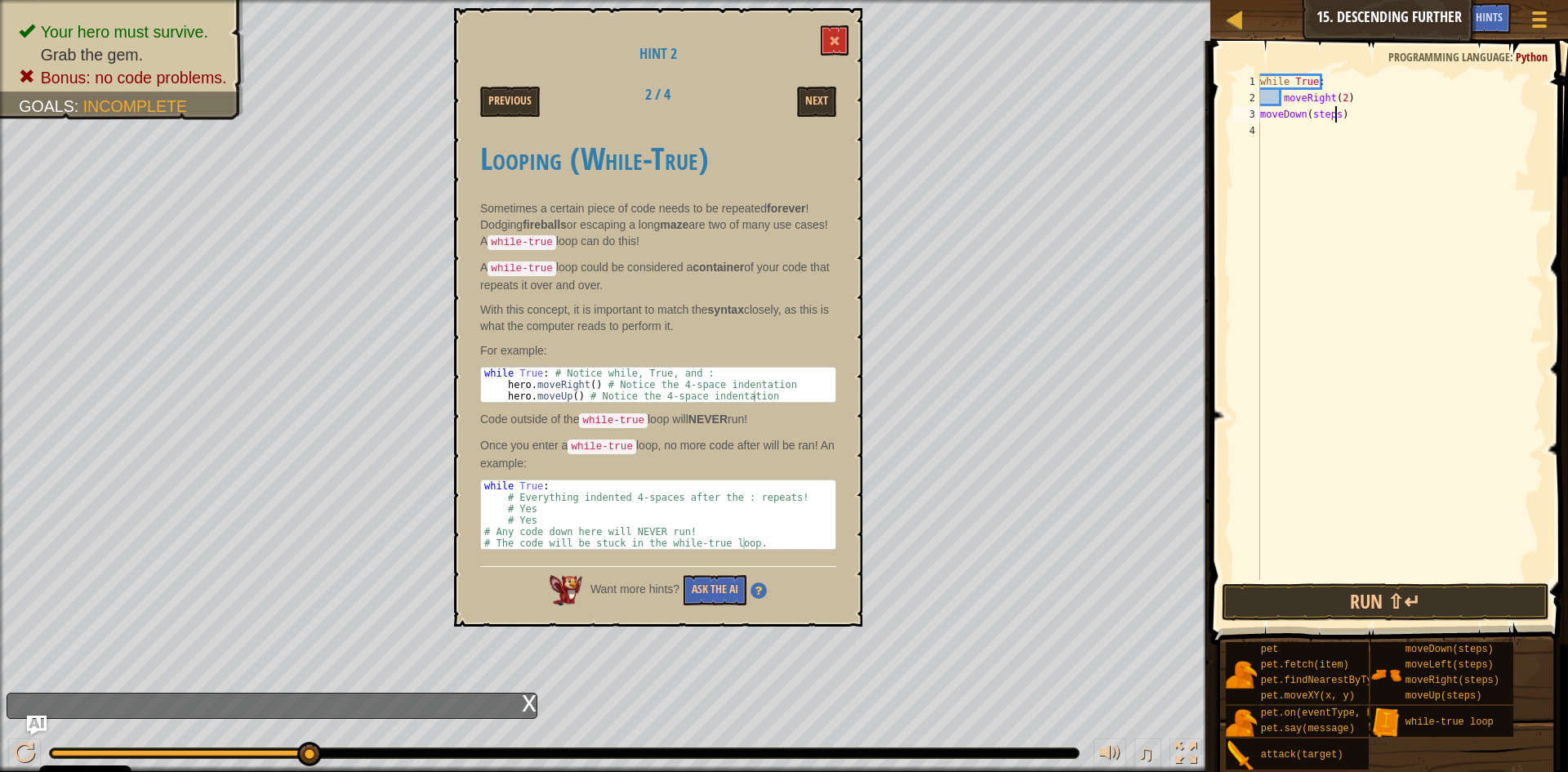
drag, startPoint x: 1334, startPoint y: 117, endPoint x: 1343, endPoint y: 150, distance: 34.2
click at [1333, 118] on div "while True : moveRight ( 2 ) moveDown ( steps )" at bounding box center [1399, 342] width 287 height 539
type textarea ")"
drag, startPoint x: 1272, startPoint y: 103, endPoint x: 1270, endPoint y: 114, distance: 11.2
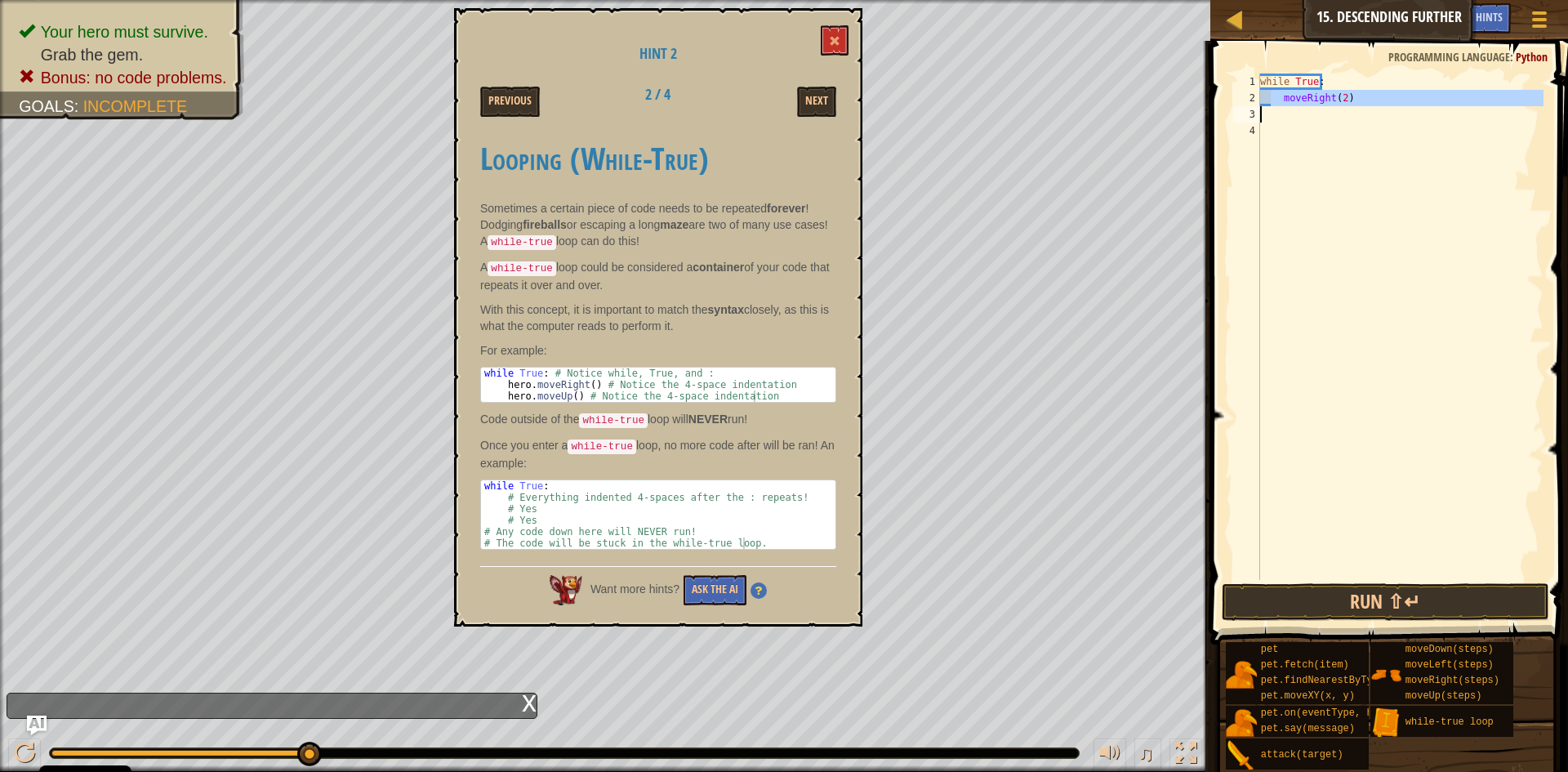
click at [1270, 114] on div "while True : moveRight ( 2 )" at bounding box center [1399, 342] width 287 height 539
type textarea "moveRight(2)"
click at [1268, 113] on div "while True : moveRight ( 2 )" at bounding box center [1399, 326] width 287 height 506
click at [1271, 87] on div "while True : moveRight ( 2 )" at bounding box center [1399, 342] width 287 height 539
type textarea "while True:"
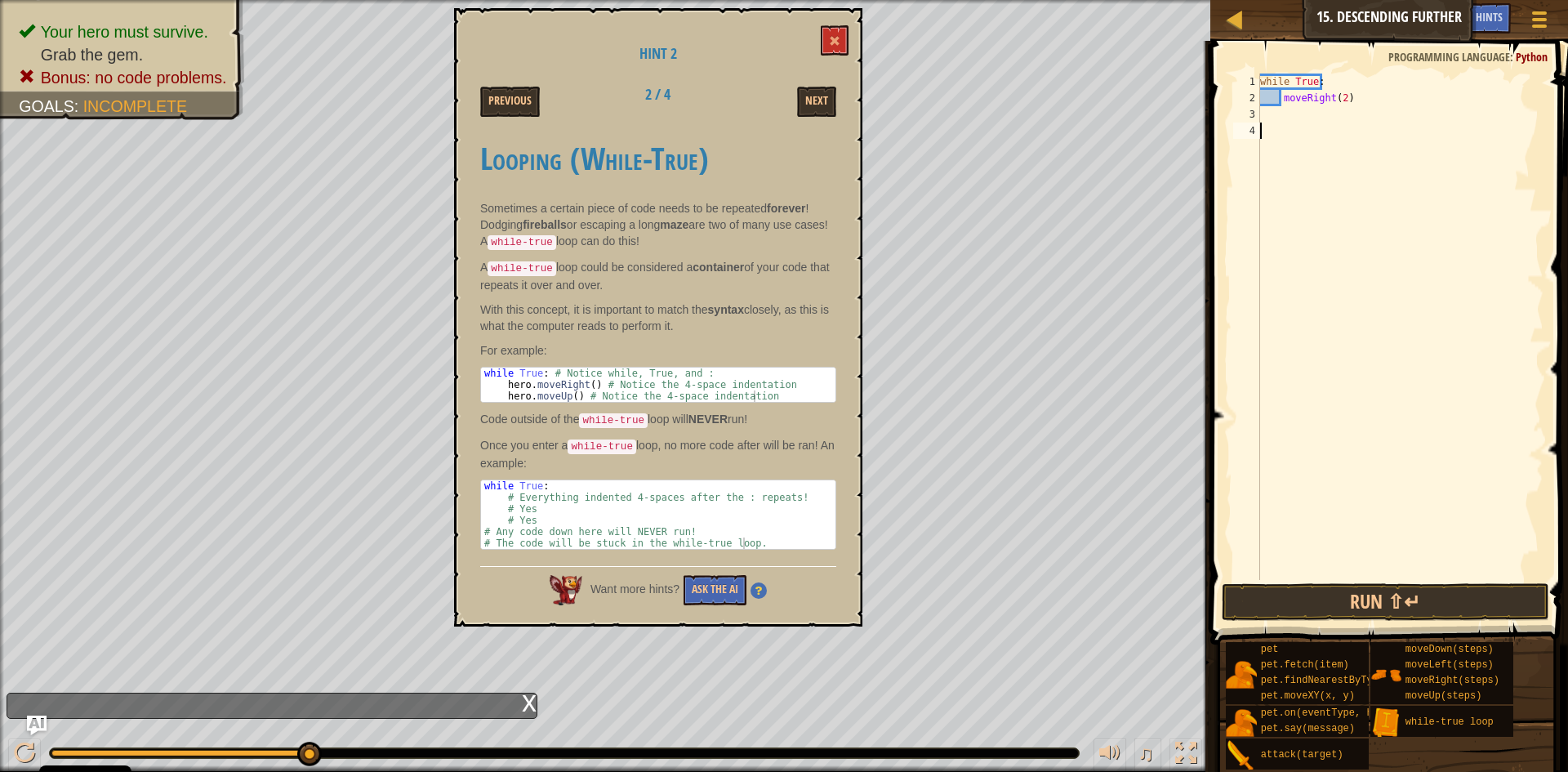
click at [1286, 138] on div "while True : moveRight ( 2 )" at bounding box center [1399, 342] width 287 height 539
click at [1272, 97] on div "while True : moveRight ( 2 )" at bounding box center [1399, 342] width 287 height 539
click at [1484, 588] on button "Run ⇧↵" at bounding box center [1385, 601] width 327 height 38
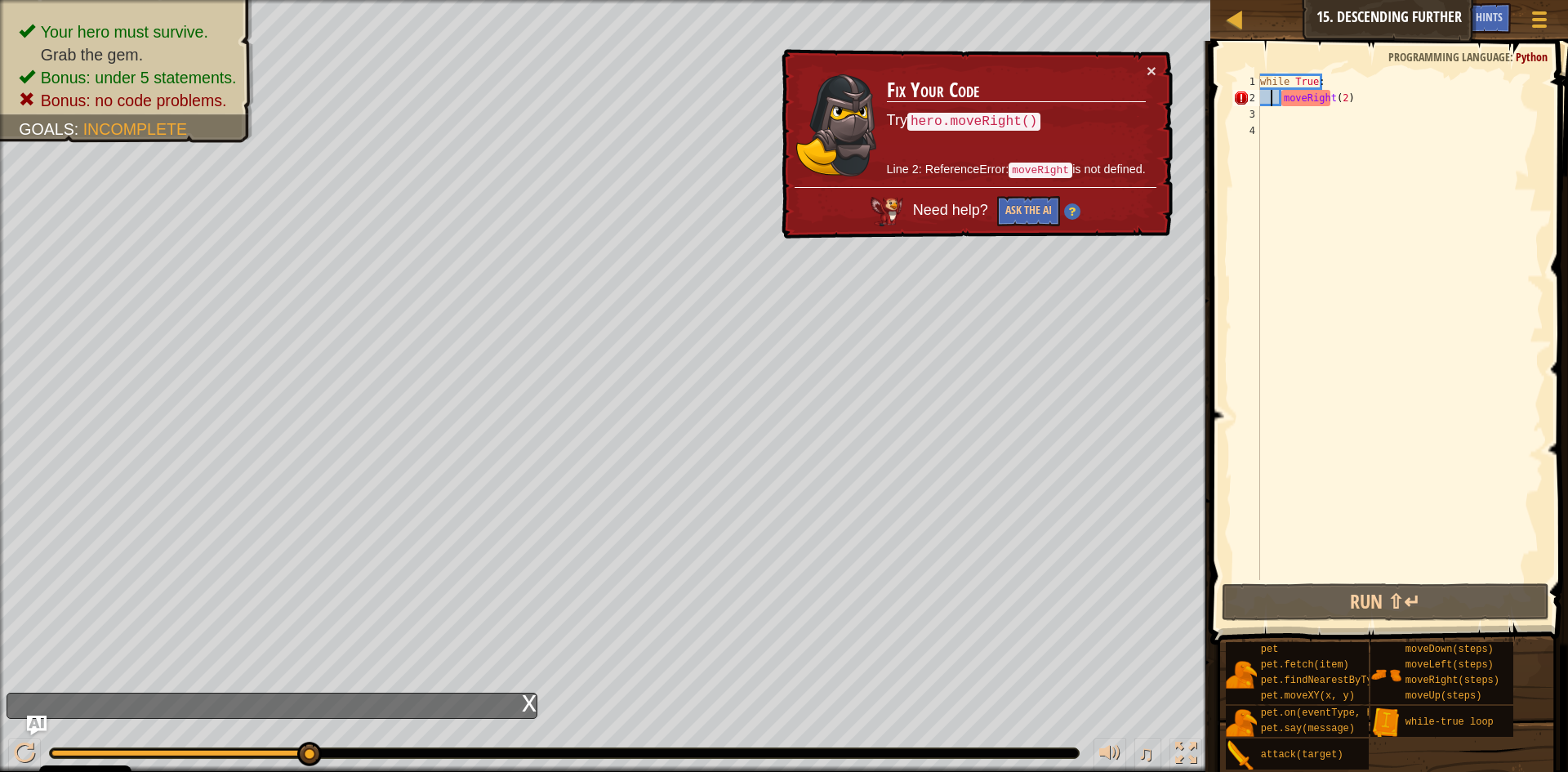
click at [1352, 95] on div "while True : moveRight ( 2 )" at bounding box center [1399, 342] width 287 height 539
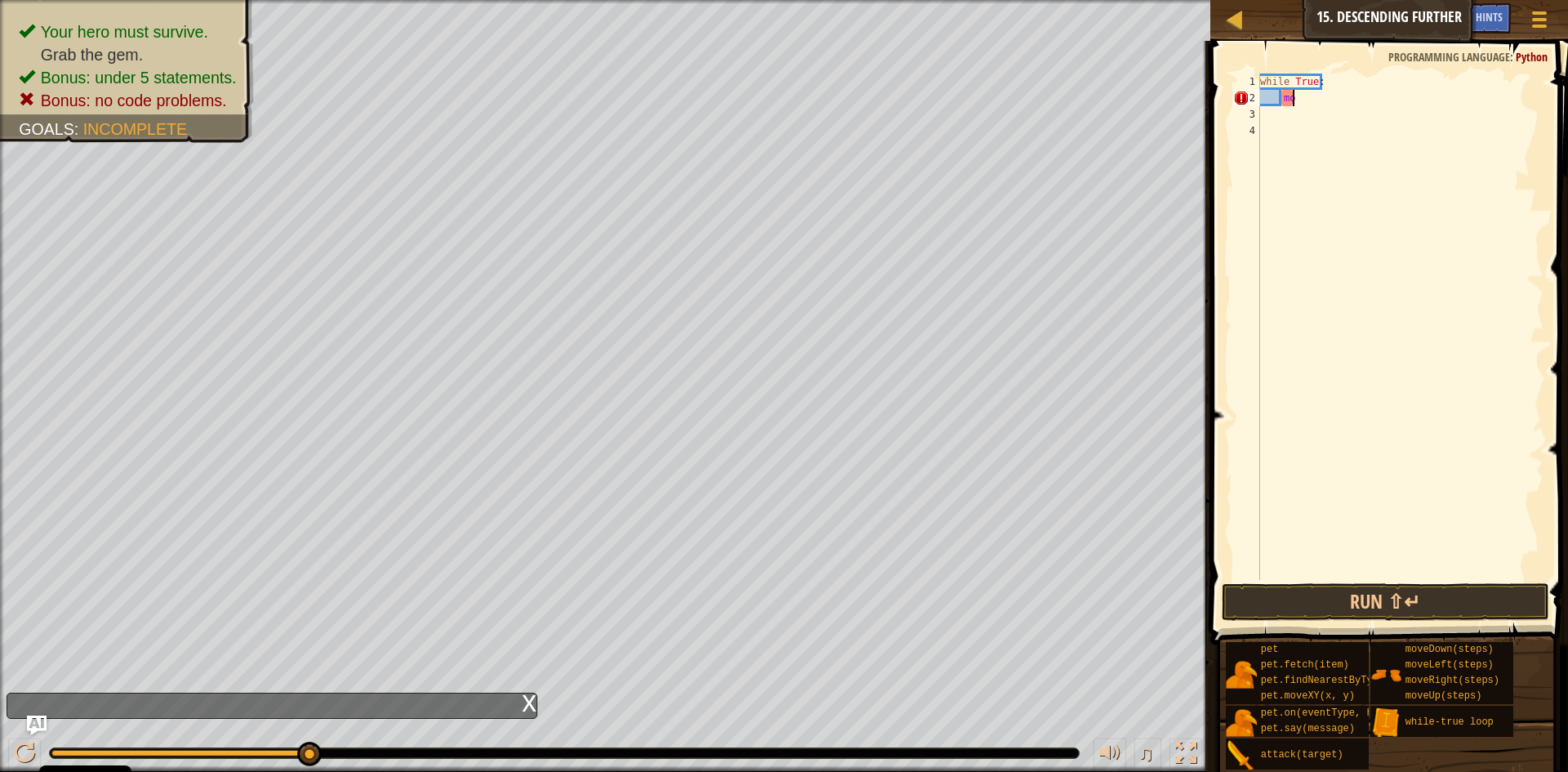
type textarea "m"
type textarea "while True:"
click at [1335, 151] on div "while True :" at bounding box center [1399, 342] width 287 height 539
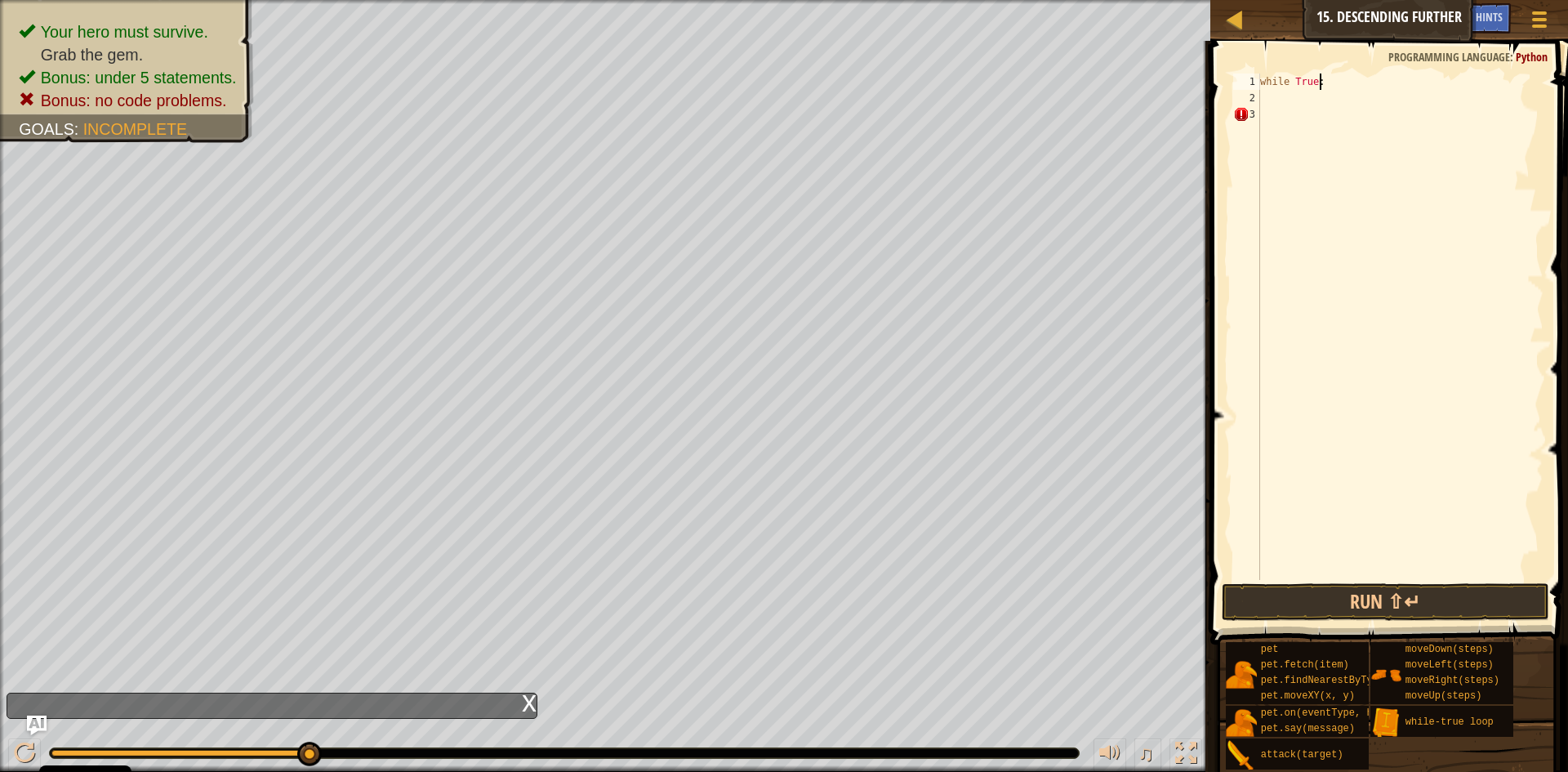
click at [1330, 83] on div "while True :" at bounding box center [1399, 342] width 287 height 539
type textarea "w"
click at [1302, 75] on div at bounding box center [1399, 342] width 287 height 539
click at [1267, 81] on div at bounding box center [1399, 342] width 287 height 539
drag, startPoint x: 1276, startPoint y: 92, endPoint x: 1277, endPoint y: 104, distance: 12.0
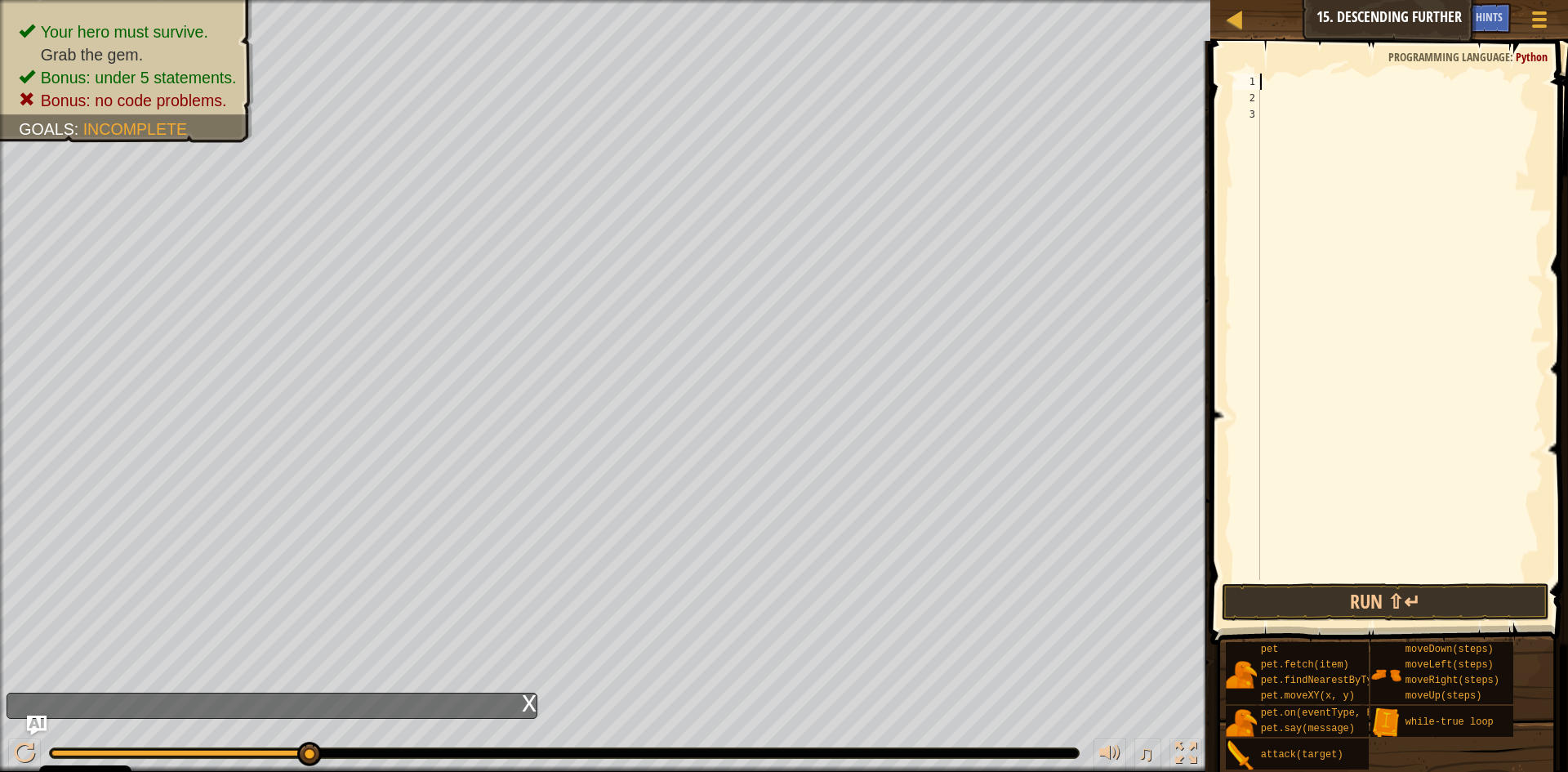
click at [1276, 97] on div at bounding box center [1399, 342] width 287 height 539
click at [1273, 69] on span at bounding box center [1391, 319] width 370 height 652
click at [1273, 73] on div "1 2 3 ההההההההההההההההההההההההההההההההההההההההההההההההההההההההההההההההההההההההה…" at bounding box center [1387, 374] width 363 height 652
drag, startPoint x: 1273, startPoint y: 75, endPoint x: 1271, endPoint y: 83, distance: 8.2
click at [1271, 80] on div at bounding box center [1399, 342] width 287 height 539
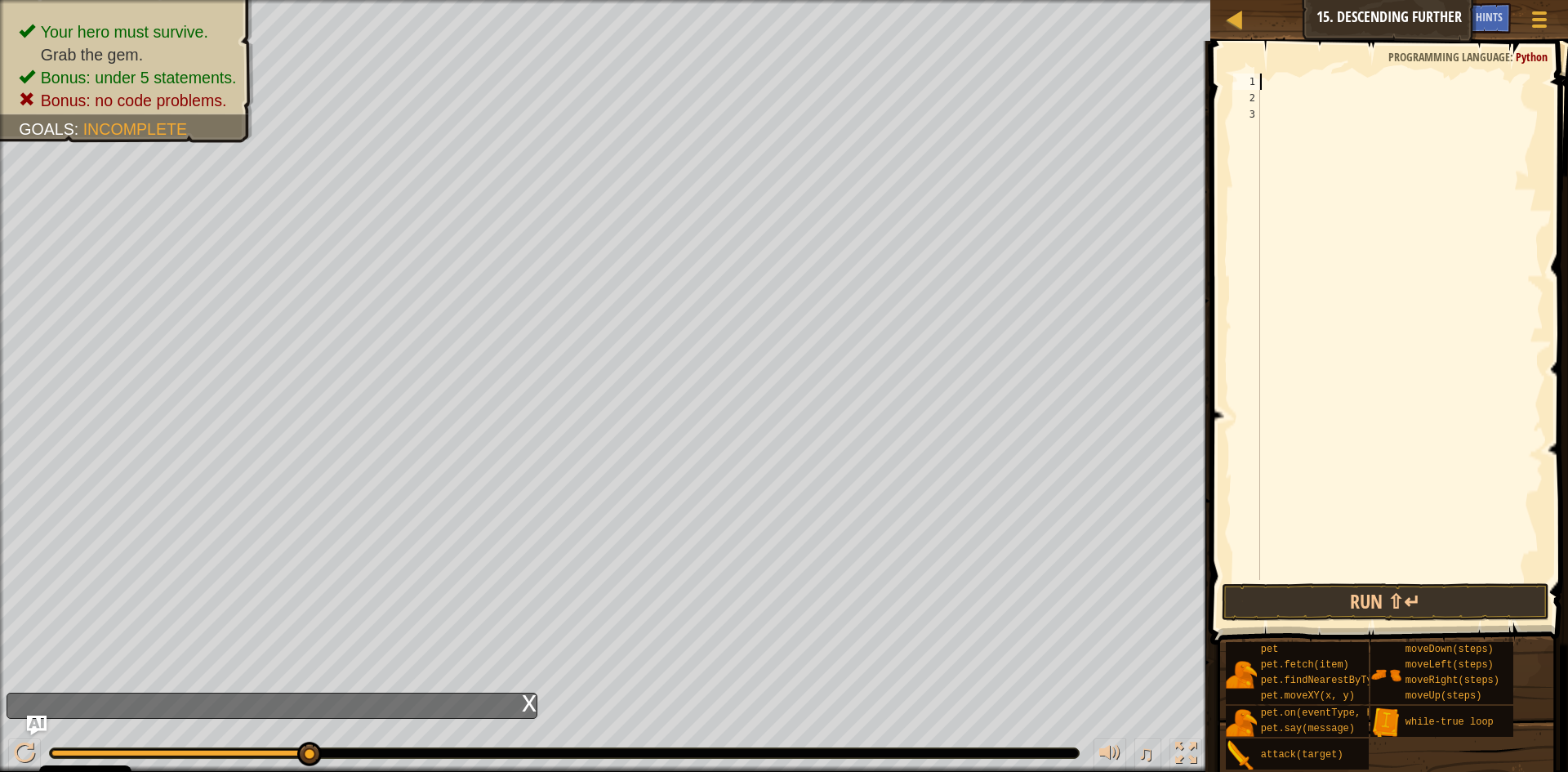
type textarea "w"
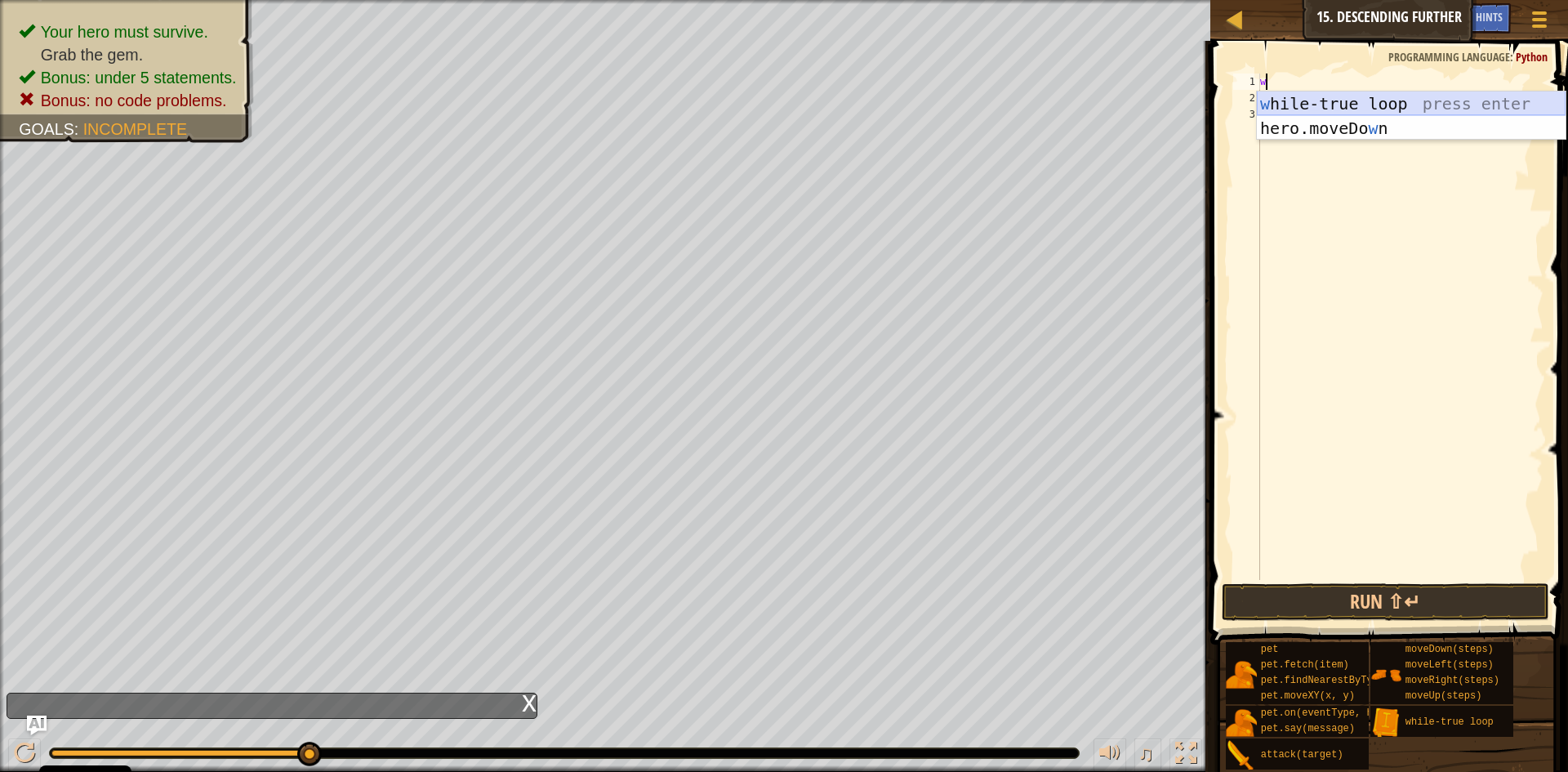
click at [1453, 102] on div "w hile-true loop press enter hero.moveDo w n press enter" at bounding box center [1410, 140] width 309 height 98
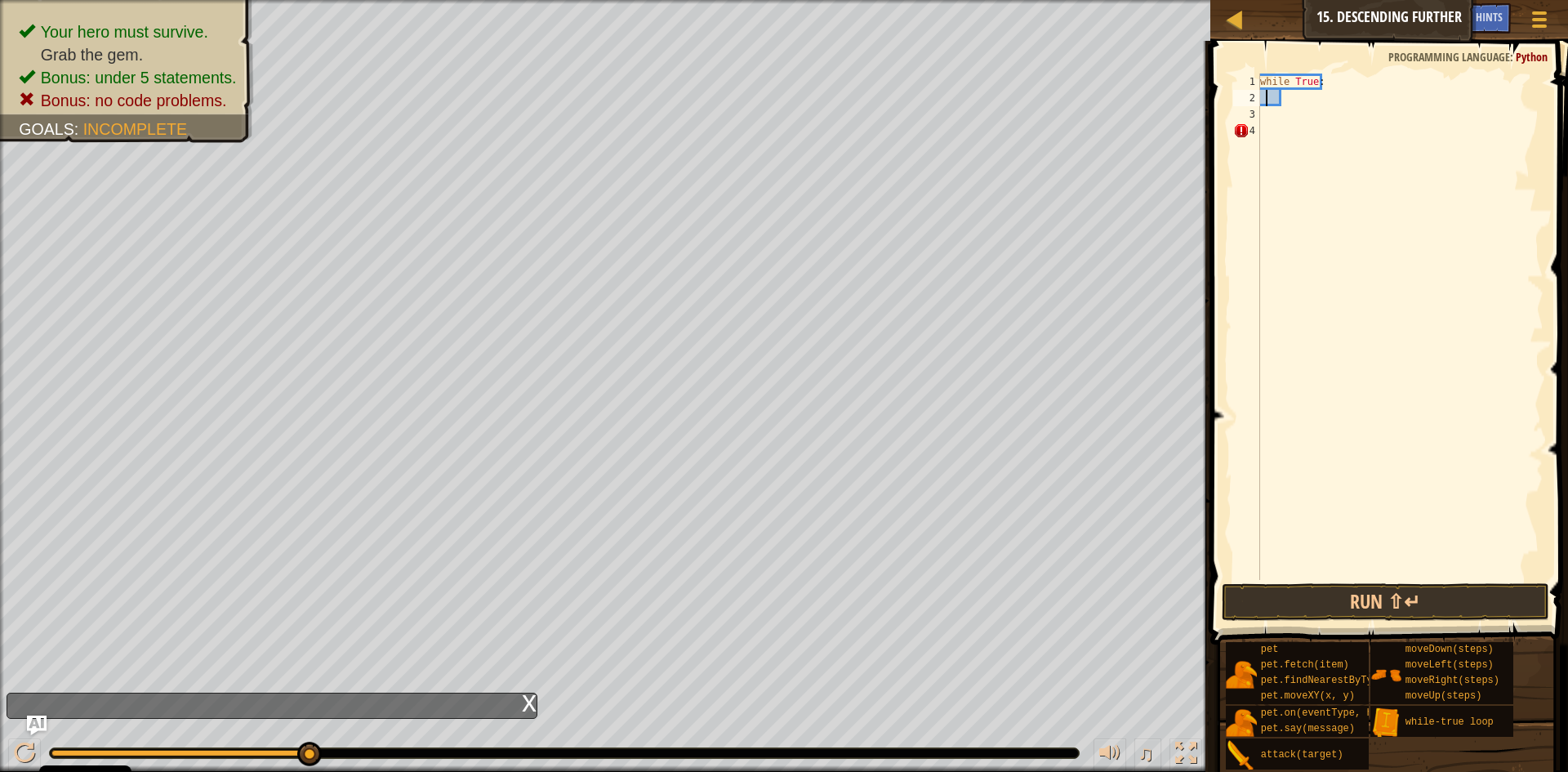
click at [1267, 95] on div "while True :" at bounding box center [1399, 342] width 287 height 539
click at [1272, 95] on div "while True :" at bounding box center [1399, 342] width 287 height 539
click at [1262, 94] on div "while True :" at bounding box center [1399, 342] width 287 height 539
click at [1353, 94] on div "while True : moveRight ( steps )" at bounding box center [1399, 326] width 287 height 506
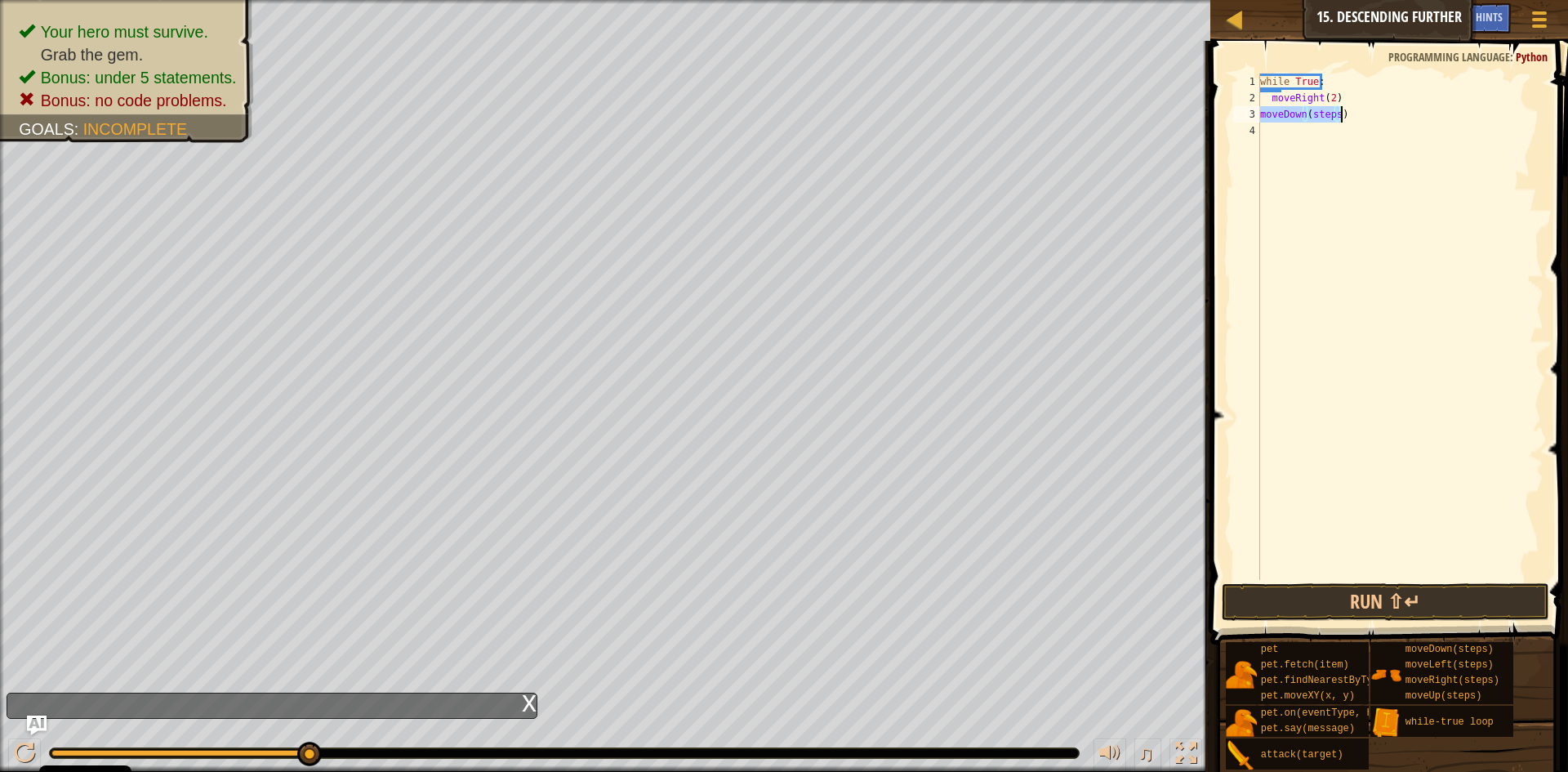
scroll to position [8, 6]
click at [1335, 116] on div "while True : moveRight ( 2 ) moveDown ( steps )" at bounding box center [1399, 326] width 287 height 506
click at [1416, 608] on button "Run ⇧↵" at bounding box center [1385, 601] width 327 height 38
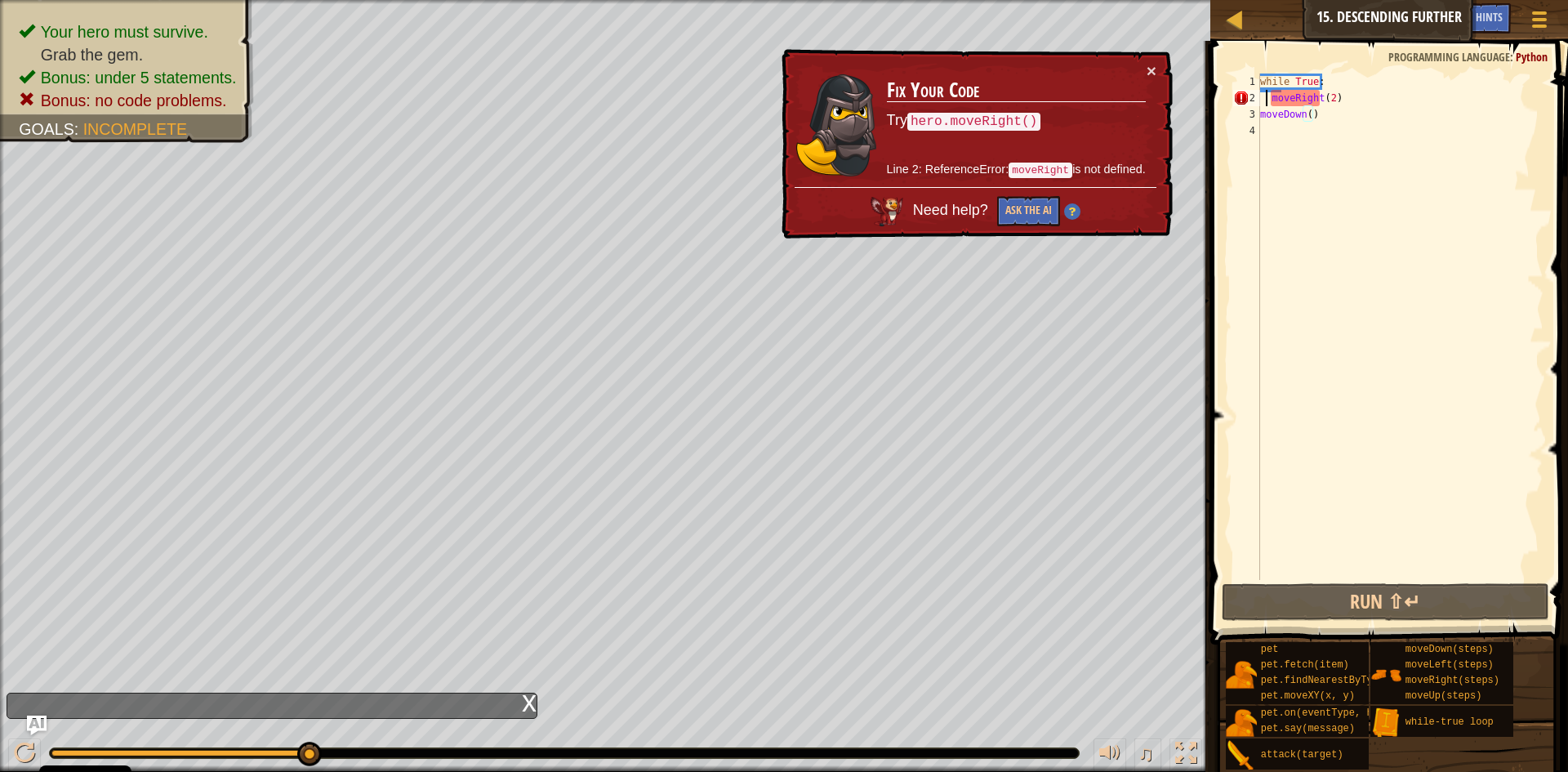
click at [1265, 96] on div "while True : moveRight ( 2 ) moveDown ( )" at bounding box center [1399, 342] width 287 height 539
click at [1272, 96] on div "while True : moveRight ( 2 ) moveDown ( )" at bounding box center [1399, 342] width 287 height 539
click at [1267, 96] on div "while True : moveRight ( 2 ) moveDown ( )" at bounding box center [1399, 342] width 287 height 539
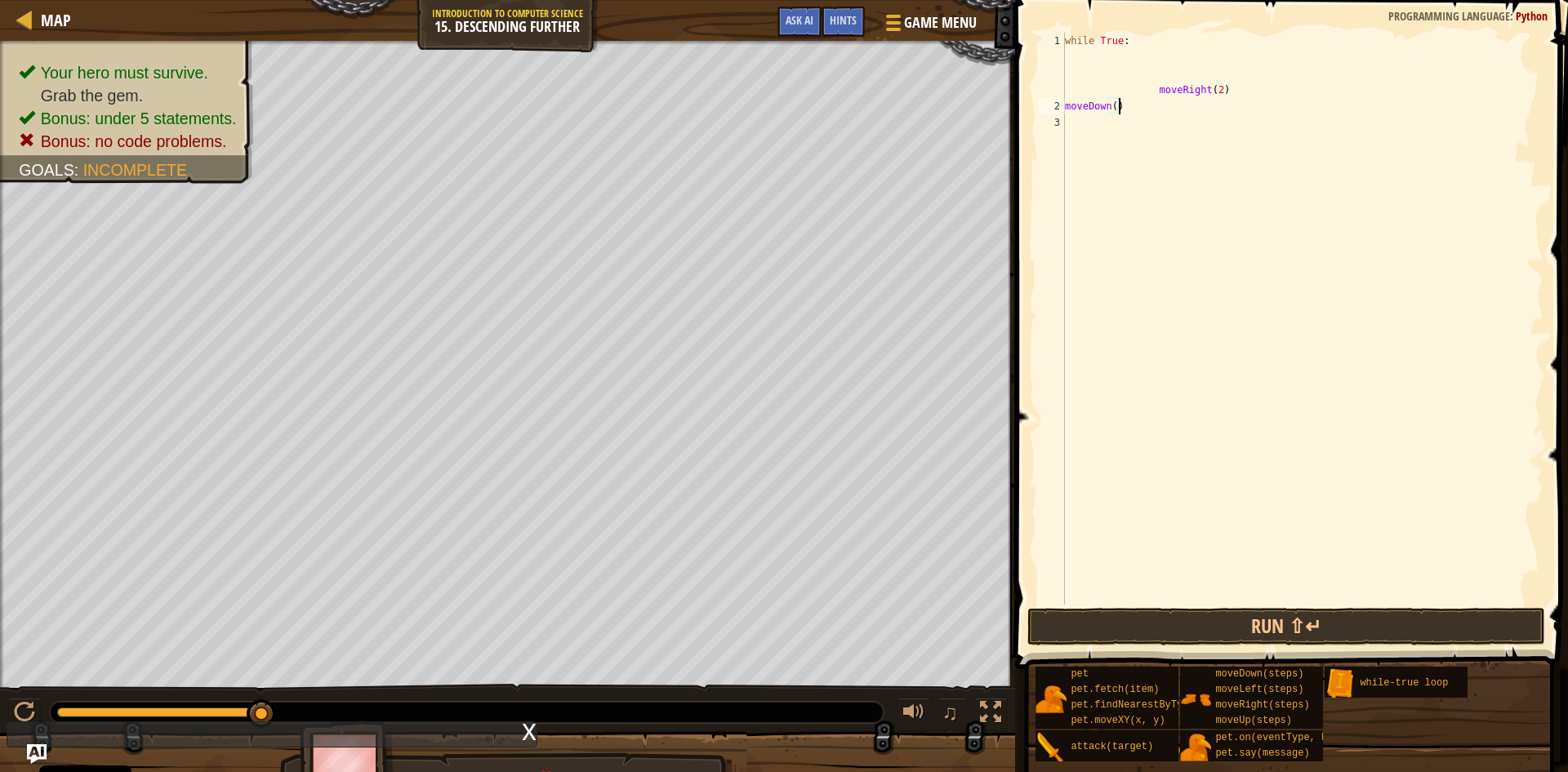
click at [1267, 99] on div "while True : moveRight ( 2 ) moveDown ( )" at bounding box center [1302, 360] width 481 height 653
type textarea "m"
type textarea "w"
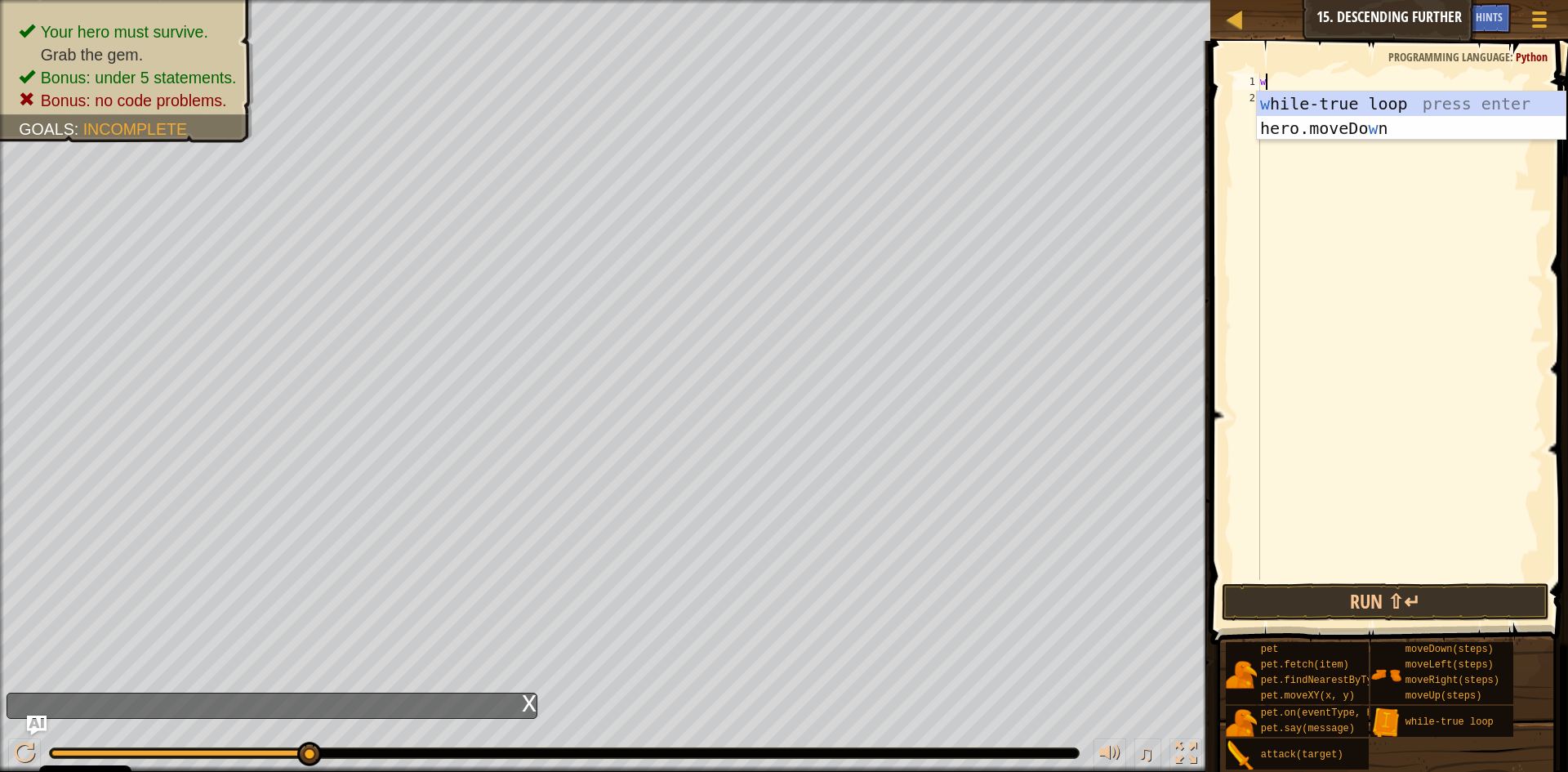
type textarea "w"
click at [1383, 98] on div "w hile-true loop press enter hero.moveDo w n press enter" at bounding box center [1410, 140] width 309 height 98
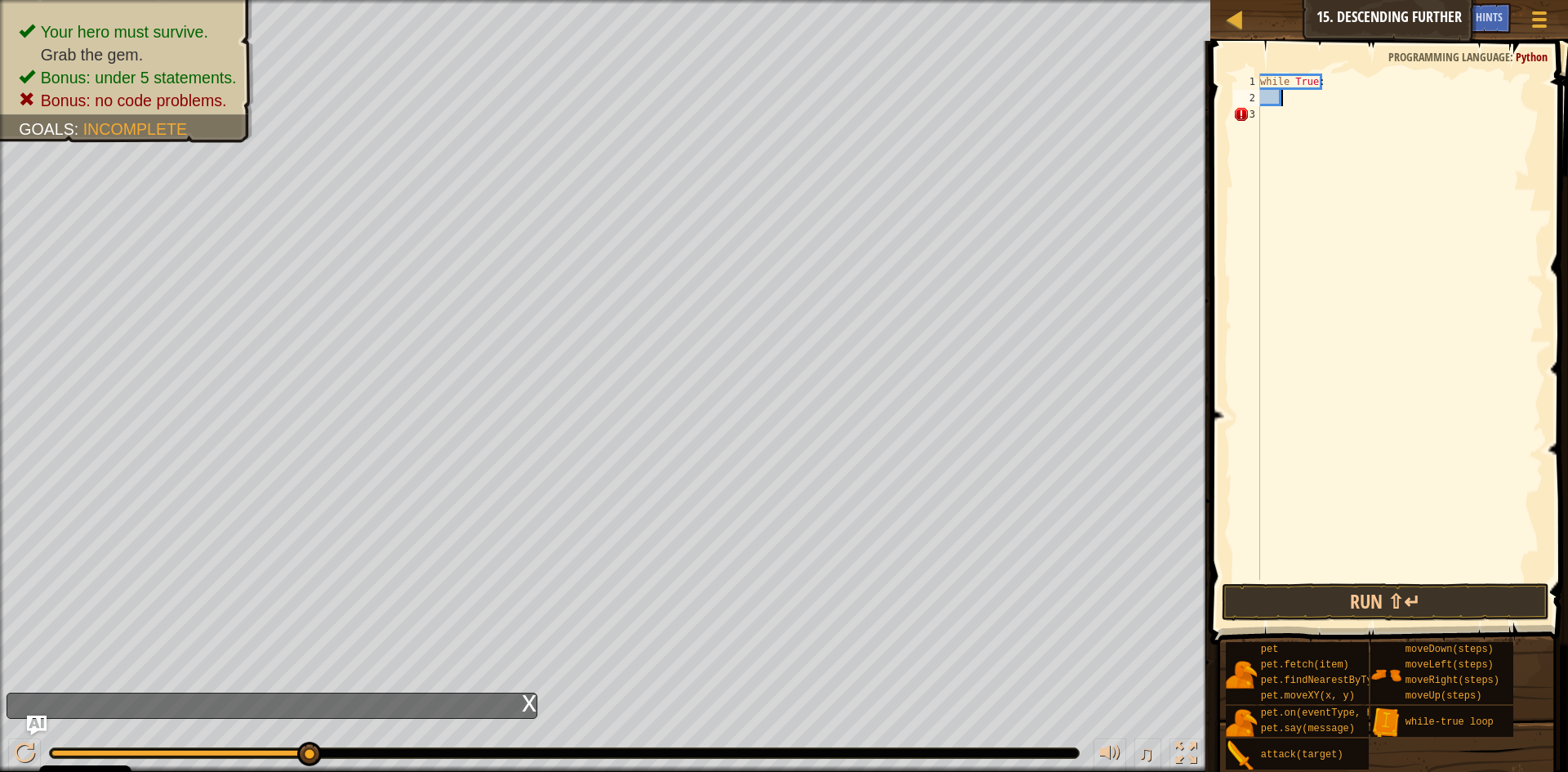
type textarea "m"
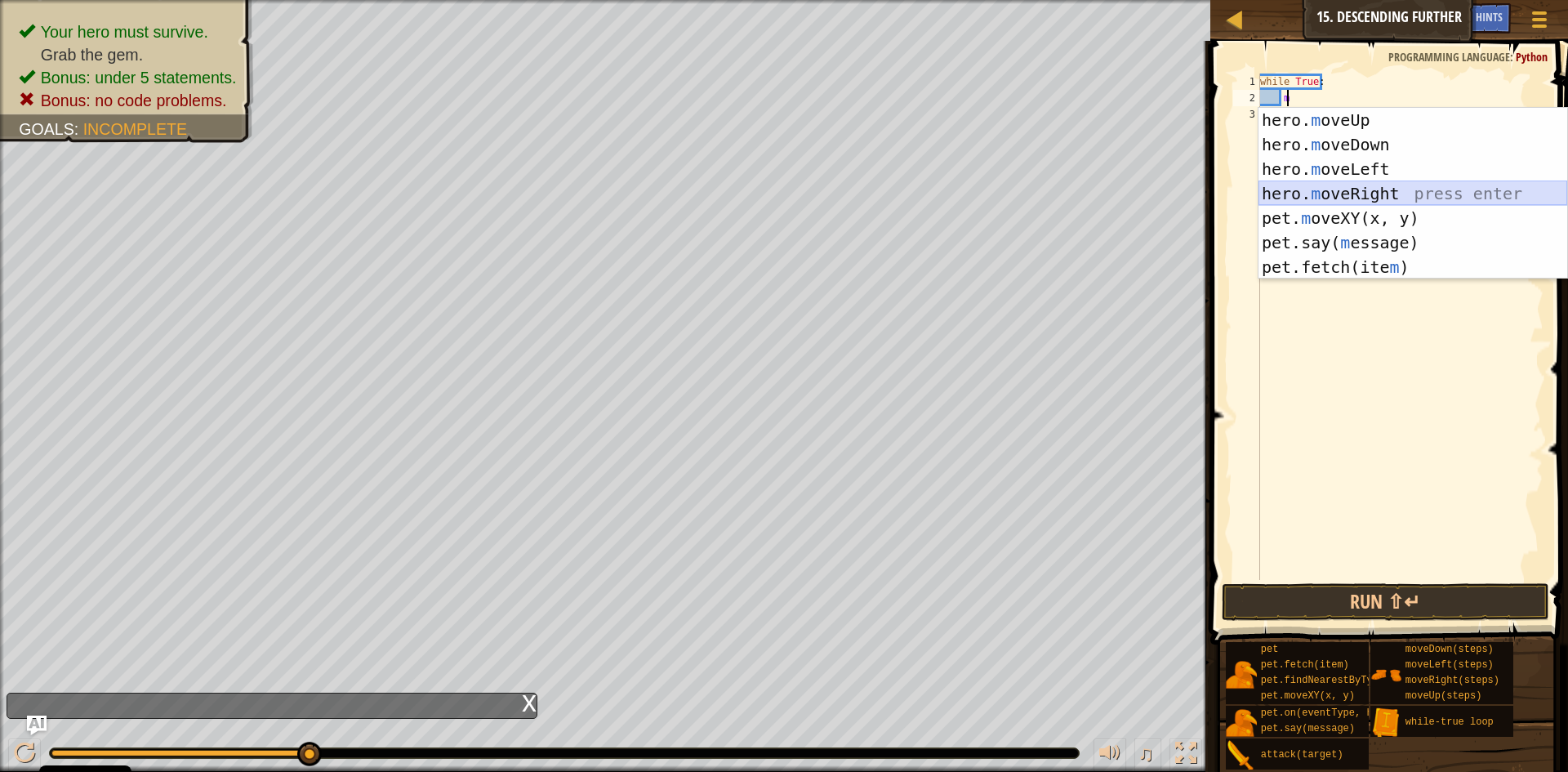
click at [1367, 191] on div "hero. m oveUp press enter hero. m oveDown press enter hero. m oveLeft press ent…" at bounding box center [1412, 218] width 309 height 220
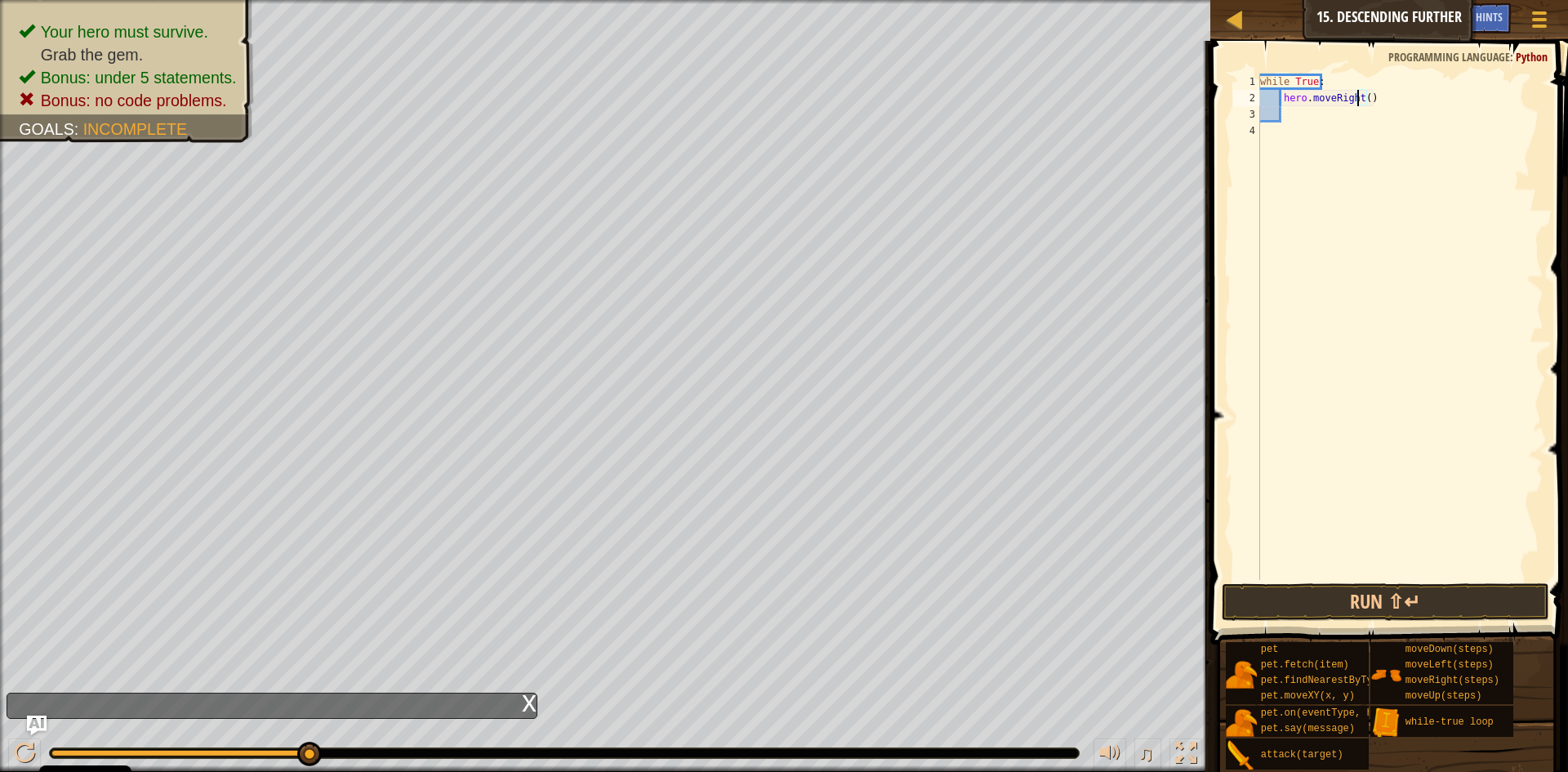
click at [1359, 97] on div "while True : hero . moveRight ( )" at bounding box center [1399, 342] width 287 height 539
click at [1362, 98] on div "while True : hero . moveRight ( )" at bounding box center [1399, 342] width 287 height 539
type textarea "hero.moveRight(2)"
click at [1335, 116] on div "while True : hero . moveRight ( 2 )" at bounding box center [1399, 342] width 287 height 539
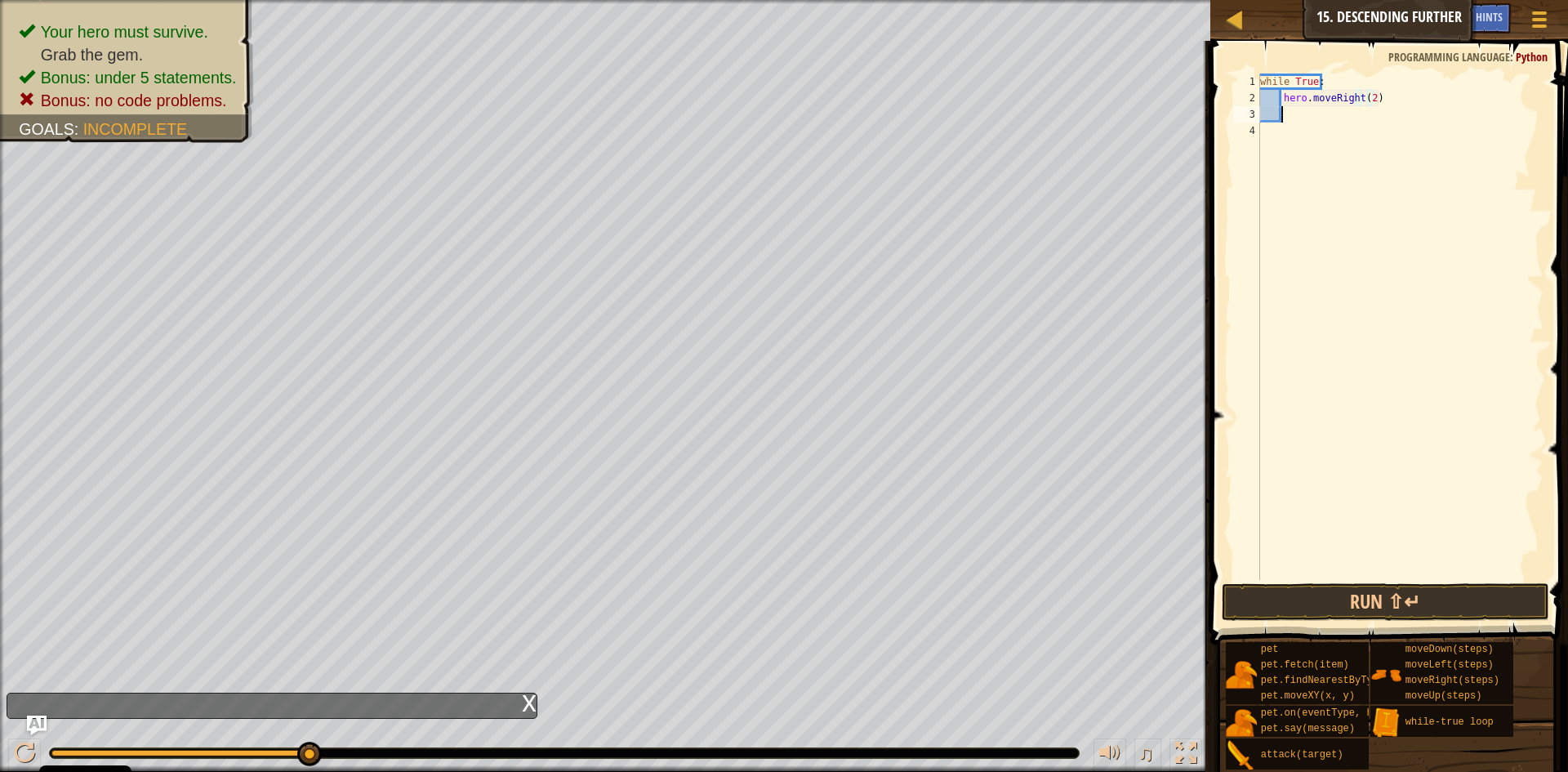
scroll to position [8, 1]
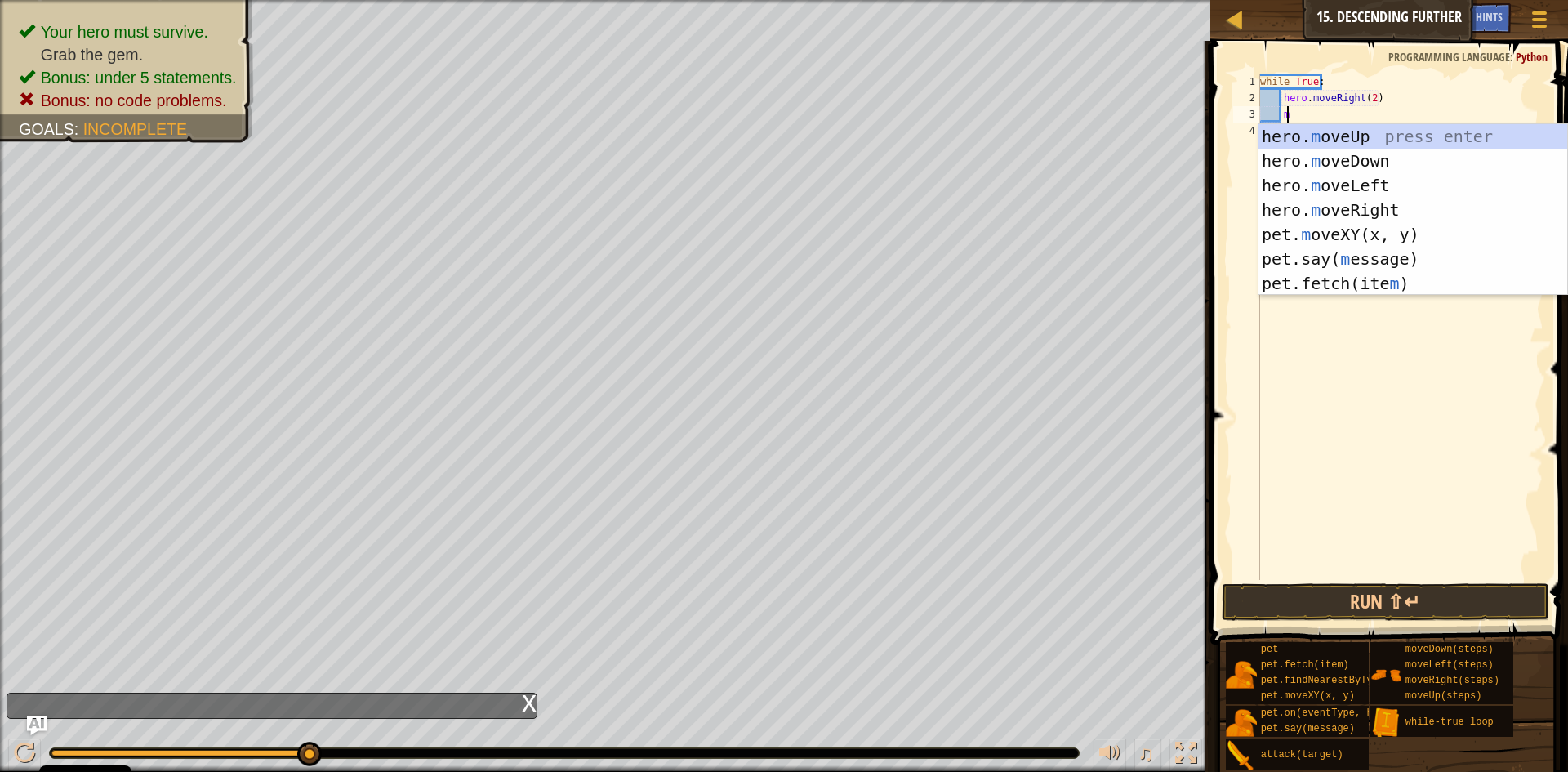
type textarea "m"
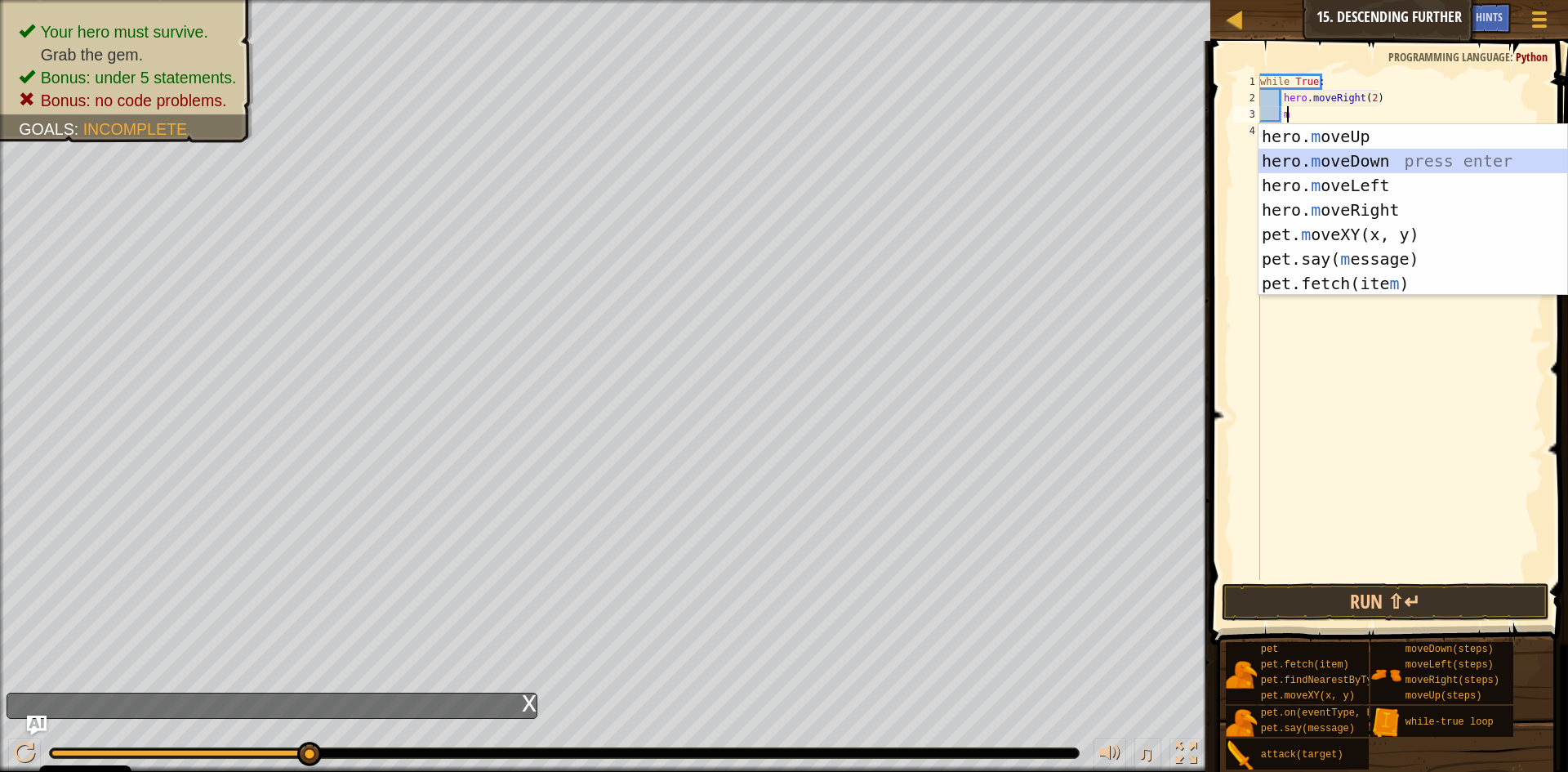
click at [1305, 155] on div "hero. m oveUp press enter hero. m oveDown press enter hero. m oveLeft press ent…" at bounding box center [1412, 234] width 309 height 220
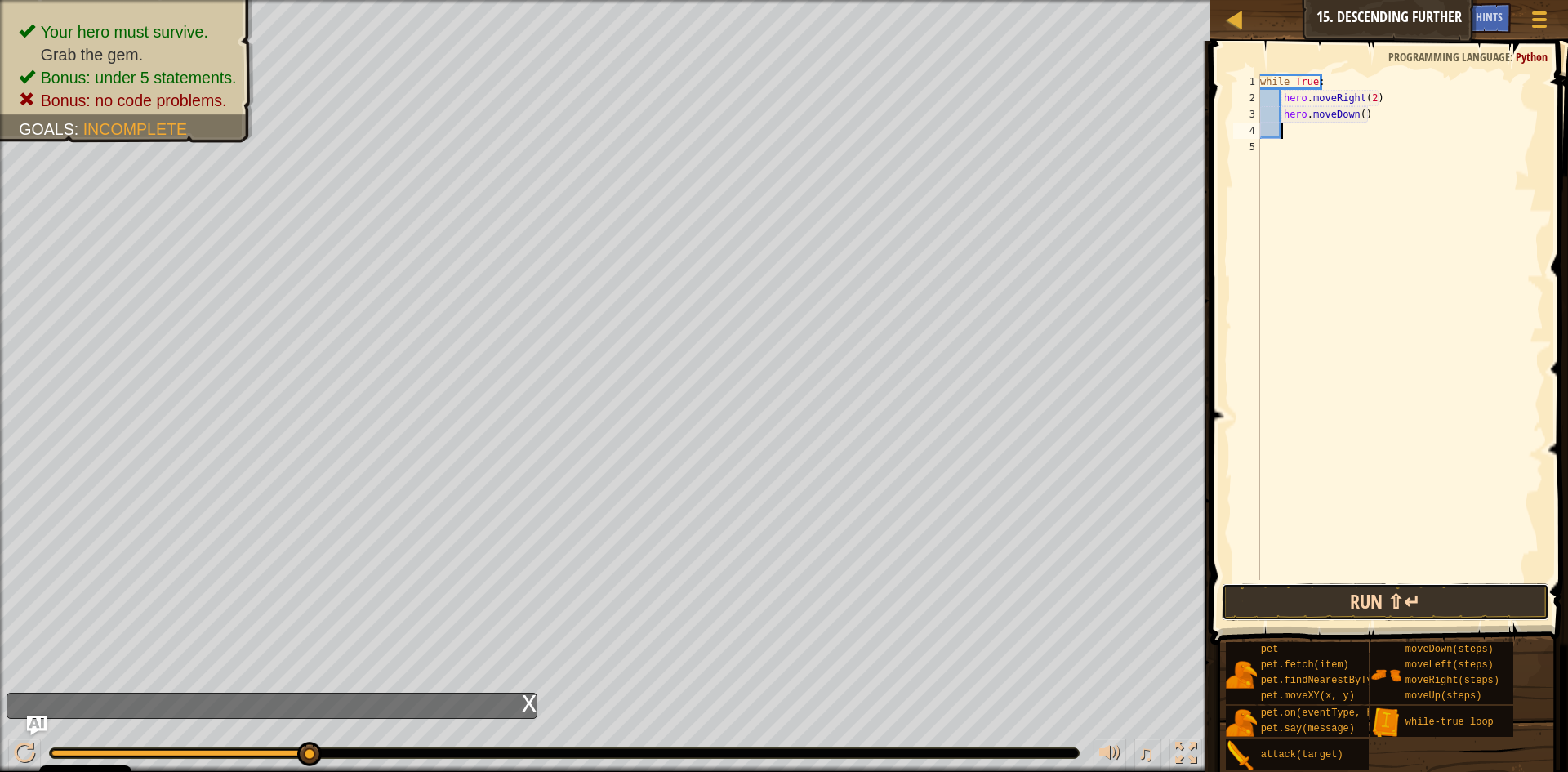
click at [1443, 601] on button "Run ⇧↵" at bounding box center [1385, 601] width 327 height 38
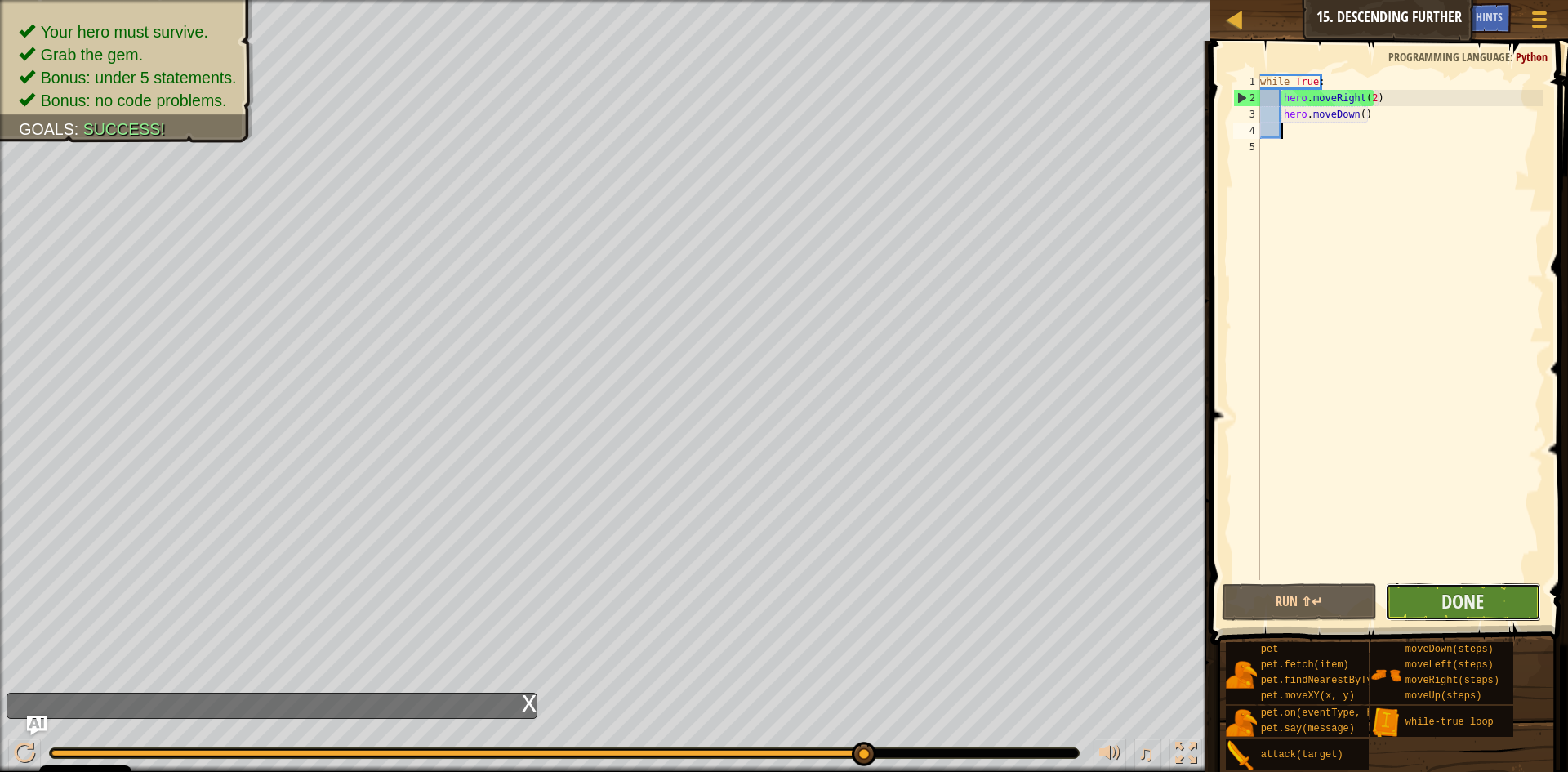
click at [1492, 616] on button "Done" at bounding box center [1463, 601] width 156 height 38
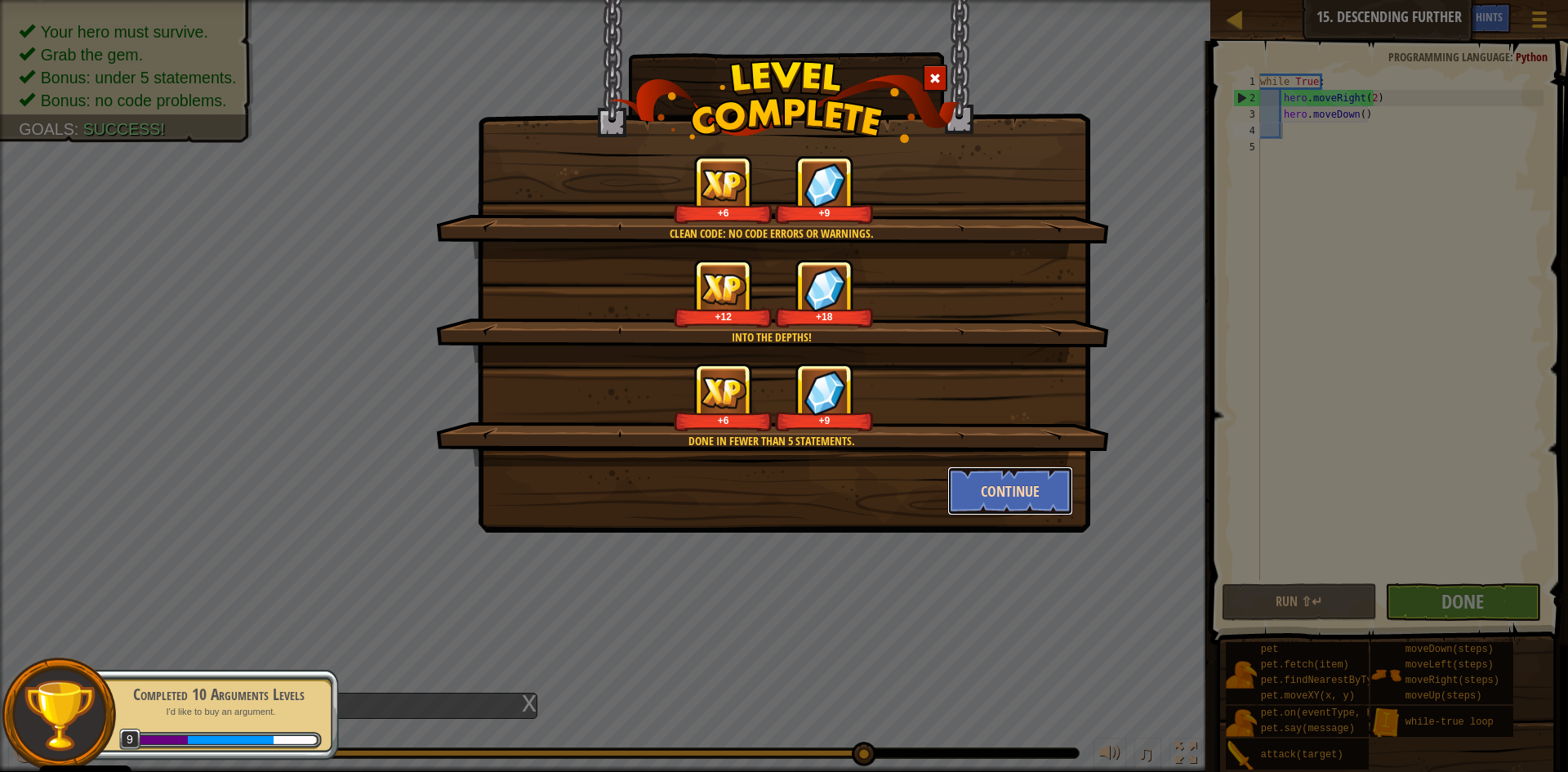
click at [1000, 487] on button "Continue" at bounding box center [1011, 490] width 127 height 49
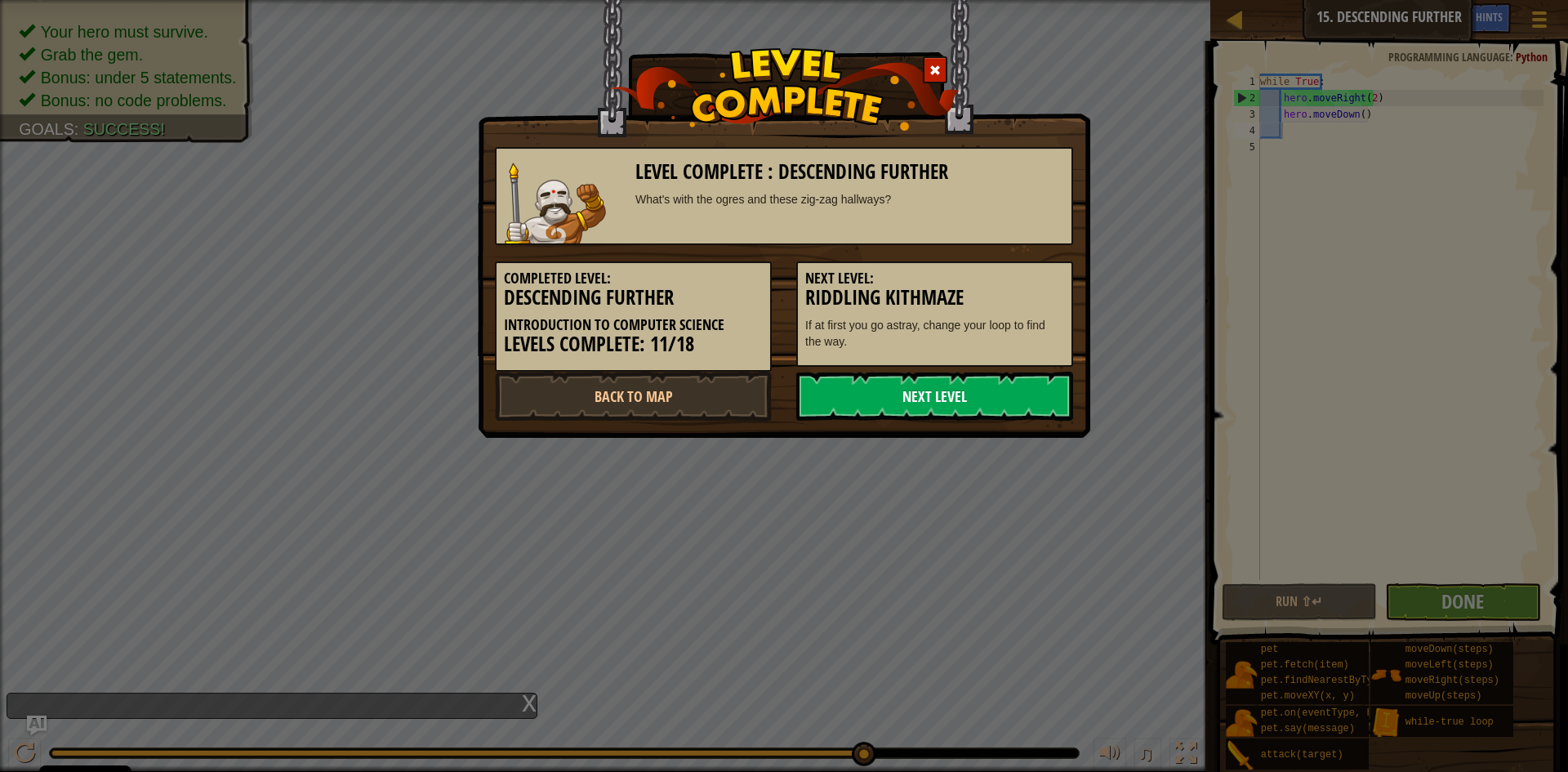
click at [989, 409] on link "Next Level" at bounding box center [935, 396] width 277 height 49
click at [989, 403] on link "Next Level" at bounding box center [935, 396] width 277 height 49
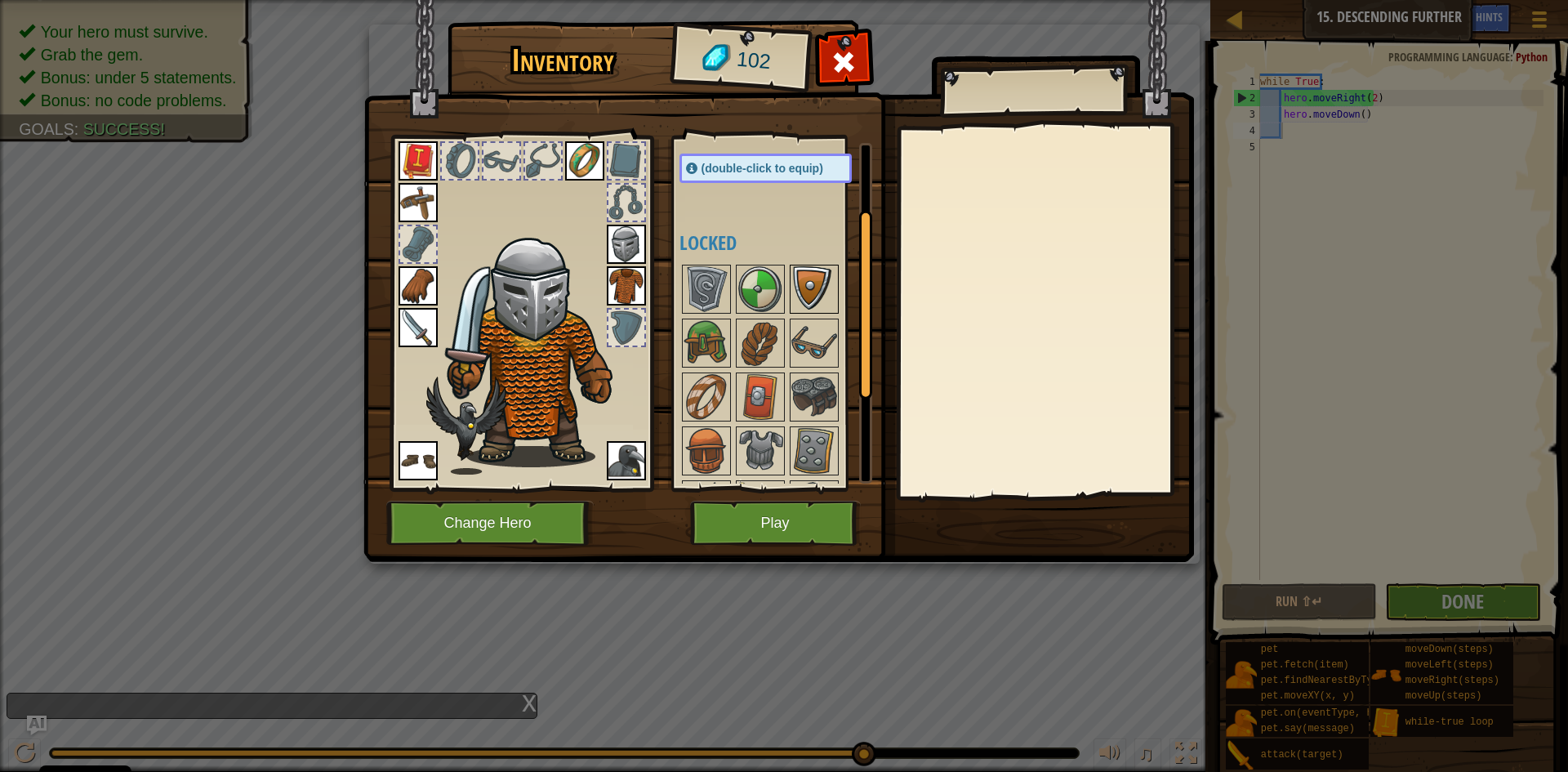
scroll to position [116, 0]
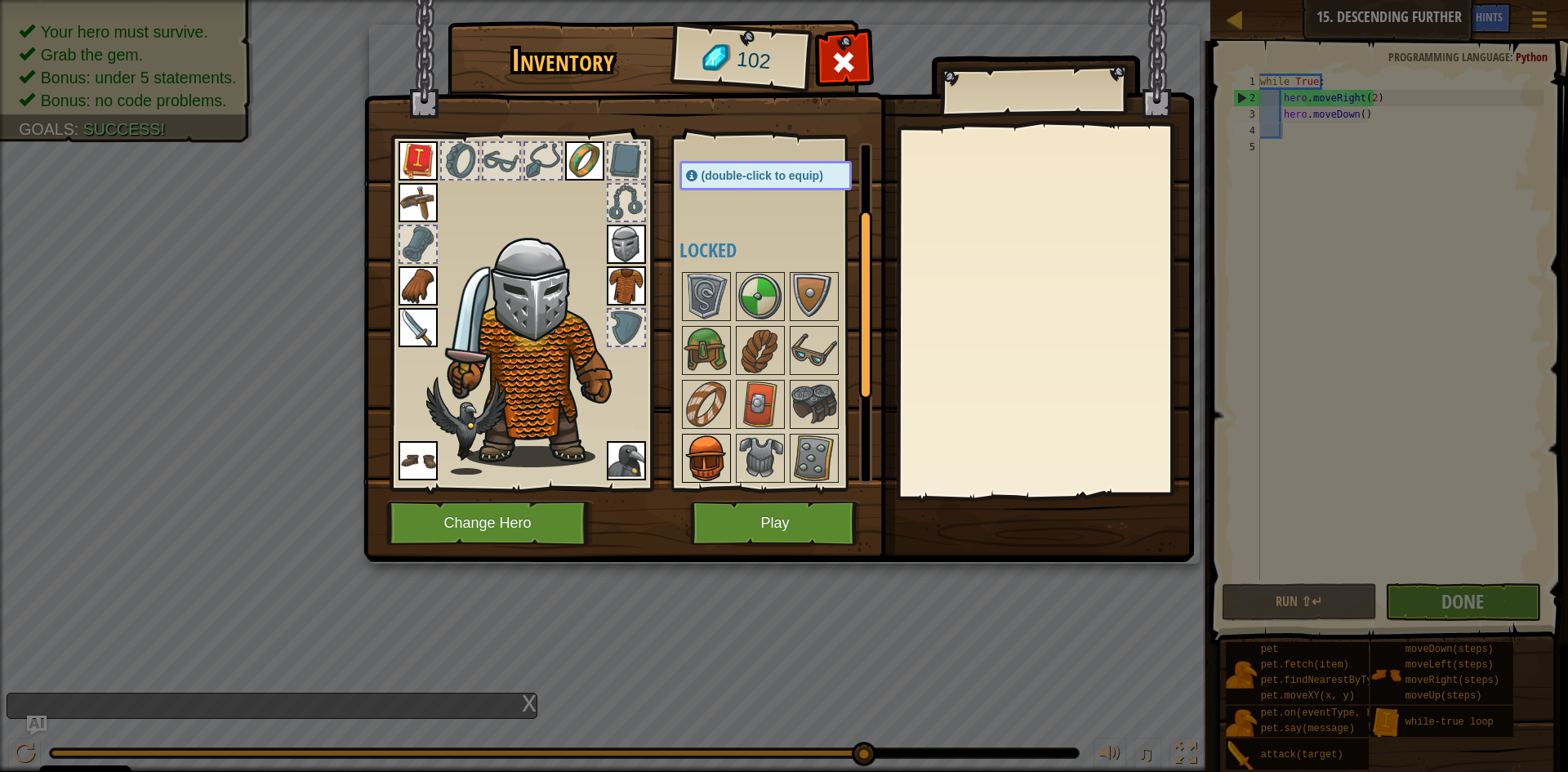
click at [701, 446] on img at bounding box center [706, 458] width 46 height 46
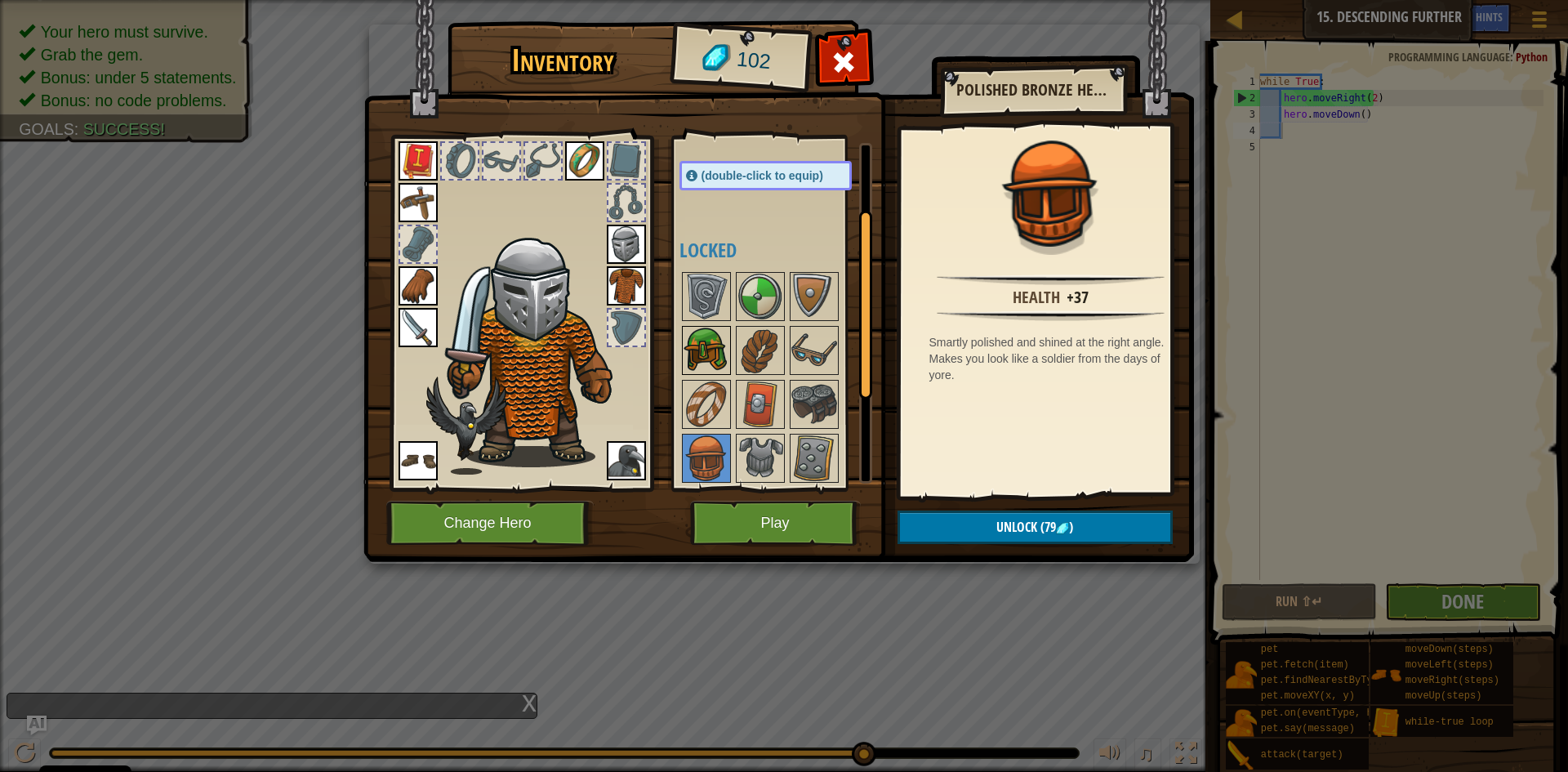
click at [724, 354] on img at bounding box center [706, 350] width 46 height 46
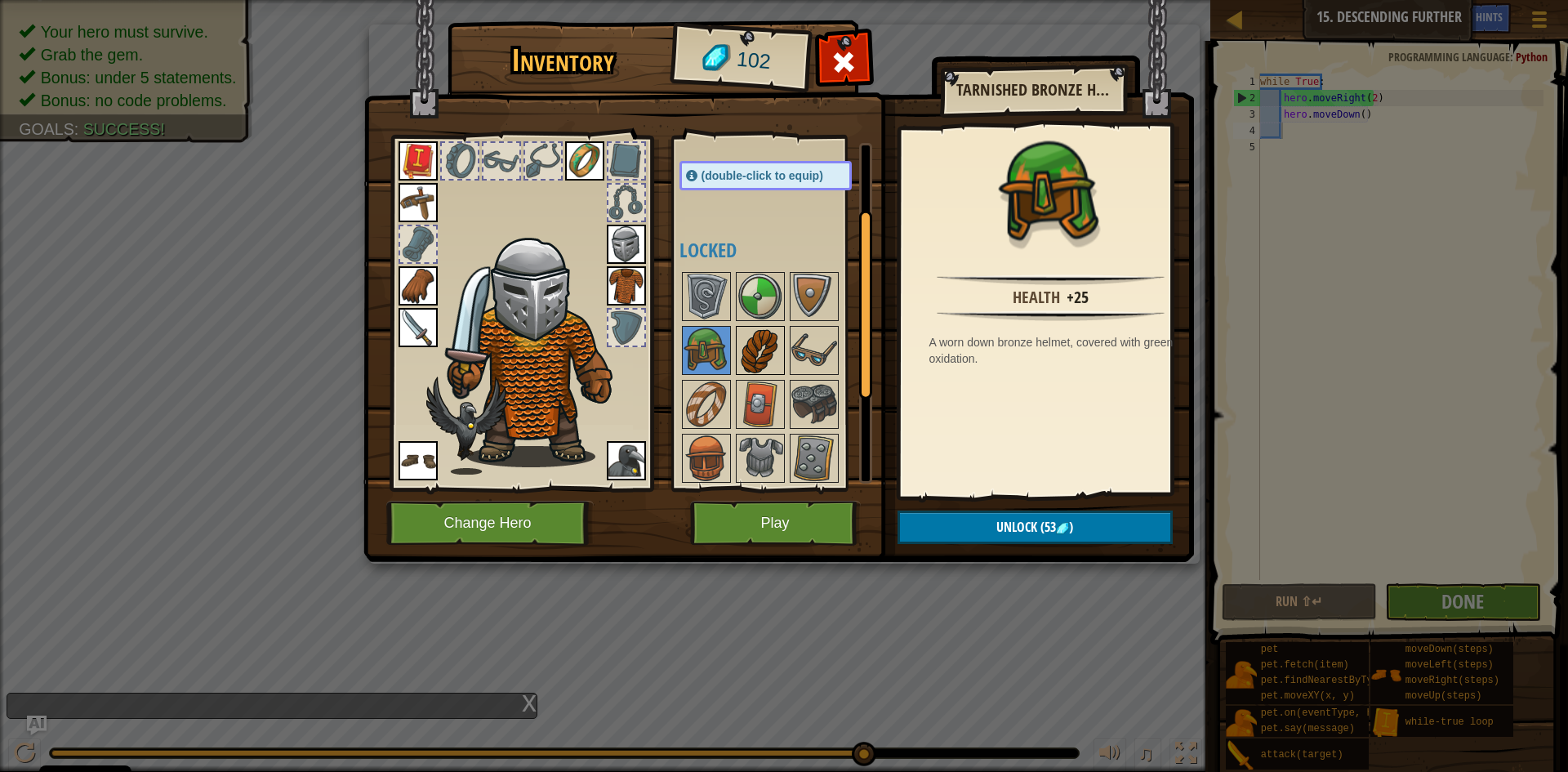
drag, startPoint x: 743, startPoint y: 339, endPoint x: 748, endPoint y: 332, distance: 8.6
click at [743, 339] on img at bounding box center [760, 350] width 46 height 46
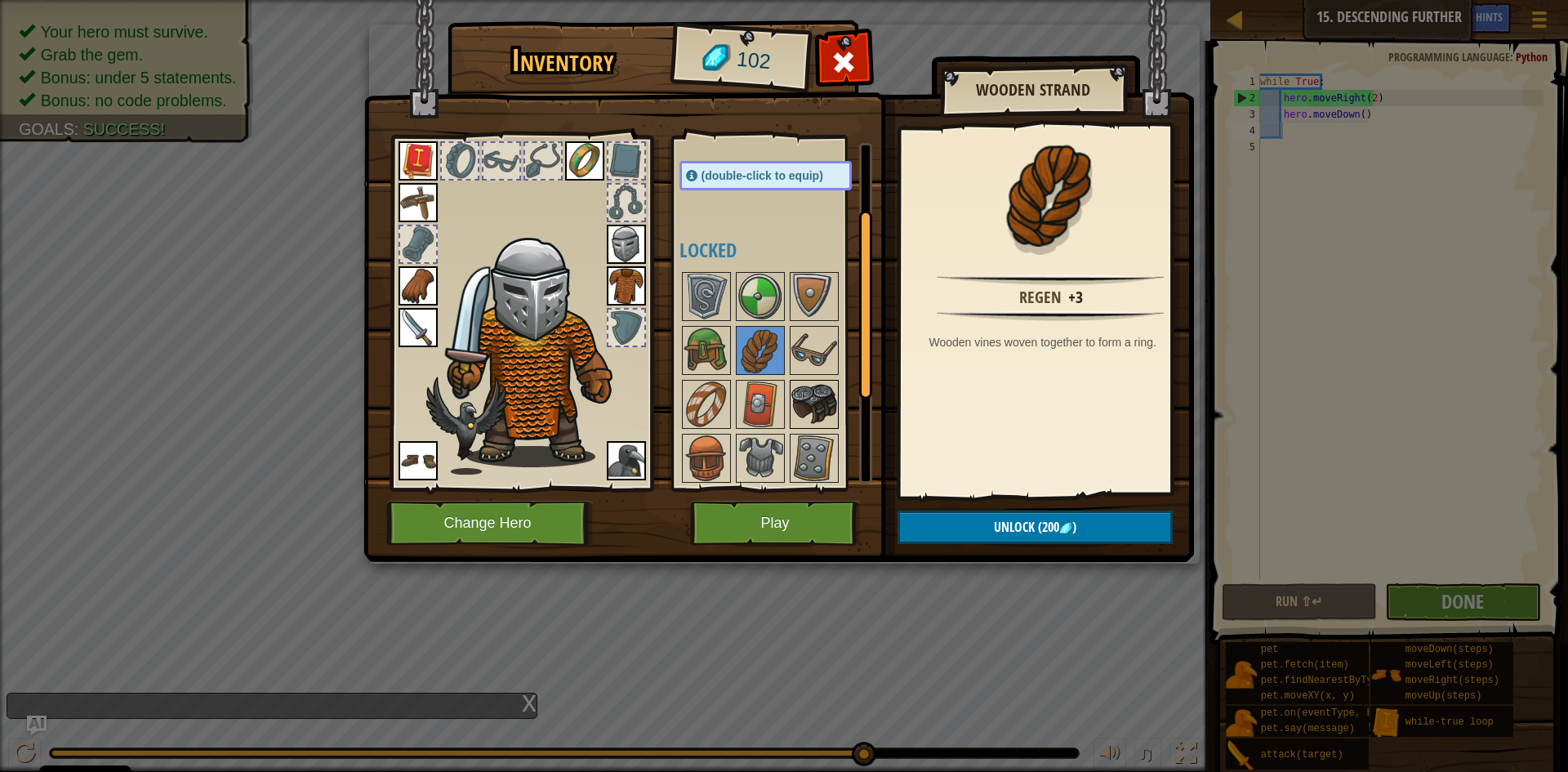
click at [800, 385] on img at bounding box center [814, 404] width 46 height 46
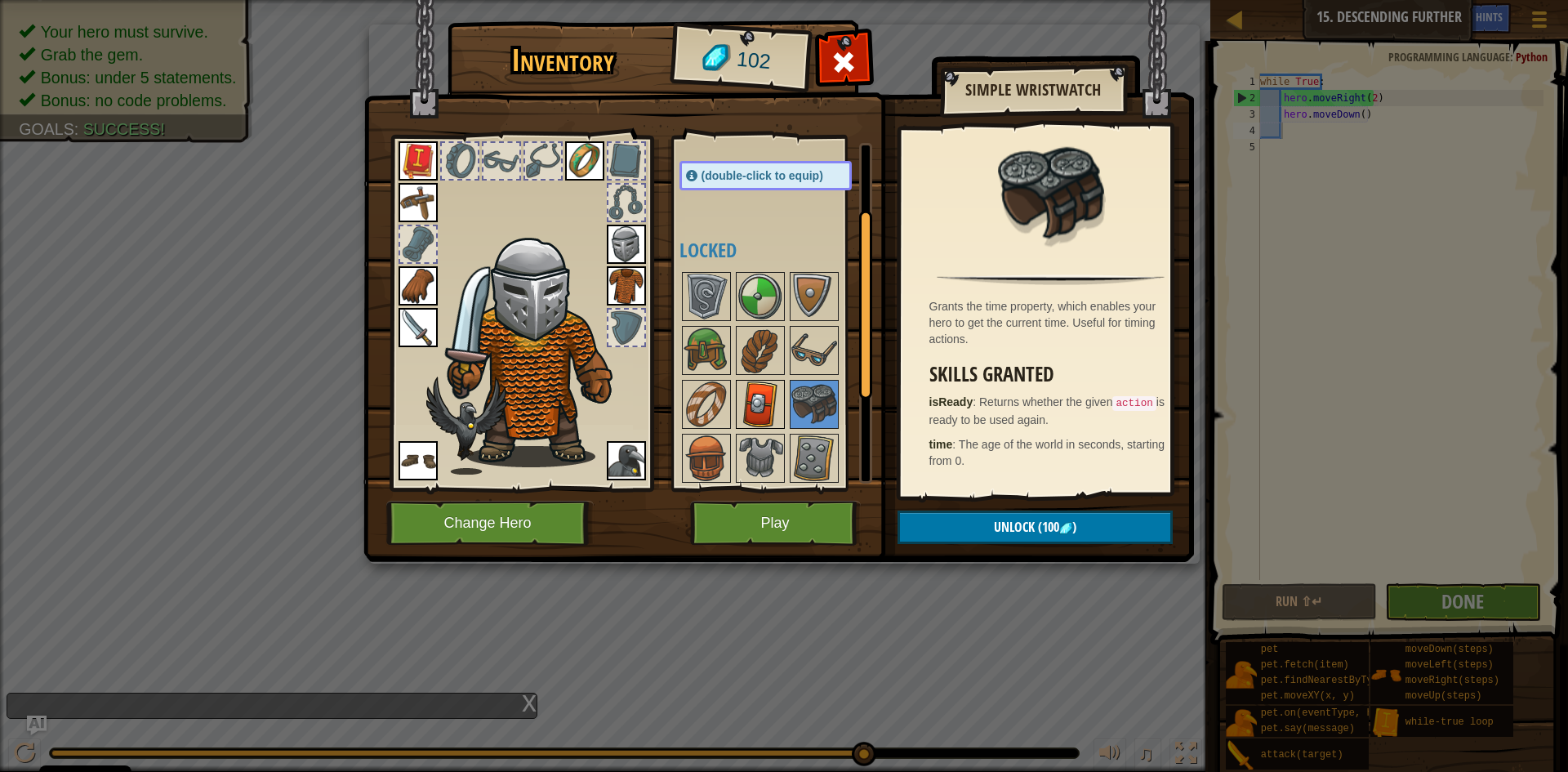
click at [763, 407] on img at bounding box center [760, 404] width 46 height 46
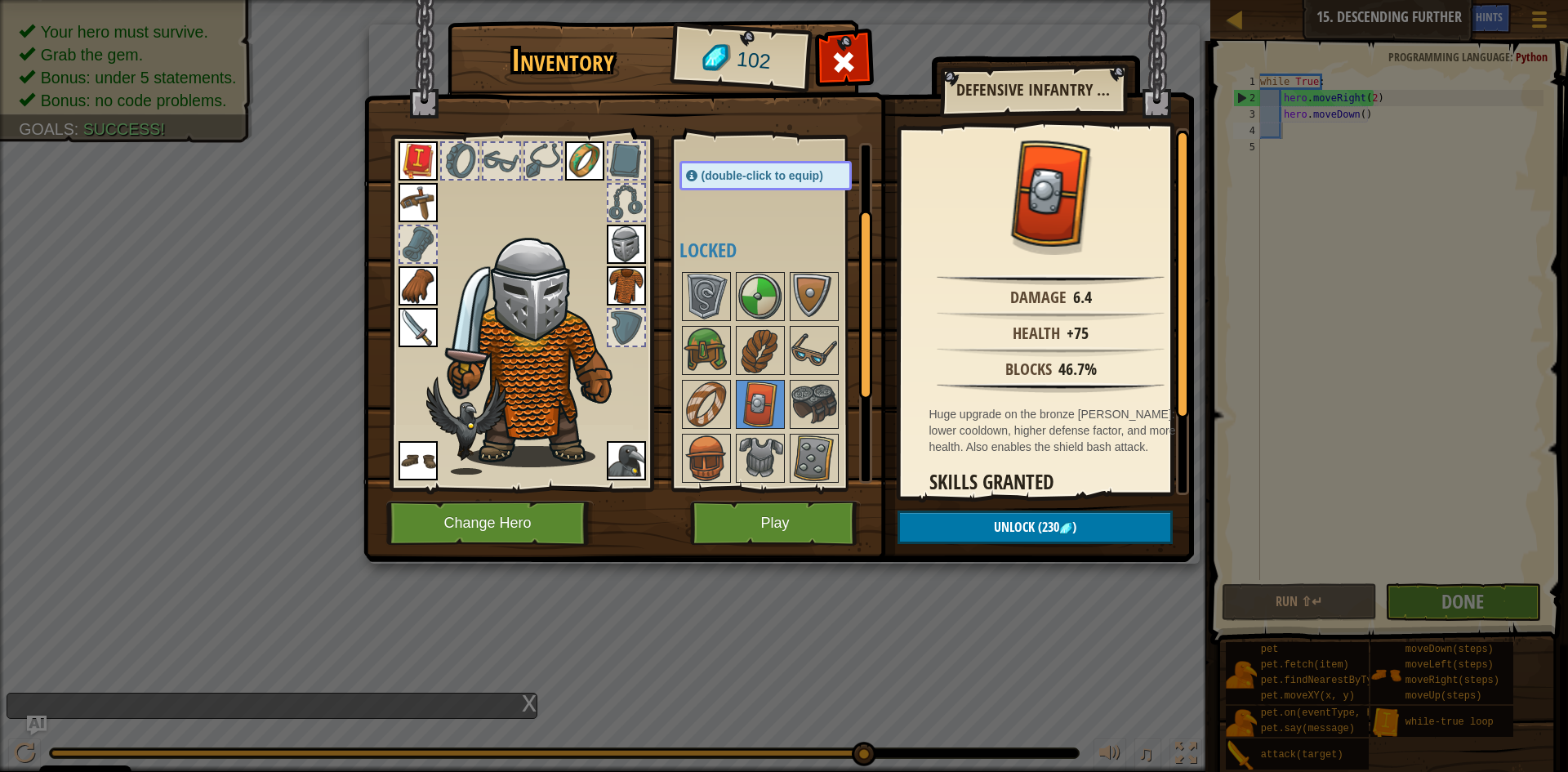
click at [788, 340] on div at bounding box center [782, 457] width 205 height 377
click at [787, 510] on button "Play" at bounding box center [775, 523] width 171 height 45
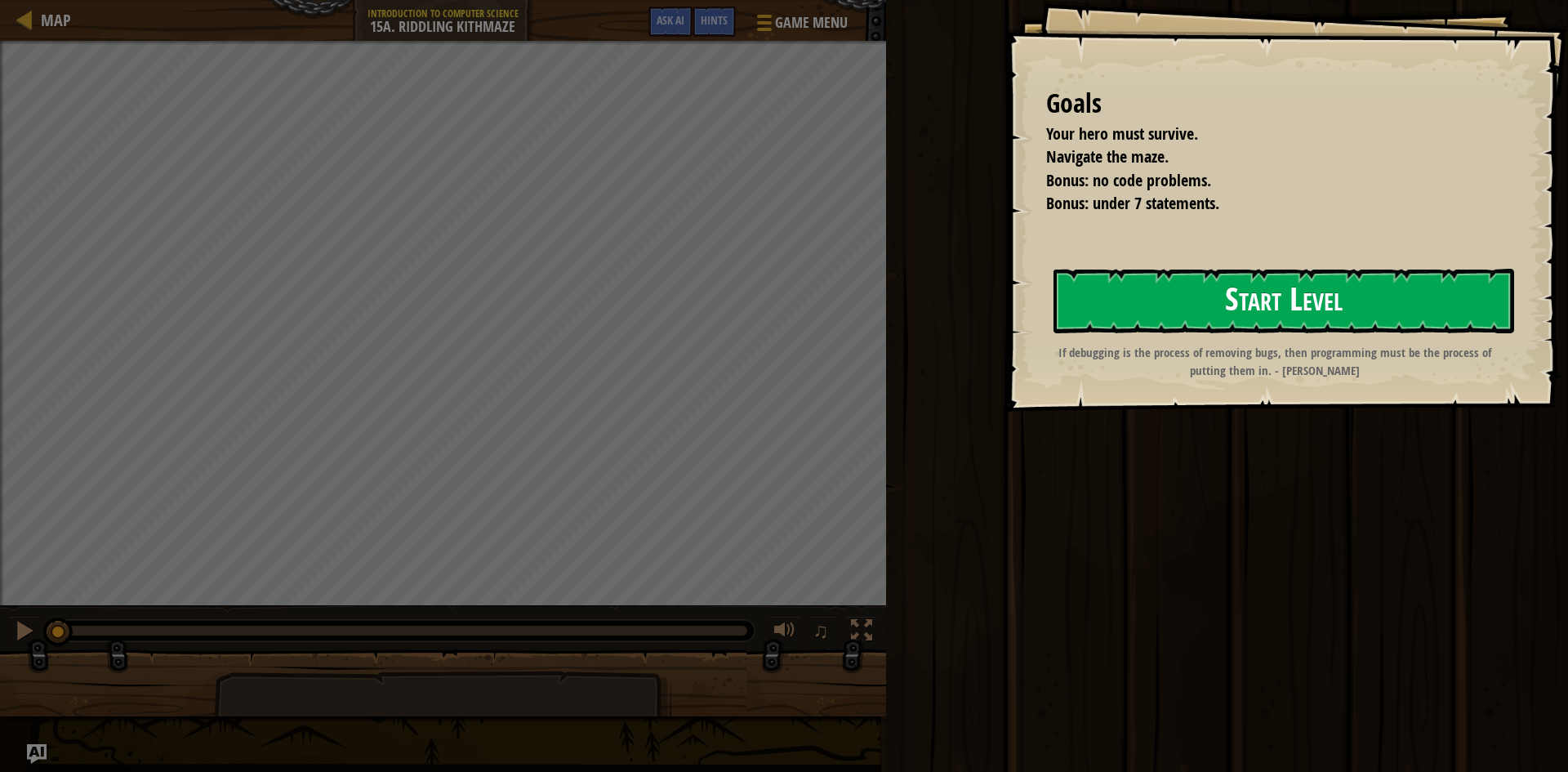
click at [1075, 314] on button "Start Level" at bounding box center [1283, 301] width 461 height 64
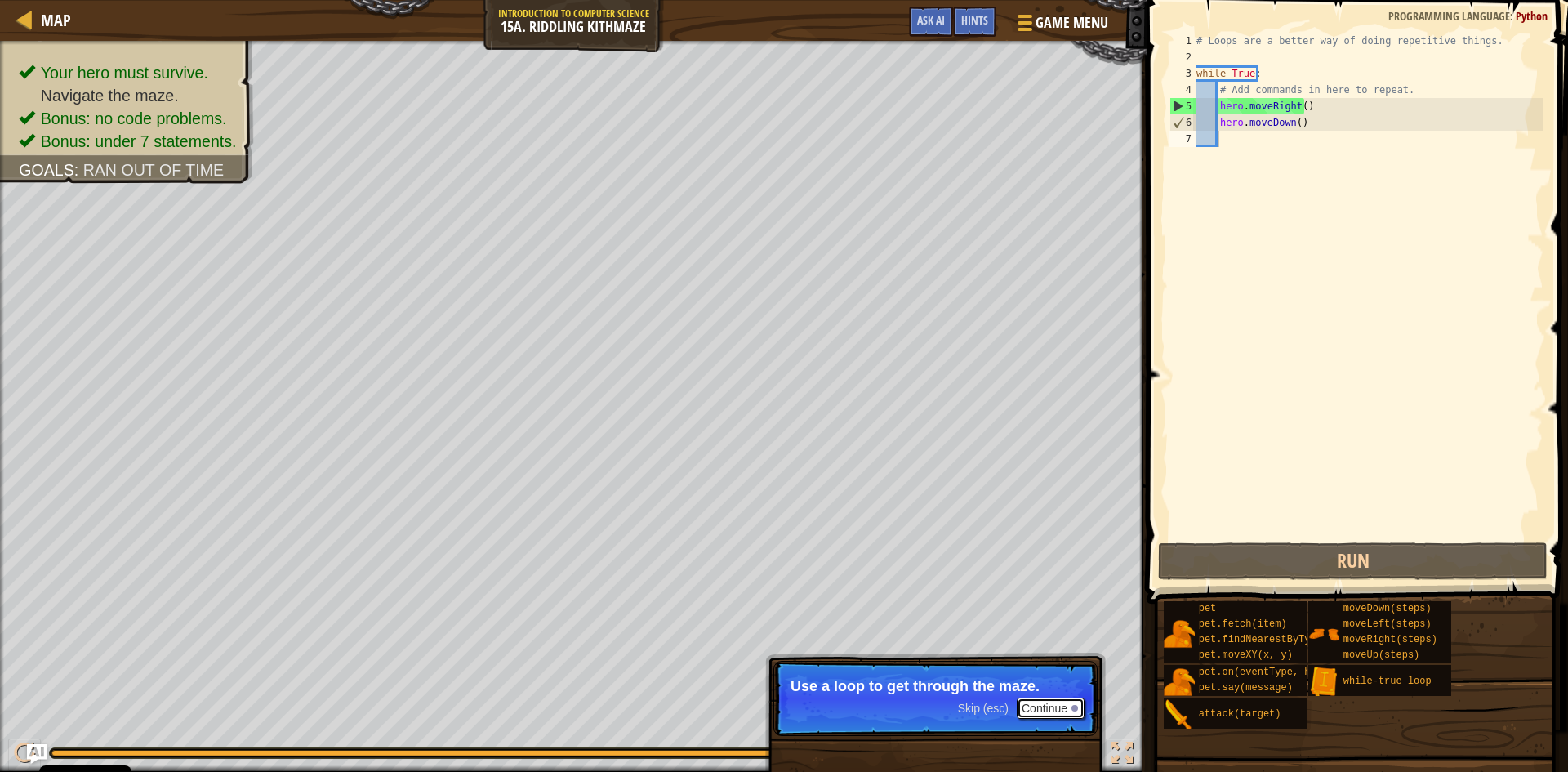
click at [1060, 704] on button "Continue" at bounding box center [1051, 709] width 68 height 21
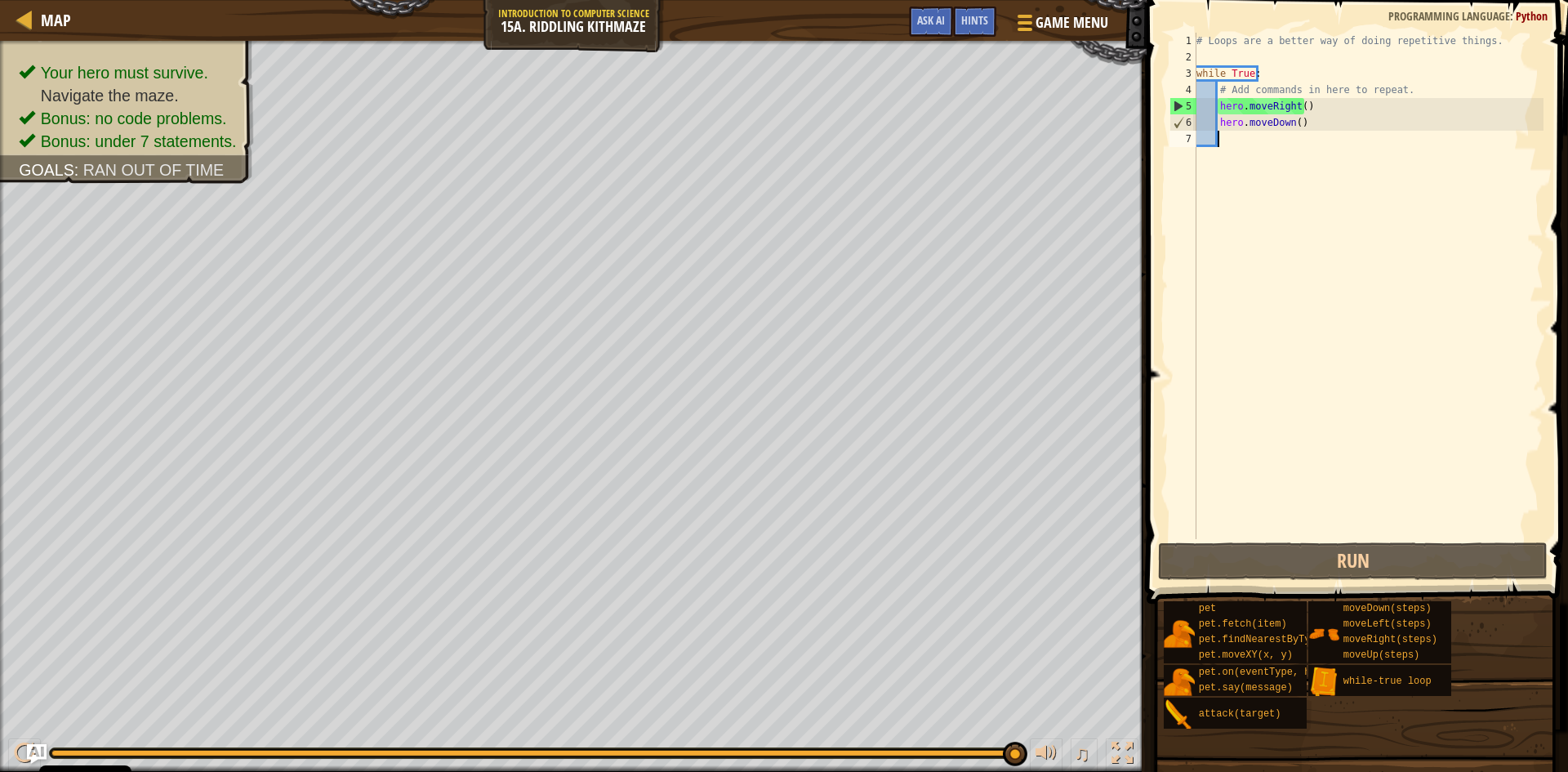
type textarea "m"
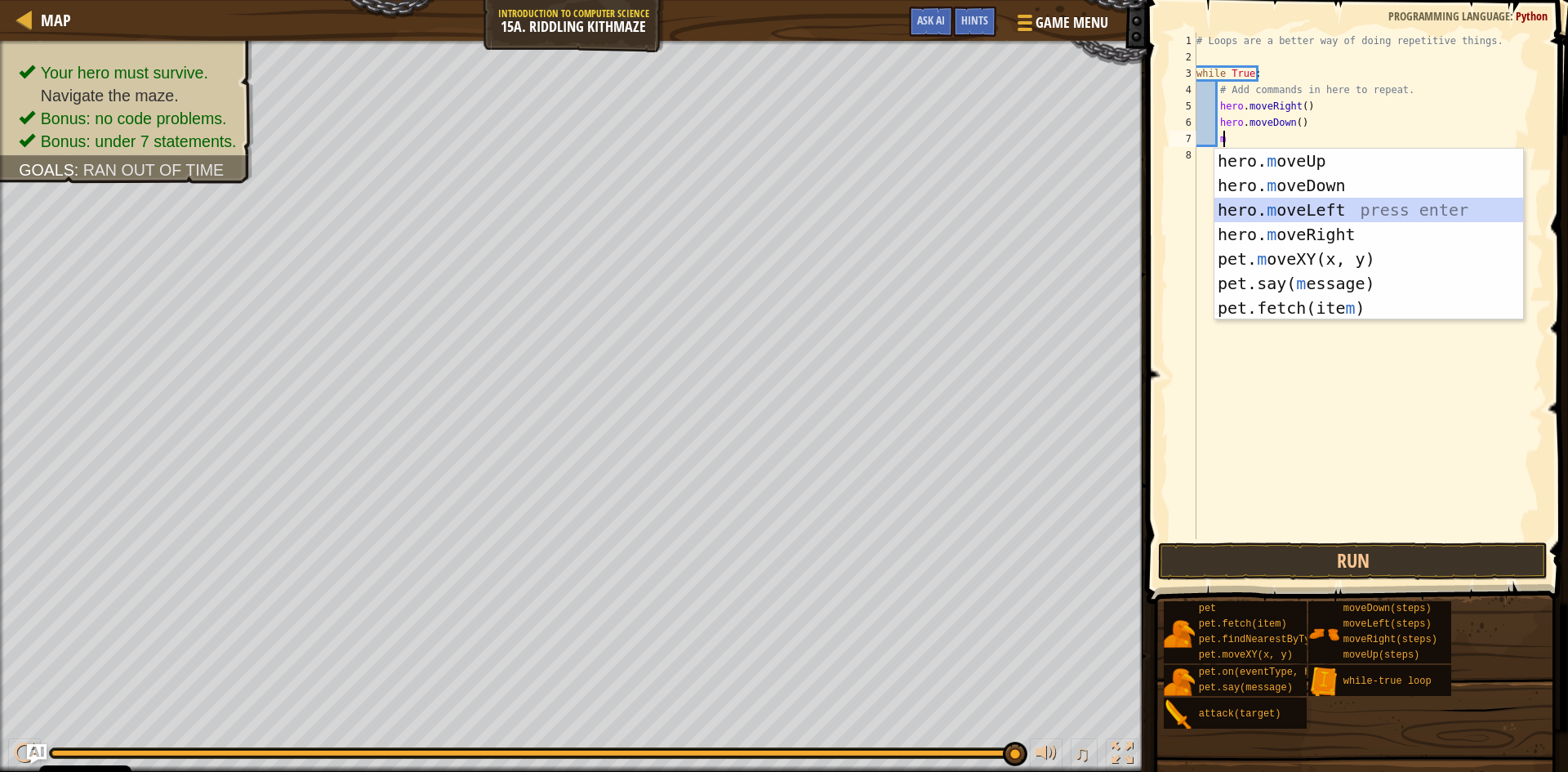
click at [1307, 210] on div "hero. m oveUp press enter hero. m oveDown press enter hero. m oveLeft press ent…" at bounding box center [1368, 258] width 309 height 220
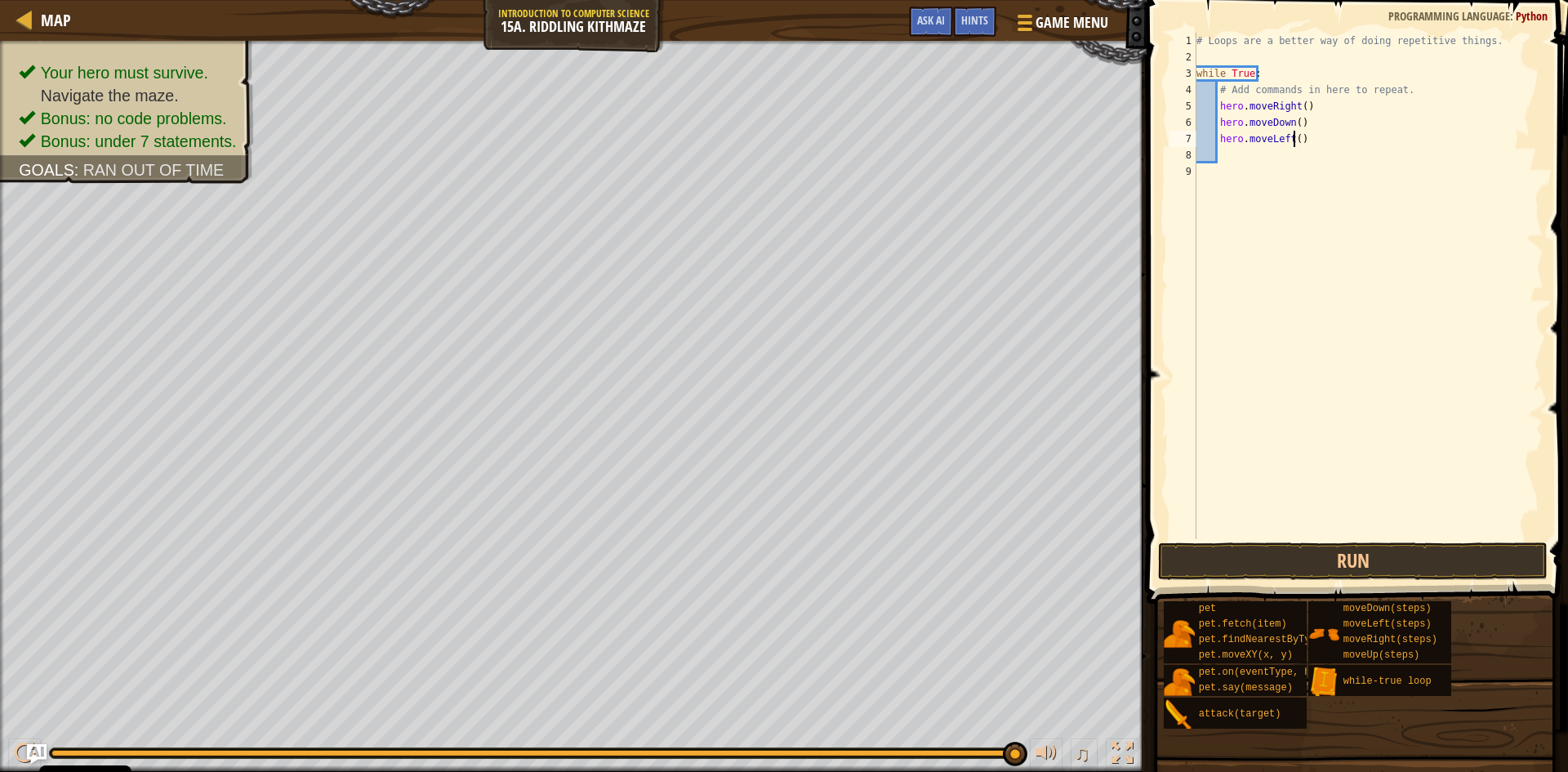
click at [1291, 135] on div "# Loops are a better way of doing repetitive things. while True : # Add command…" at bounding box center [1367, 302] width 350 height 539
type textarea "hero.moveLeft(2)"
click at [1264, 158] on div "# Loops are a better way of doing repetitive things. while True : # Add command…" at bounding box center [1367, 302] width 350 height 539
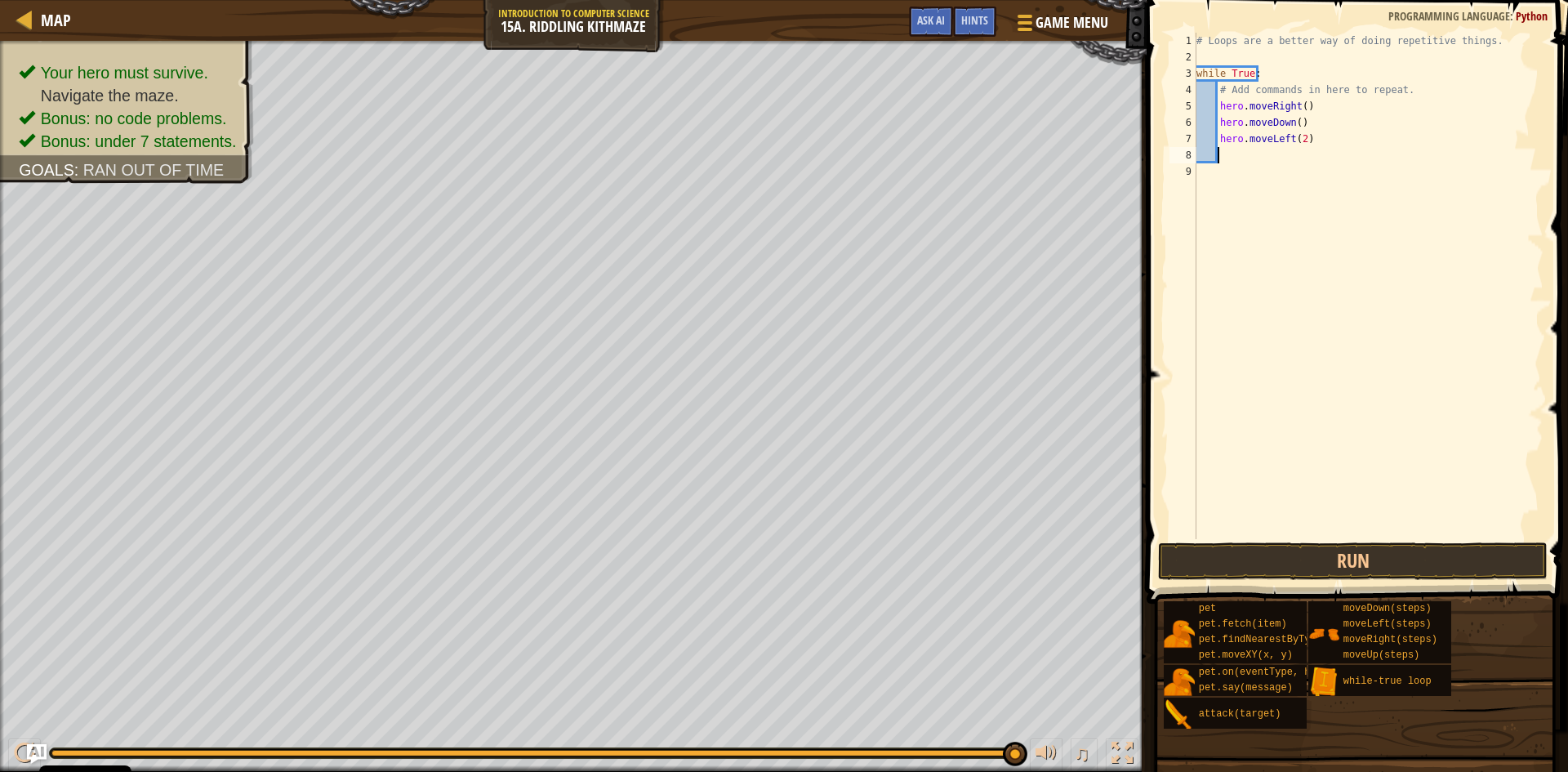
type textarea "m"
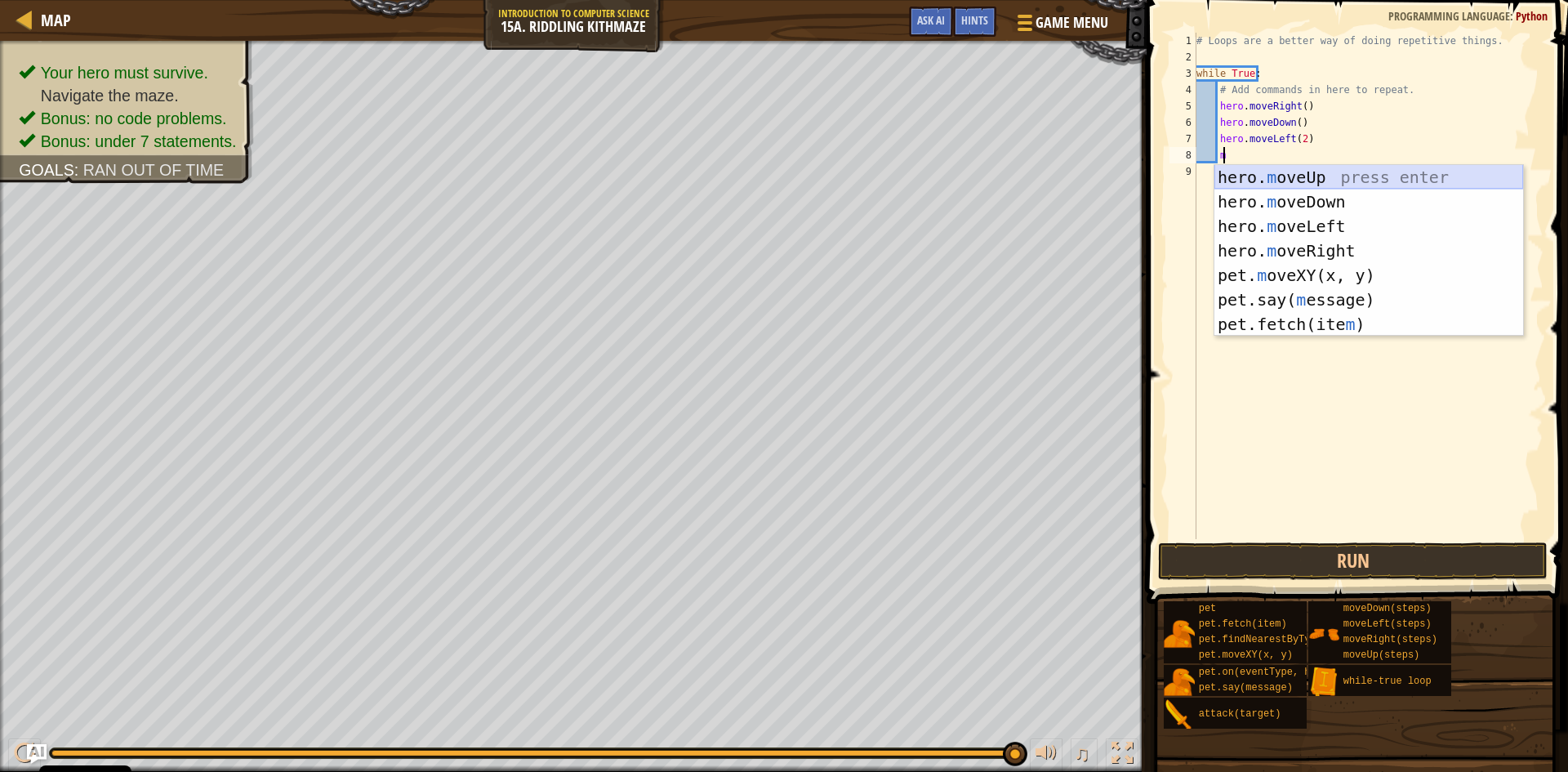
click at [1332, 176] on div "hero. m oveUp press enter hero. m oveDown press enter hero. m oveLeft press ent…" at bounding box center [1368, 275] width 309 height 220
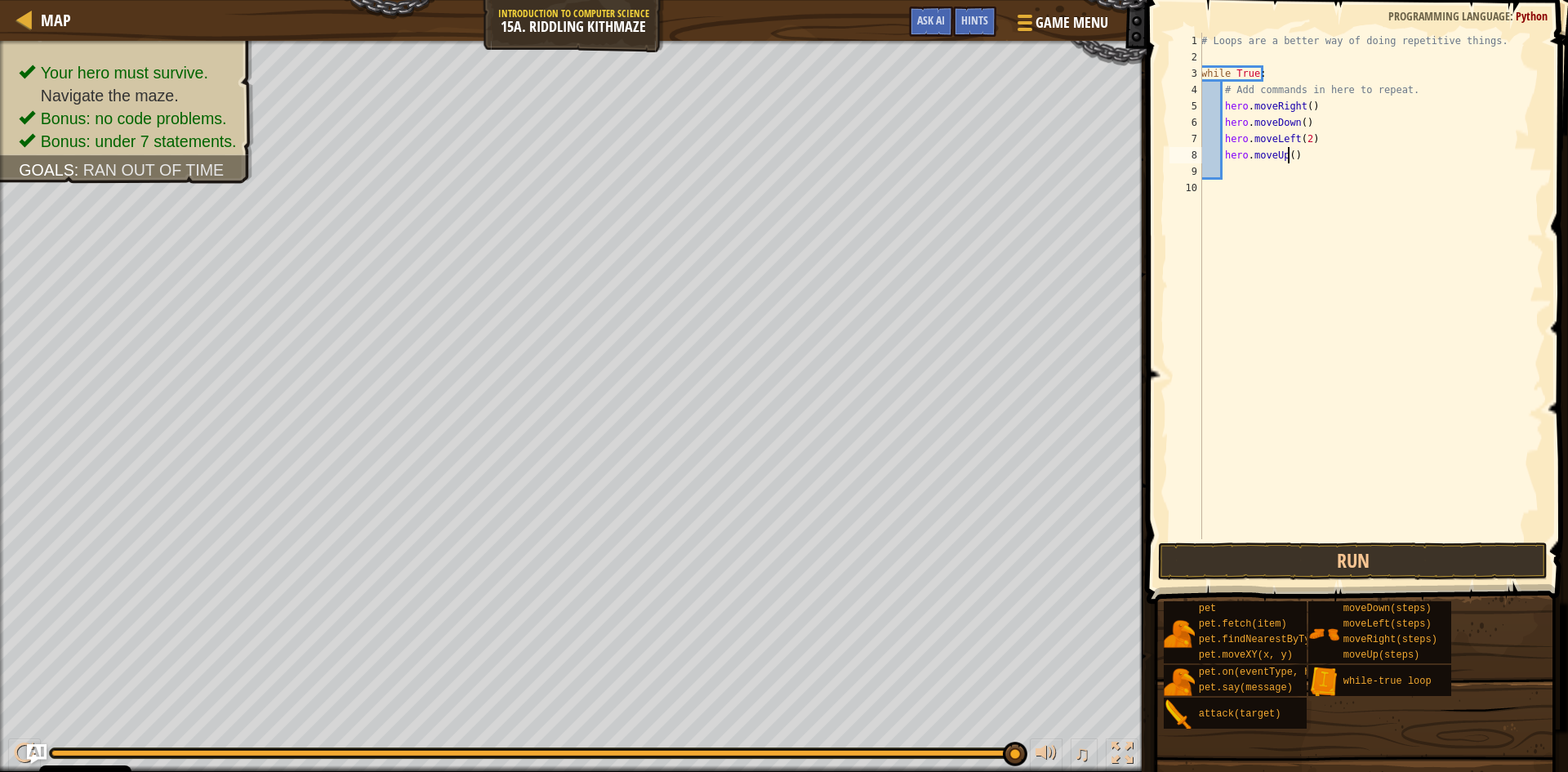
click at [1285, 155] on div "# Loops are a better way of doing repetitive things. while True : # Add command…" at bounding box center [1370, 302] width 345 height 539
click at [1317, 567] on button "Run" at bounding box center [1353, 560] width 390 height 38
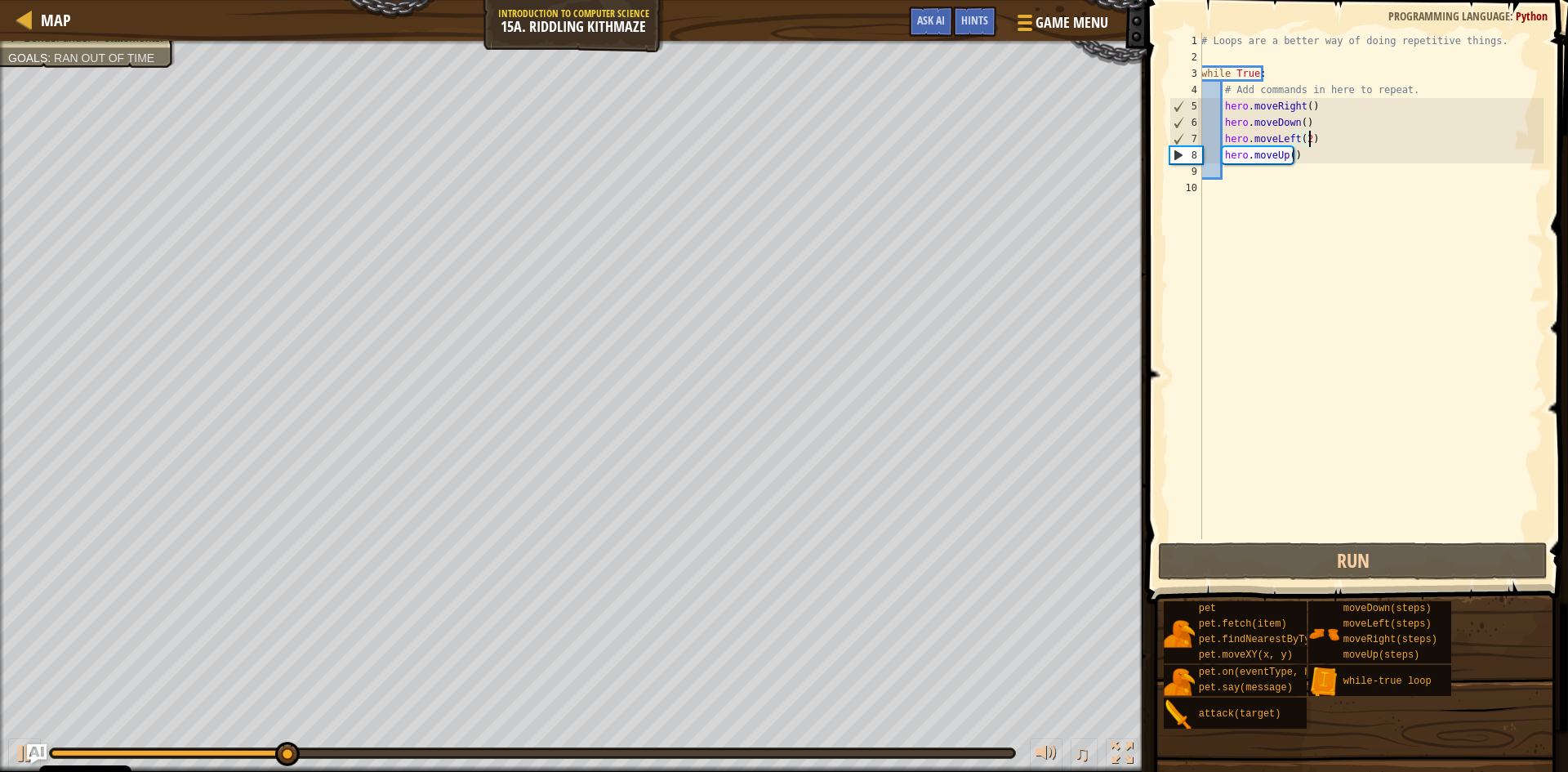
click at [1314, 137] on div "# Loops are a better way of doing repetitive things. while True : # Add command…" at bounding box center [1370, 302] width 345 height 539
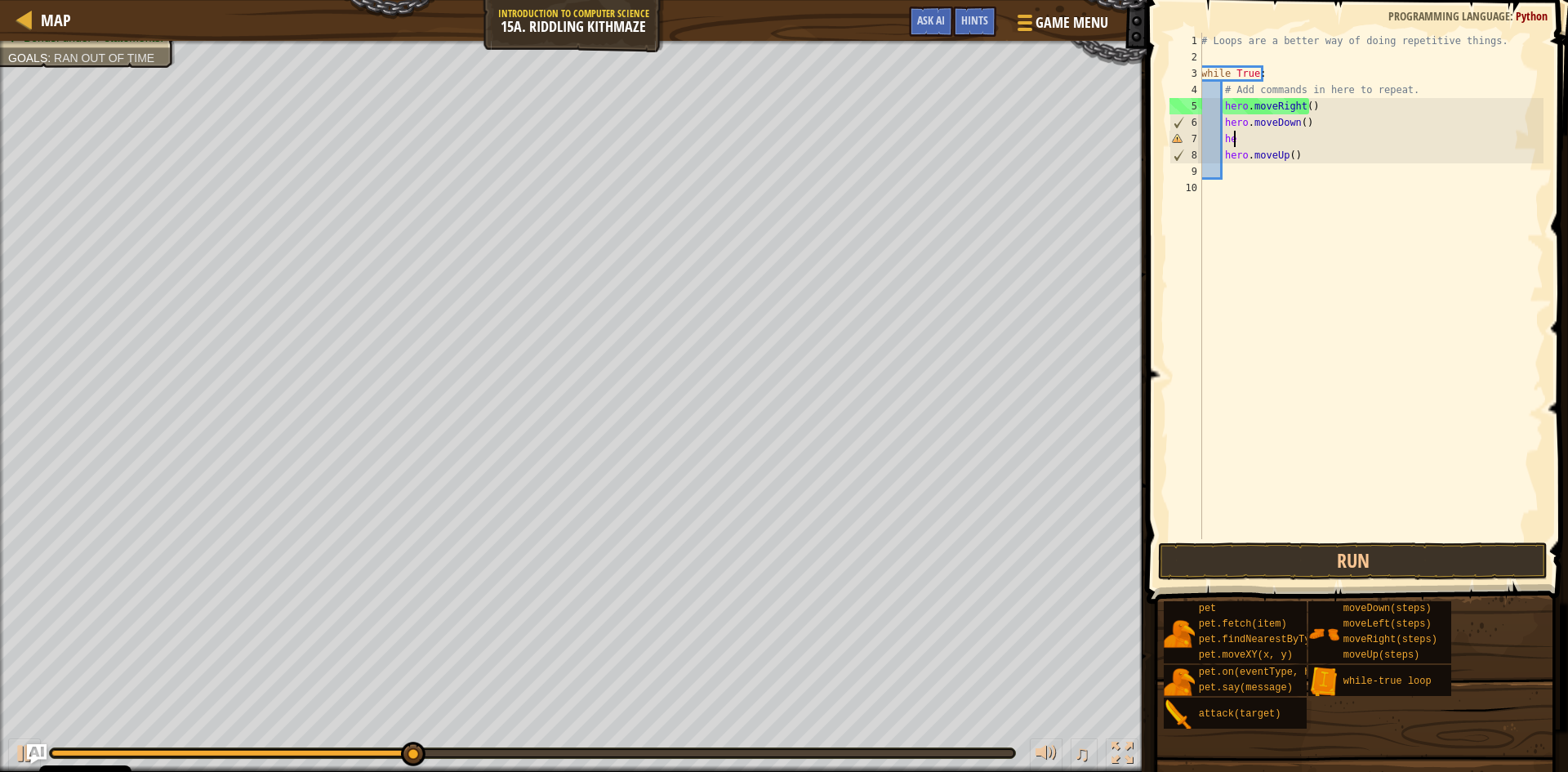
type textarea "h"
type textarea "m"
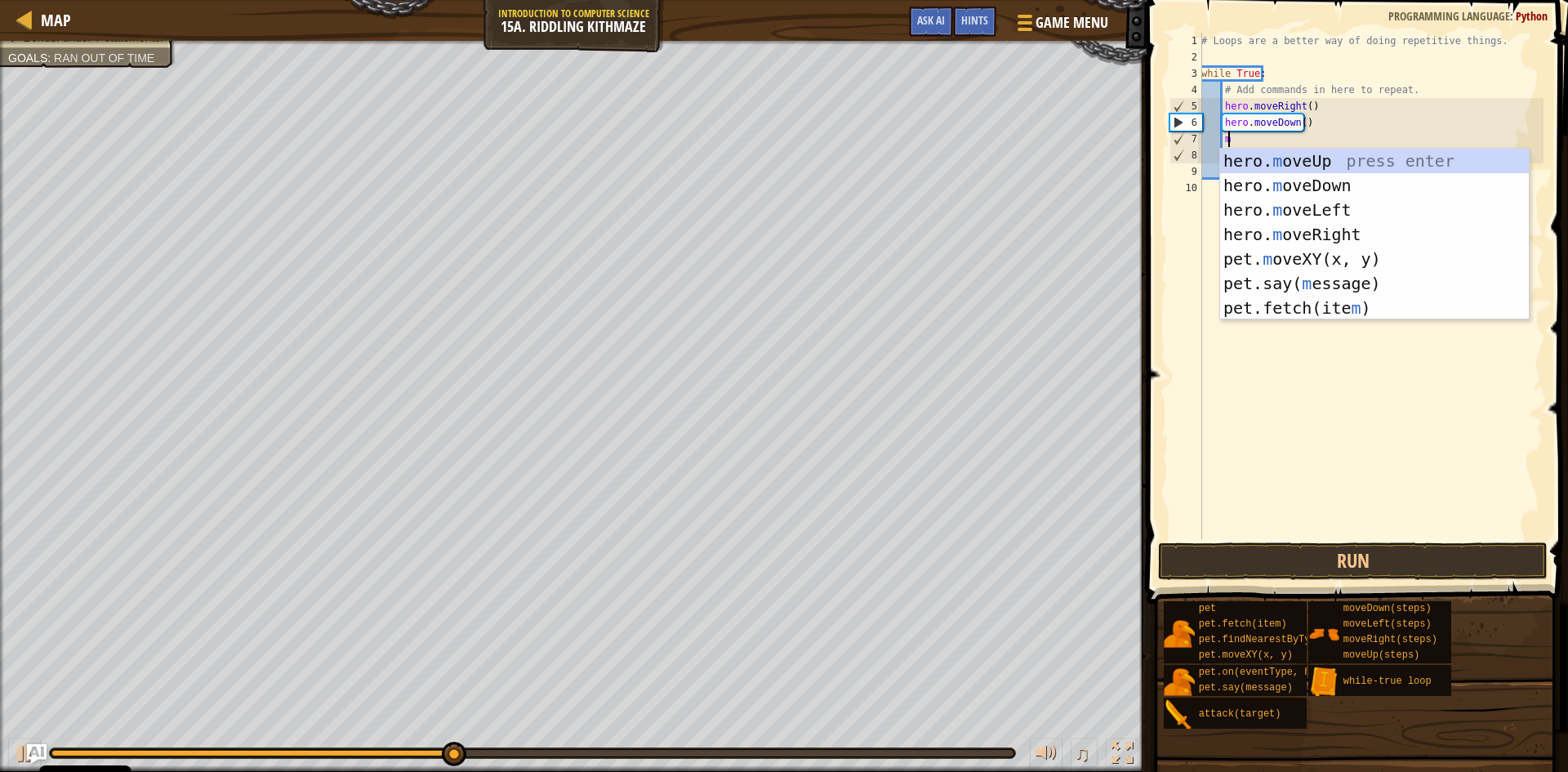
scroll to position [8, 2]
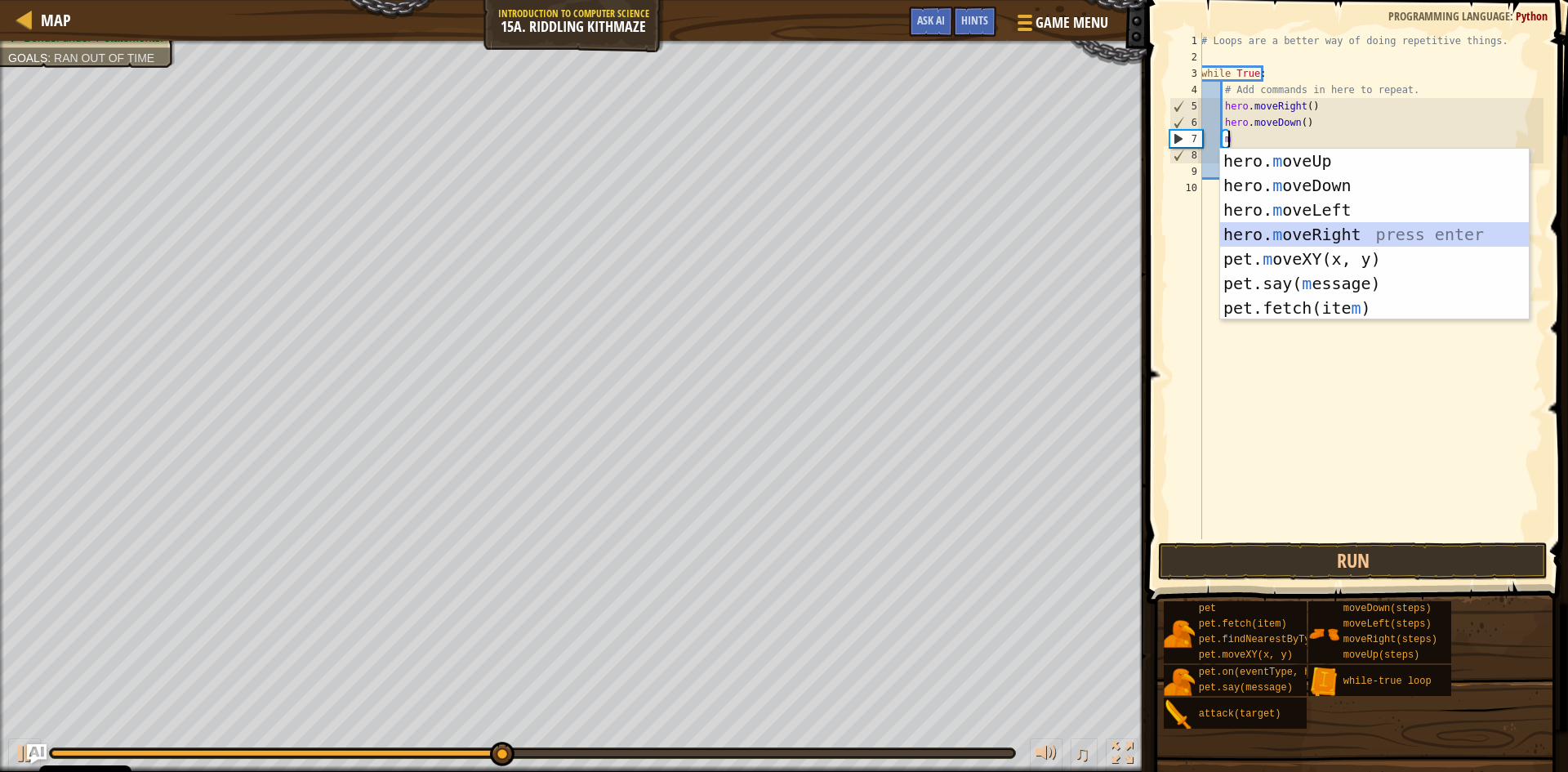
click at [1319, 237] on div "hero. m oveUp press enter hero. m oveDown press enter hero. m oveLeft press ent…" at bounding box center [1374, 258] width 309 height 220
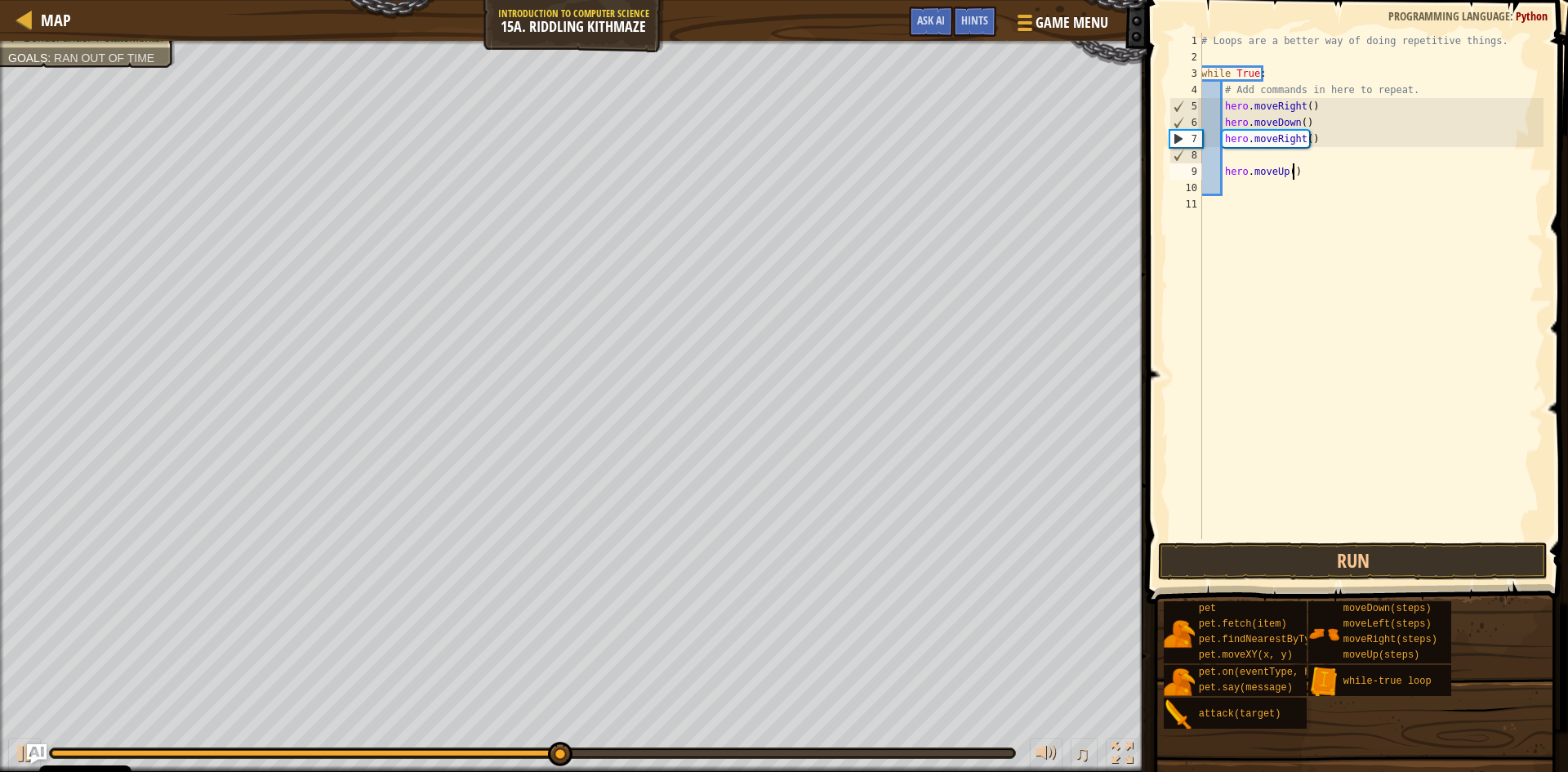
click at [1295, 171] on div "# Loops are a better way of doing repetitive things. while True : # Add command…" at bounding box center [1370, 302] width 345 height 539
type textarea "h"
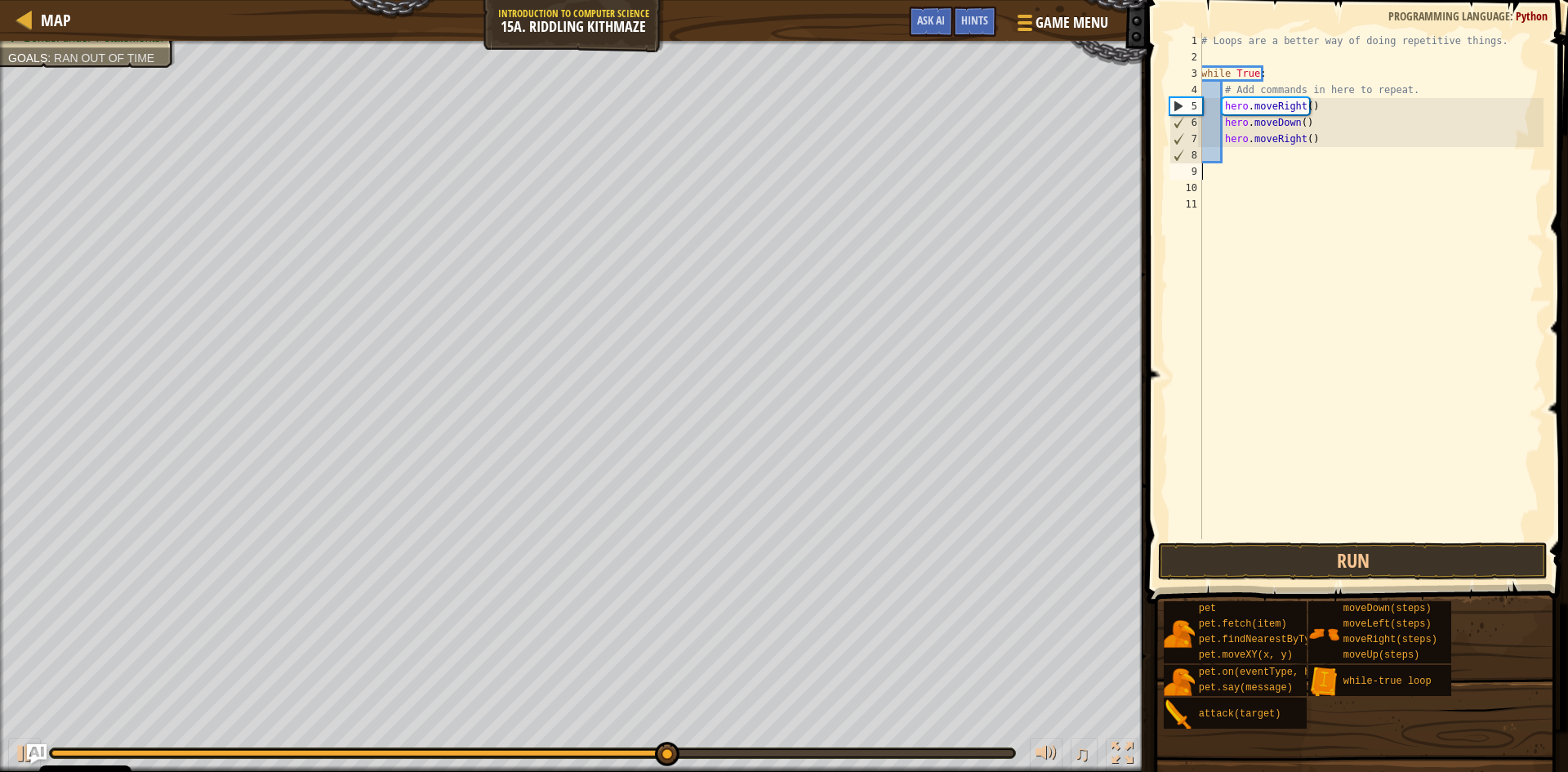
scroll to position [8, 0]
click at [1306, 152] on div "# Loops are a better way of doing repetitive things. while True : # Add command…" at bounding box center [1370, 302] width 345 height 539
click at [1302, 136] on div "# Loops are a better way of doing repetitive things. while True : # Add command…" at bounding box center [1370, 302] width 345 height 539
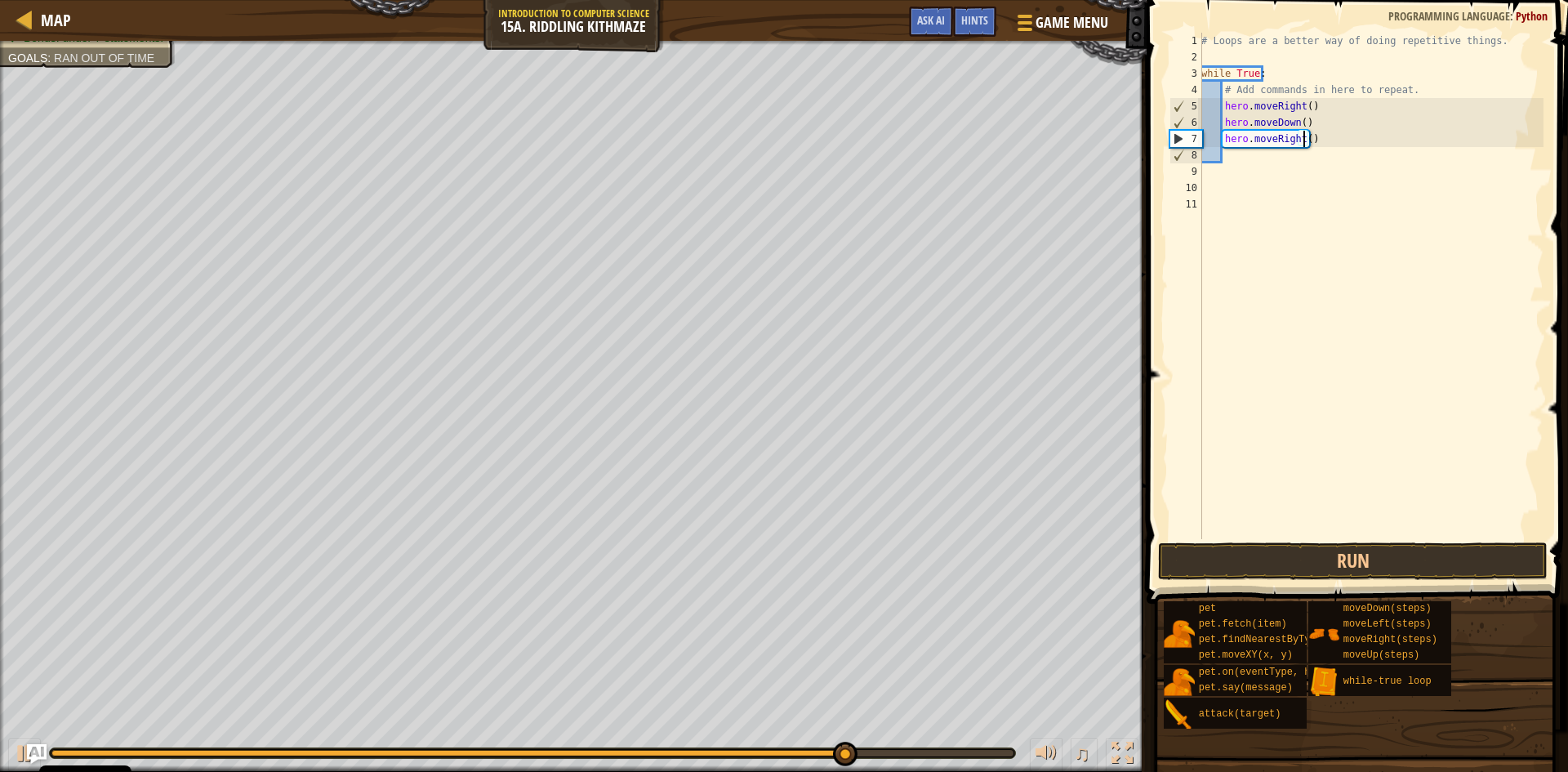
type textarea "hero.moveRight(2)"
click at [1313, 158] on div "# Loops are a better way of doing repetitive things. while True : # Add command…" at bounding box center [1370, 302] width 345 height 539
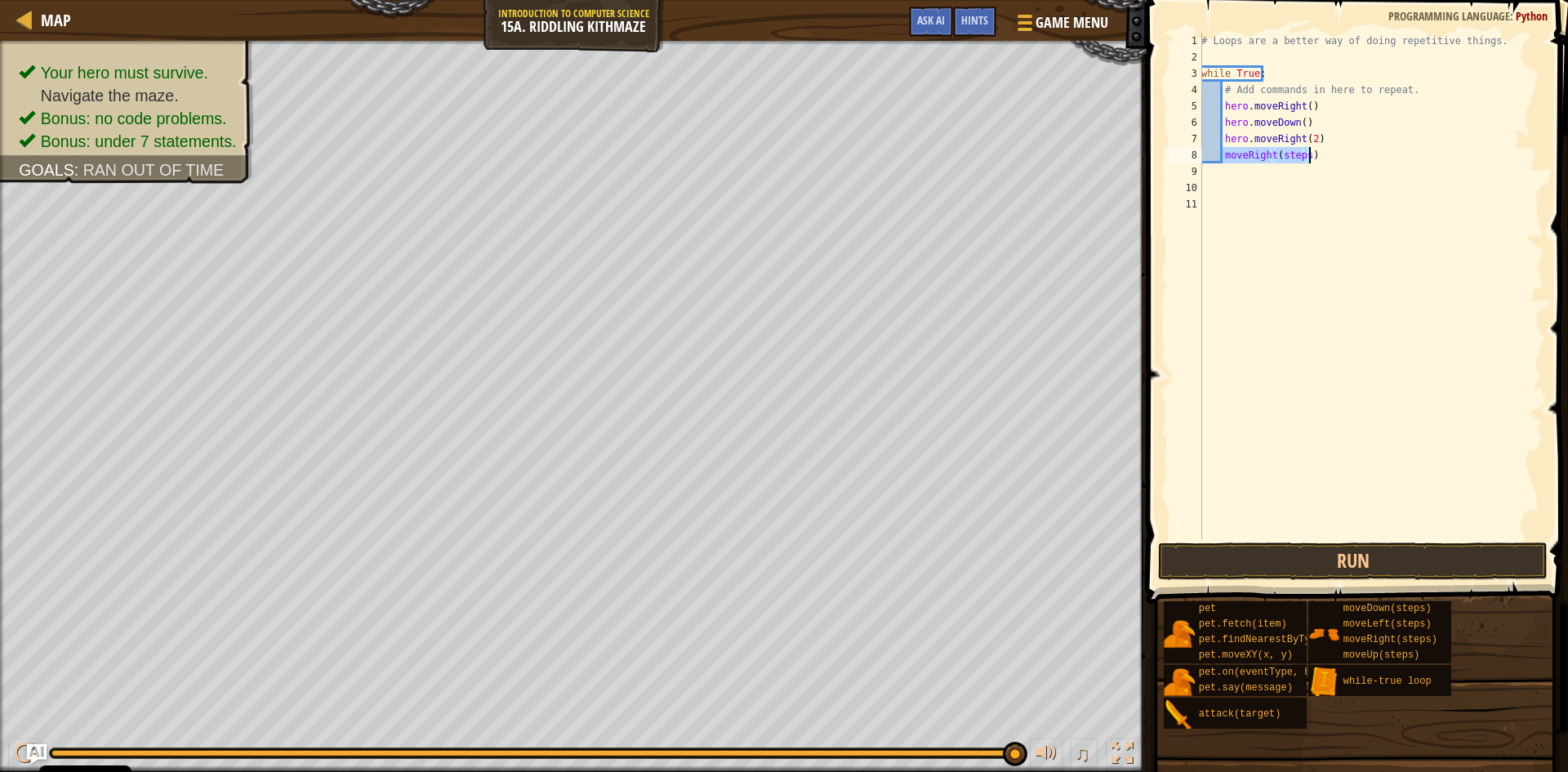
click at [1307, 149] on div "# Loops are a better way of doing repetitive things. while True : # Add command…" at bounding box center [1370, 286] width 345 height 506
click at [1303, 150] on div "# Loops are a better way of doing repetitive things. while True : # Add command…" at bounding box center [1370, 302] width 345 height 539
click at [1483, 554] on button "Run" at bounding box center [1353, 560] width 390 height 38
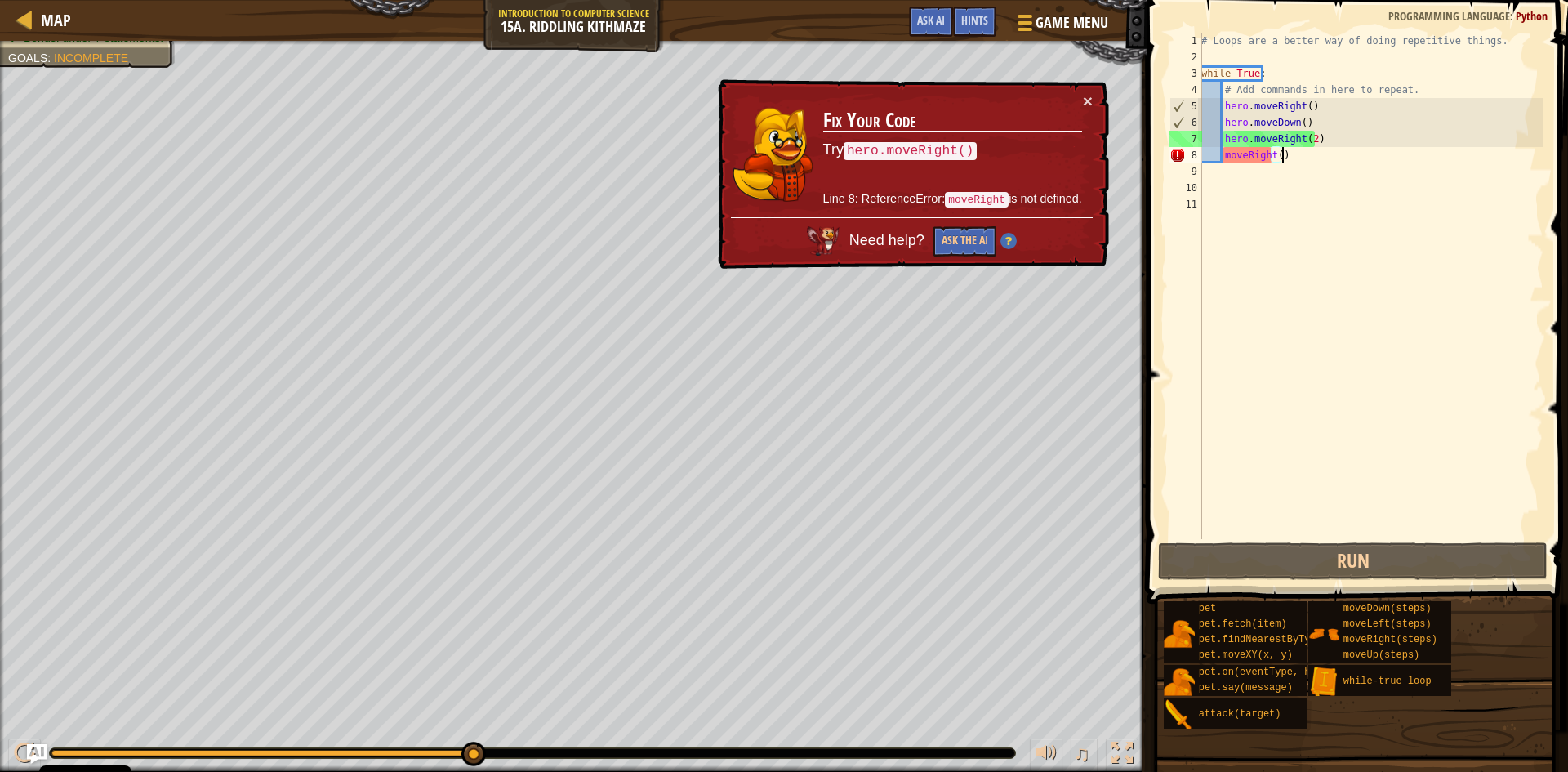
click at [1314, 159] on div "# Loops are a better way of doing repetitive things. while True : # Add command…" at bounding box center [1370, 302] width 345 height 539
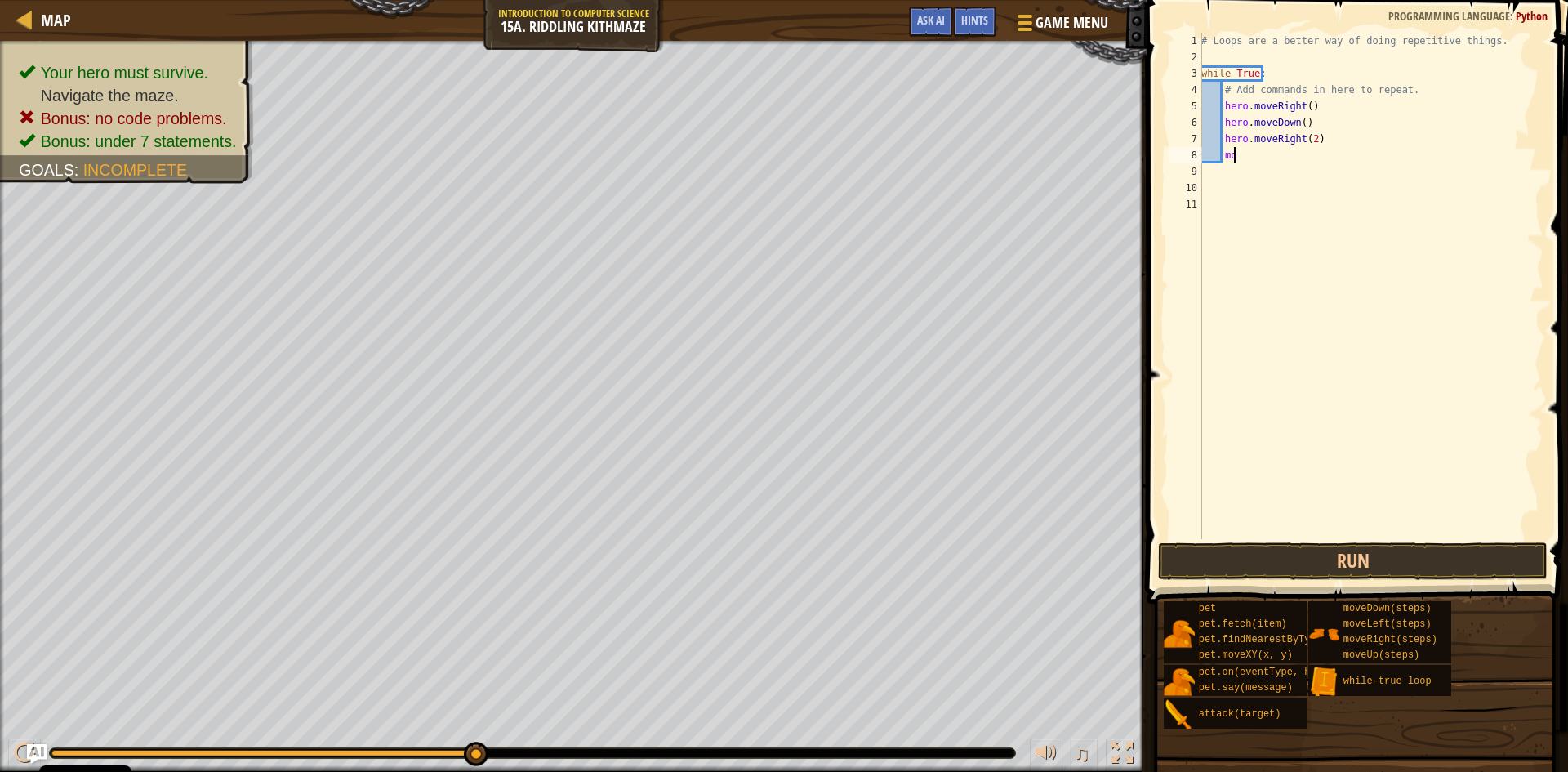
type textarea "m"
click at [1286, 155] on div "# Loops are a better way of doing repetitive things. while True : # Add command…" at bounding box center [1370, 286] width 345 height 506
click at [1322, 567] on button "Run" at bounding box center [1353, 560] width 390 height 38
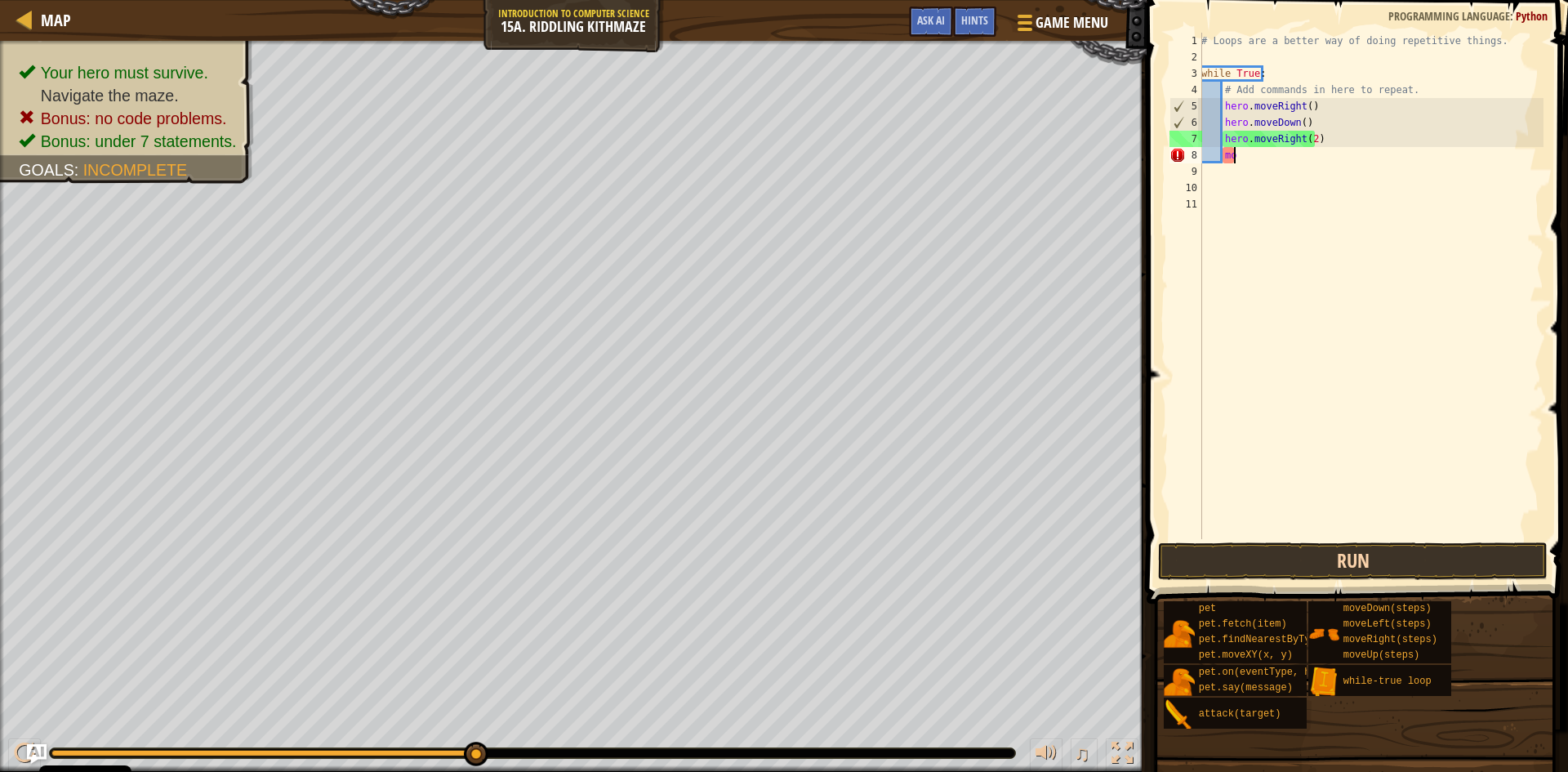
type textarea "m"
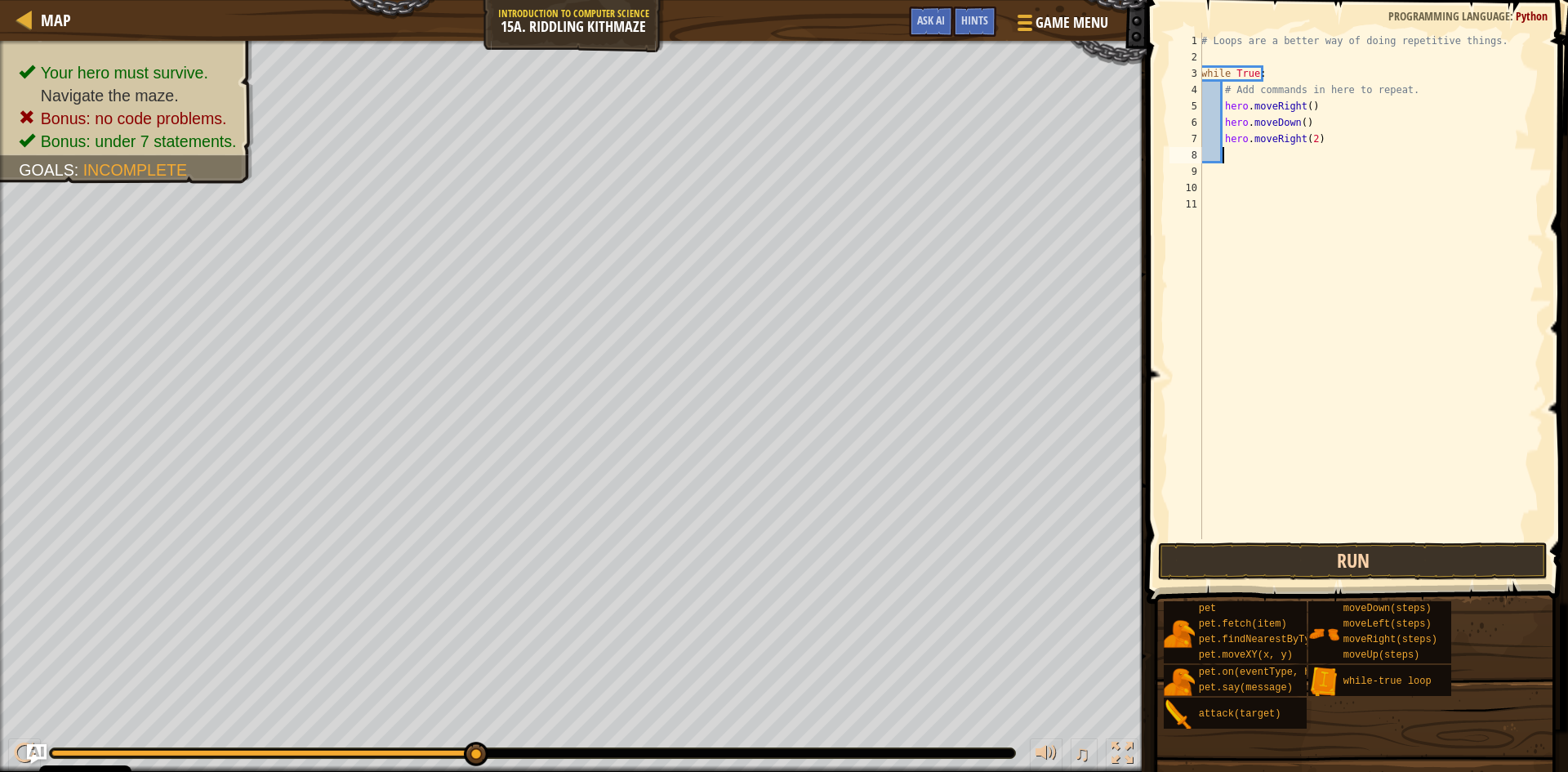
type textarea "m"
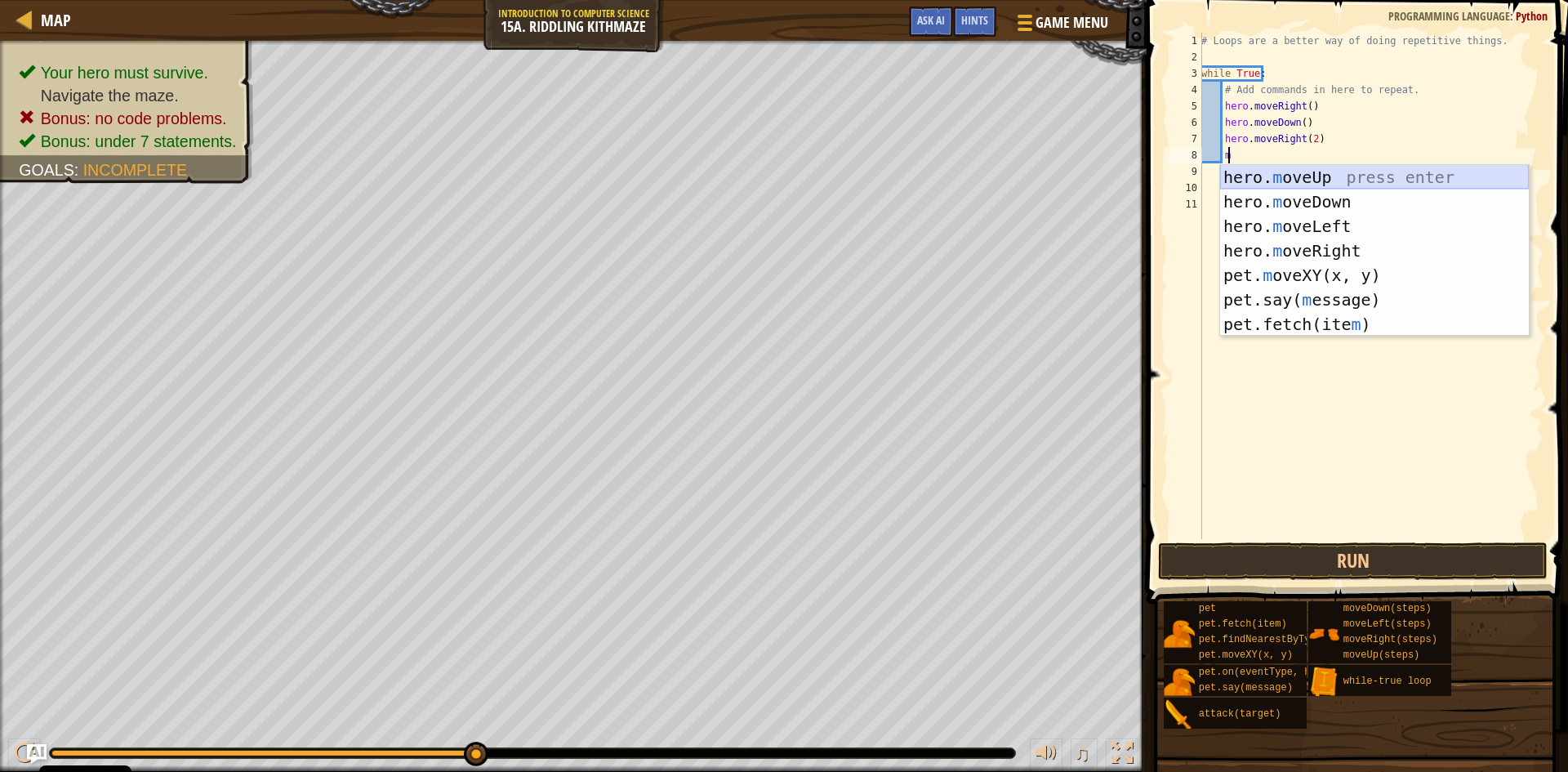
click at [1297, 172] on div "hero. m oveUp press enter hero. m oveDown press enter hero. m oveLeft press ent…" at bounding box center [1374, 275] width 309 height 220
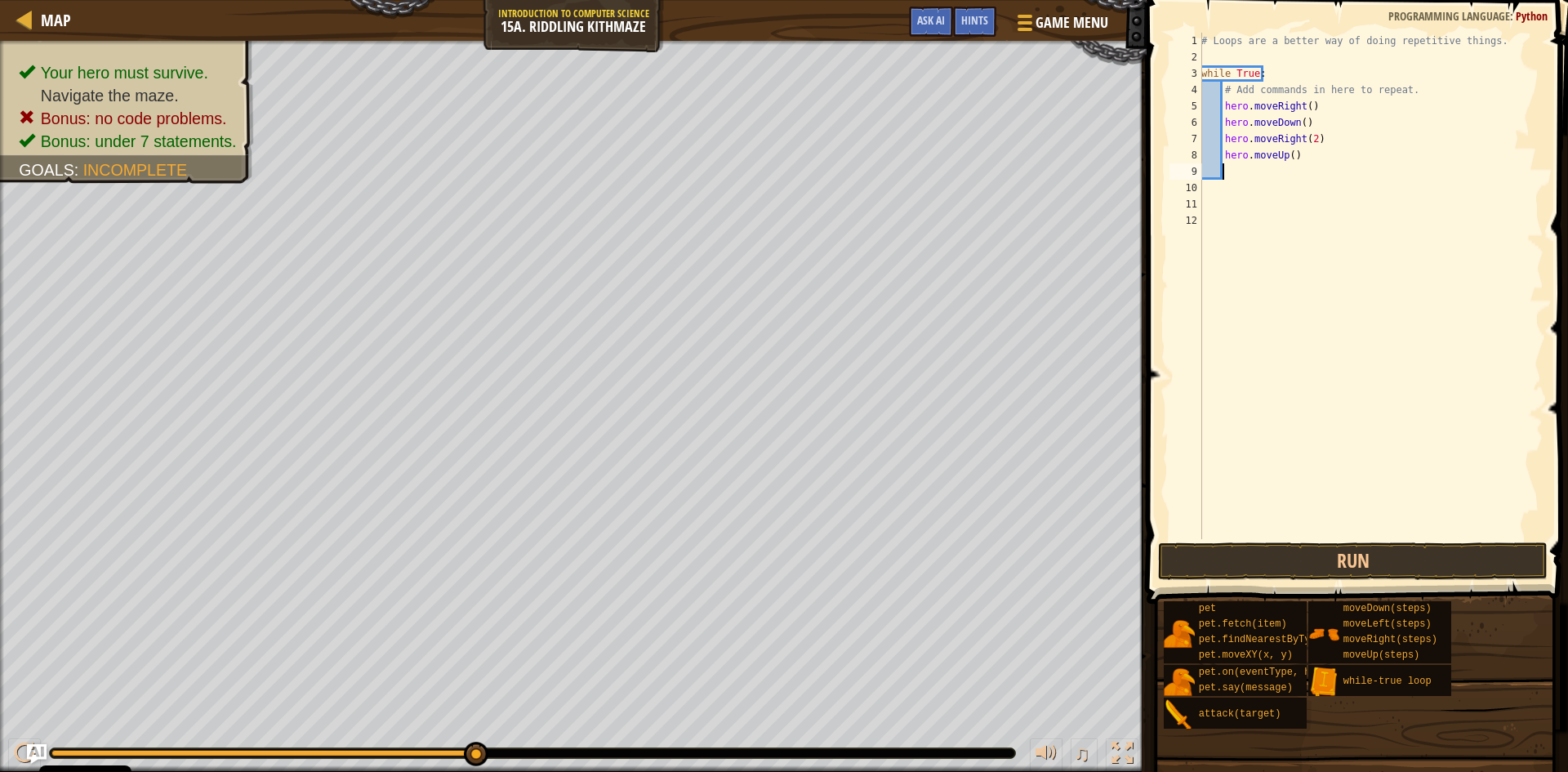
scroll to position [8, 1]
click at [1362, 560] on button "Run" at bounding box center [1353, 560] width 390 height 38
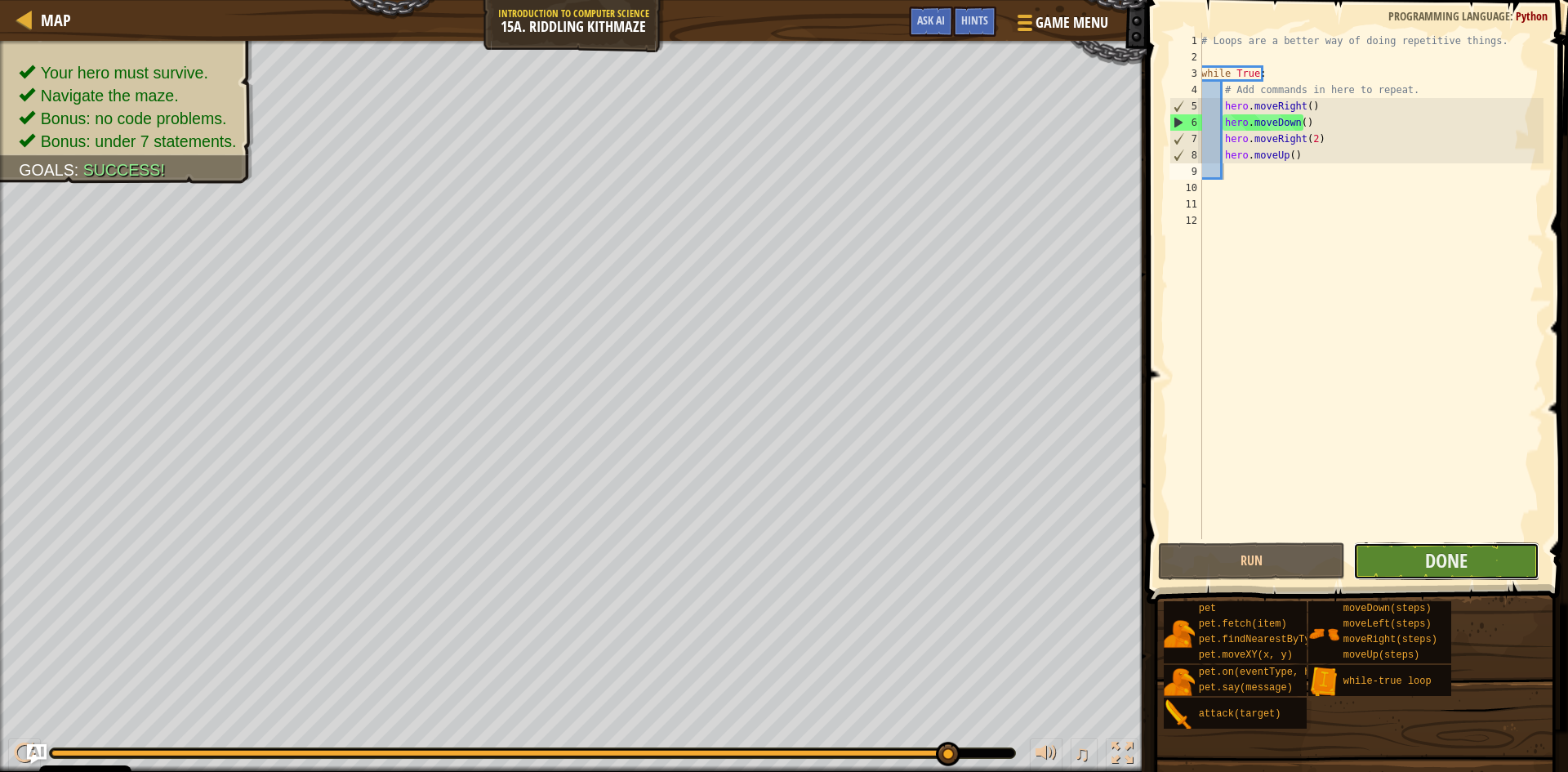
click at [1398, 566] on button "Done" at bounding box center [1446, 560] width 187 height 38
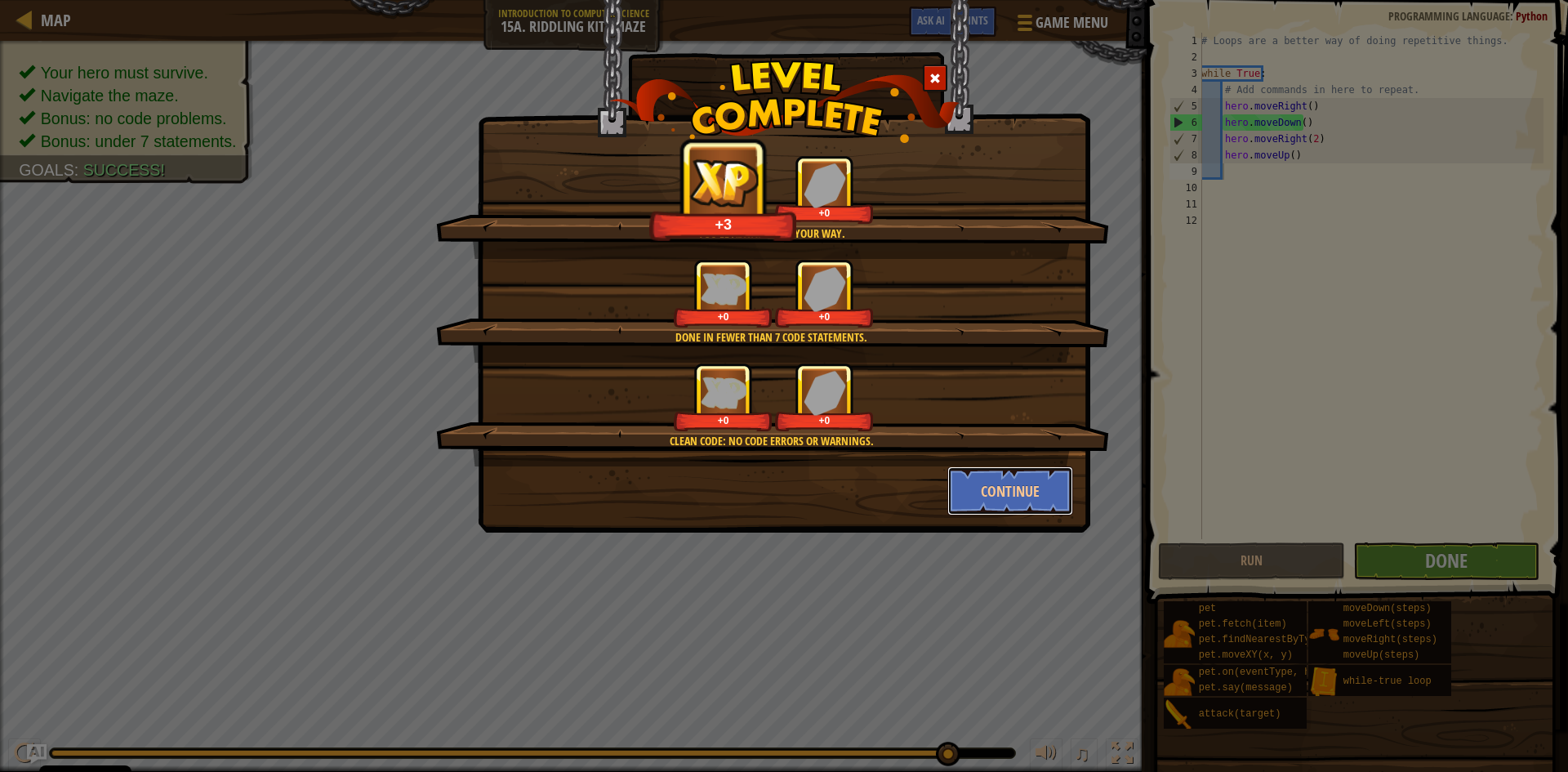
click at [1010, 482] on button "Continue" at bounding box center [1011, 490] width 127 height 49
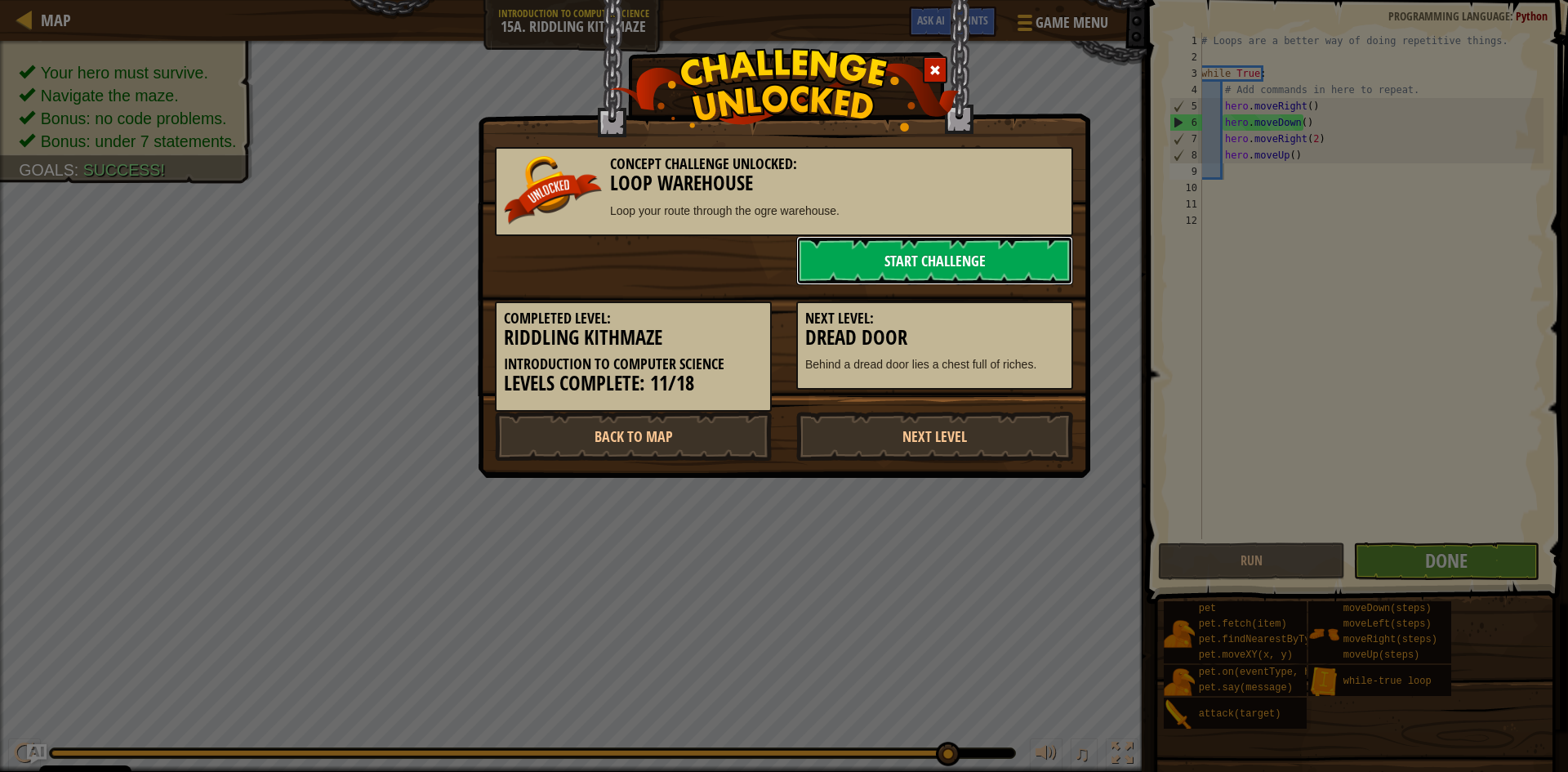
click at [979, 256] on link "Start Challenge" at bounding box center [935, 260] width 277 height 49
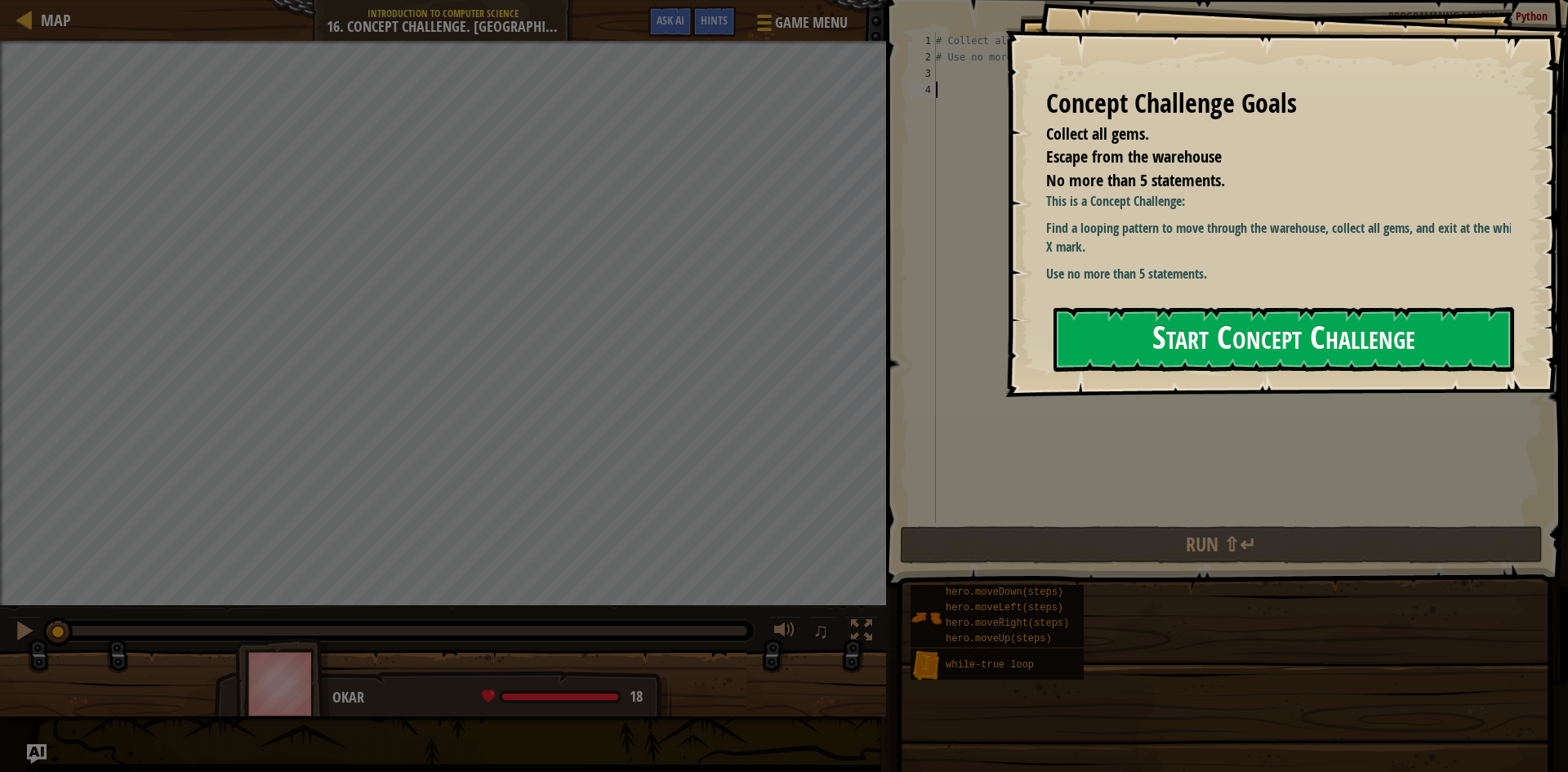
click at [1156, 325] on button "Start Concept Challenge" at bounding box center [1283, 339] width 461 height 64
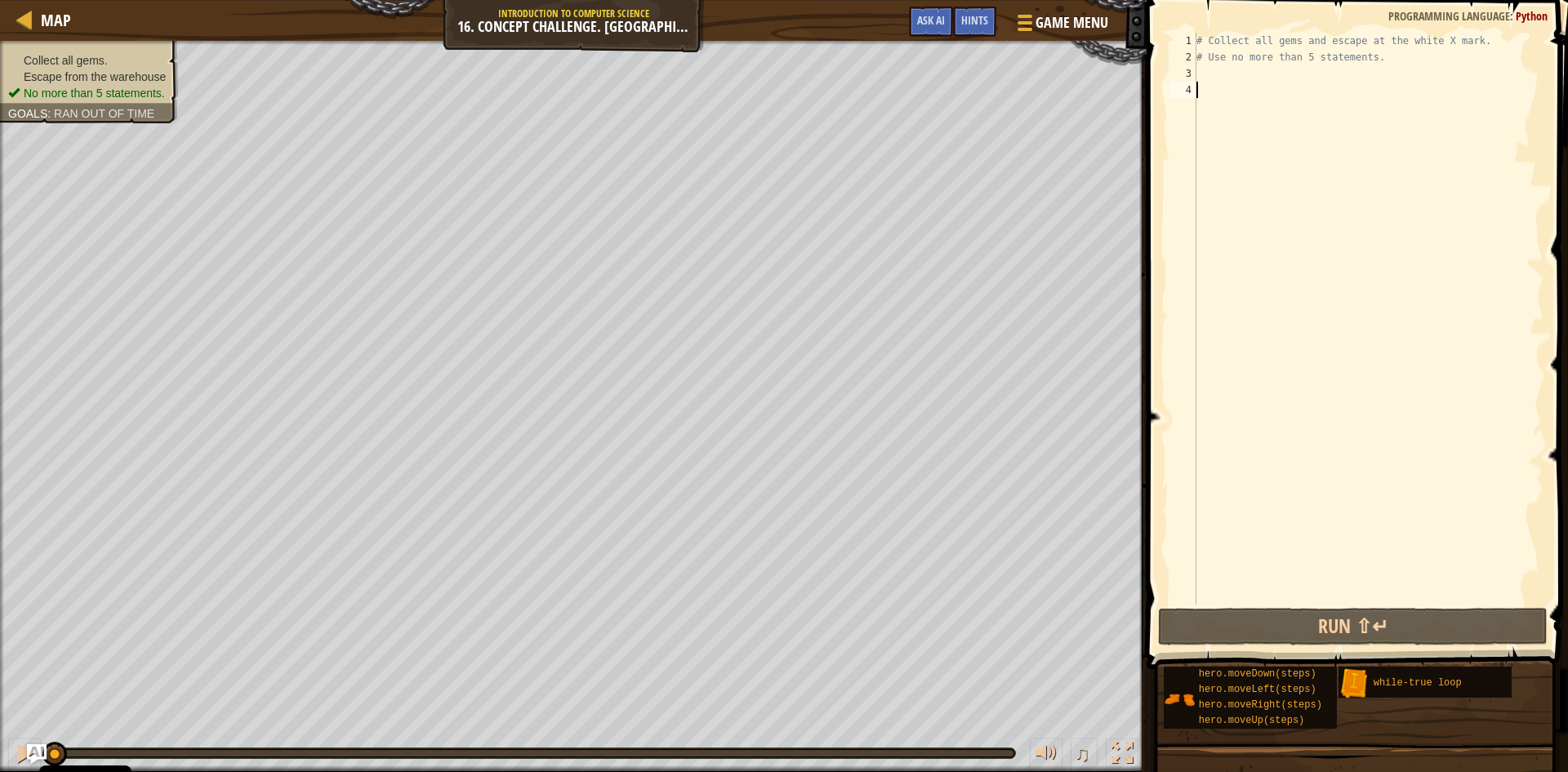
click at [1207, 69] on div "# Collect all gems and escape at the white X mark. # Use no more than 5 stateme…" at bounding box center [1367, 335] width 350 height 604
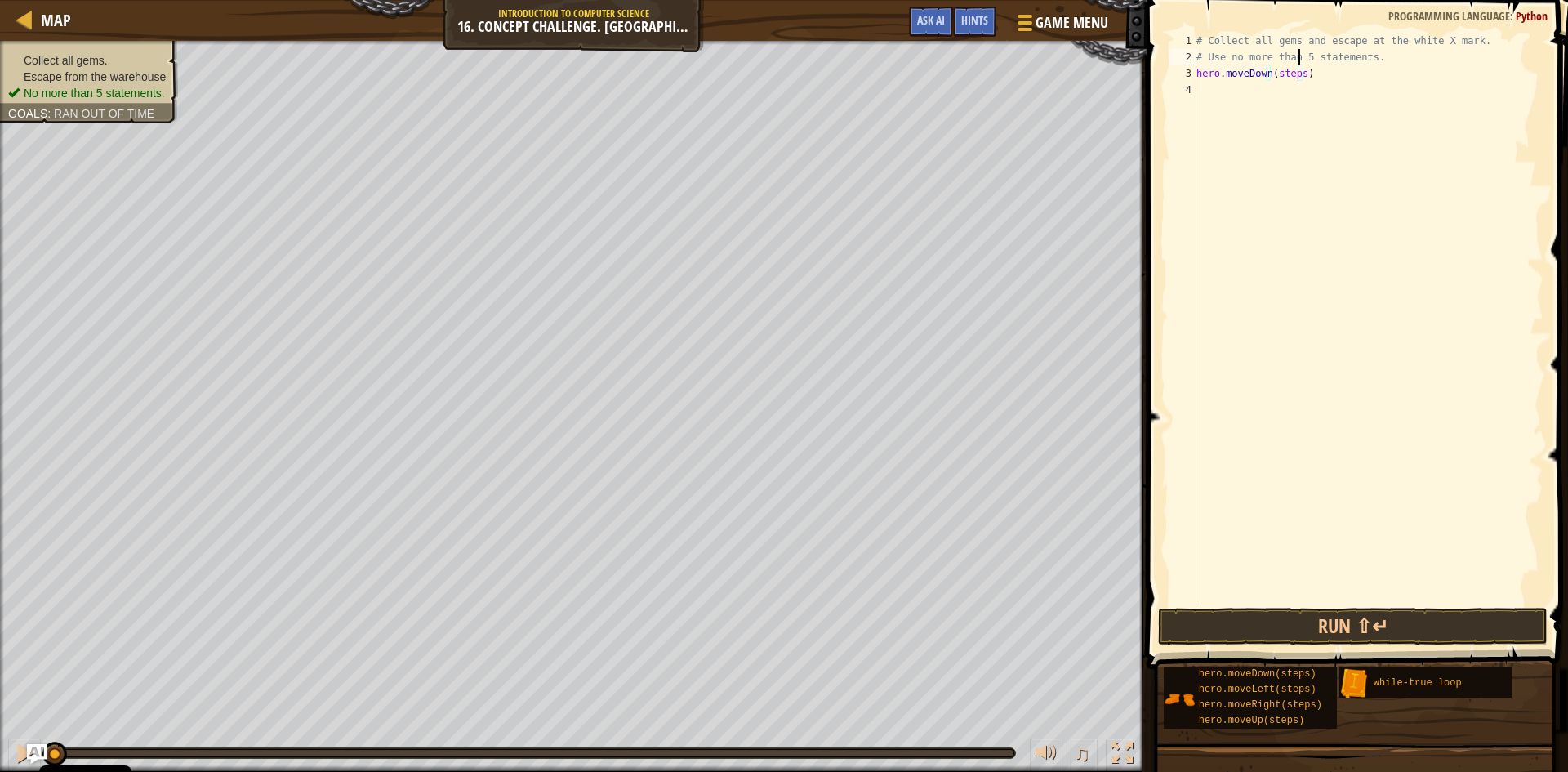
click at [1298, 64] on div "# Collect all gems and escape at the white X mark. # Use no more than 5 stateme…" at bounding box center [1367, 335] width 350 height 604
type textarea "# Use no more than 5 statements."
click at [1301, 91] on div "# Collect all gems and escape at the white X mark. # Use no more than 5 stateme…" at bounding box center [1367, 335] width 350 height 604
click at [1304, 97] on div "# Collect all gems and escape at the white X mark. # Use no more than 5 stateme…" at bounding box center [1367, 335] width 350 height 604
click at [1313, 92] on div "# Collect all gems and escape at the white X mark. # Use no more than 5 stateme…" at bounding box center [1367, 335] width 350 height 604
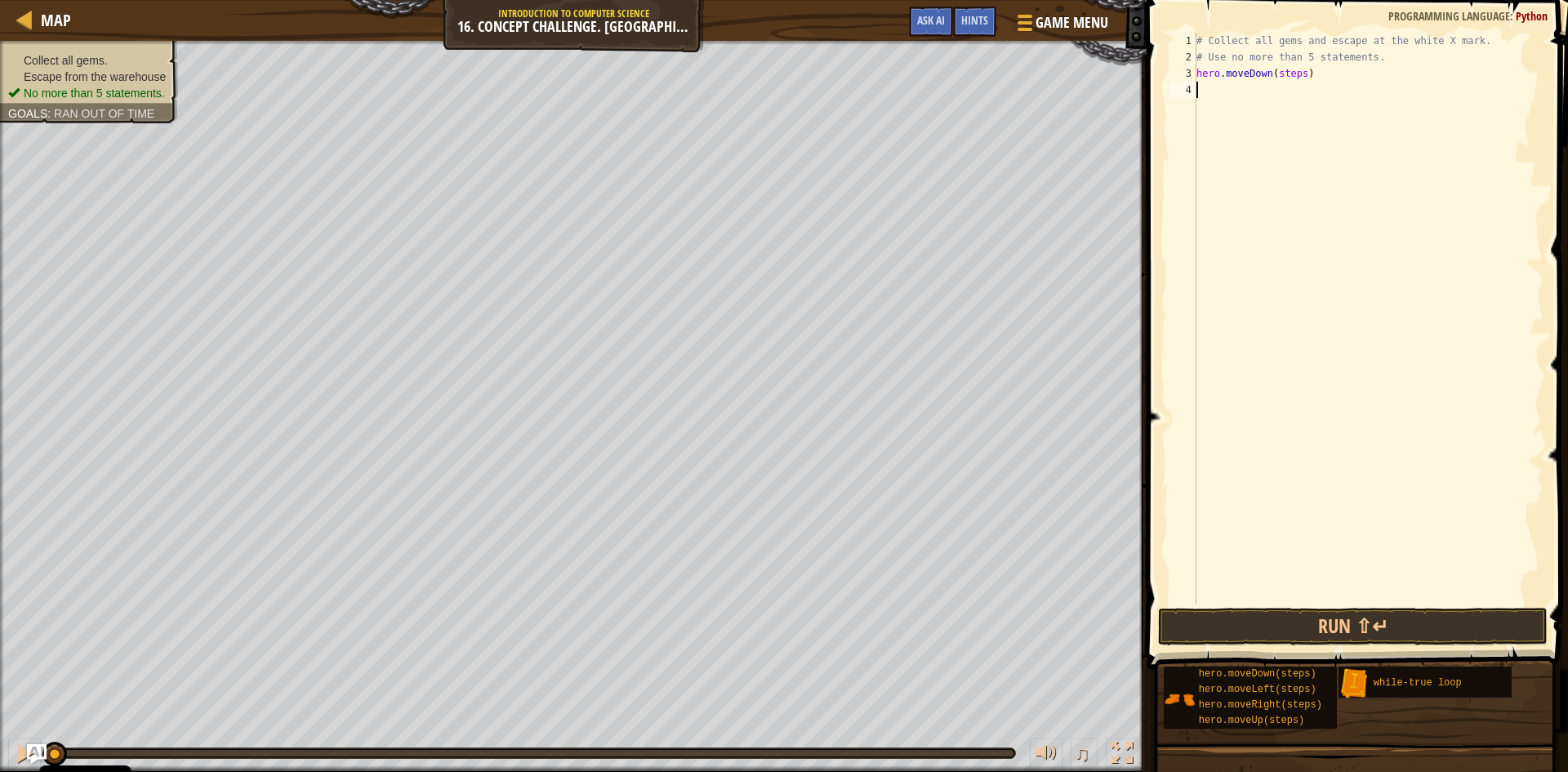
click at [1334, 90] on div "# Collect all gems and escape at the white X mark. # Use no more than 5 stateme…" at bounding box center [1367, 335] width 350 height 604
click at [1334, 96] on div "# Collect all gems and escape at the white X mark. # Use no more than 5 stateme…" at bounding box center [1367, 335] width 350 height 604
drag, startPoint x: 1350, startPoint y: 91, endPoint x: 1357, endPoint y: 82, distance: 11.4
click at [1351, 88] on div "# Collect all gems and escape at the white X mark. # Use no more than 5 stateme…" at bounding box center [1367, 335] width 350 height 604
click at [1358, 78] on div "# Collect all gems and escape at the white X mark. # Use no more than 5 stateme…" at bounding box center [1367, 335] width 350 height 604
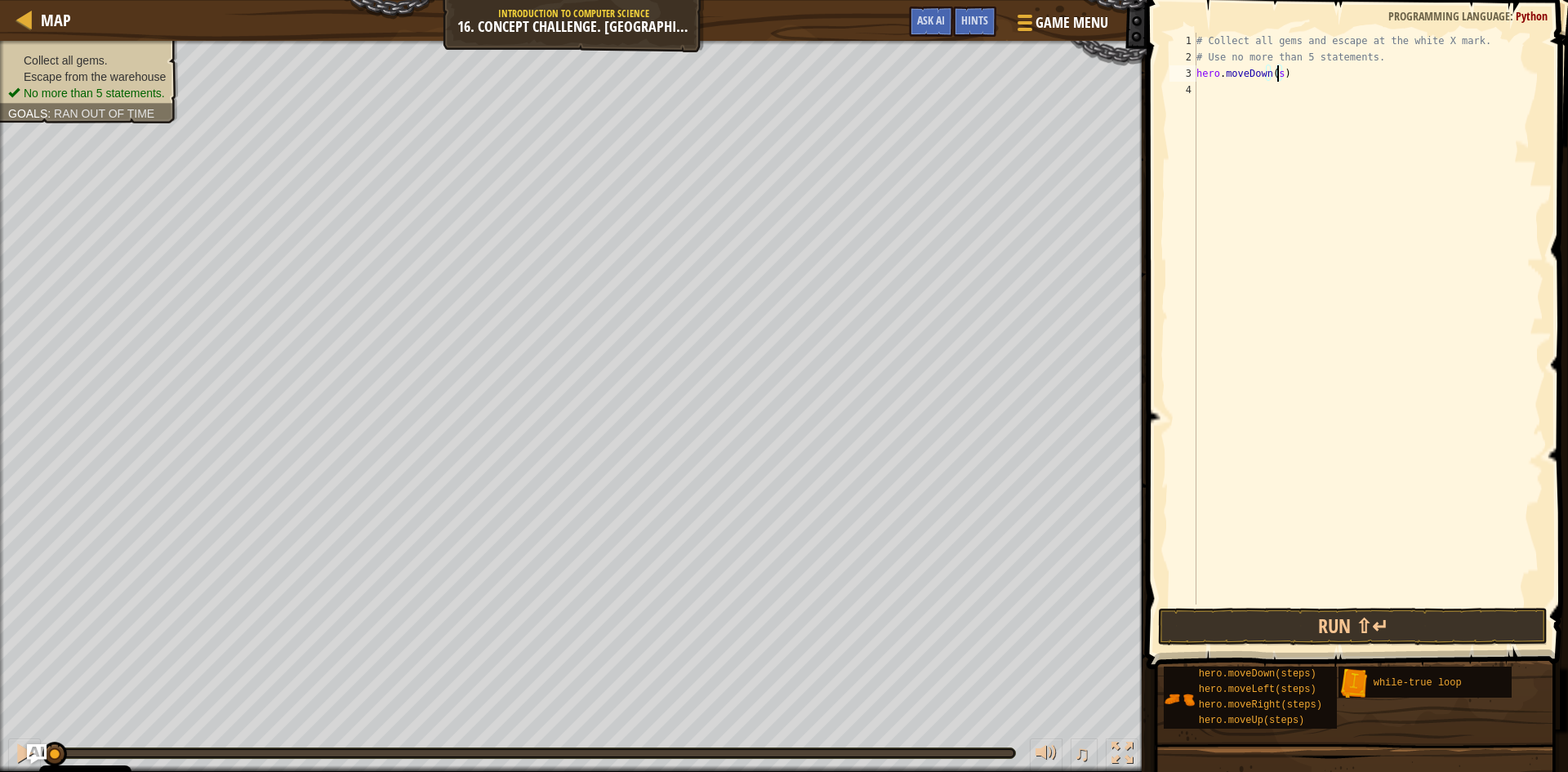
type textarea "hero.moveDown()"
click at [1250, 69] on div "# Collect all gems and escape at the white X mark. # Use no more than 5 stateme…" at bounding box center [1367, 335] width 350 height 604
click at [1250, 76] on div "# Collect all gems and escape at the white X mark. # Use no more than 5 stateme…" at bounding box center [1367, 335] width 350 height 604
click at [1250, 93] on div "# Collect all gems and escape at the white X mark. # Use no more than 5 stateme…" at bounding box center [1367, 335] width 350 height 604
type textarea "m"
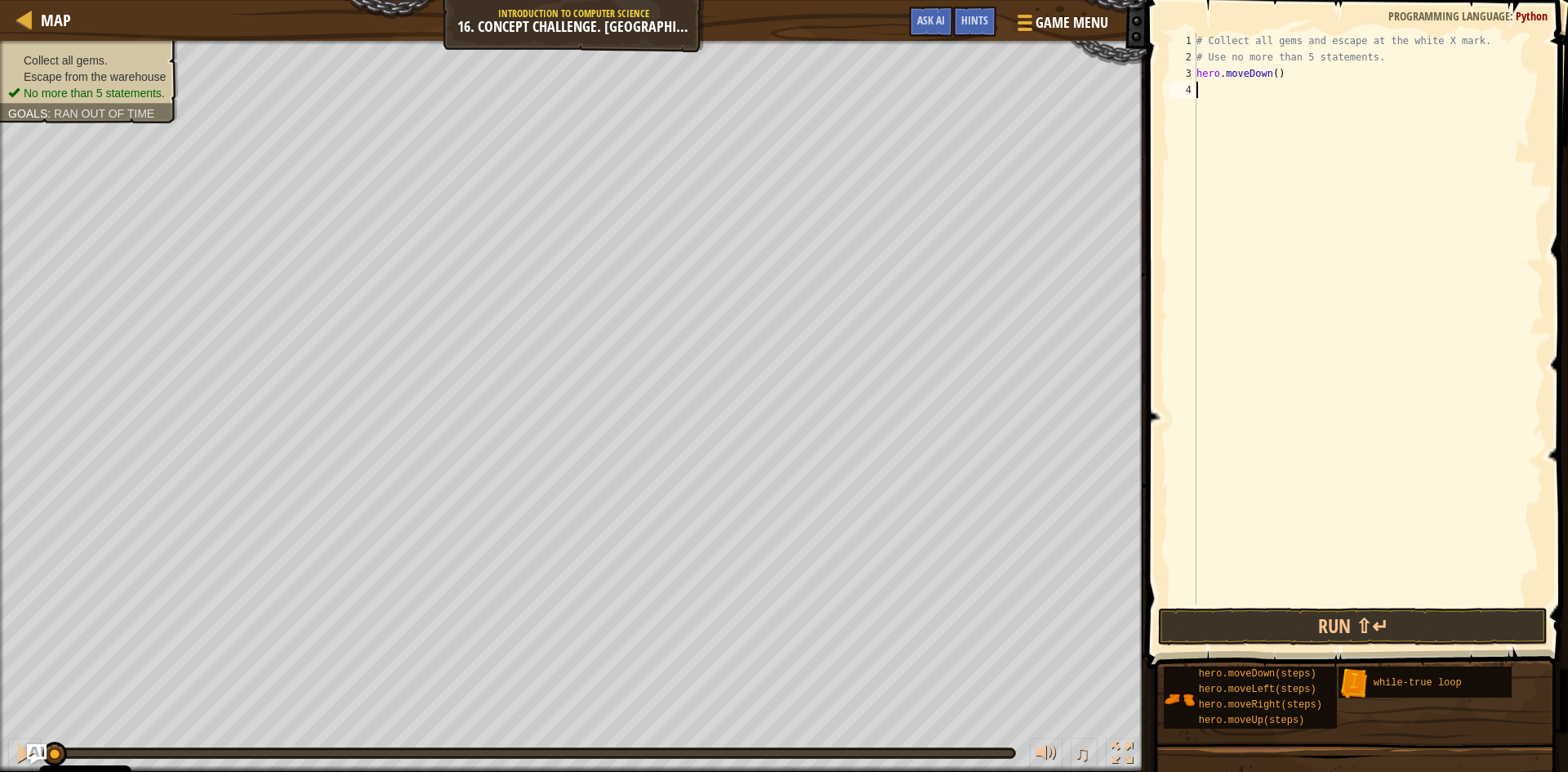
scroll to position [8, 0]
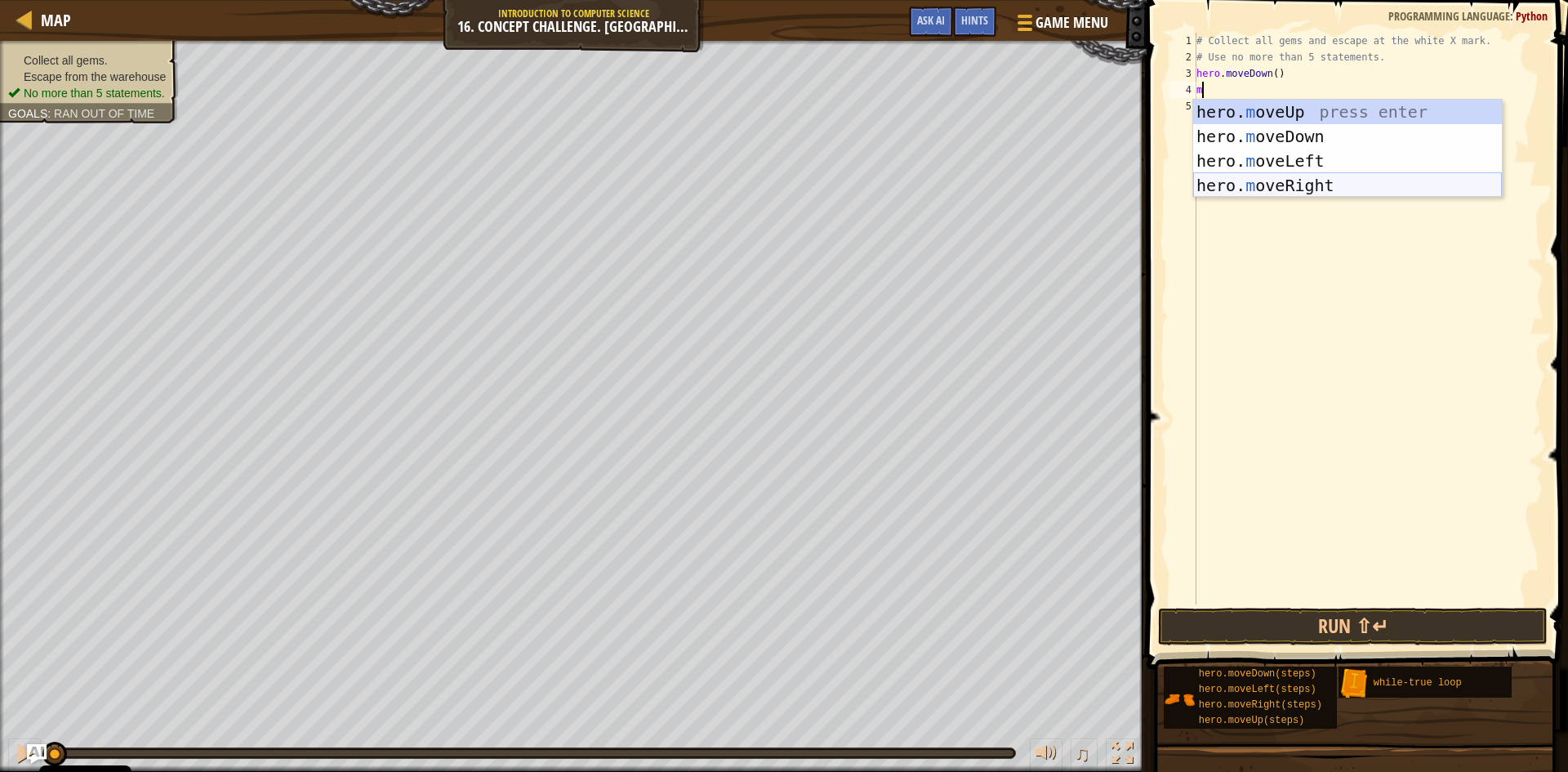
click at [1347, 175] on div "hero. m oveUp press enter hero. m oveDown press enter hero. m oveLeft press ent…" at bounding box center [1347, 173] width 309 height 147
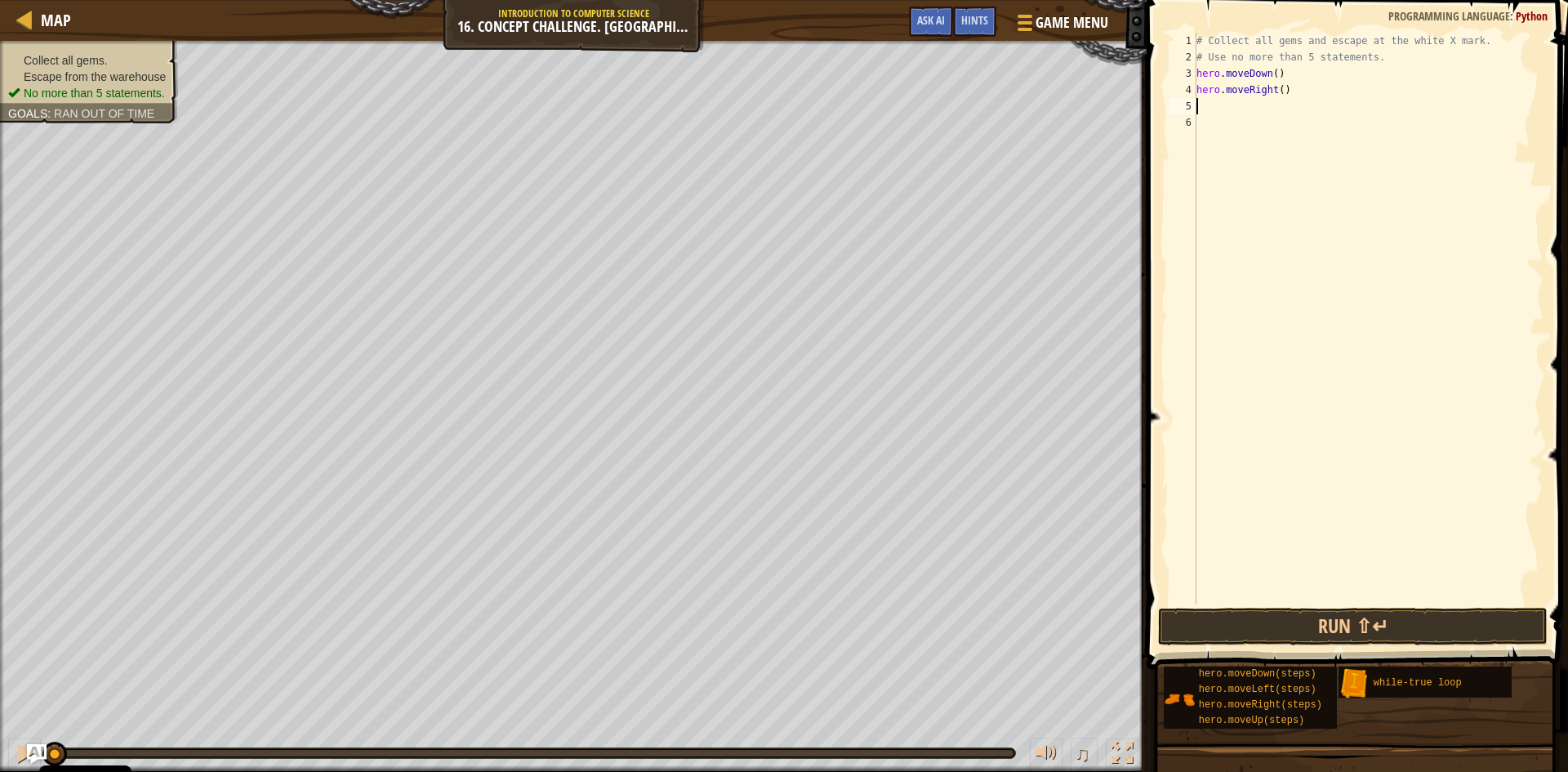
click at [1357, 92] on div "# Collect all gems and escape at the white X mark. # Use no more than 5 stateme…" at bounding box center [1367, 335] width 350 height 604
click at [1326, 85] on div "# Collect all gems and escape at the white X mark. # Use no more than 5 stateme…" at bounding box center [1367, 335] width 350 height 604
type textarea "hero.moveRight(2)"
click at [44, 758] on div "Cookie Policy" at bounding box center [85, 755] width 93 height 33
